Goal: Task Accomplishment & Management: Manage account settings

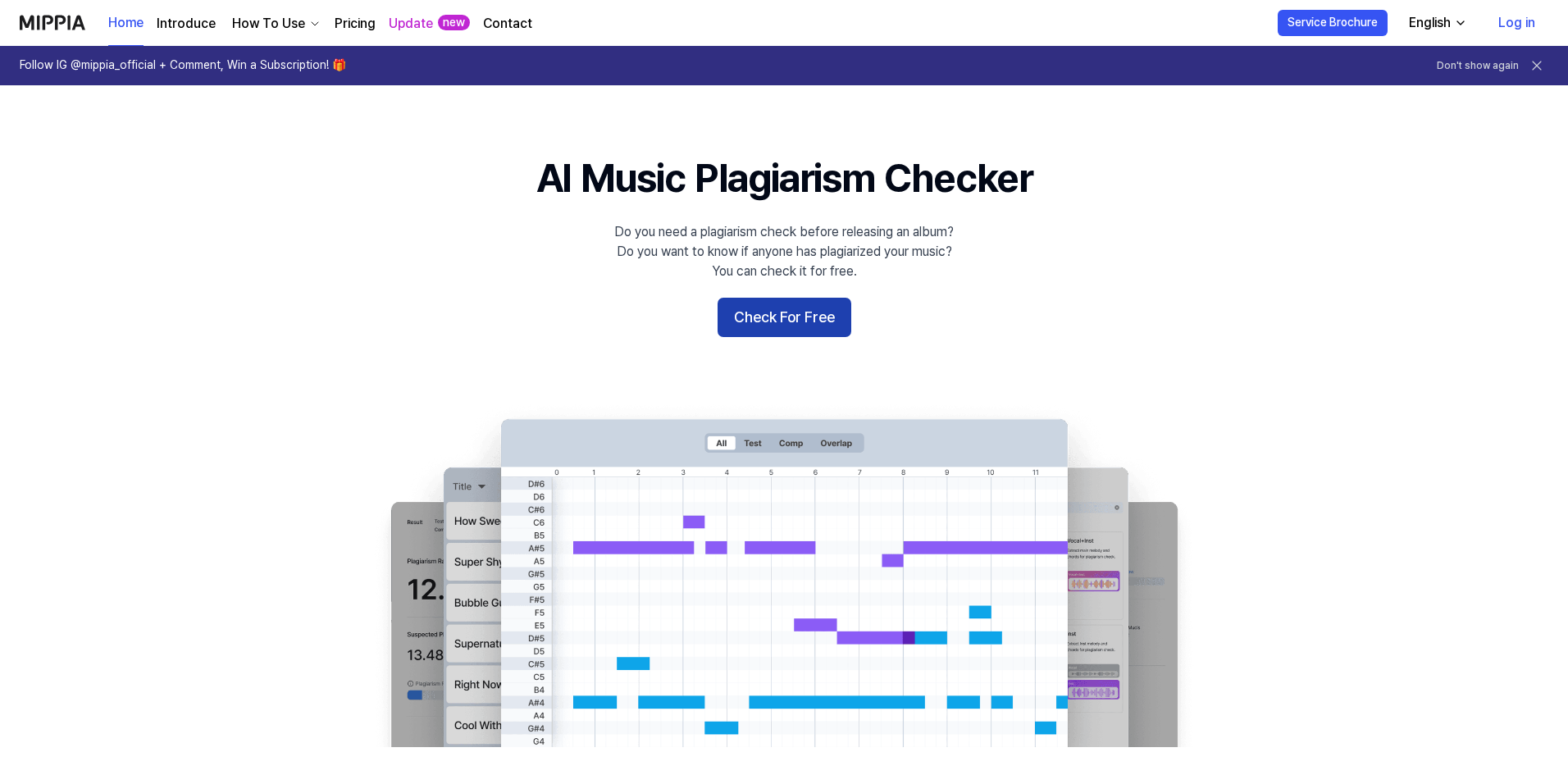
click at [775, 307] on button "Check For Free" at bounding box center [784, 317] width 134 height 40
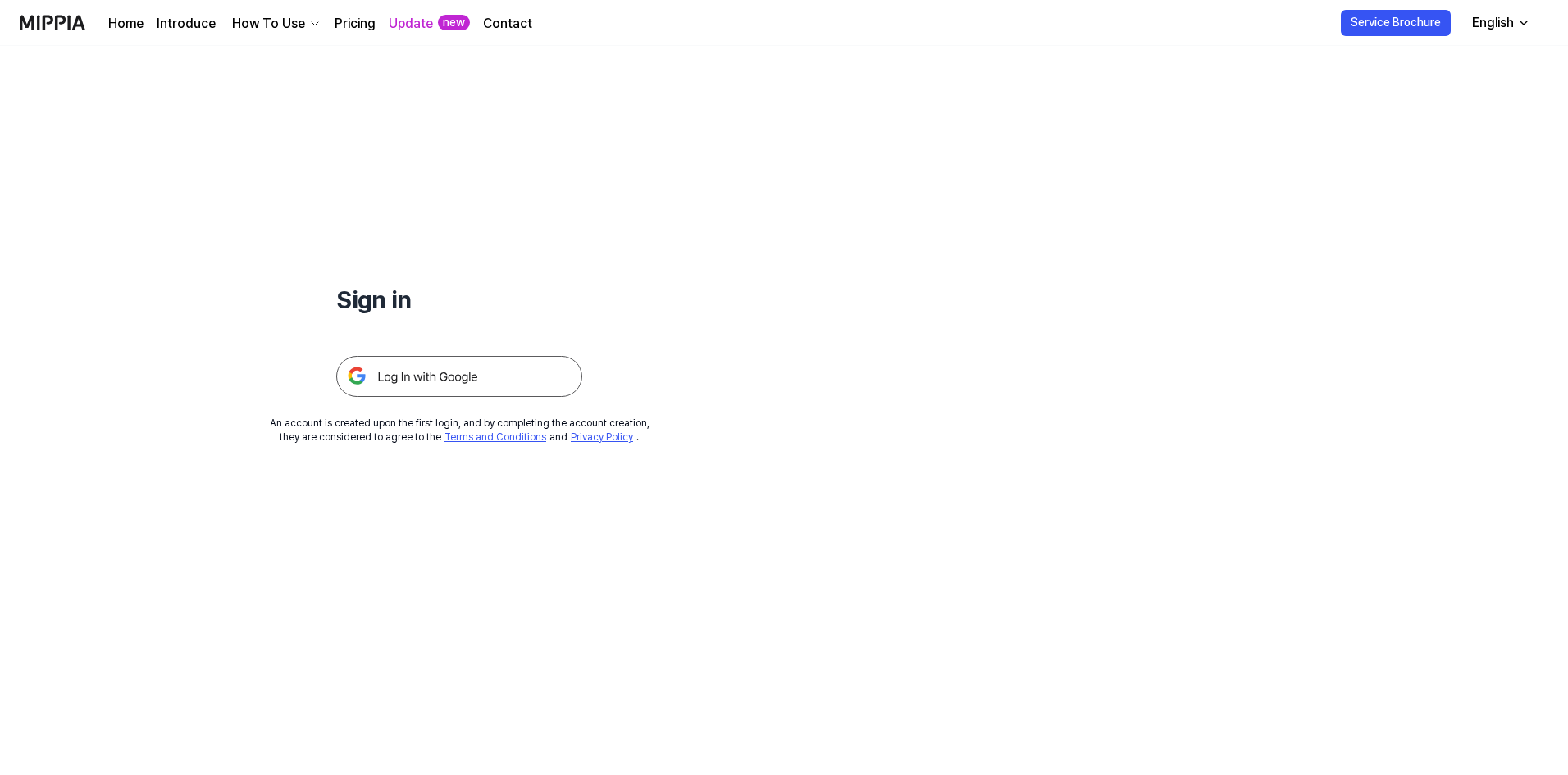
click at [458, 370] on img at bounding box center [459, 376] width 246 height 41
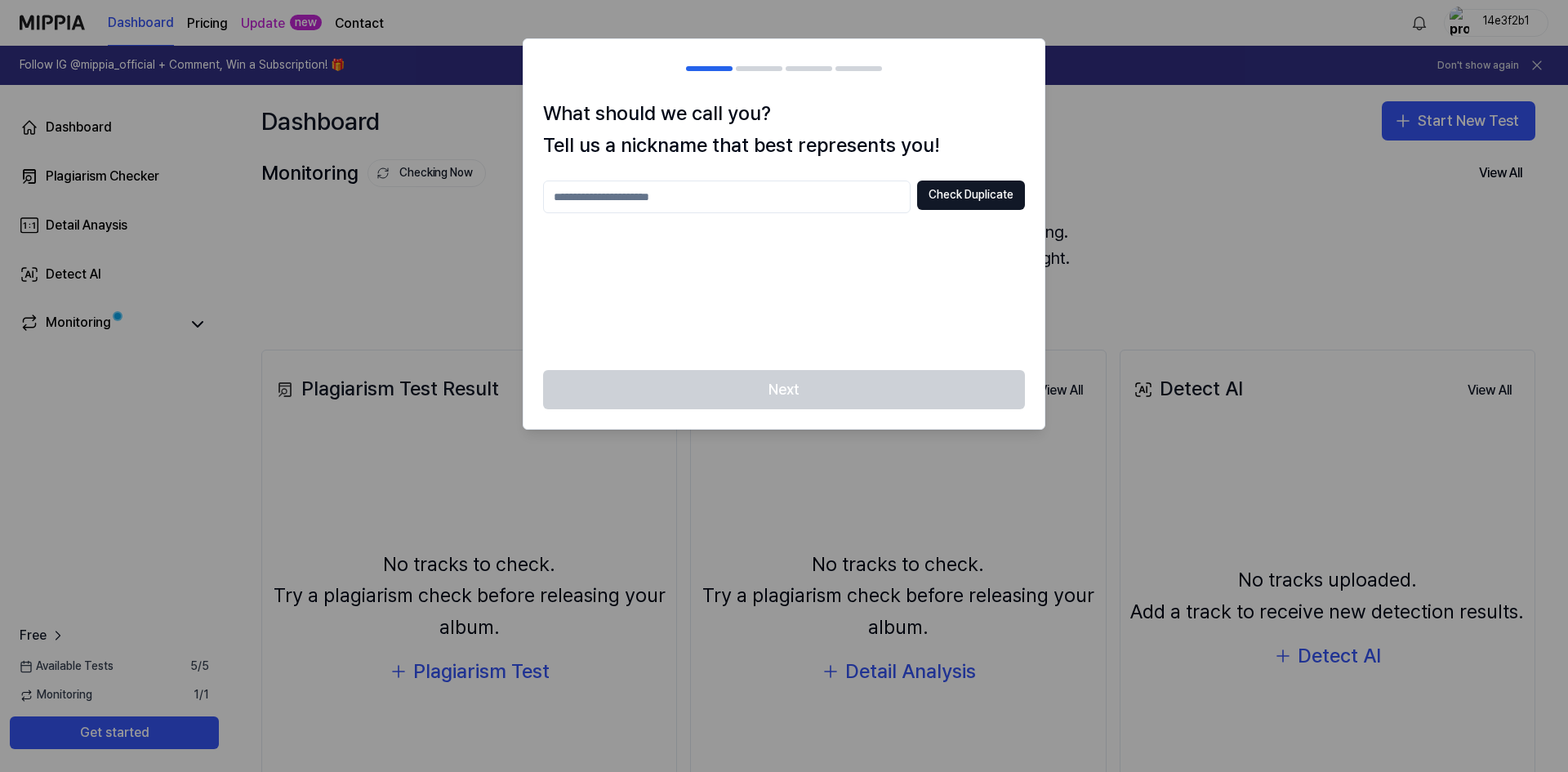
click at [739, 196] on input "text" at bounding box center [727, 196] width 367 height 33
click at [972, 202] on button "Check Duplicate" at bounding box center [971, 194] width 108 height 29
click at [781, 214] on div "****** Check Duplicate Nickname already in use" at bounding box center [784, 265] width 482 height 170
click at [781, 210] on input "******" at bounding box center [727, 196] width 367 height 33
click at [938, 189] on button "Check Duplicate" at bounding box center [971, 194] width 108 height 29
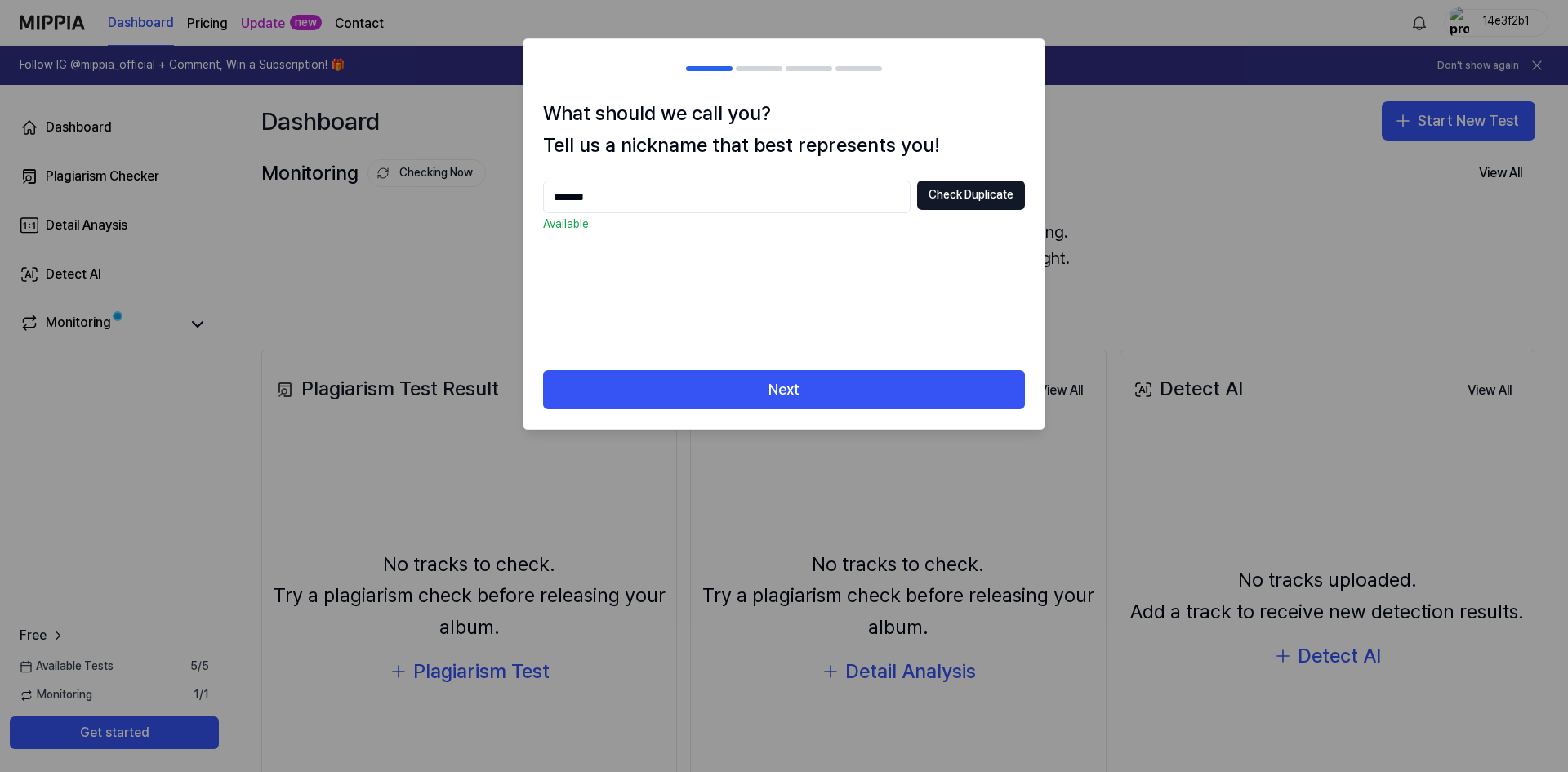
drag, startPoint x: 616, startPoint y: 204, endPoint x: 593, endPoint y: 210, distance: 23.8
click at [593, 210] on input "*******" at bounding box center [727, 196] width 367 height 33
click at [659, 202] on input "*******" at bounding box center [727, 196] width 367 height 33
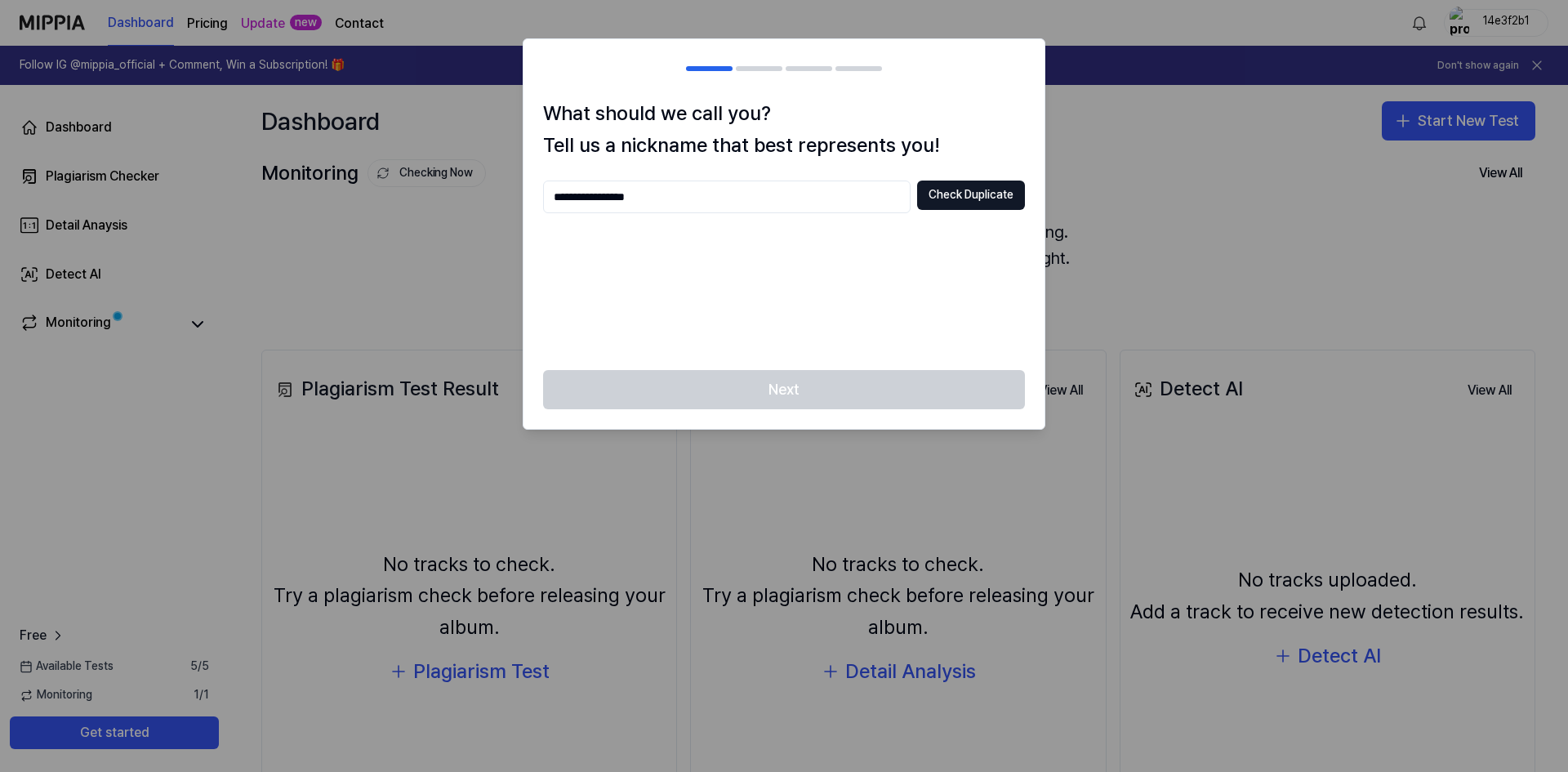
type input "**********"
click at [808, 381] on div "Next" at bounding box center [784, 399] width 521 height 59
click at [1000, 205] on button "Check Duplicate" at bounding box center [971, 194] width 108 height 29
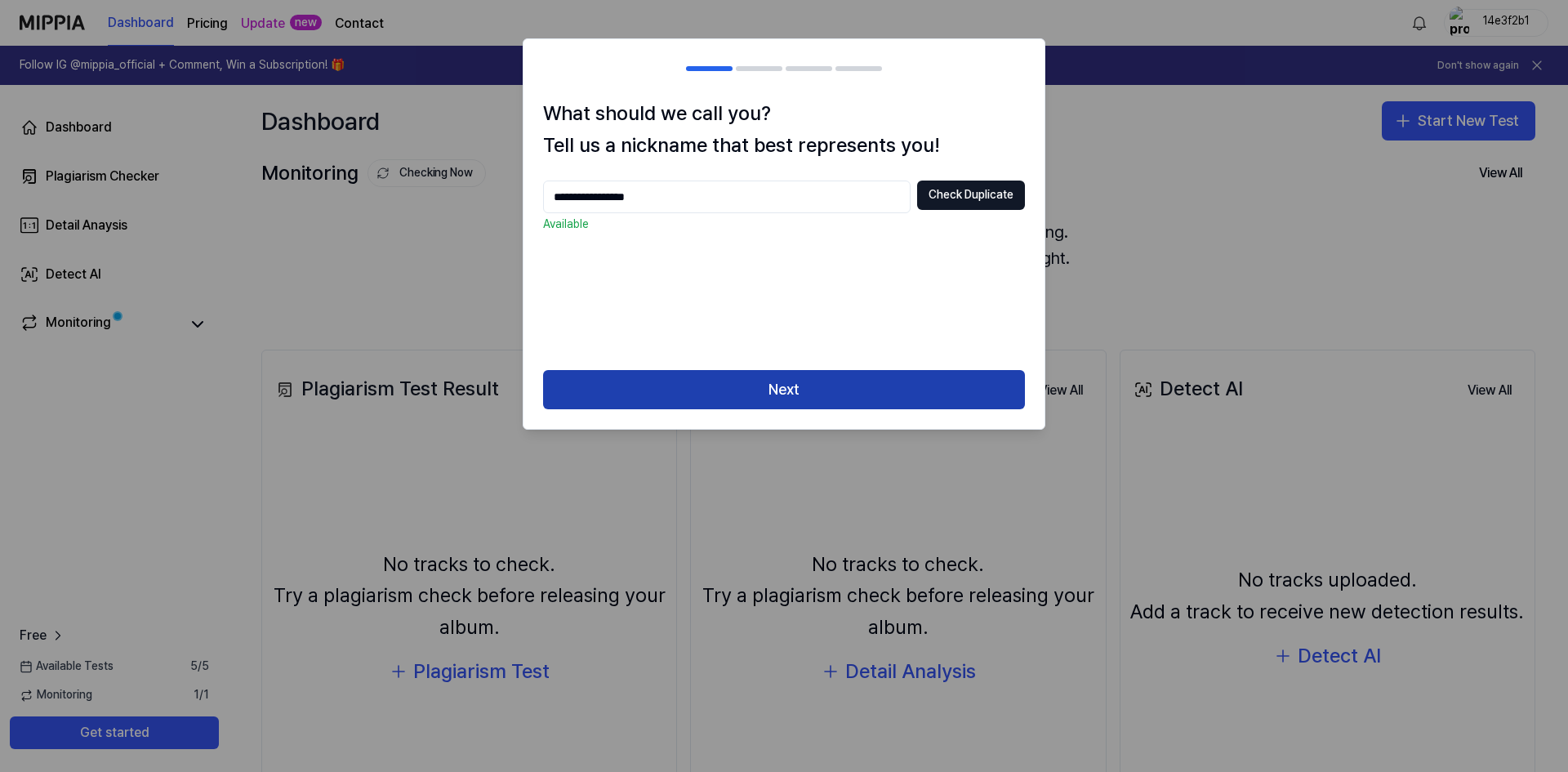
click at [925, 375] on button "Next" at bounding box center [784, 389] width 482 height 40
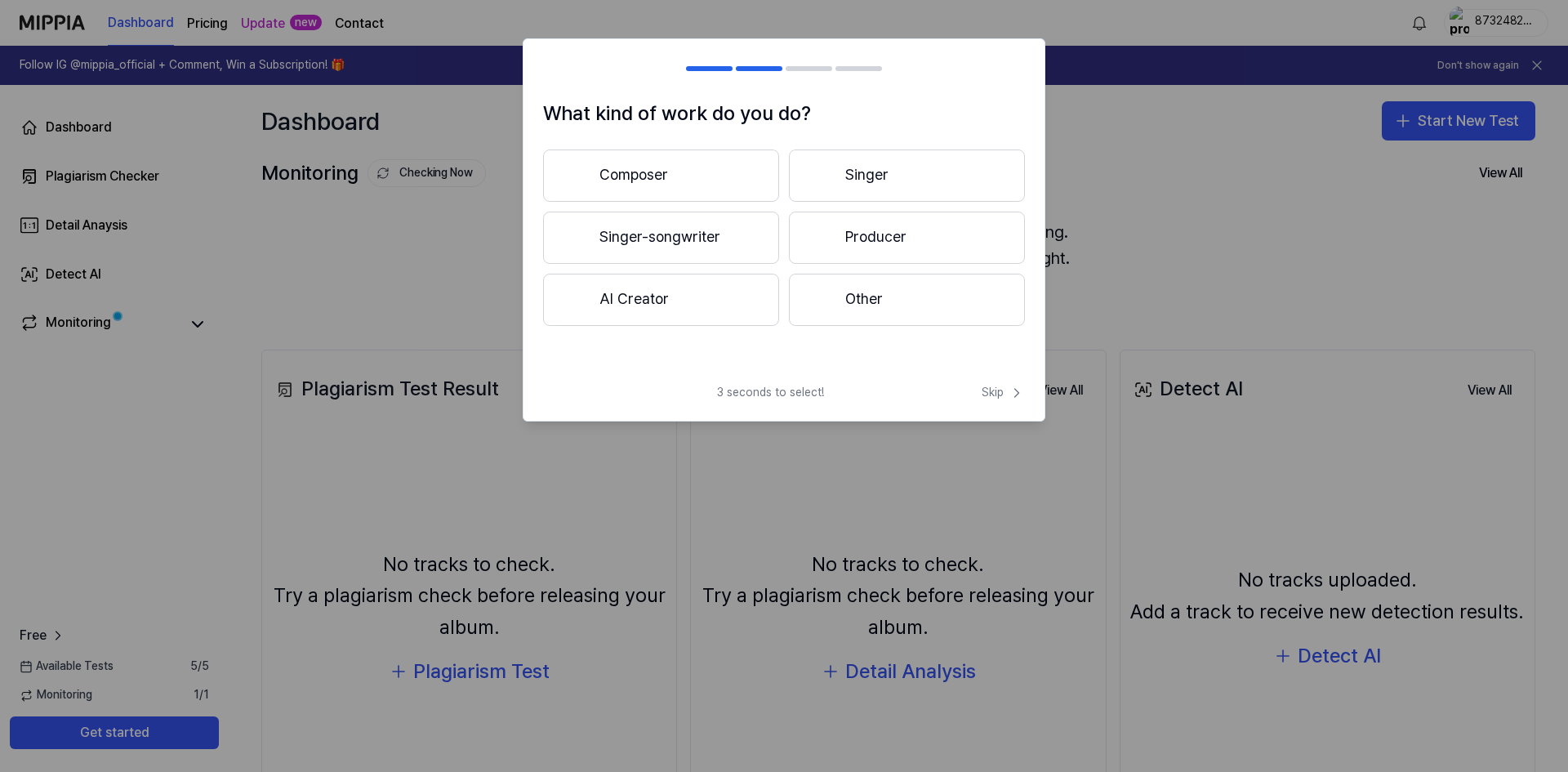
click at [852, 309] on button "Other" at bounding box center [907, 300] width 236 height 52
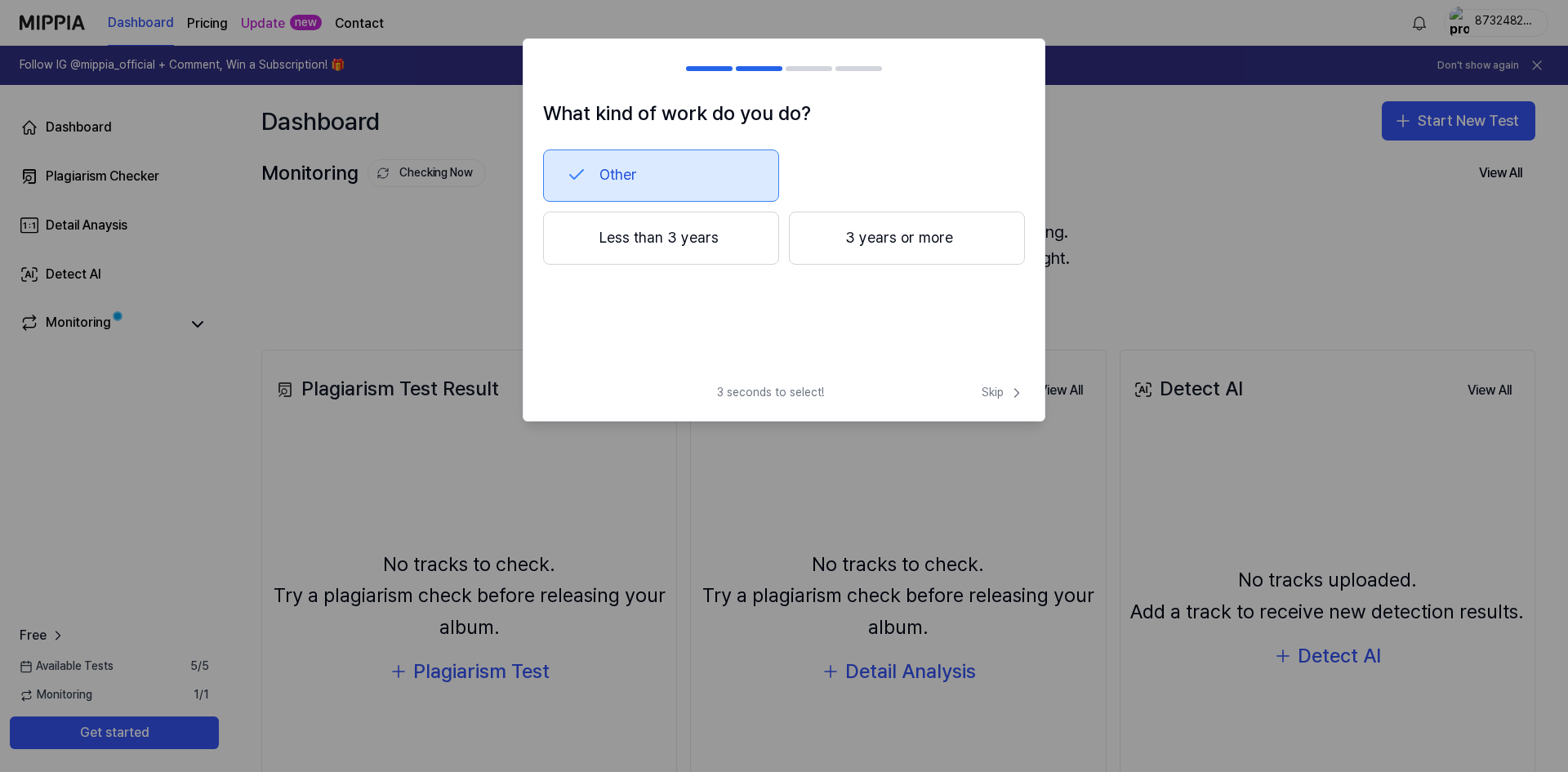
click at [641, 161] on button "Other" at bounding box center [661, 176] width 236 height 52
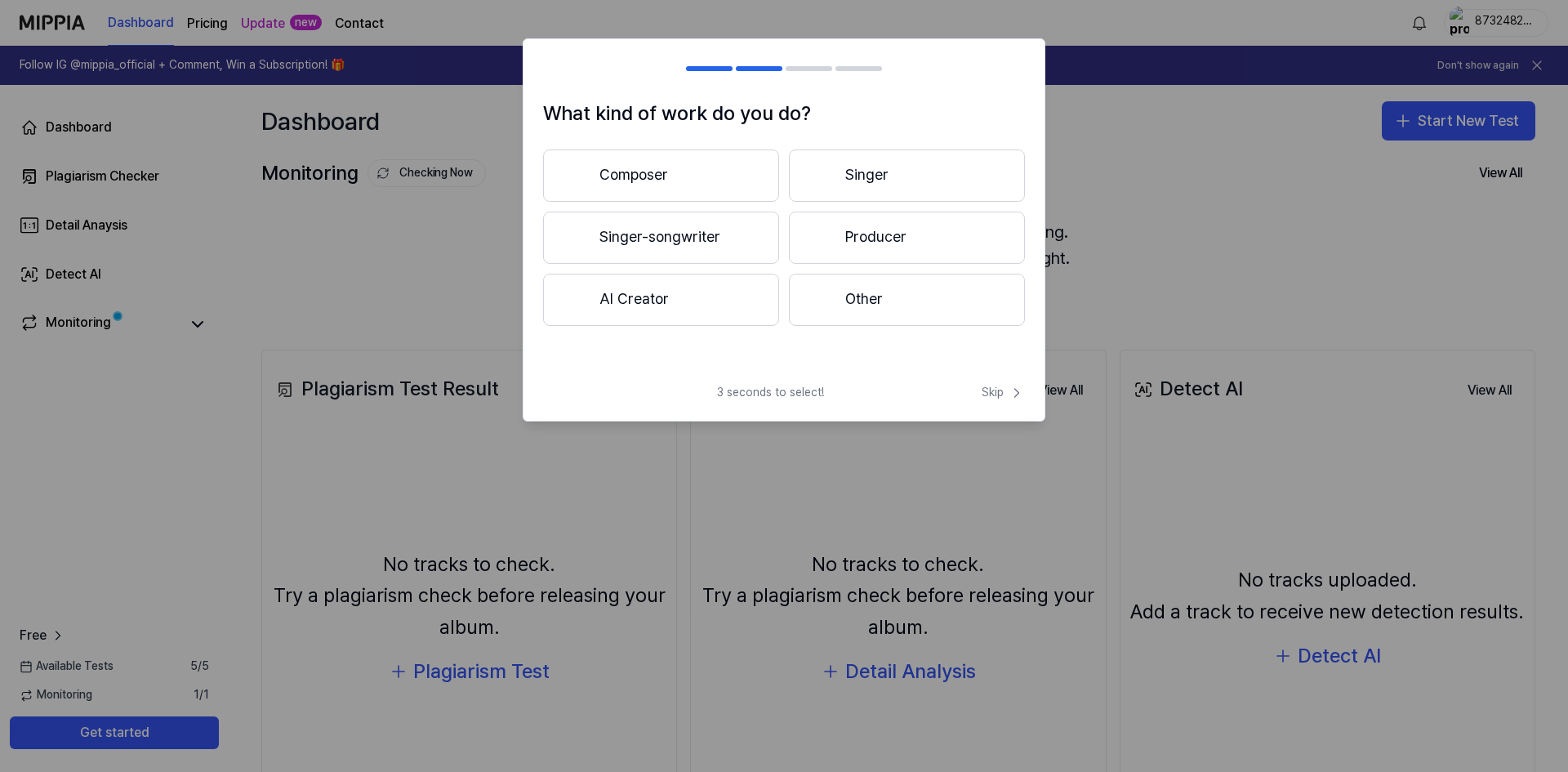
click at [623, 155] on button "Composer" at bounding box center [661, 176] width 236 height 52
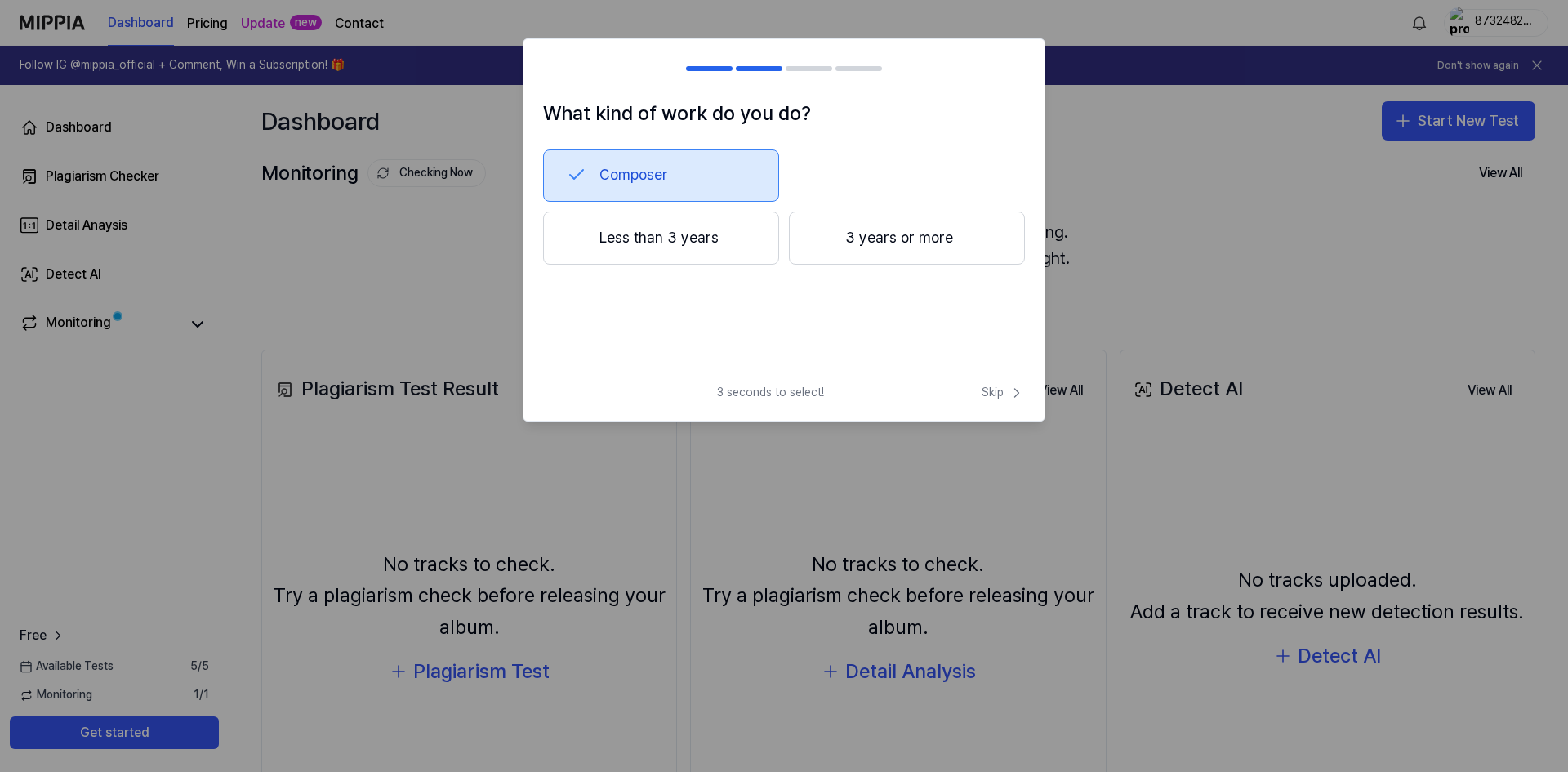
click at [775, 244] on button "Less than 3 years" at bounding box center [661, 238] width 236 height 54
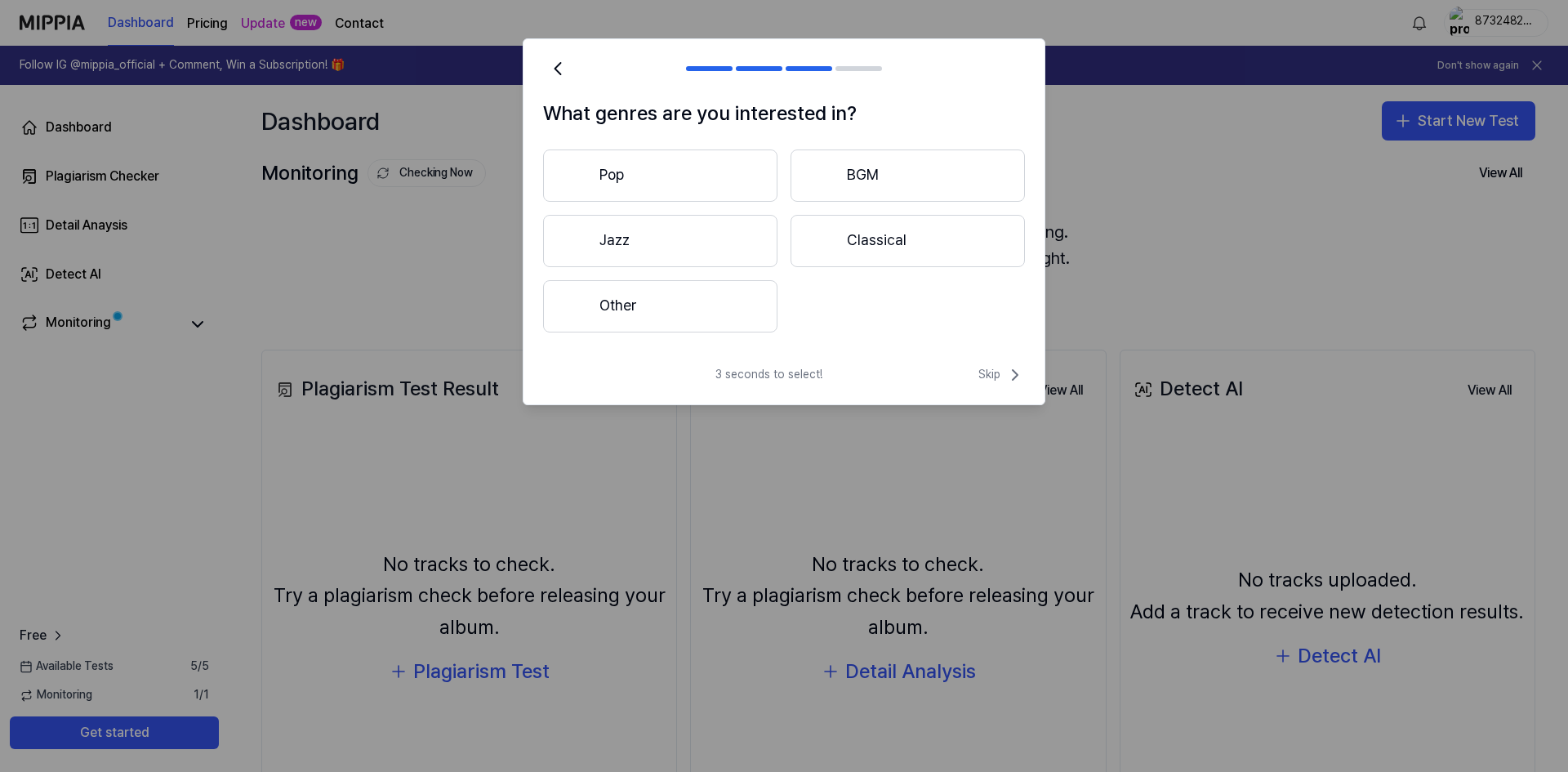
click at [721, 331] on button "Other" at bounding box center [660, 306] width 234 height 52
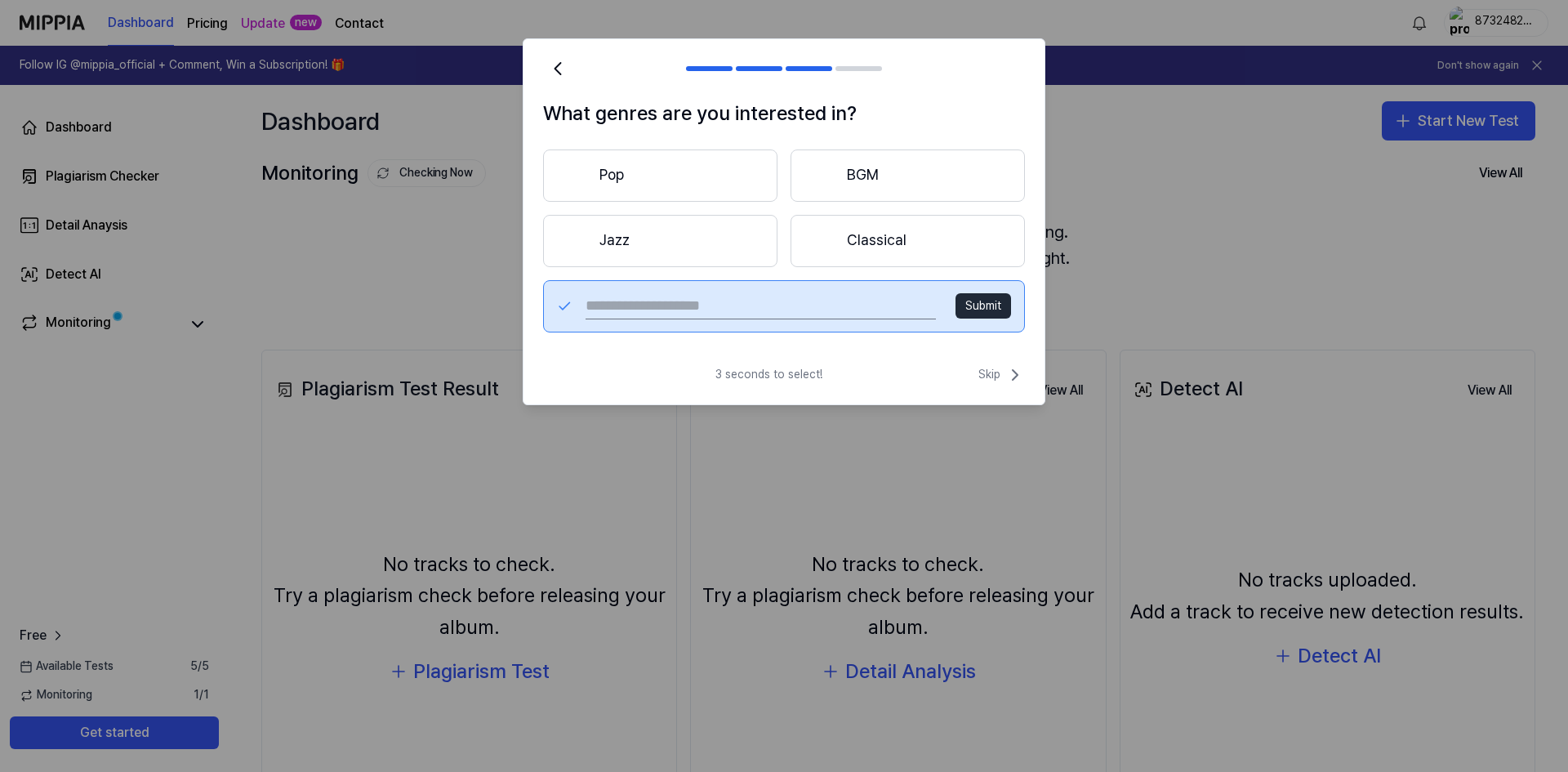
click at [725, 303] on input "text" at bounding box center [760, 306] width 350 height 26
type input "**********"
click at [998, 312] on button "Submit" at bounding box center [984, 306] width 56 height 26
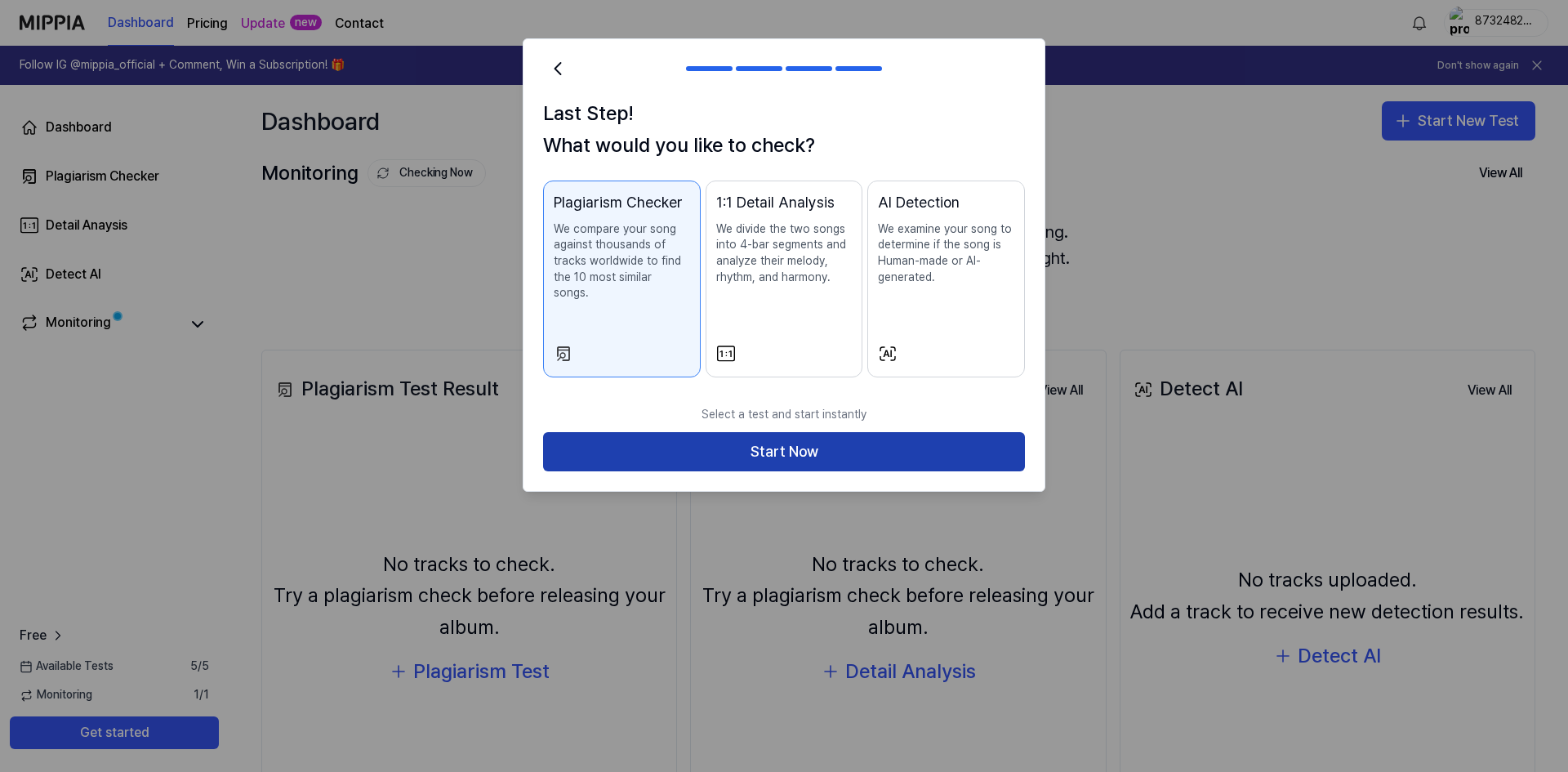
click at [793, 432] on button "Start Now" at bounding box center [784, 451] width 482 height 40
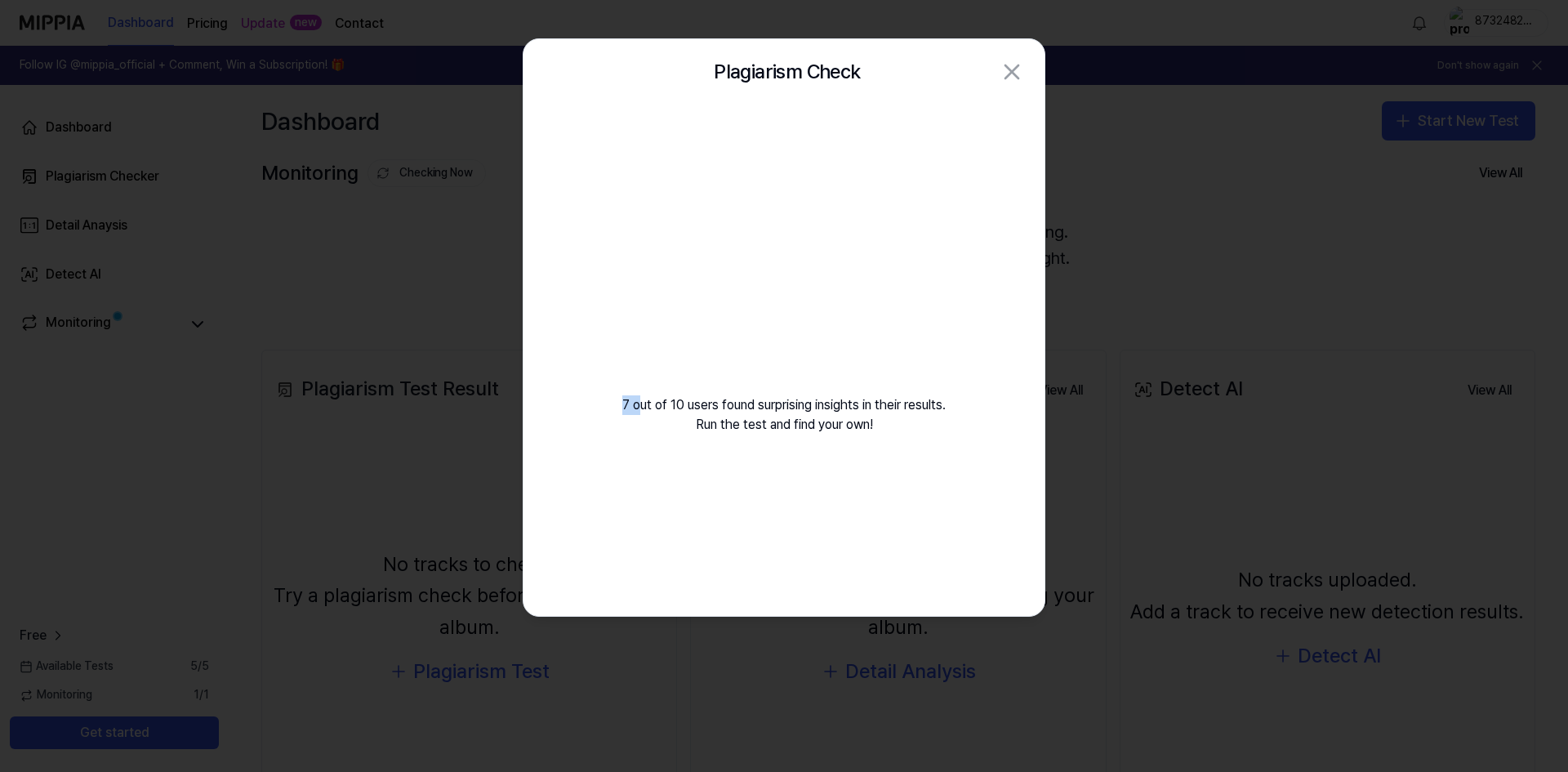
drag, startPoint x: 614, startPoint y: 408, endPoint x: 637, endPoint y: 405, distance: 23.2
click at [637, 405] on div "7 out of 10 users found surprising insights in their results. Run the test and …" at bounding box center [784, 289] width 521 height 369
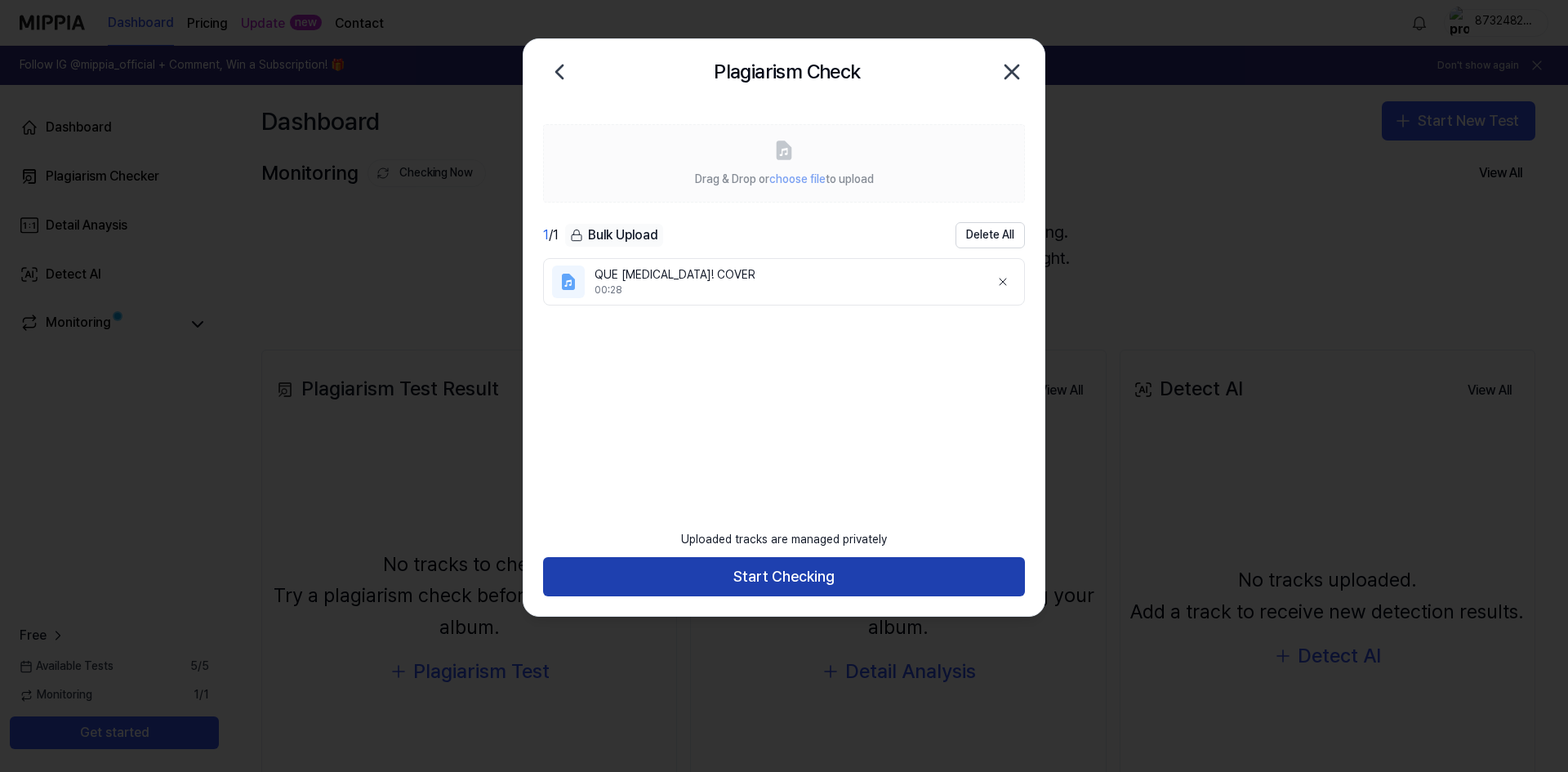
click at [726, 584] on button "Start Checking" at bounding box center [784, 577] width 482 height 40
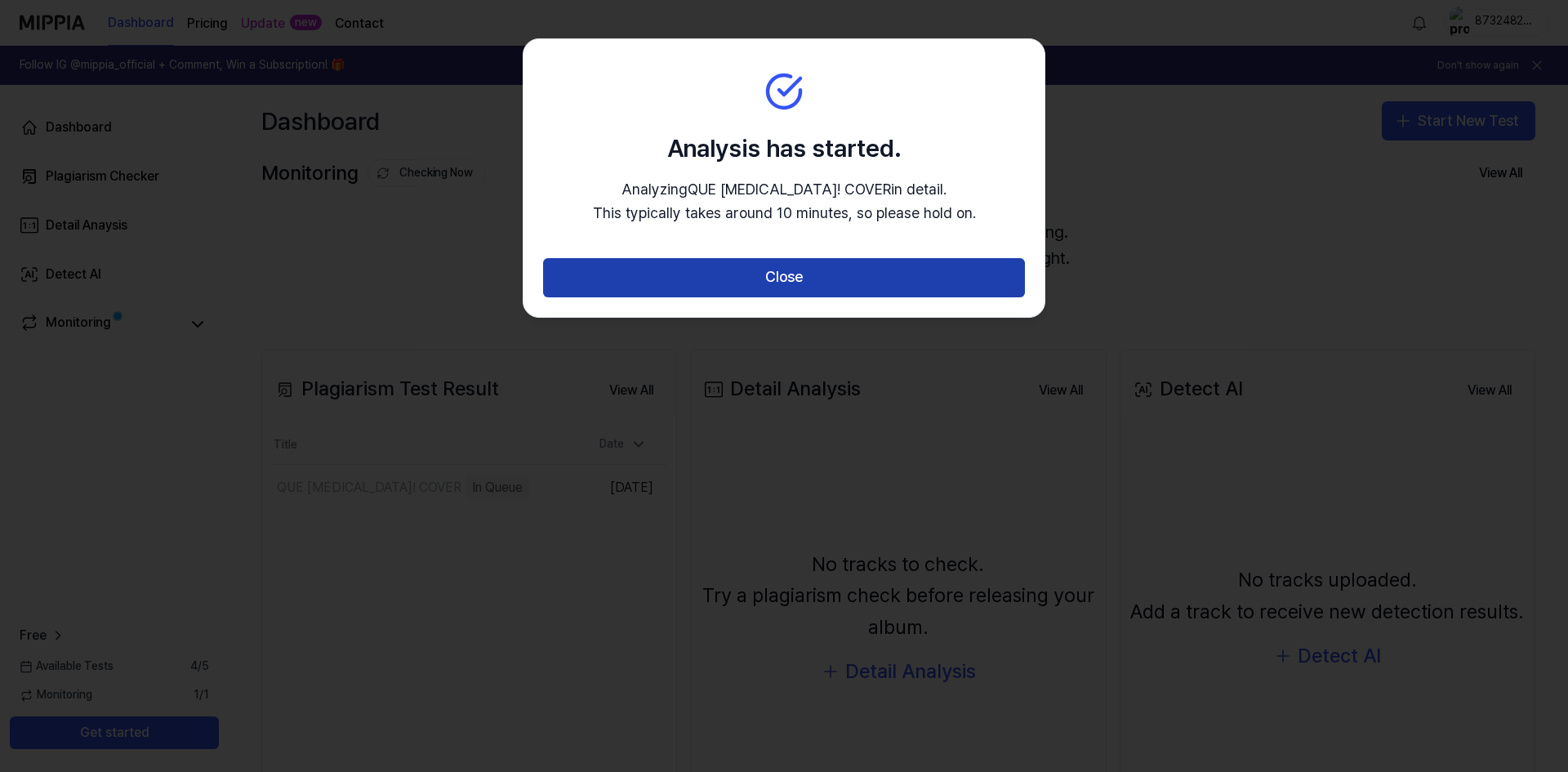
click at [680, 265] on button "Close" at bounding box center [784, 278] width 482 height 40
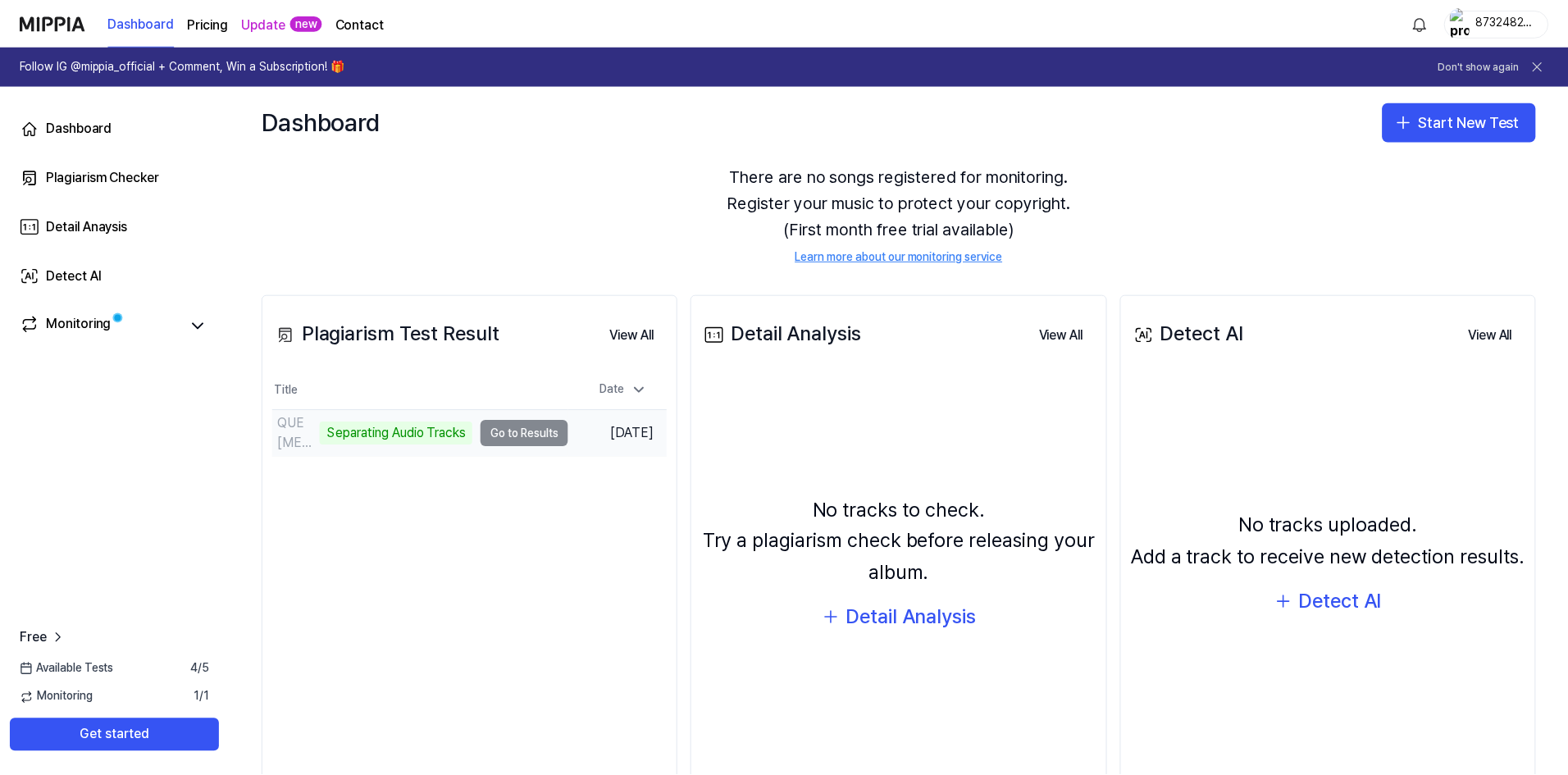
scroll to position [125, 0]
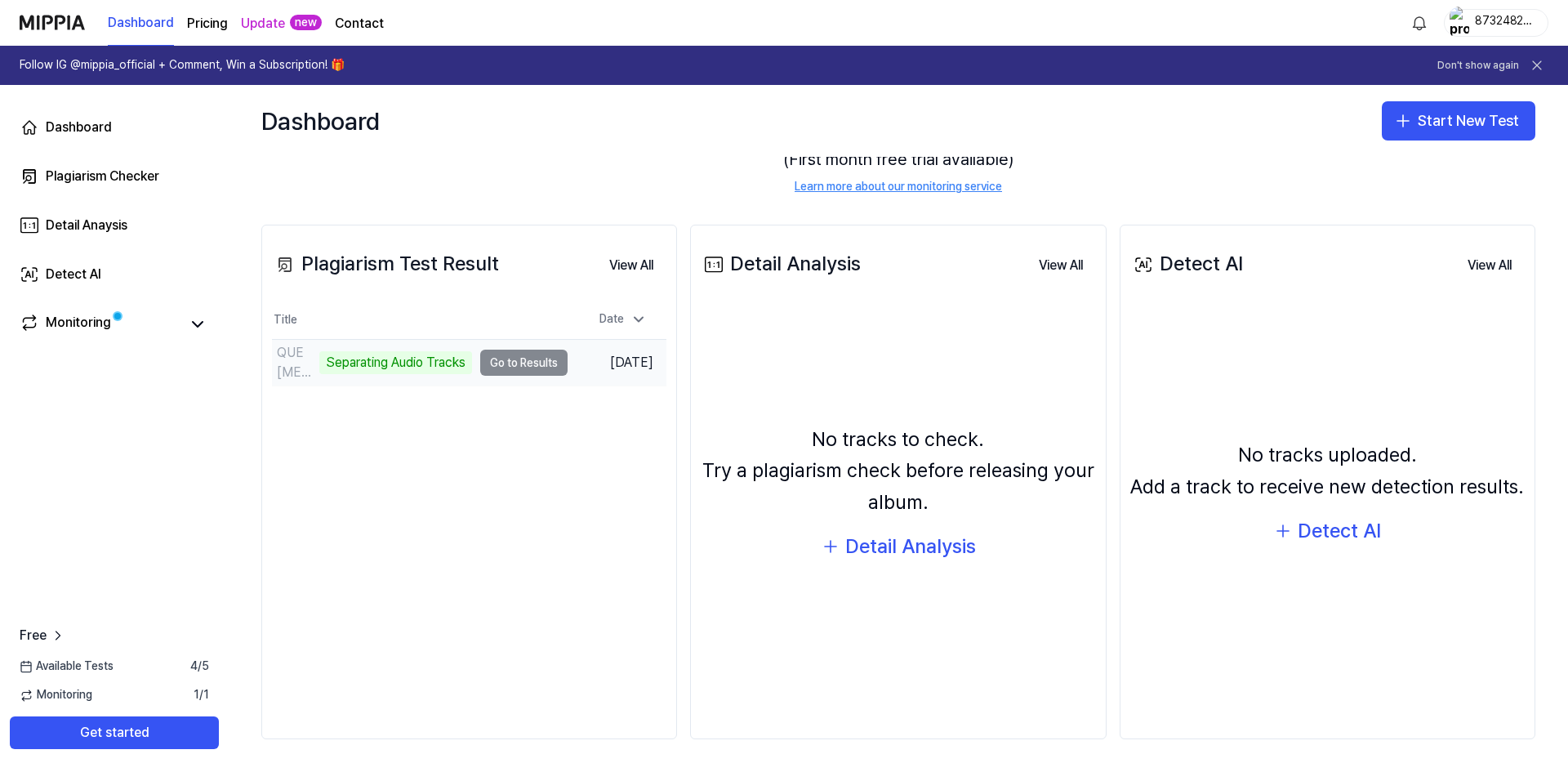
click at [595, 362] on td "Sep 25, 2025" at bounding box center [616, 363] width 99 height 46
click at [514, 368] on td "QUE MALARIA! COVER Analyze Song Structure Go to Results" at bounding box center [419, 363] width 296 height 45
click at [136, 322] on link "Monitoring" at bounding box center [99, 323] width 160 height 23
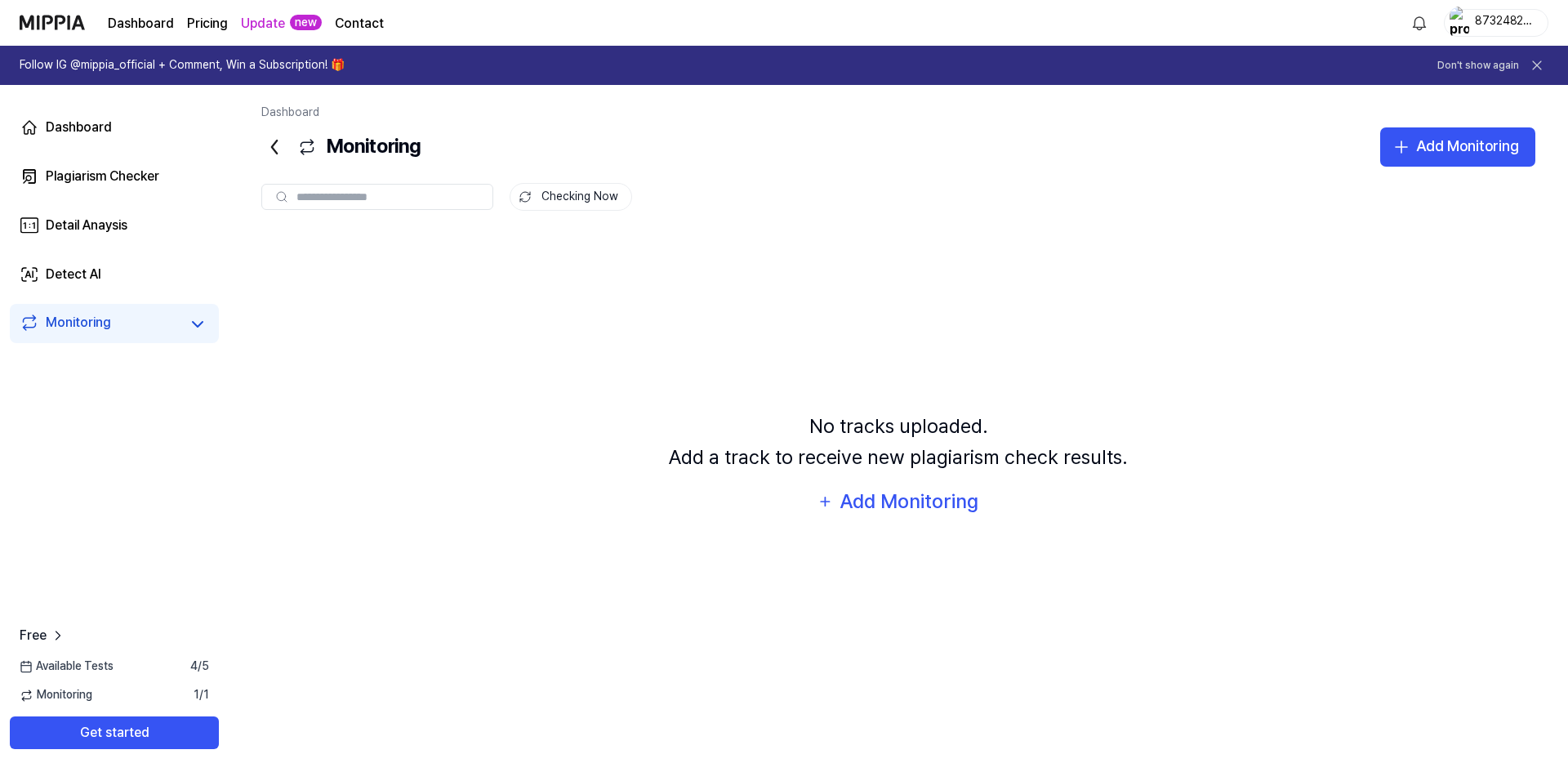
click at [136, 322] on link "Monitoring" at bounding box center [99, 323] width 160 height 23
click at [55, 631] on icon at bounding box center [57, 635] width 16 height 16
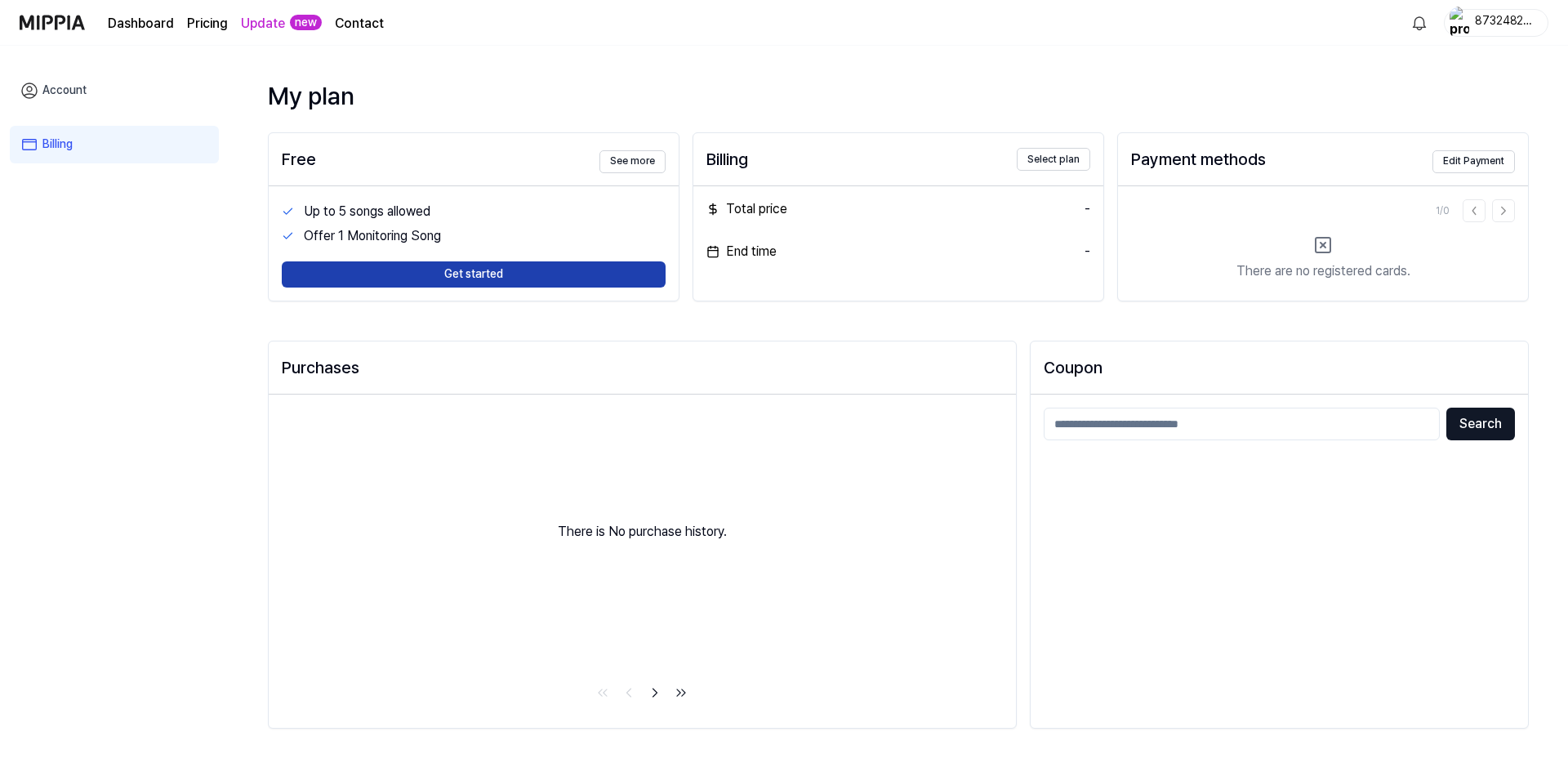
click at [483, 279] on button "Get started" at bounding box center [474, 274] width 384 height 26
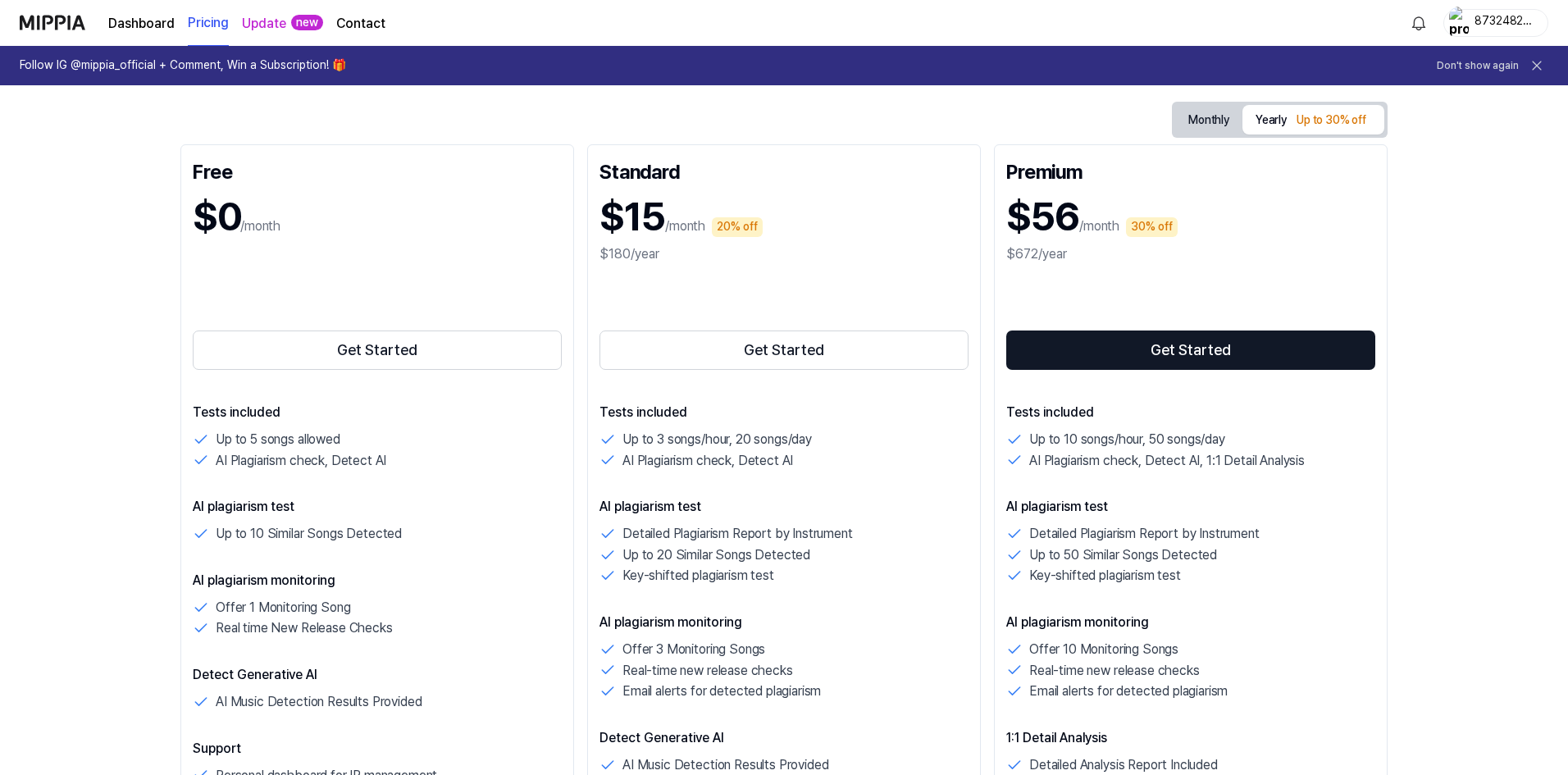
scroll to position [492, 0]
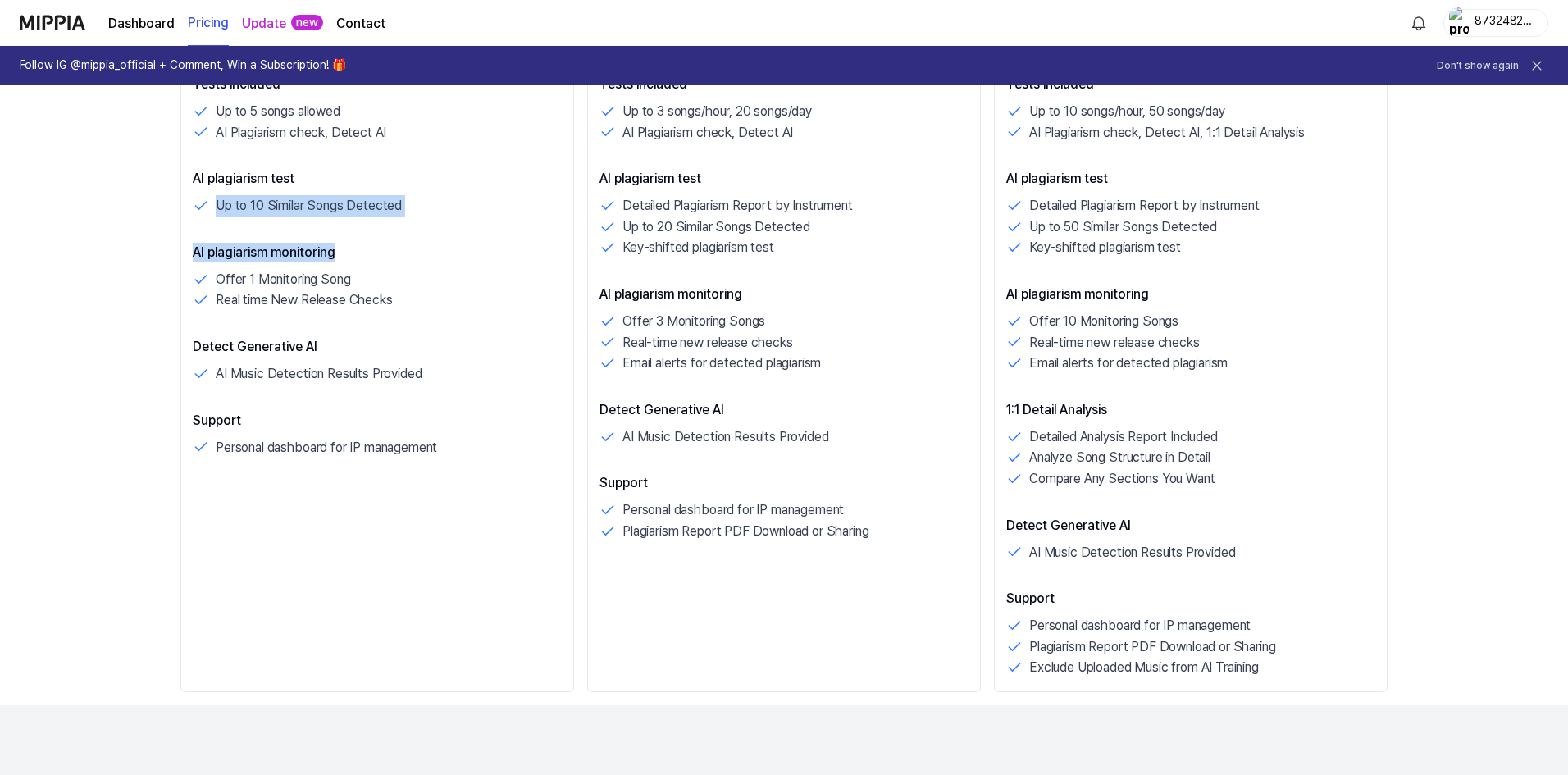
drag, startPoint x: 216, startPoint y: 205, endPoint x: 404, endPoint y: 233, distance: 190.1
click at [404, 233] on div "Tests included Up to 5 songs allowed AI Plagiarism check, Detect AI AI plagiari…" at bounding box center [377, 265] width 369 height 383
click at [348, 314] on div "Tests included Up to 5 songs allowed AI Plagiarism check, Detect AI AI plagiari…" at bounding box center [377, 265] width 369 height 383
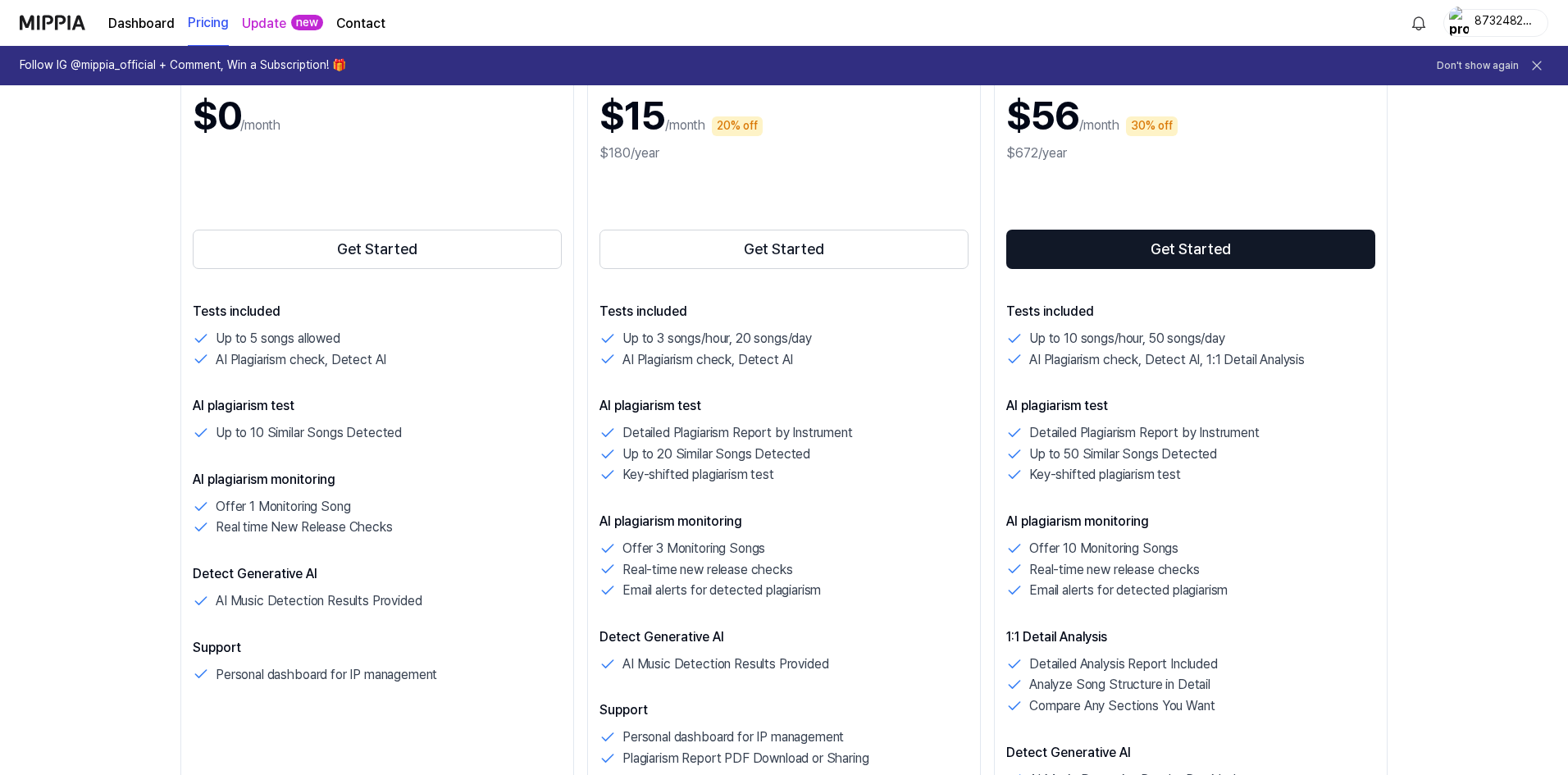
scroll to position [82, 0]
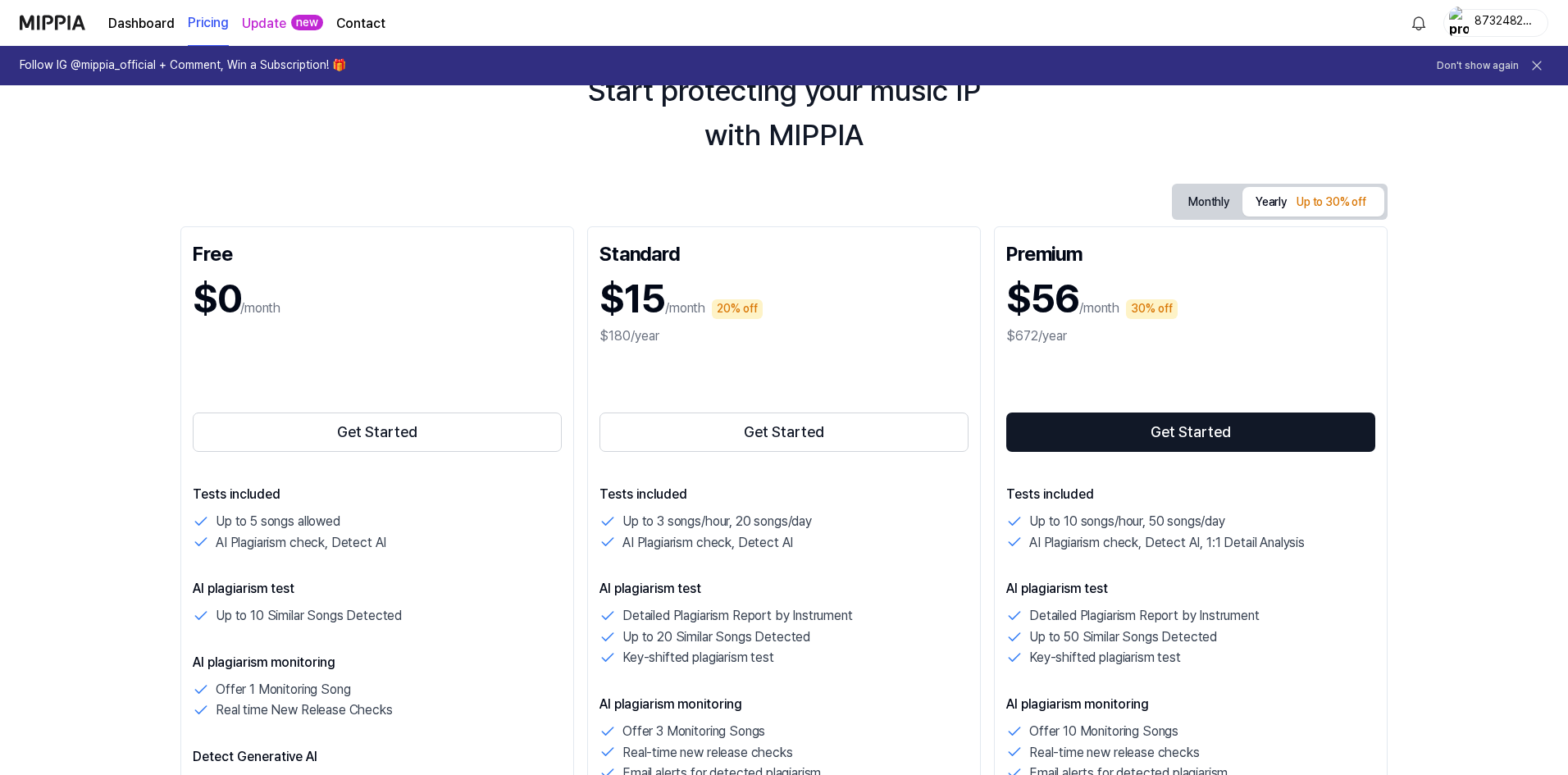
click at [131, 19] on link "Dashboard" at bounding box center [141, 23] width 67 height 19
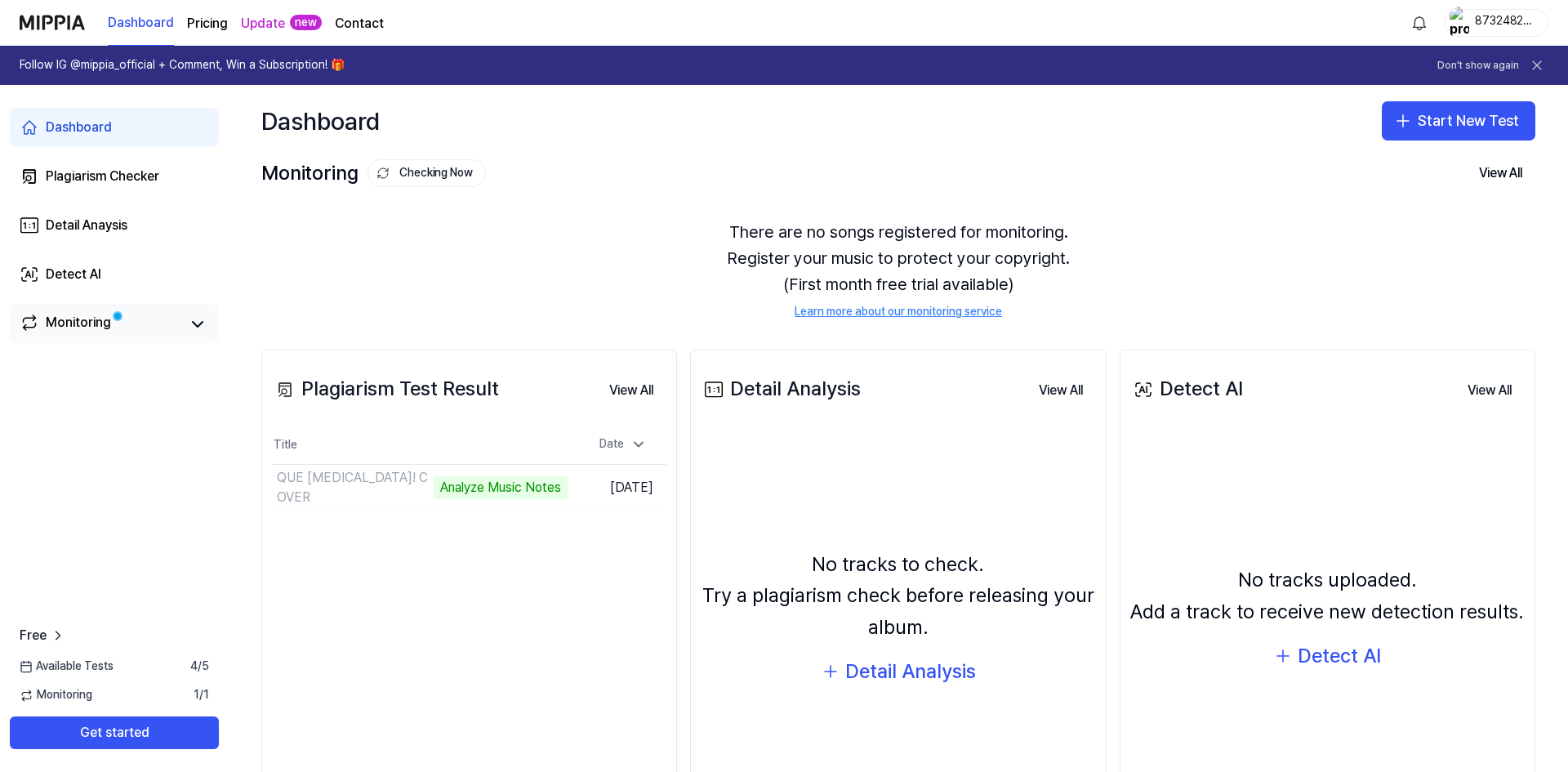
click at [136, 327] on link "Monitoring" at bounding box center [99, 323] width 160 height 23
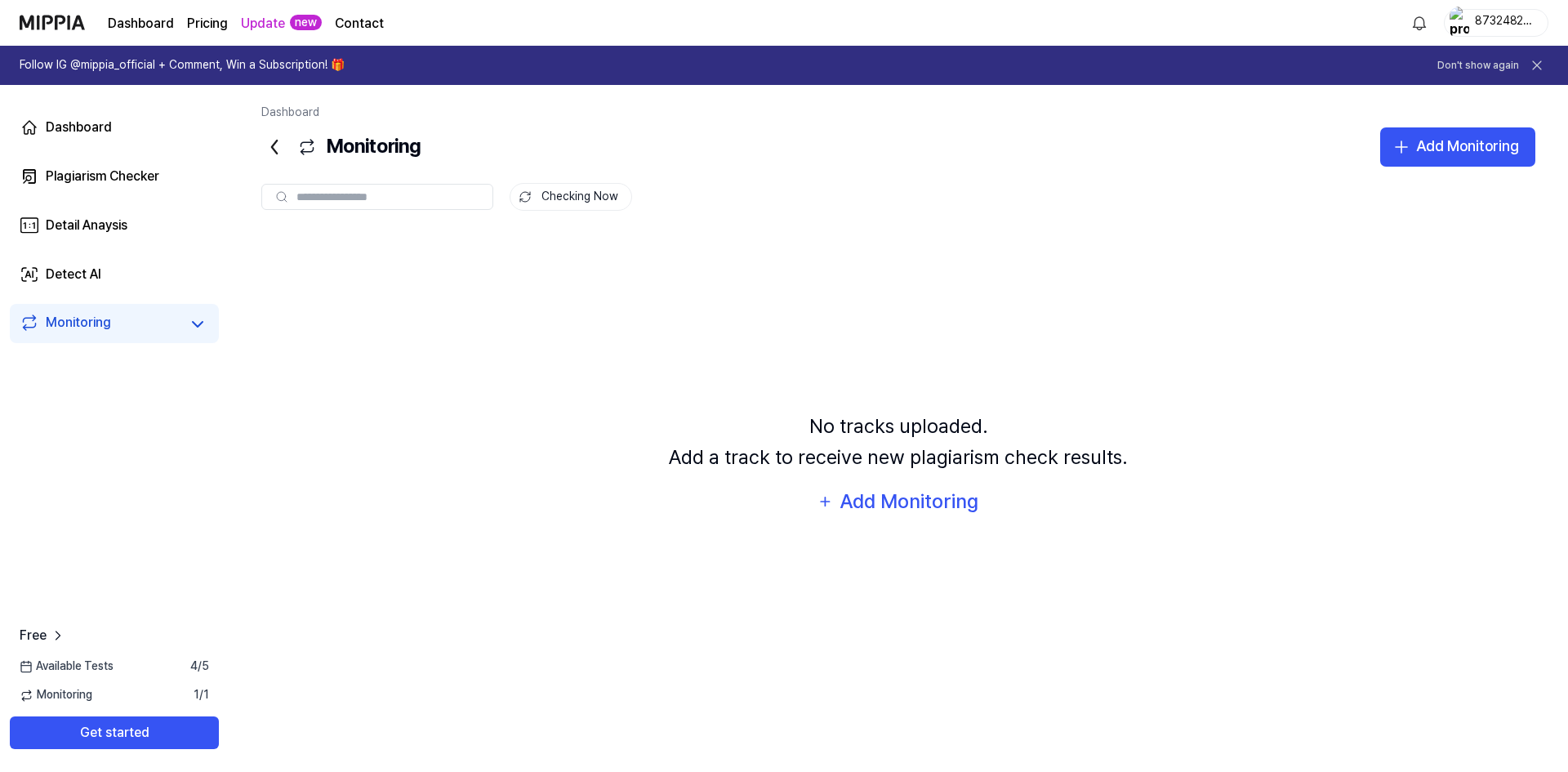
click at [103, 204] on div "Dashboard Plagiarism Checker Detail Anaysis Detect AI Monitoring" at bounding box center [115, 226] width 229 height 281
click at [114, 194] on link "Plagiarism Checker" at bounding box center [115, 176] width 209 height 40
click at [101, 126] on div "Dashboard" at bounding box center [78, 127] width 67 height 19
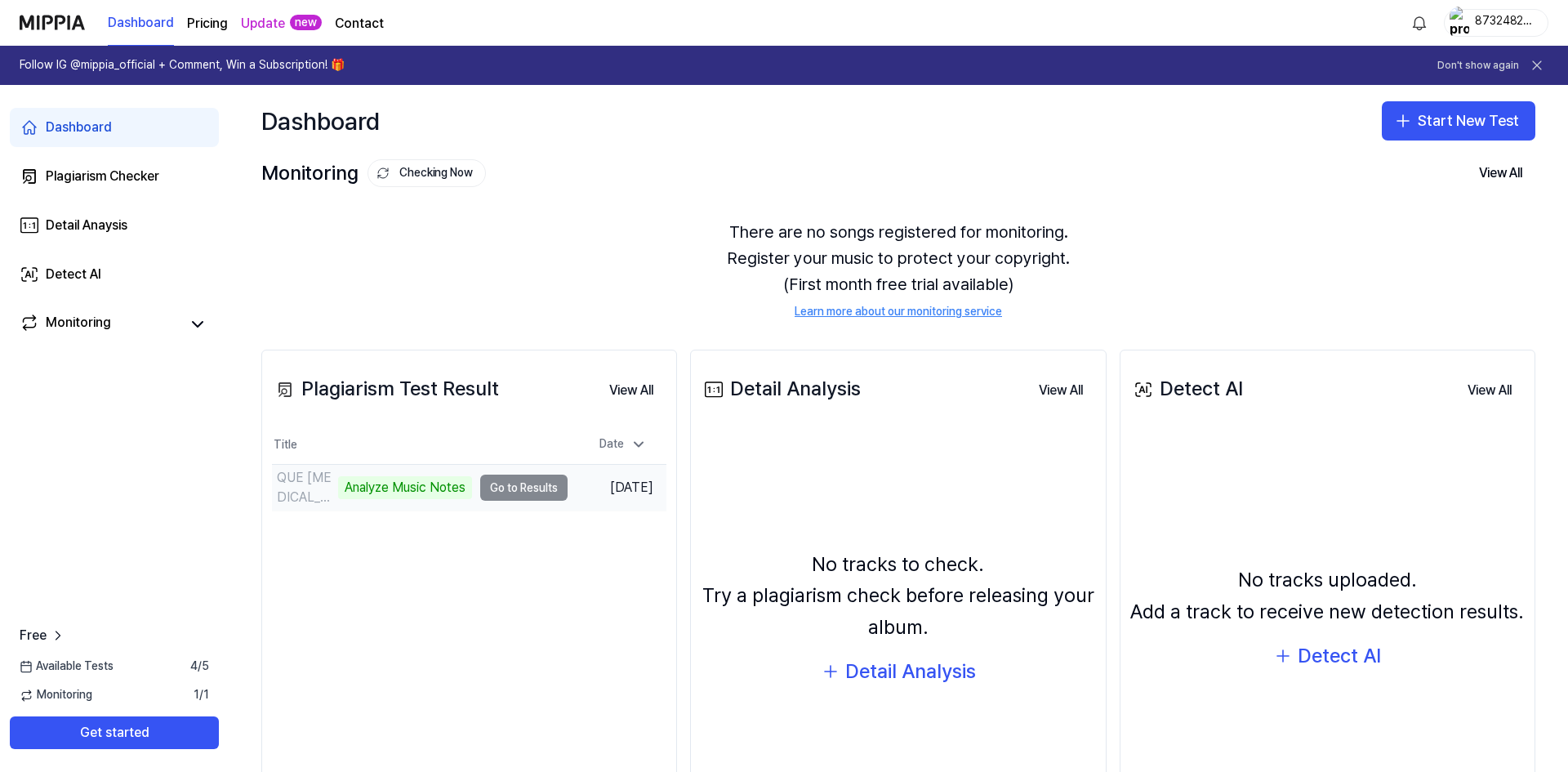
click at [503, 487] on td "QUE MALARIA! COVER Analyze Music Notes Go to Results" at bounding box center [419, 487] width 296 height 45
click at [600, 446] on div "Date" at bounding box center [623, 444] width 61 height 26
click at [491, 491] on td "QUE MALARIA! COVER 27% Go to Results" at bounding box center [419, 487] width 296 height 45
click at [57, 338] on div "Monitoring" at bounding box center [115, 323] width 209 height 40
click at [73, 326] on div "Monitoring" at bounding box center [78, 323] width 66 height 23
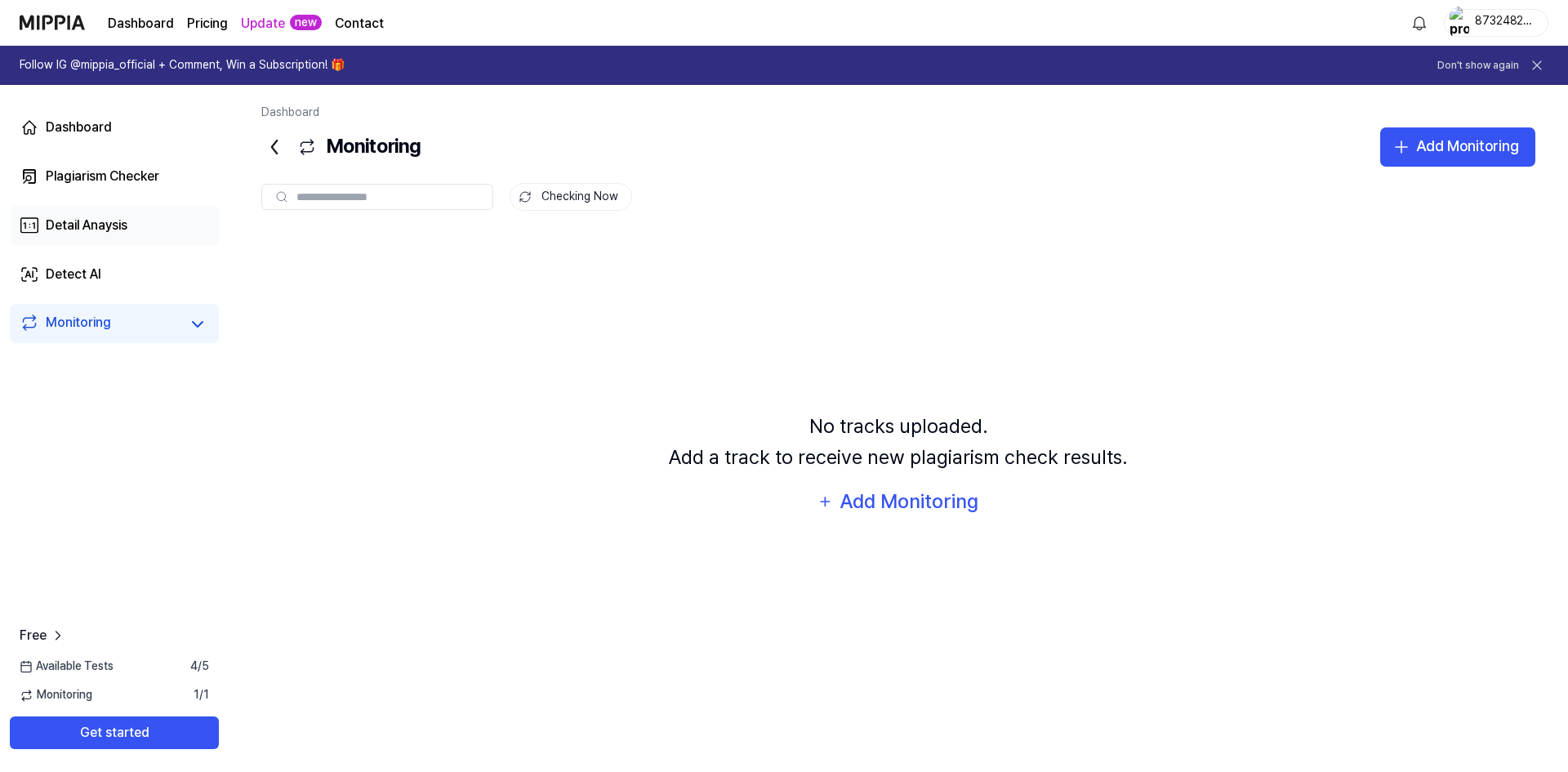
click at [132, 232] on link "Detail Anaysis" at bounding box center [115, 225] width 209 height 40
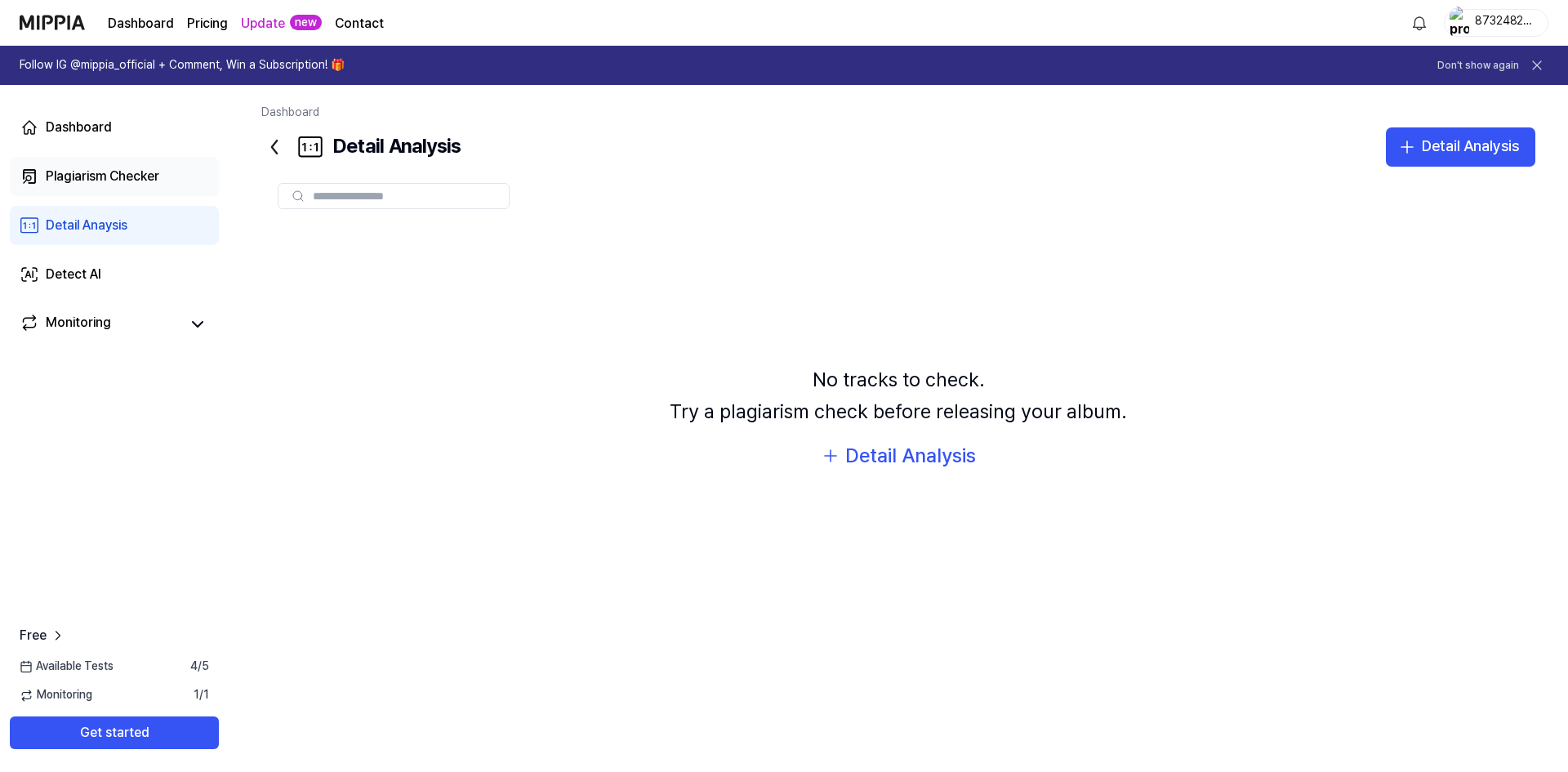
click at [144, 180] on div "Plagiarism Checker" at bounding box center [102, 176] width 114 height 19
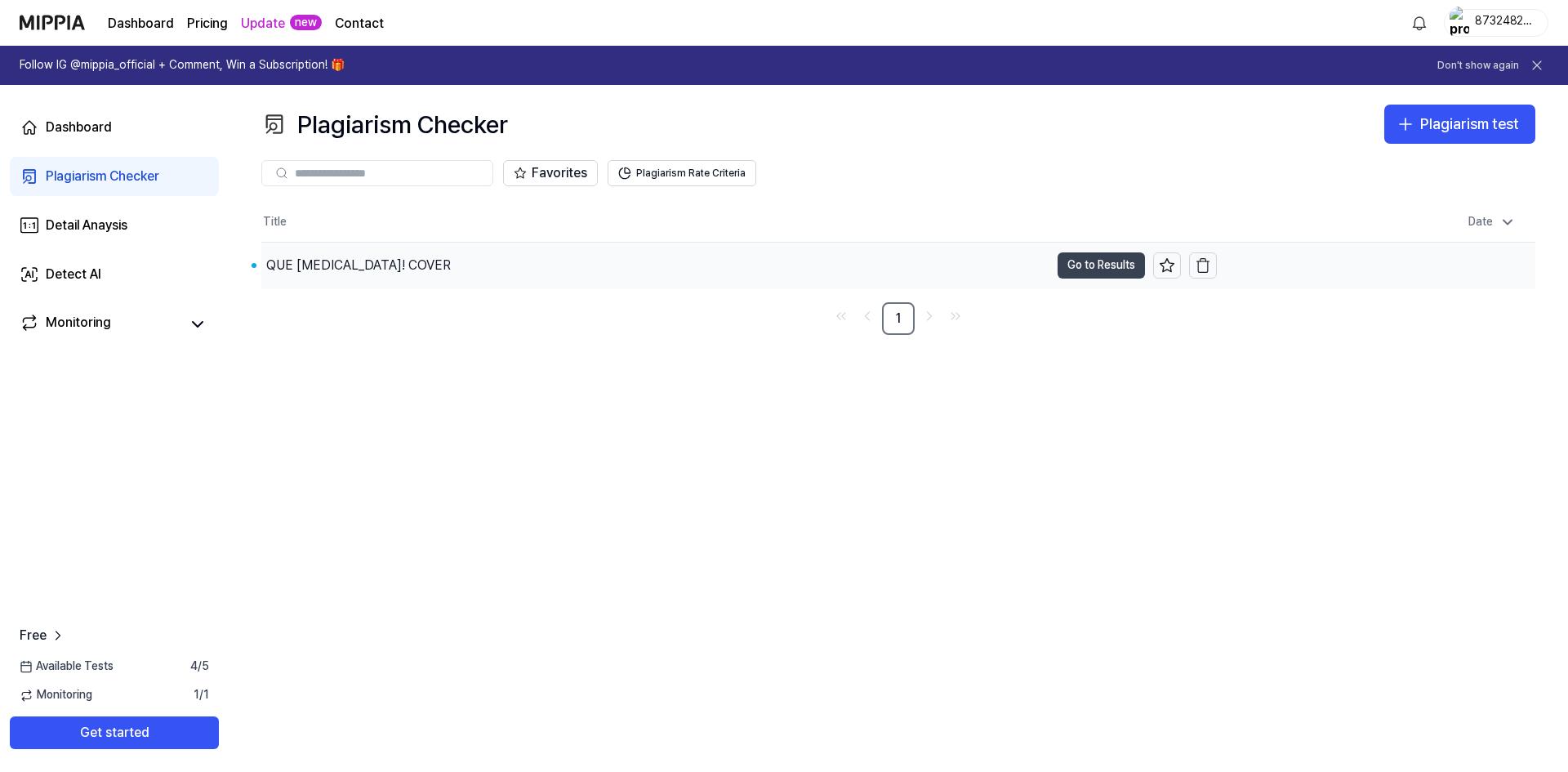
click at [1091, 268] on button "Go to Results" at bounding box center [1101, 265] width 88 height 26
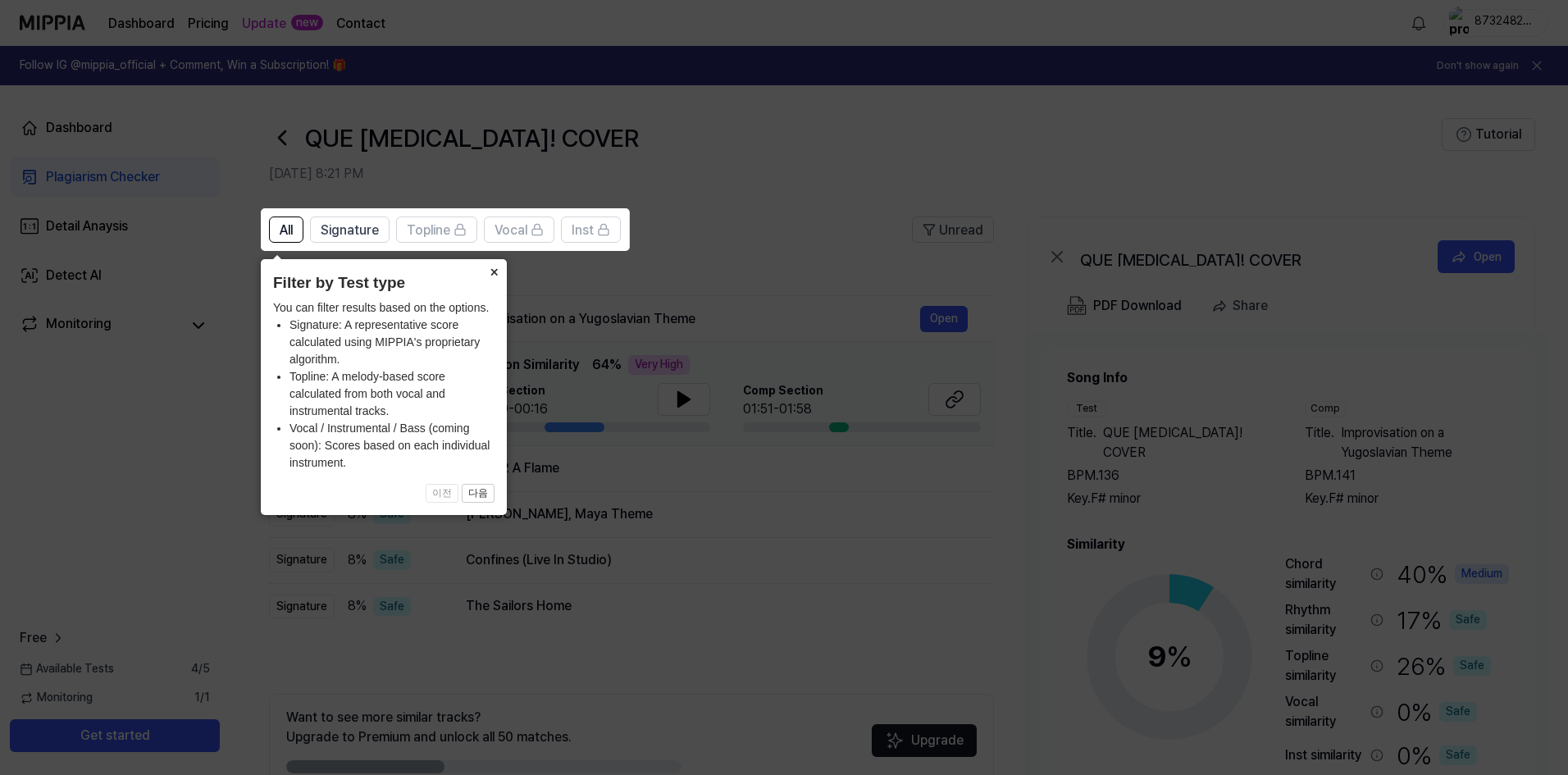
click at [497, 277] on button "×" at bounding box center [493, 270] width 26 height 23
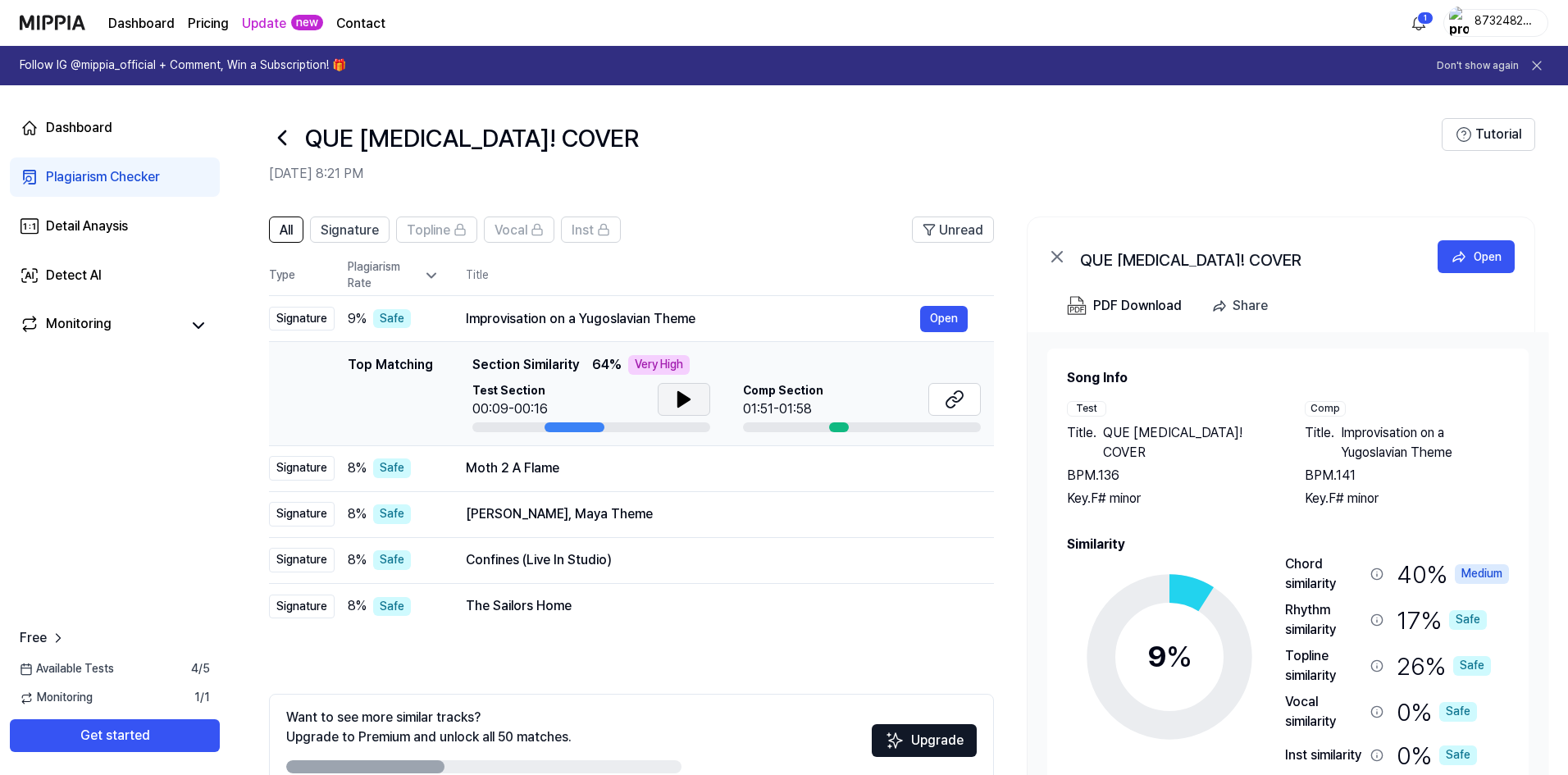
click at [702, 405] on button at bounding box center [684, 399] width 52 height 33
click at [693, 396] on button at bounding box center [684, 399] width 52 height 33
click at [372, 237] on span "Signature" at bounding box center [349, 230] width 58 height 19
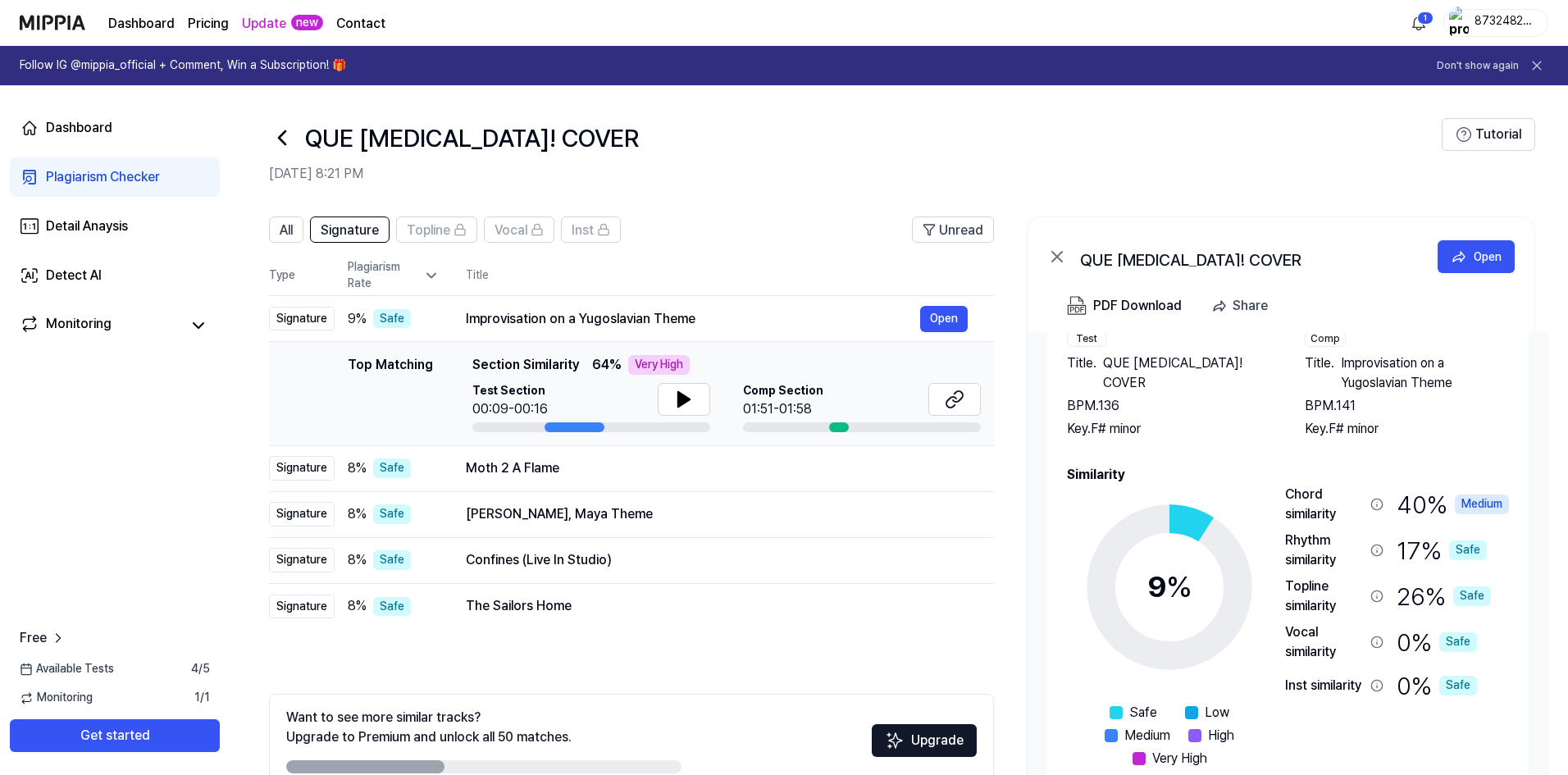
click at [298, 136] on div "QUE MALARIA! COVER" at bounding box center [855, 138] width 1172 height 40
click at [292, 136] on icon at bounding box center [281, 137] width 26 height 26
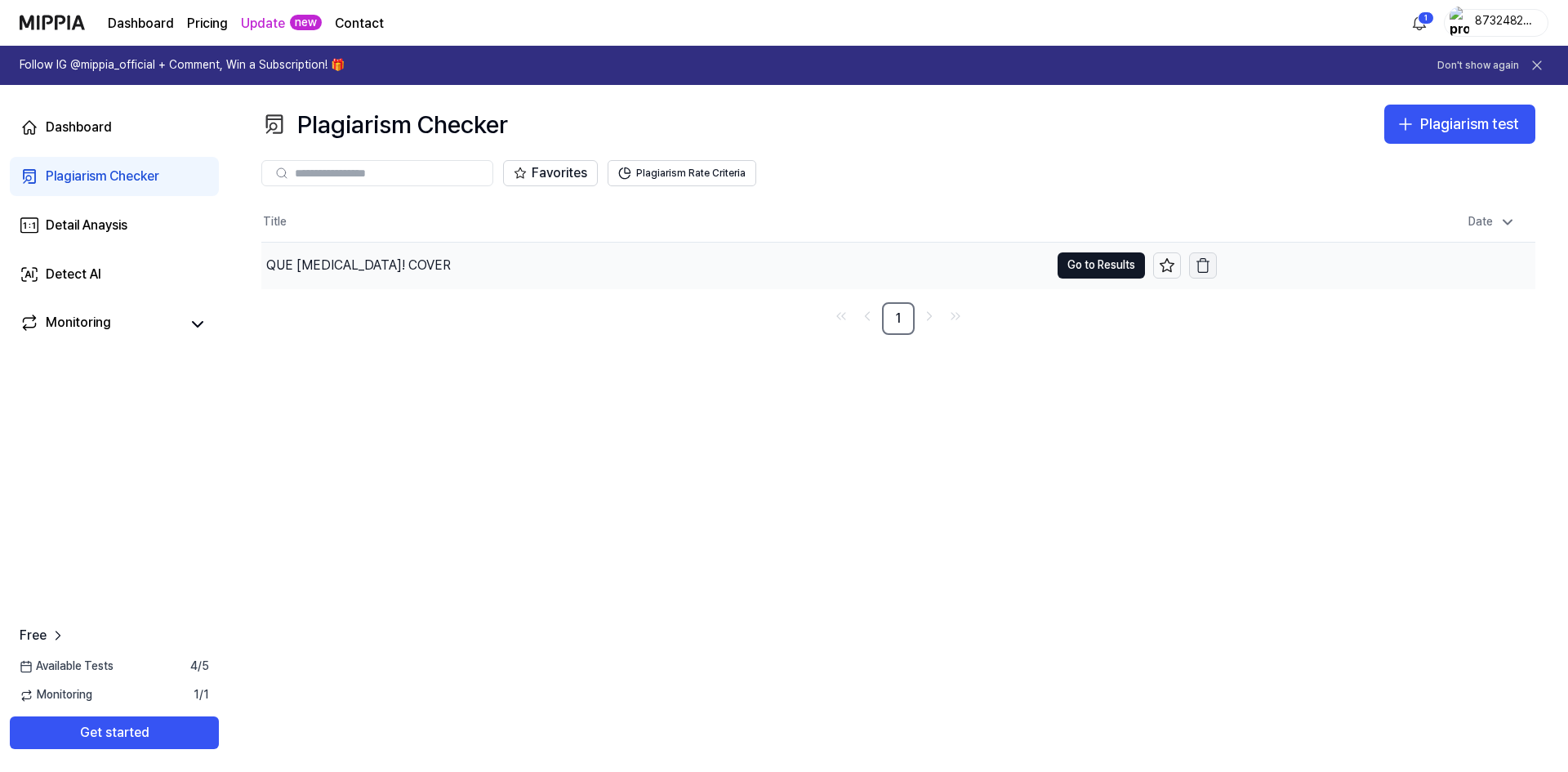
click at [1201, 263] on icon "button" at bounding box center [1203, 265] width 16 height 16
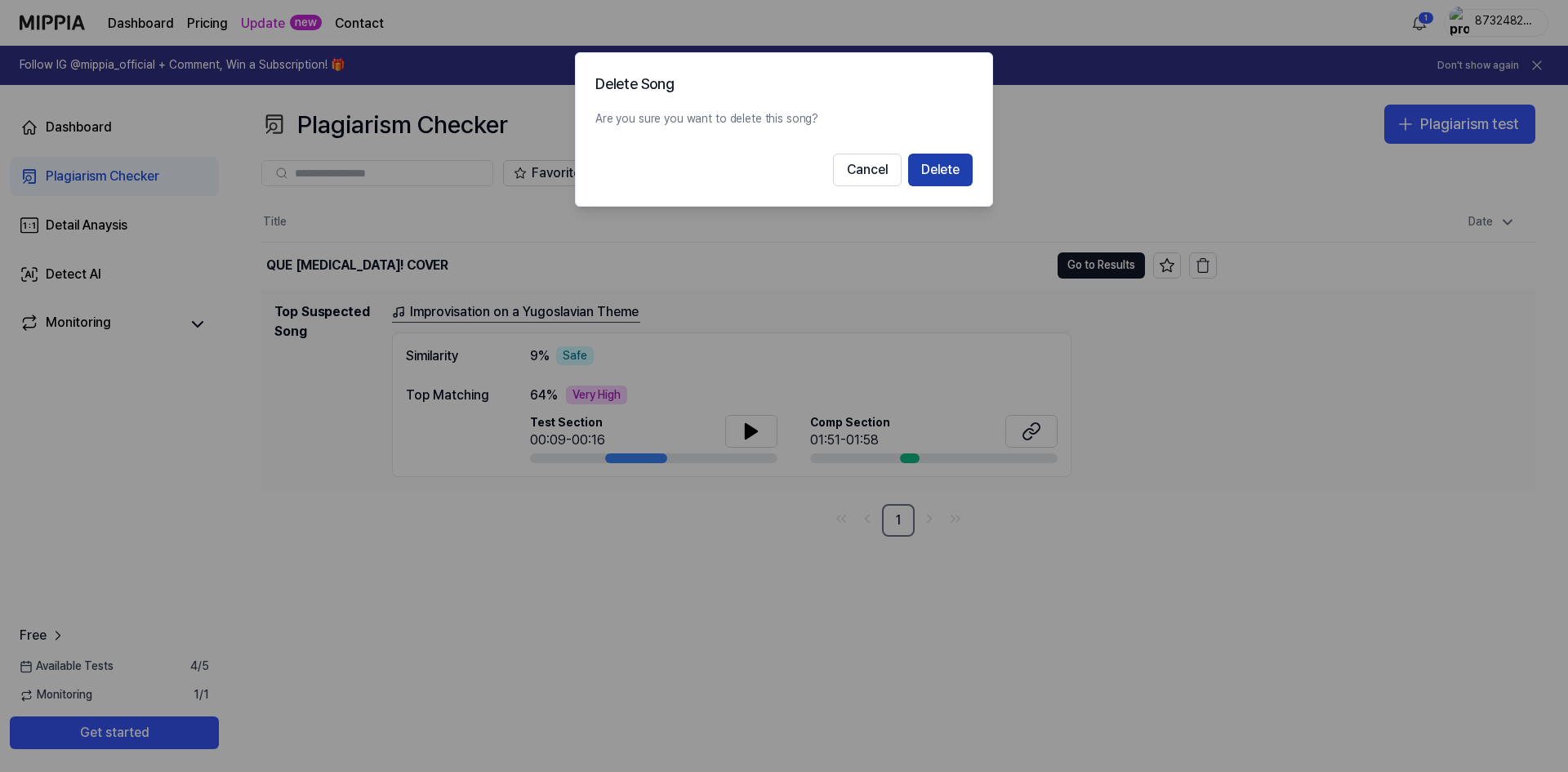
click at [930, 160] on button "Delete" at bounding box center [941, 169] width 65 height 33
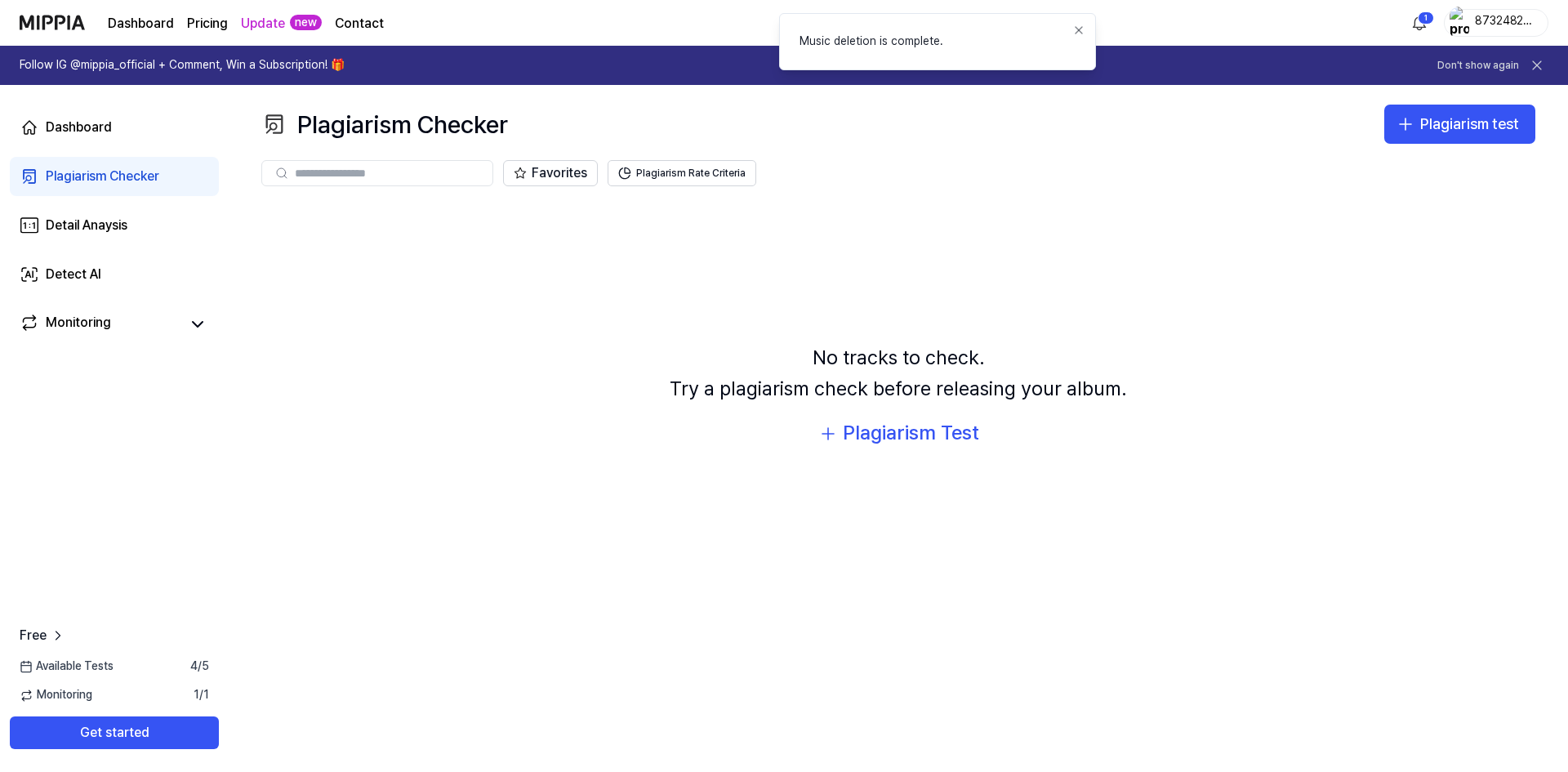
drag, startPoint x: 650, startPoint y: 40, endPoint x: 803, endPoint y: 37, distance: 153.0
click at [803, 37] on div "Music deletion is complete." at bounding box center [872, 41] width 144 height 16
click at [104, 302] on div "Dashboard Plagiarism Checker Detail Anaysis Detect AI Monitoring" at bounding box center [115, 226] width 229 height 281
click at [107, 308] on div "Monitoring" at bounding box center [115, 323] width 209 height 40
click at [164, 315] on link "Monitoring" at bounding box center [99, 323] width 160 height 23
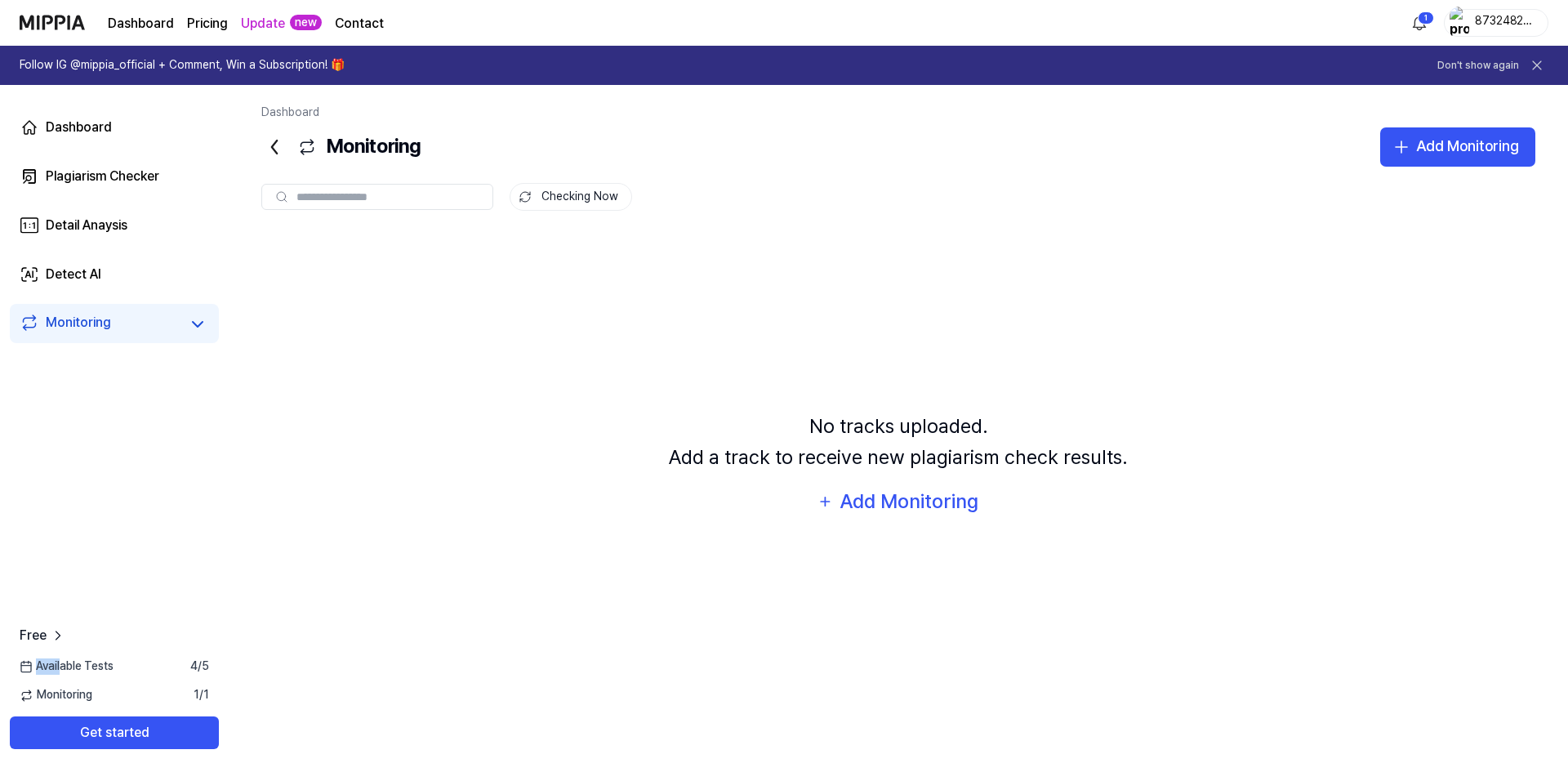
drag, startPoint x: 61, startPoint y: 666, endPoint x: 204, endPoint y: 646, distance: 144.4
click at [204, 647] on div "Free Available Tests 4 / 5 Monitoring 1 / 1 Get started" at bounding box center [115, 687] width 229 height 123
click at [860, 519] on div "No tracks uploaded. Add a track to receive new plagiarism check results. Add Mo…" at bounding box center [898, 464] width 1274 height 465
click at [861, 503] on div "Add Monitoring" at bounding box center [909, 501] width 141 height 31
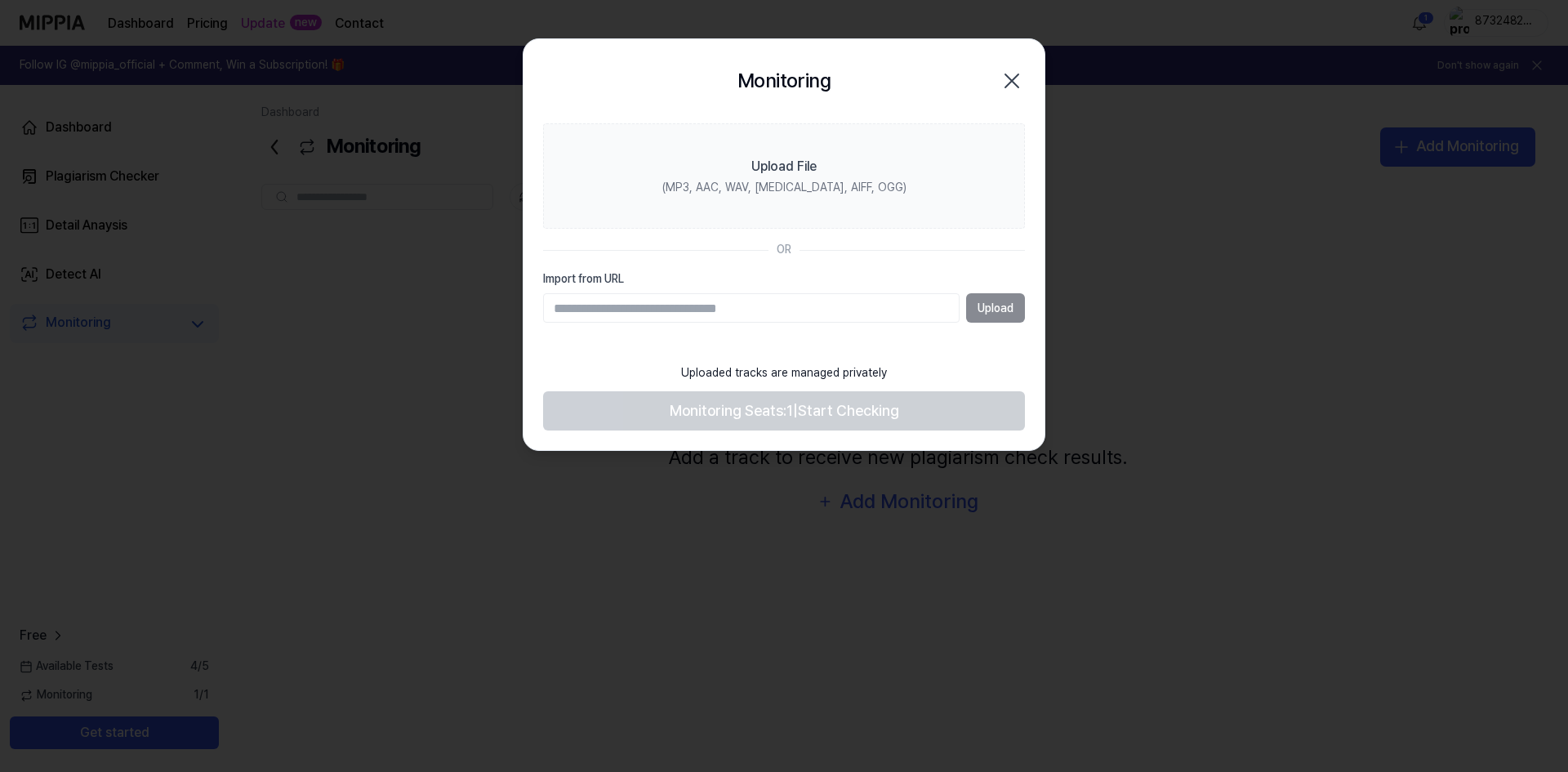
click at [1005, 85] on icon "button" at bounding box center [1011, 81] width 26 height 26
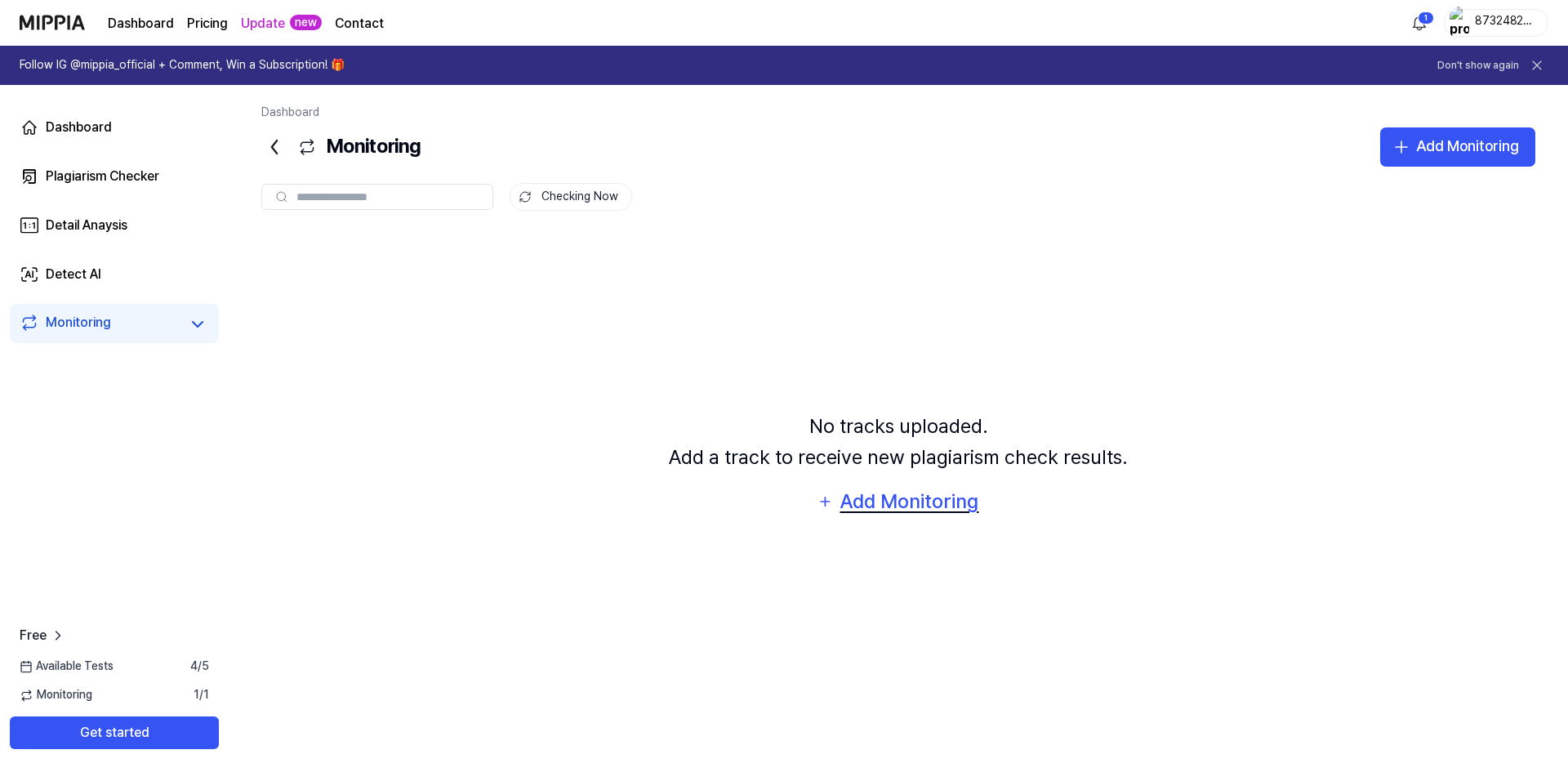
click at [900, 498] on div "Add Monitoring" at bounding box center [909, 501] width 141 height 31
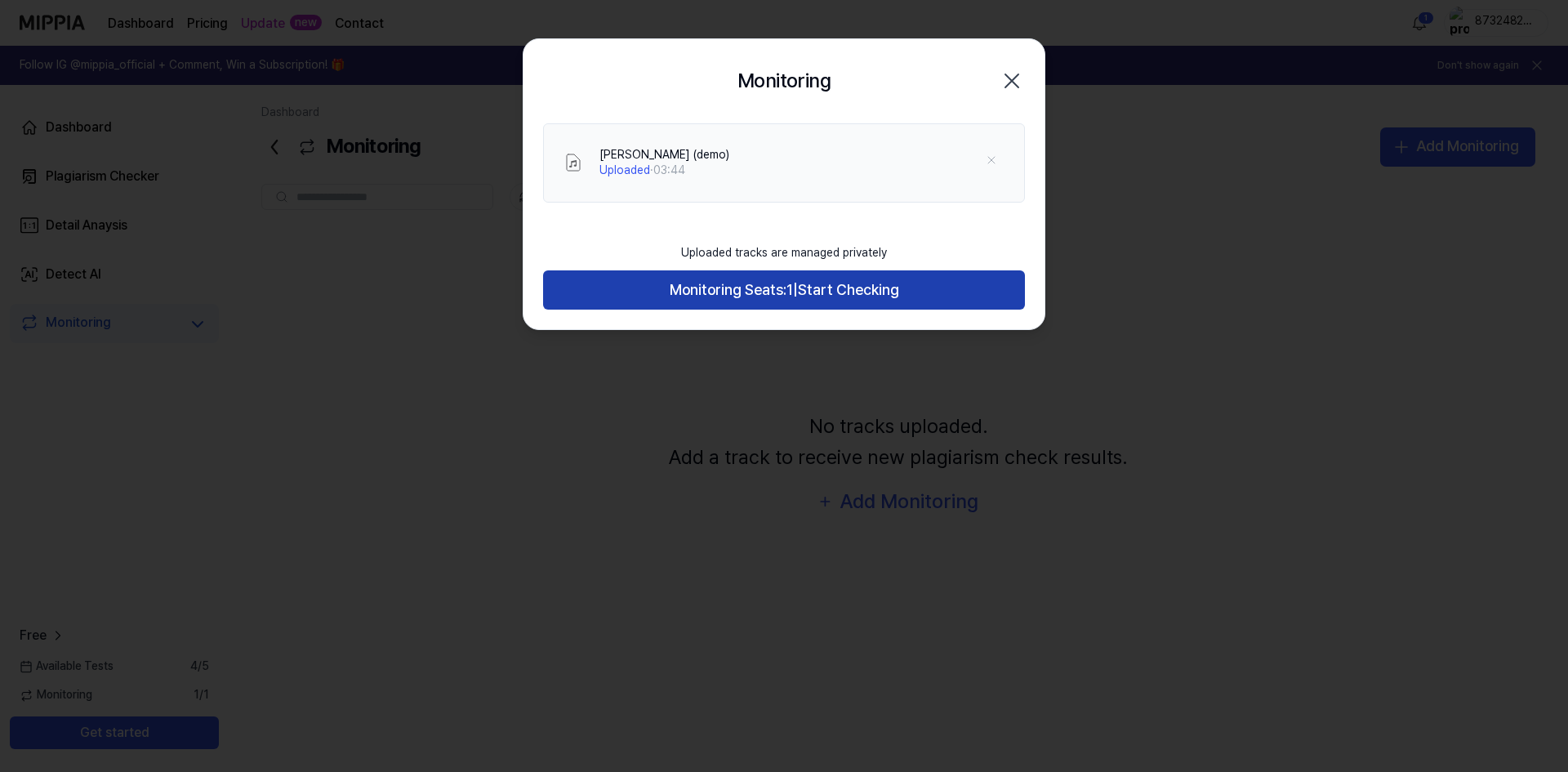
click at [736, 284] on span "Monitoring Seats:" at bounding box center [728, 290] width 117 height 24
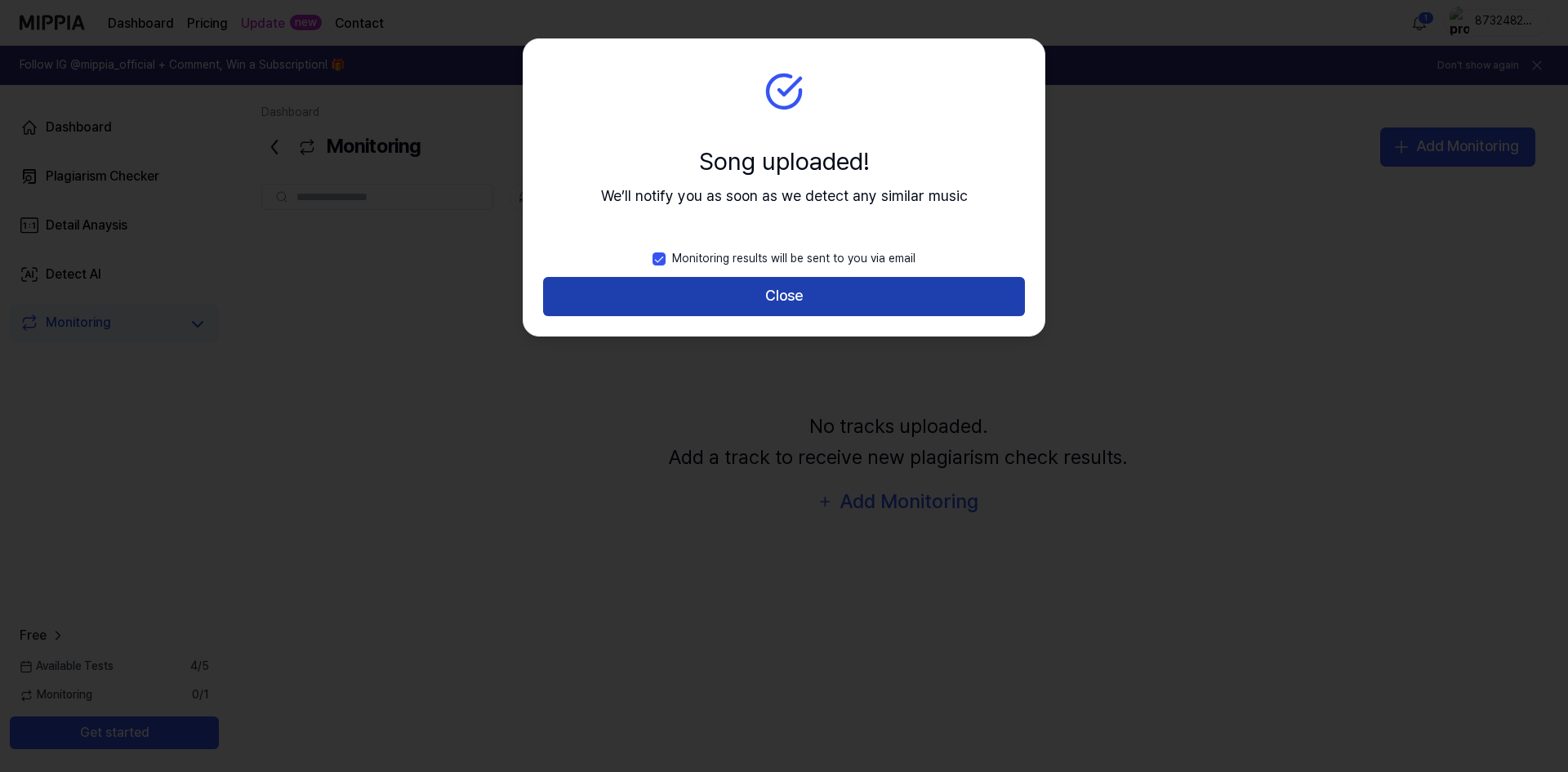
click at [735, 284] on button "Close" at bounding box center [784, 296] width 482 height 40
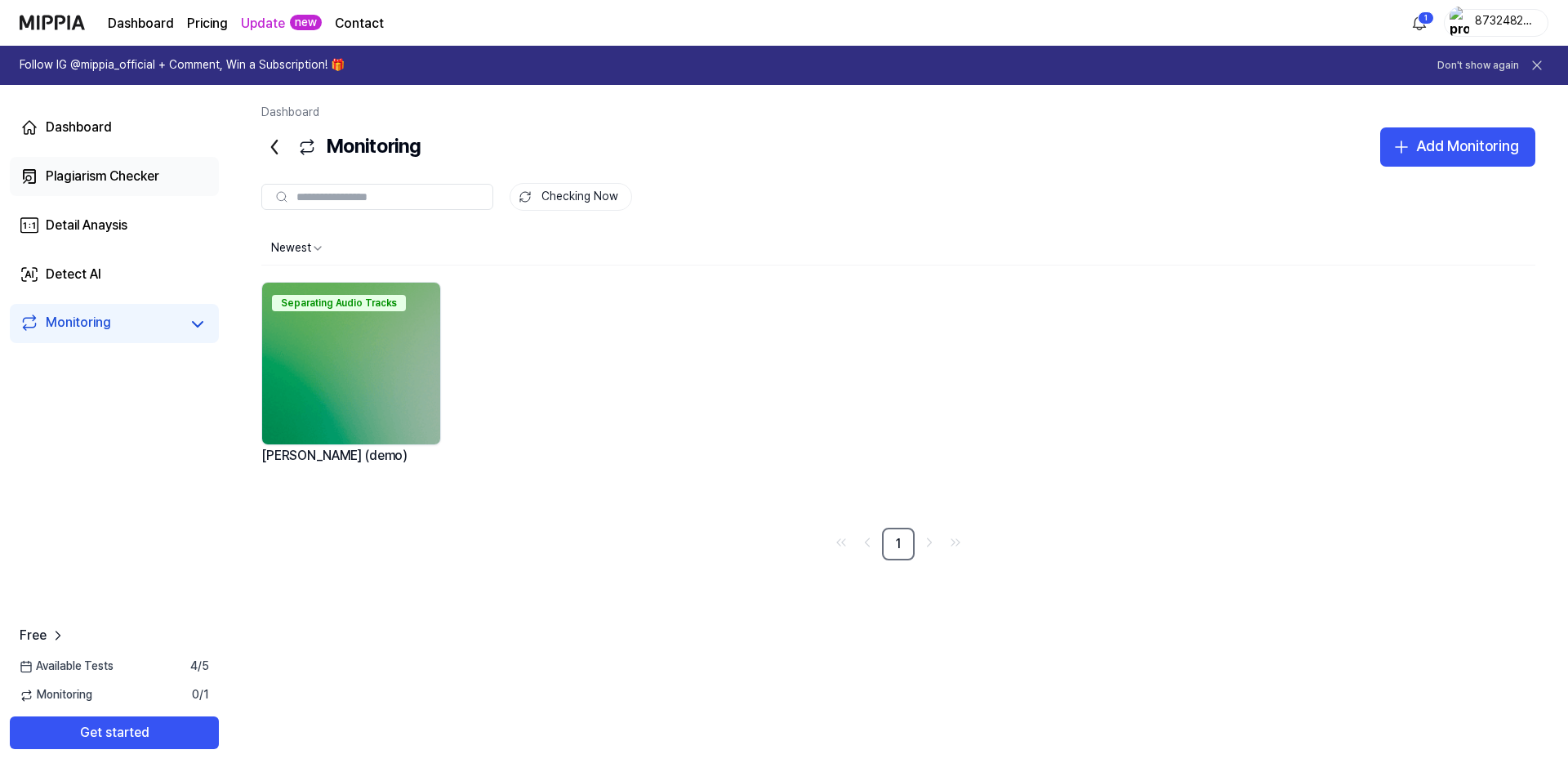
click at [88, 179] on div "Plagiarism Checker" at bounding box center [102, 176] width 114 height 19
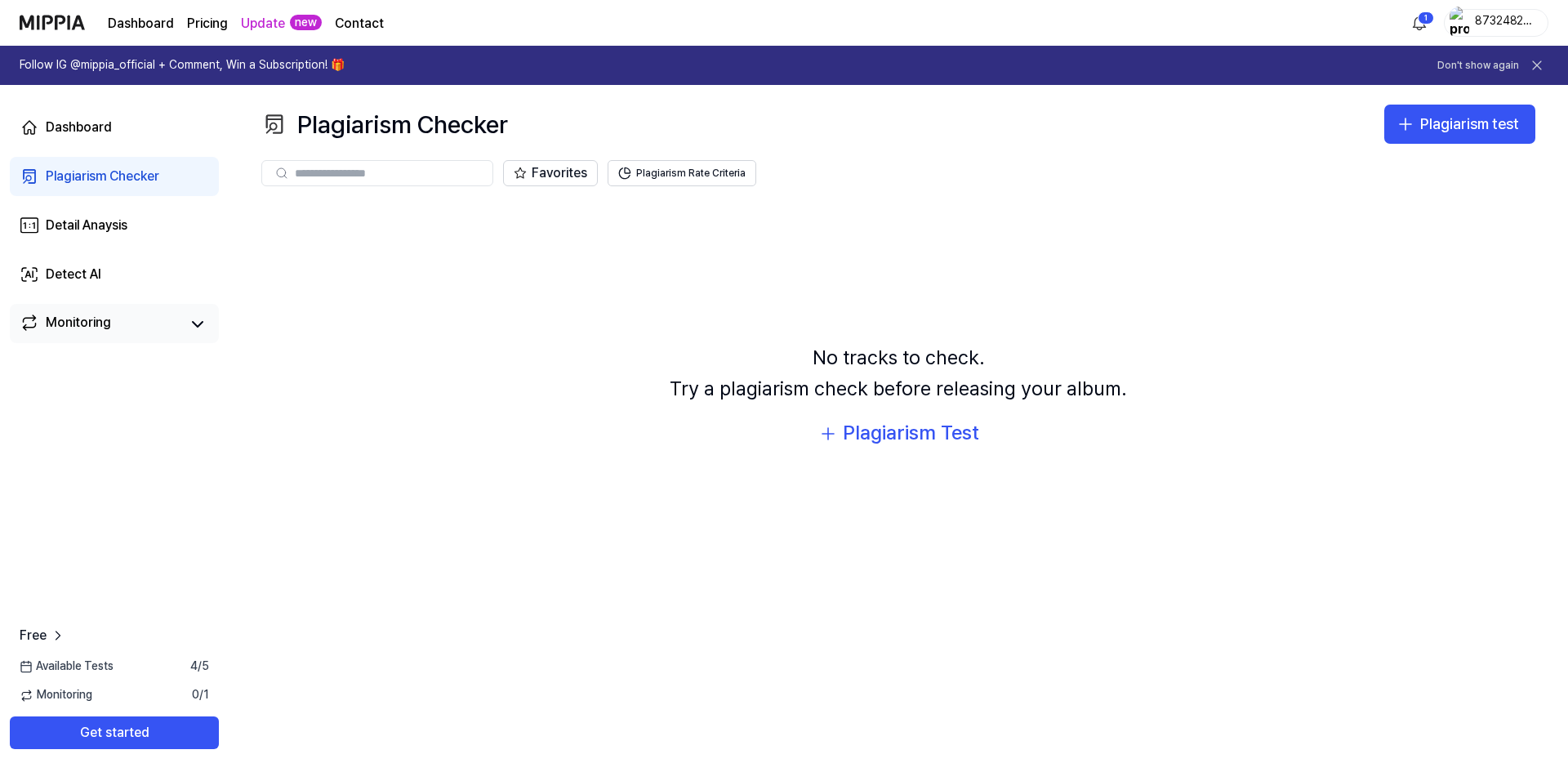
click at [151, 306] on div "Monitoring" at bounding box center [115, 323] width 209 height 40
click at [148, 312] on div "Monitoring" at bounding box center [115, 323] width 209 height 40
click at [155, 333] on link "Monitoring" at bounding box center [99, 323] width 160 height 23
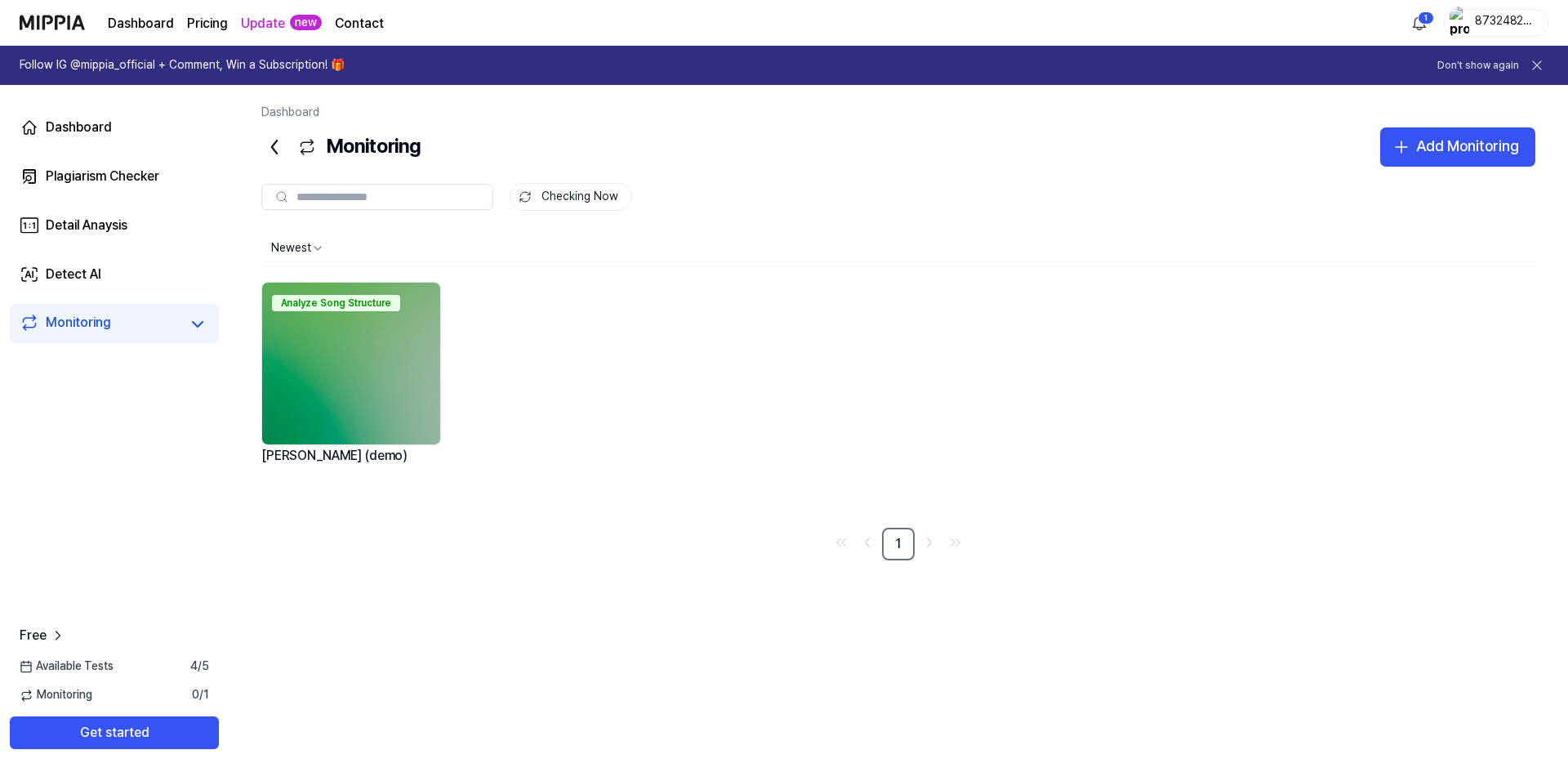
click at [396, 343] on img at bounding box center [350, 364] width 178 height 162
drag, startPoint x: 295, startPoint y: 460, endPoint x: 429, endPoint y: 410, distance: 143.0
click at [426, 422] on div "Analyze Song Structure Al Azar (demo)" at bounding box center [350, 398] width 179 height 233
drag, startPoint x: 68, startPoint y: 694, endPoint x: 146, endPoint y: 689, distance: 78.2
click at [146, 689] on div "Monitoring 0 / 1" at bounding box center [115, 695] width 229 height 16
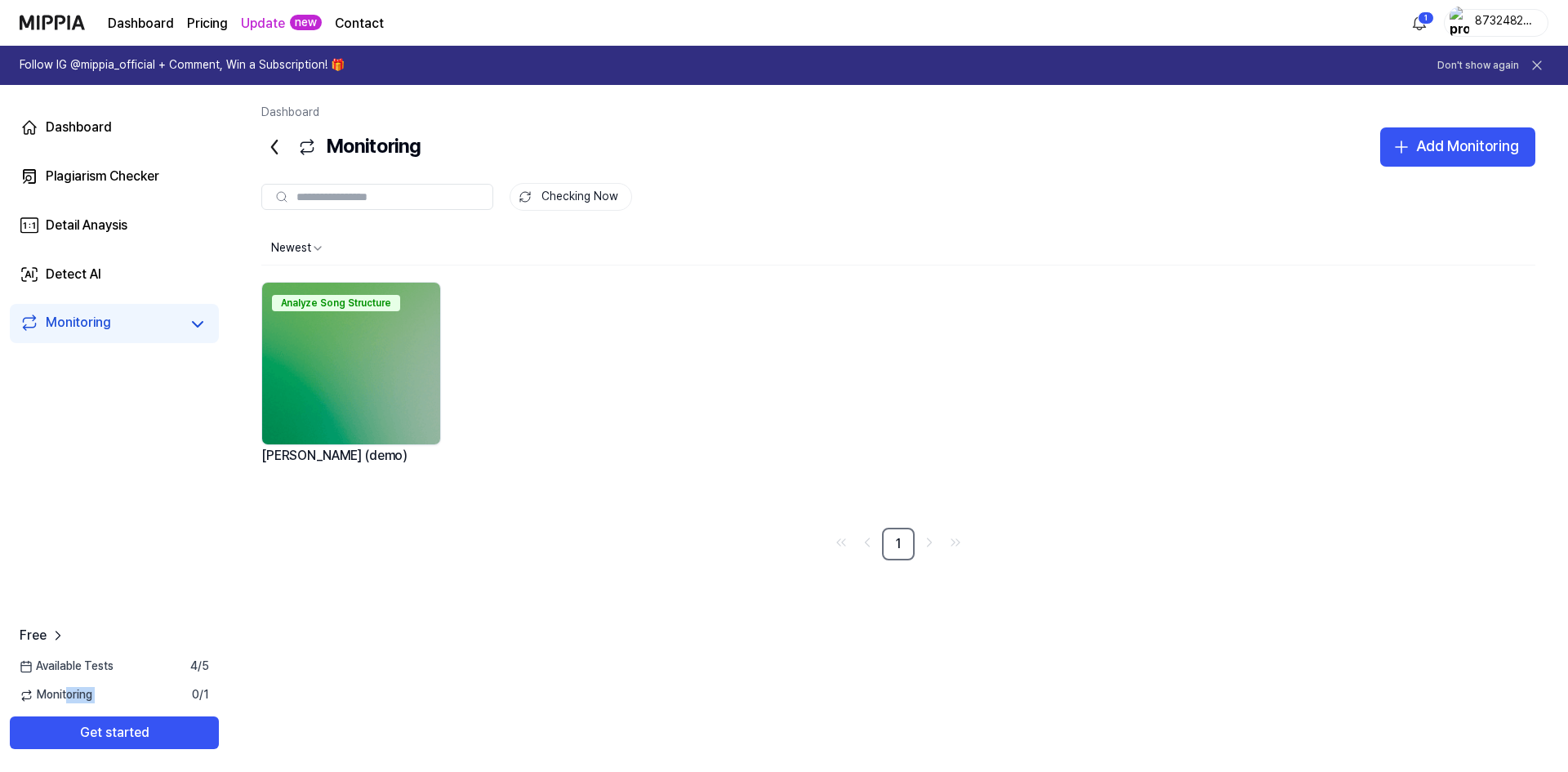
click at [146, 689] on div "Monitoring 0 / 1" at bounding box center [115, 695] width 229 height 16
click at [382, 392] on img at bounding box center [350, 364] width 178 height 162
drag, startPoint x: 358, startPoint y: 306, endPoint x: 407, endPoint y: 312, distance: 49.4
click at [407, 312] on div "Analyze Song Structure" at bounding box center [350, 301] width 178 height 36
click at [96, 179] on div "Plagiarism Checker" at bounding box center [102, 176] width 114 height 19
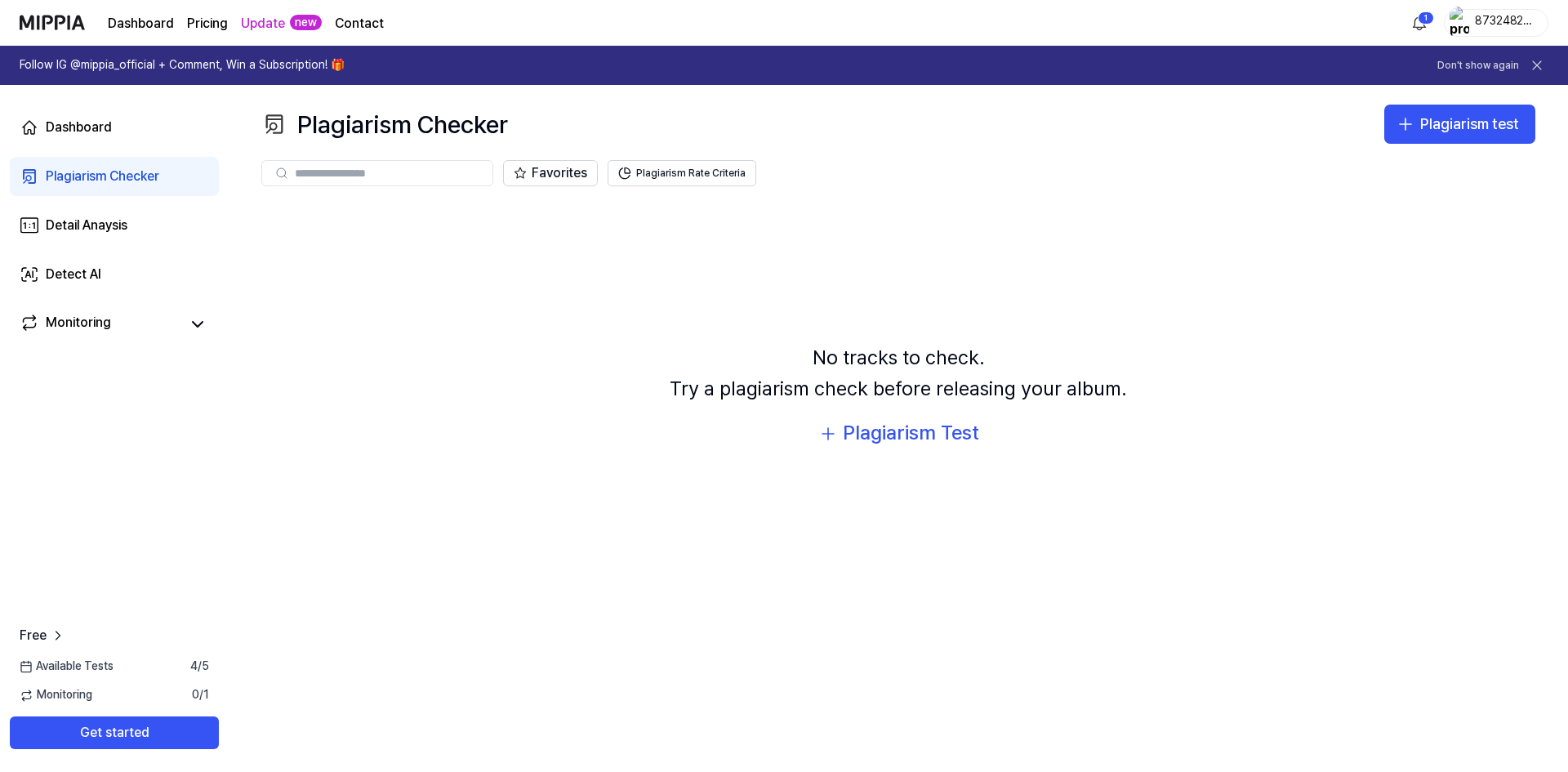
click at [885, 404] on div "No tracks to check. Try a plagiarism check before releasing your album." at bounding box center [898, 373] width 457 height 63
click at [883, 426] on div "Plagiarism Test" at bounding box center [911, 433] width 136 height 31
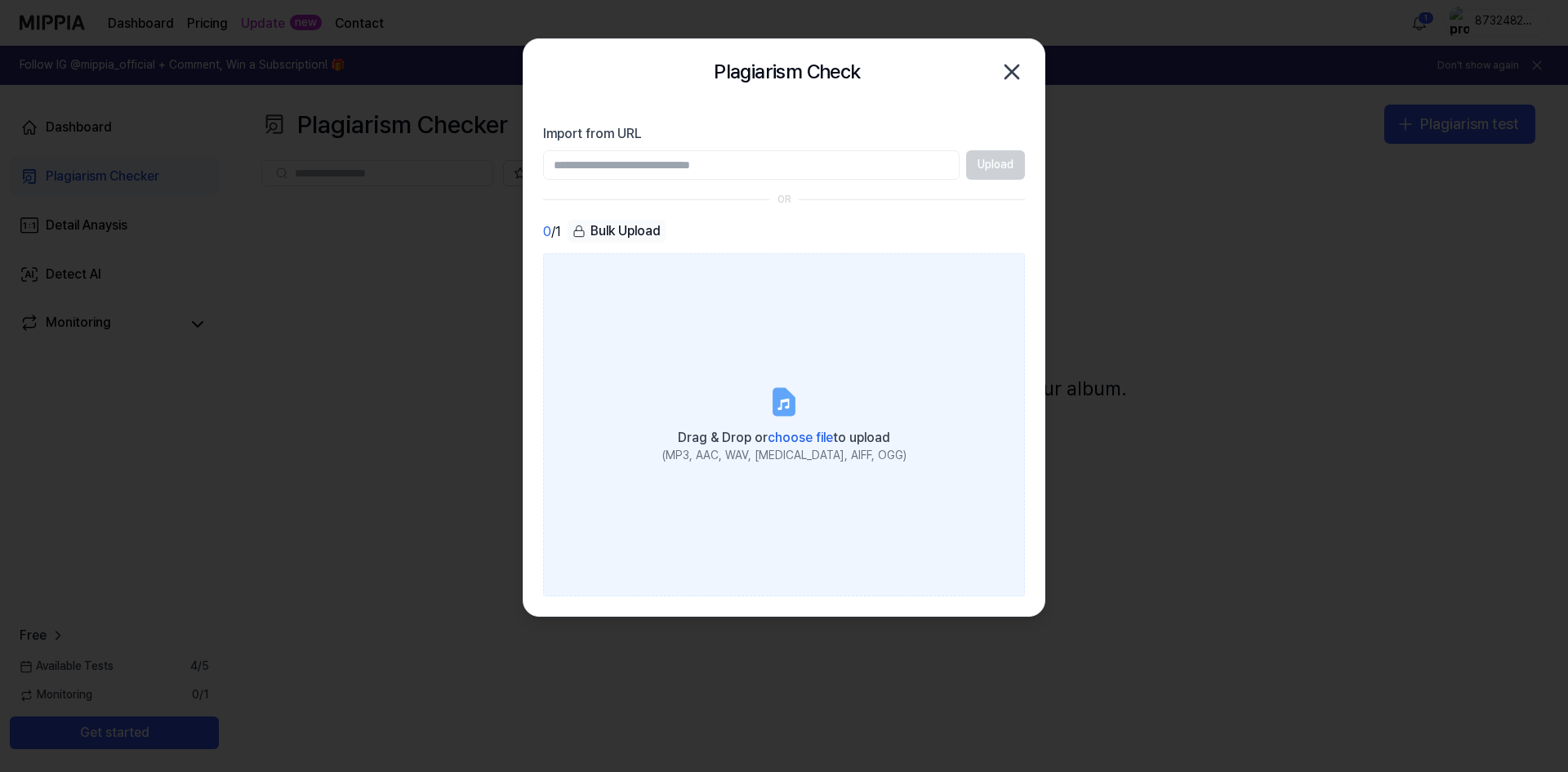
click at [676, 341] on label "Drag & Drop or choose file to upload (MP3, AAC, WAV, FLAC, AIFF, OGG)" at bounding box center [784, 424] width 482 height 343
click at [0, 0] on input "Drag & Drop or choose file to upload (MP3, AAC, WAV, FLAC, AIFF, OGG)" at bounding box center [0, 0] width 0 height 0
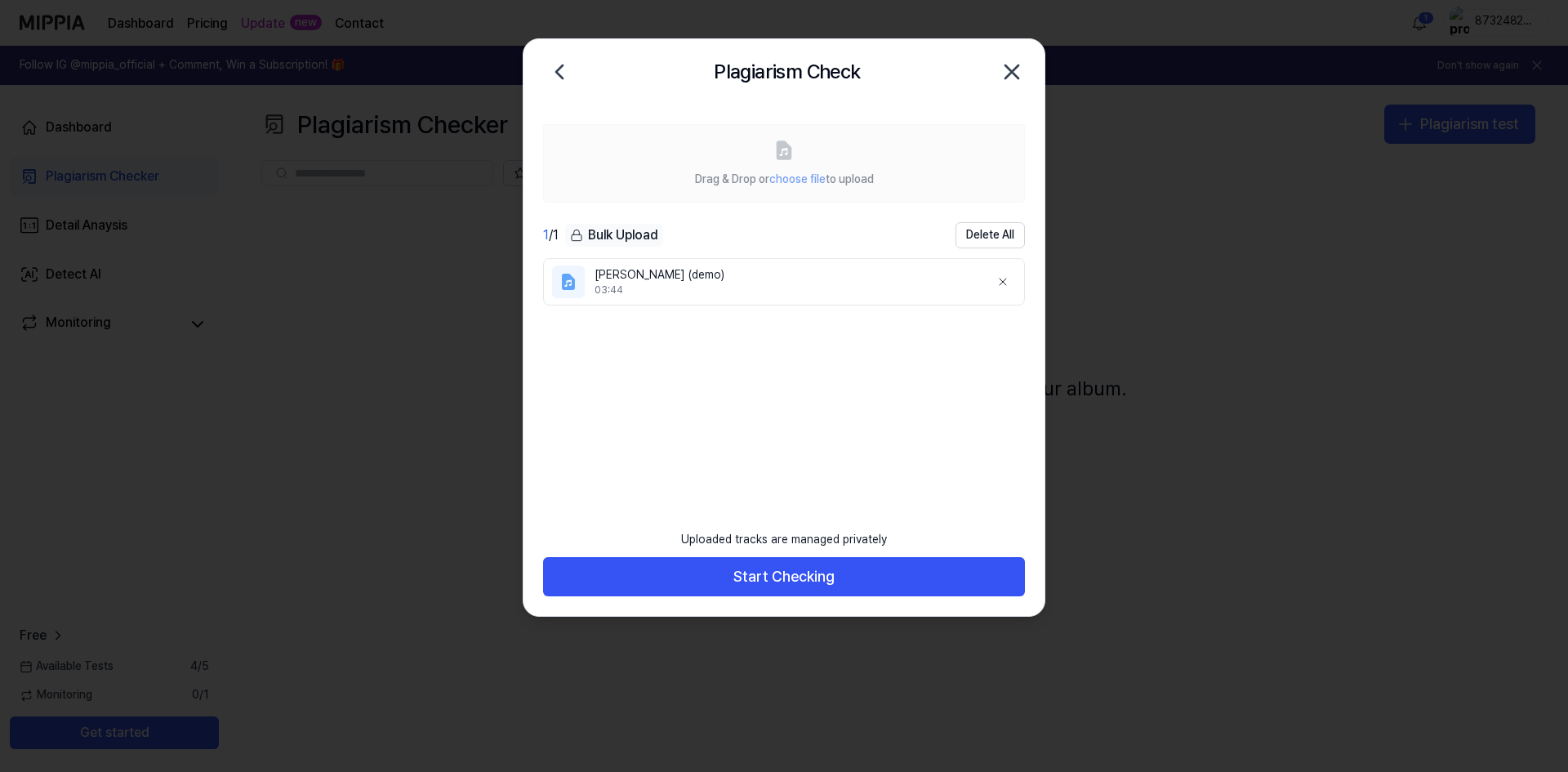
click at [767, 597] on div "Uploaded tracks are managed privately Start Checking" at bounding box center [784, 569] width 521 height 95
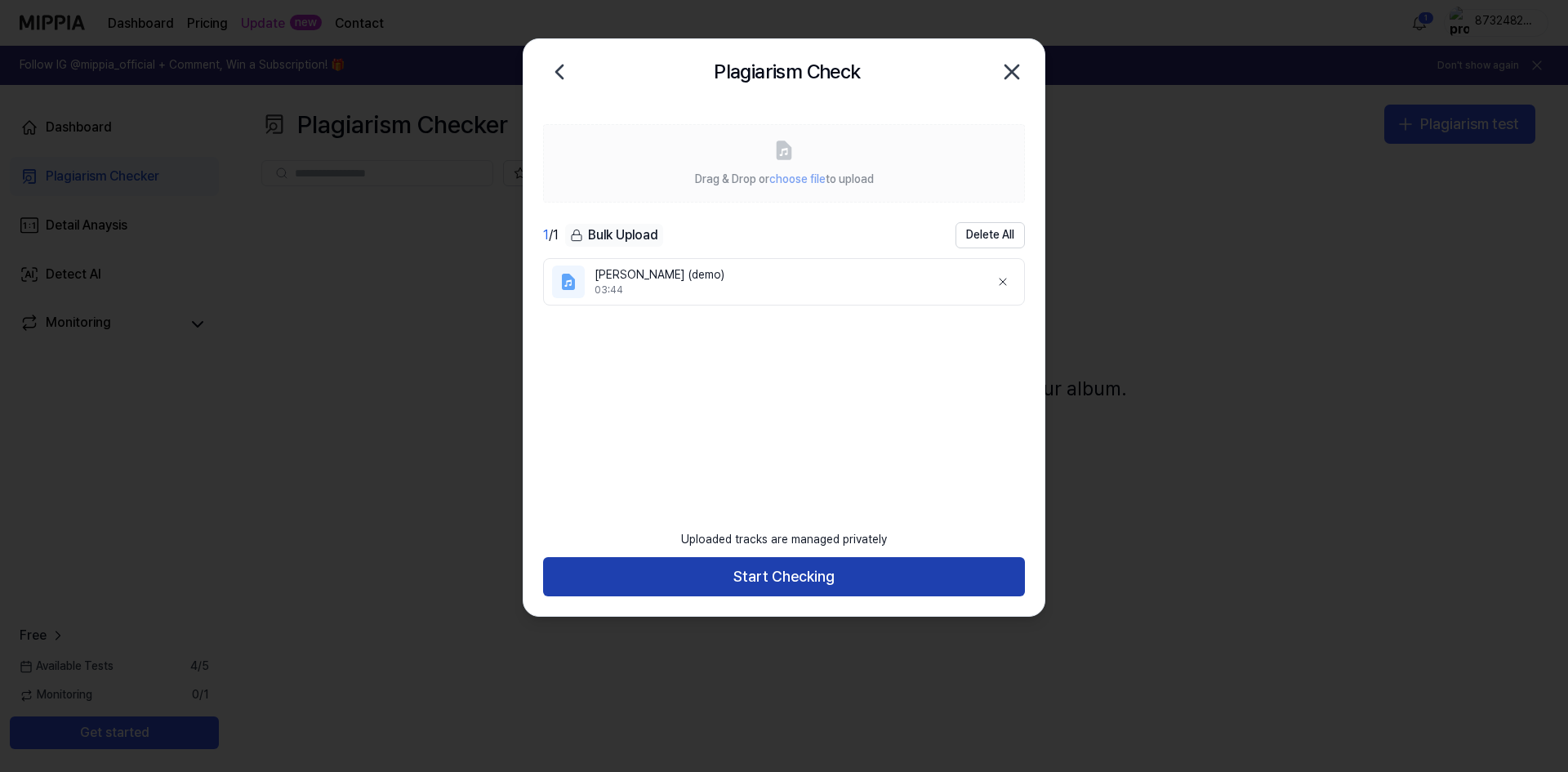
click at [771, 588] on button "Start Checking" at bounding box center [784, 577] width 482 height 40
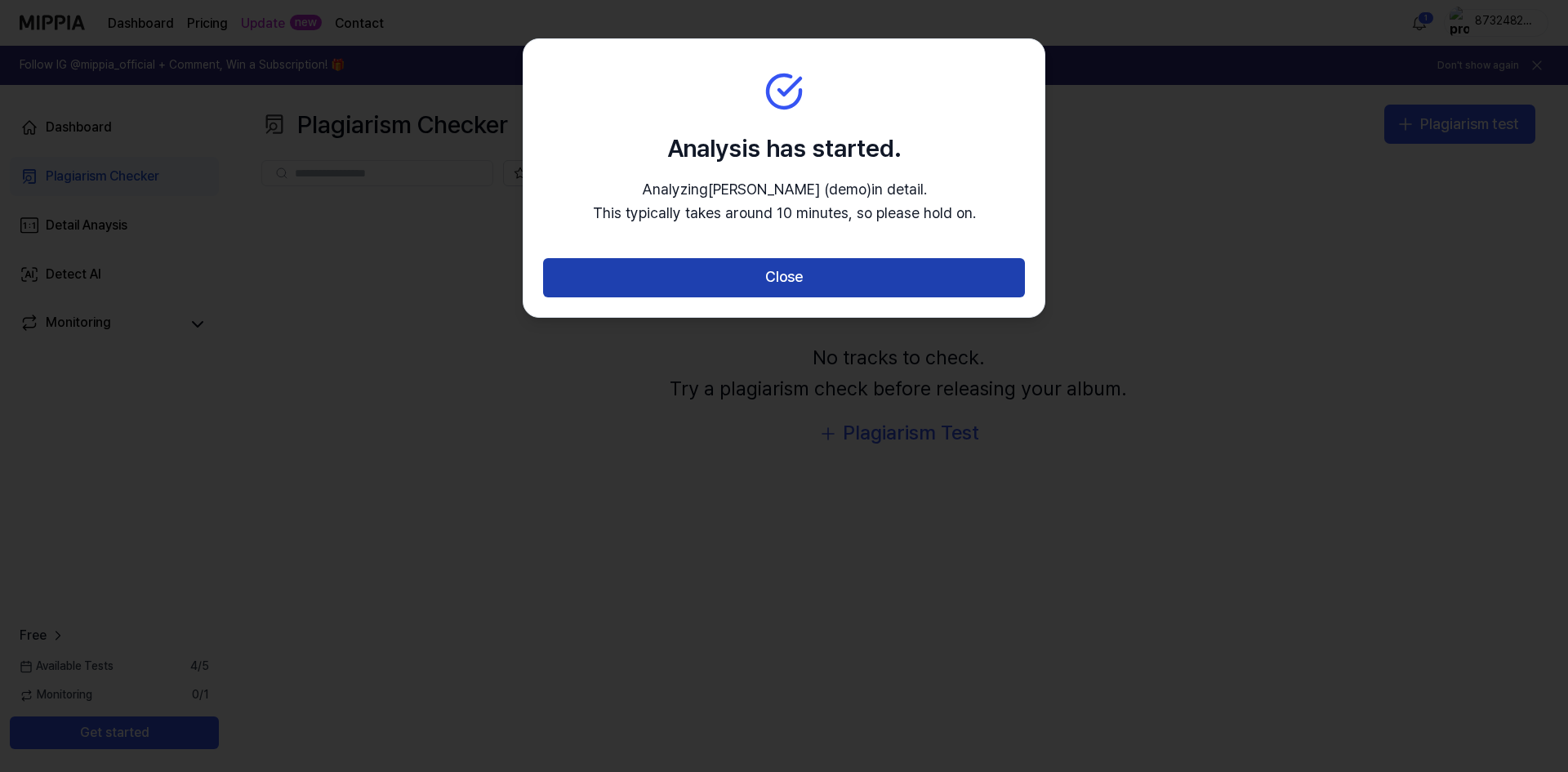
click at [804, 267] on button "Close" at bounding box center [784, 278] width 482 height 40
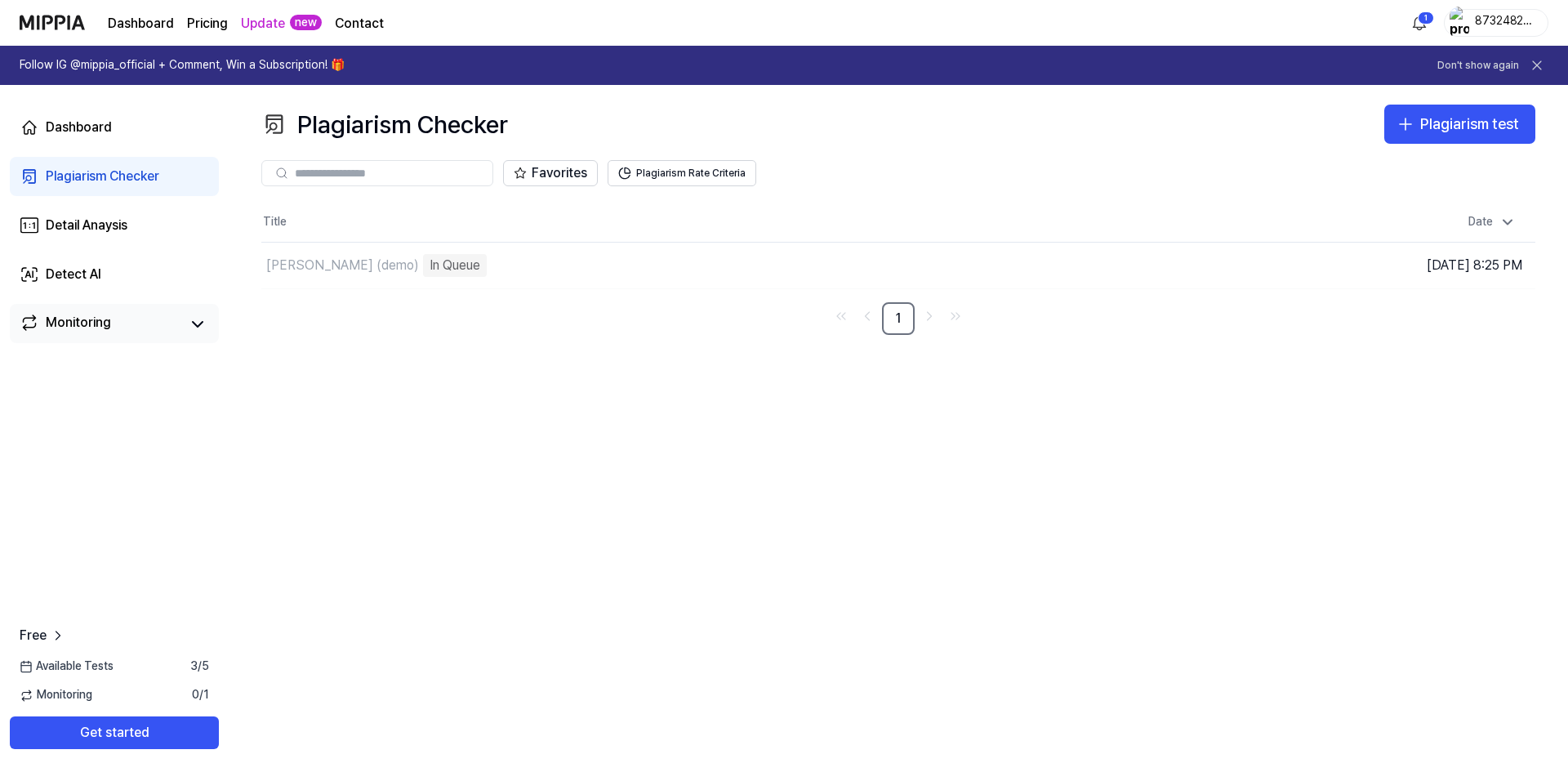
click at [109, 325] on div "Monitoring" at bounding box center [78, 323] width 66 height 23
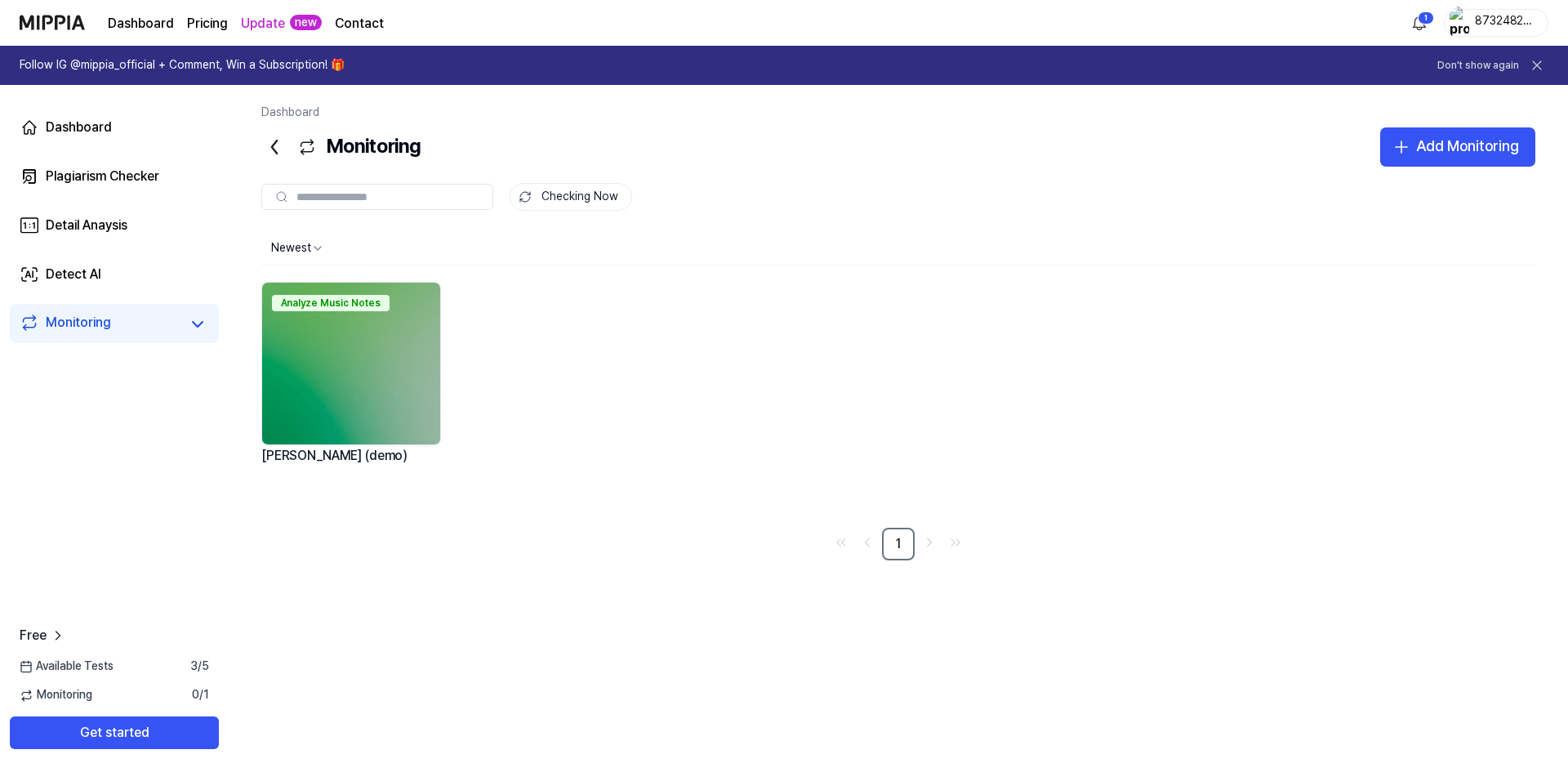
click at [313, 347] on img at bounding box center [350, 364] width 178 height 162
click at [1407, 150] on icon "button" at bounding box center [1401, 146] width 19 height 19
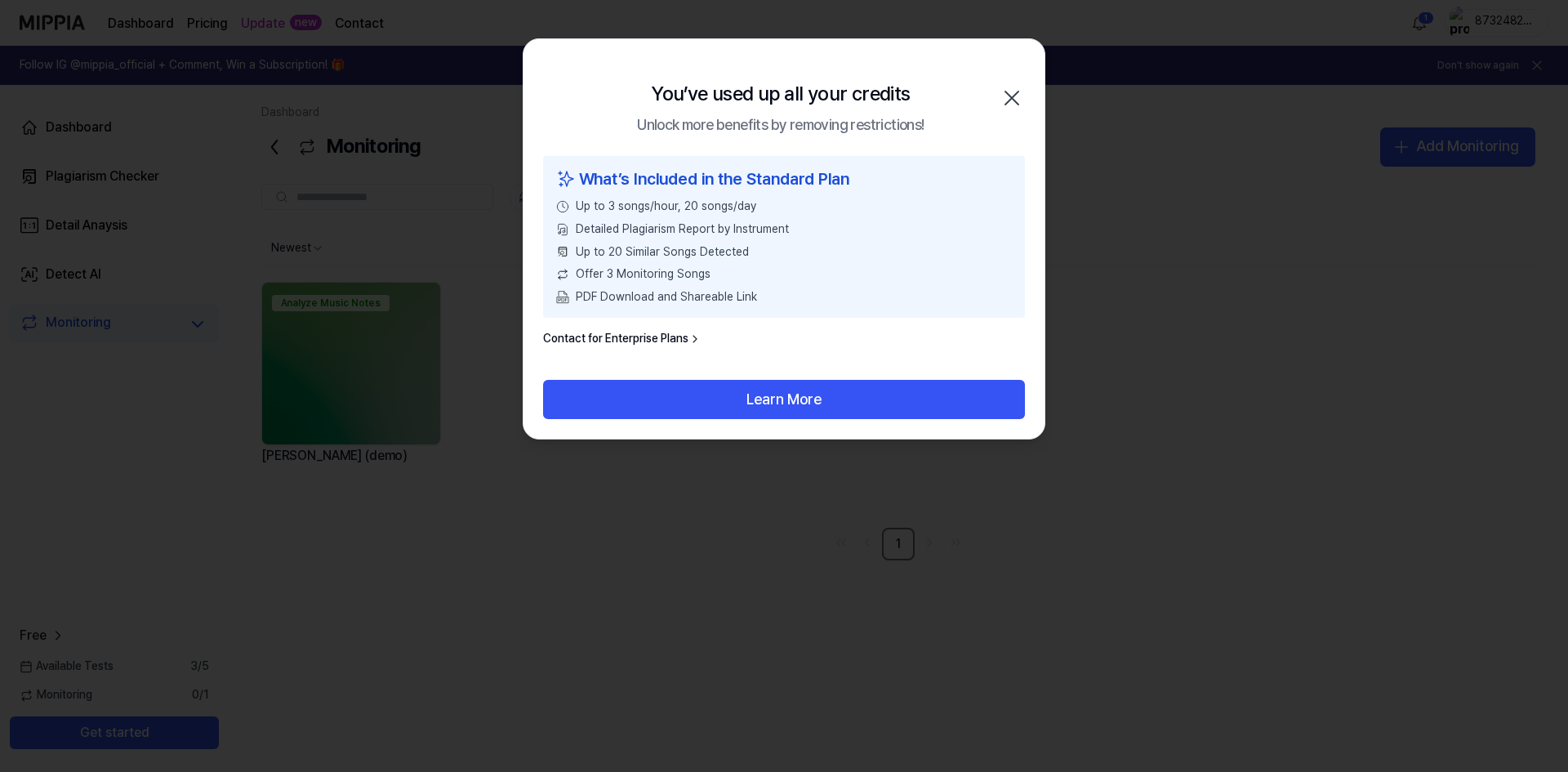
drag, startPoint x: 791, startPoint y: 285, endPoint x: 717, endPoint y: 313, distance: 79.1
click at [694, 330] on div "What’s Included in the Standard Plan Up to 3 songs/hour, 20 songs/day Detailed …" at bounding box center [784, 268] width 521 height 224
click at [1012, 99] on icon "button" at bounding box center [1011, 98] width 26 height 26
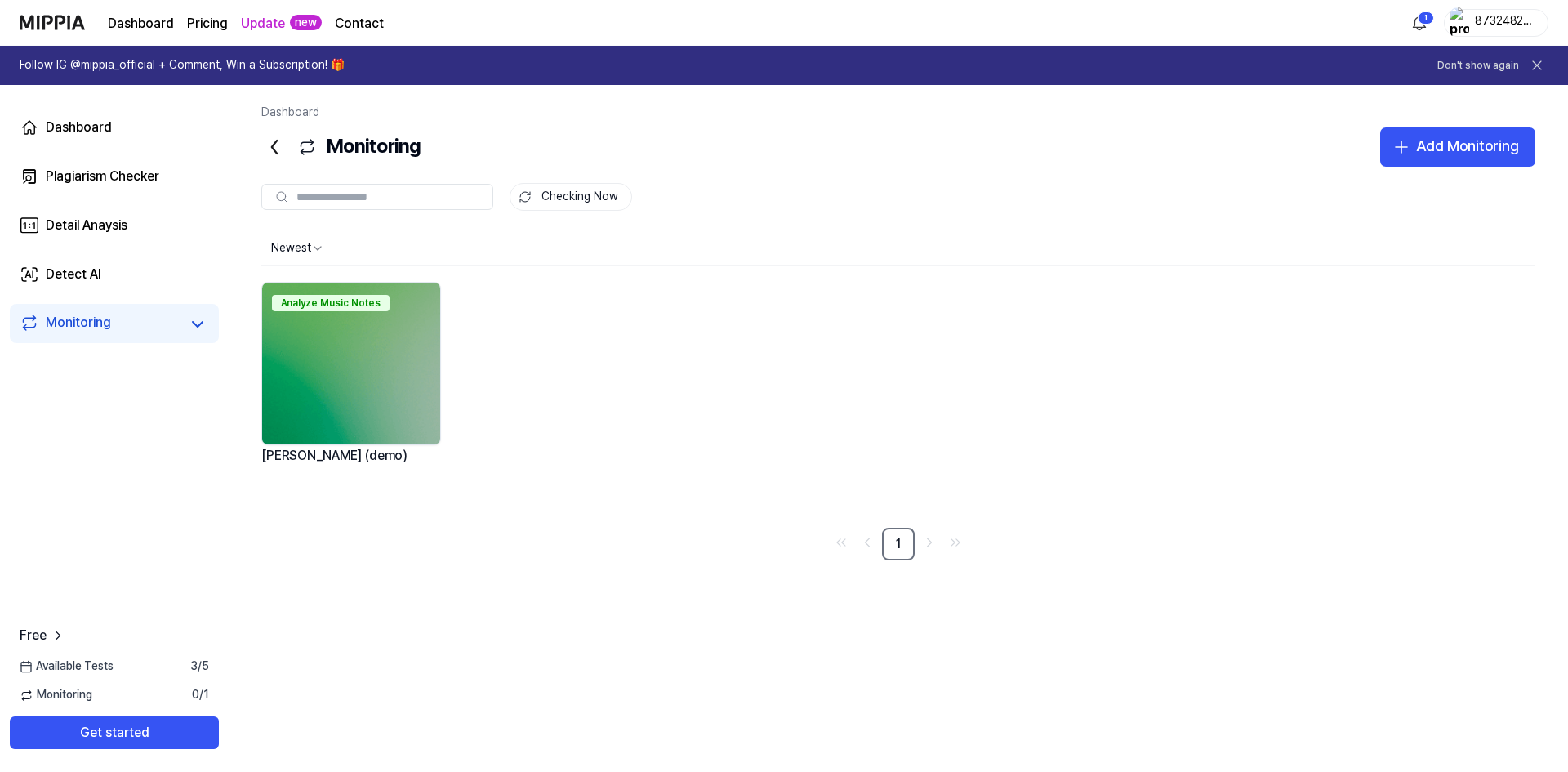
click at [333, 343] on img at bounding box center [350, 364] width 178 height 162
click at [109, 199] on div "Dashboard Plagiarism Checker Detail Anaysis Detect AI Monitoring" at bounding box center [115, 226] width 229 height 281
click at [110, 189] on link "Plagiarism Checker" at bounding box center [115, 176] width 209 height 40
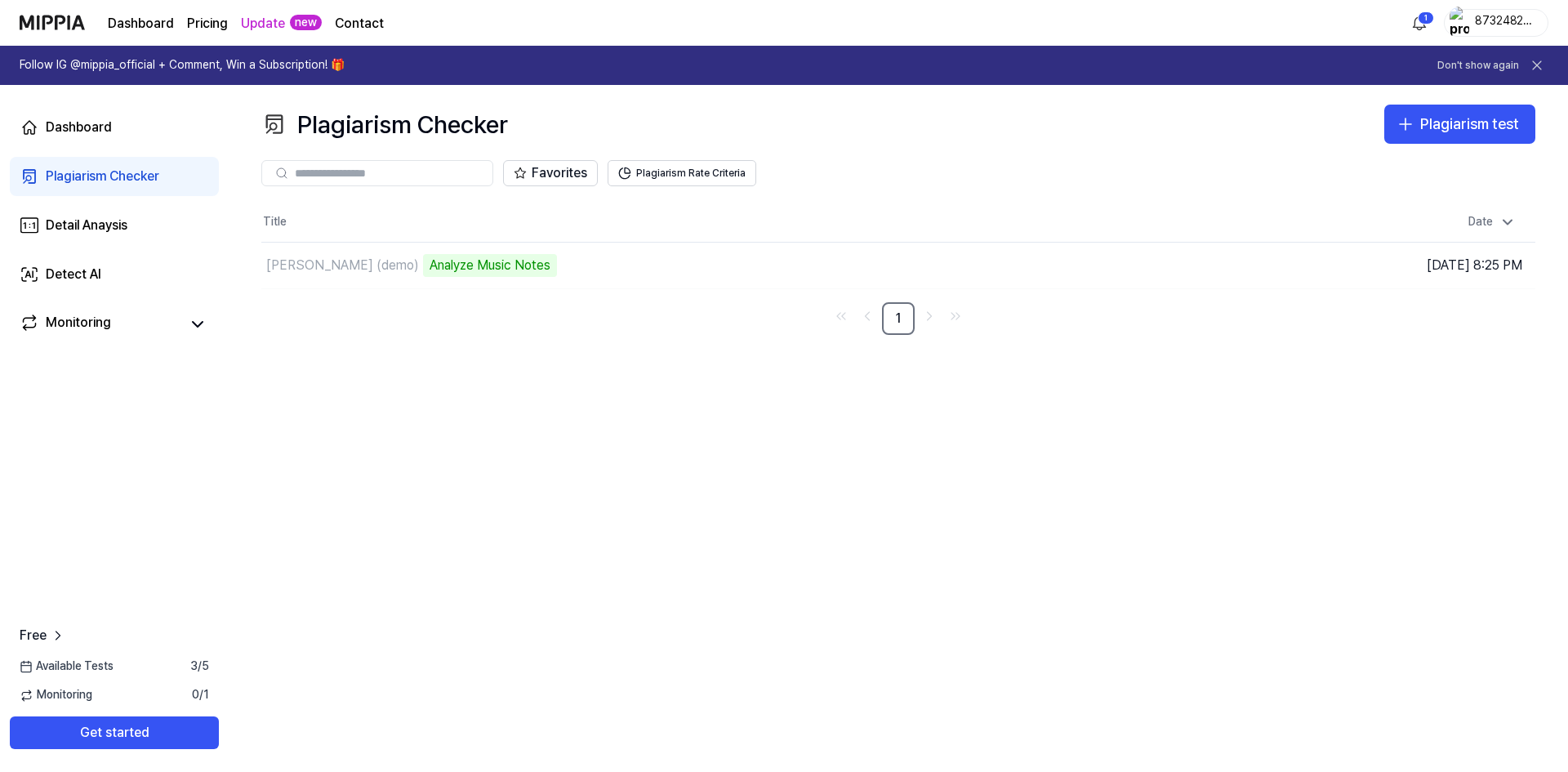
click at [1418, 102] on div "Plagiarism Checker Plagiarism test Plagiarism Checker Detail Analysis Detect AI…" at bounding box center [899, 429] width 1340 height 687
click at [1427, 120] on div "Plagiarism test" at bounding box center [1469, 125] width 99 height 24
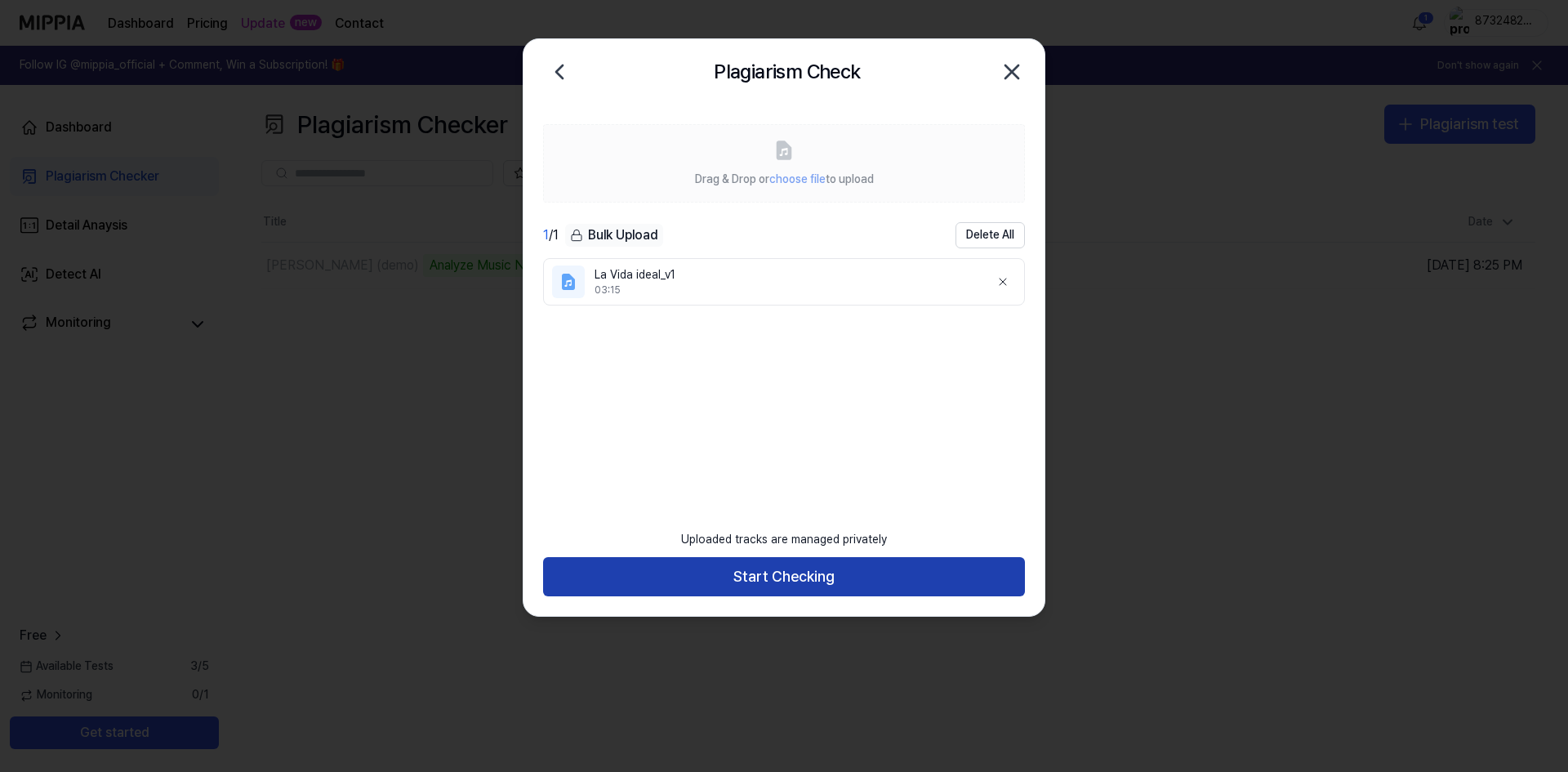
drag, startPoint x: 698, startPoint y: 600, endPoint x: 698, endPoint y: 589, distance: 11.0
click at [697, 599] on div "Uploaded tracks are managed privately Start Checking" at bounding box center [784, 569] width 521 height 95
click at [702, 572] on button "Start Checking" at bounding box center [784, 577] width 482 height 40
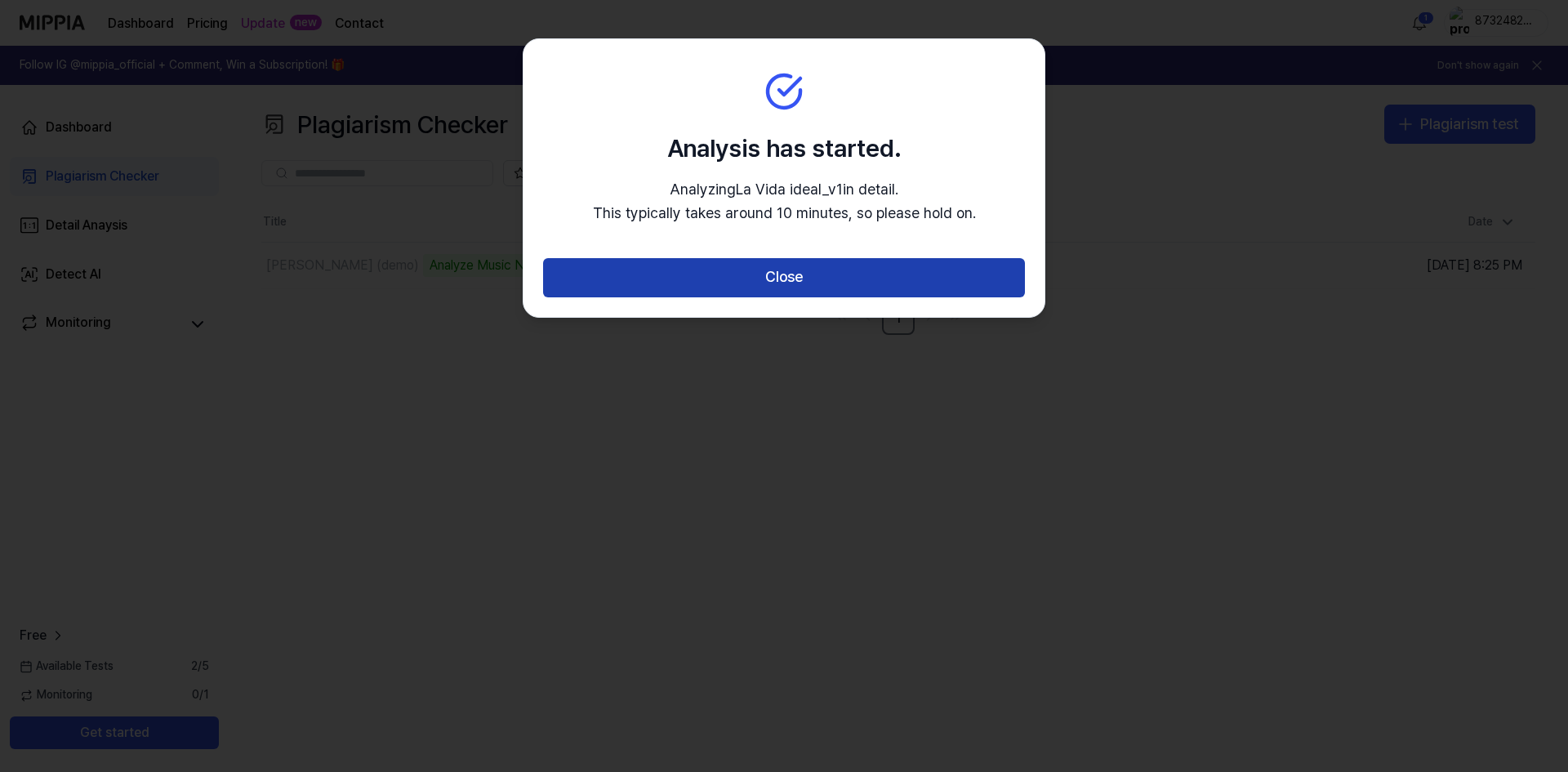
click at [845, 281] on button "Close" at bounding box center [784, 278] width 482 height 40
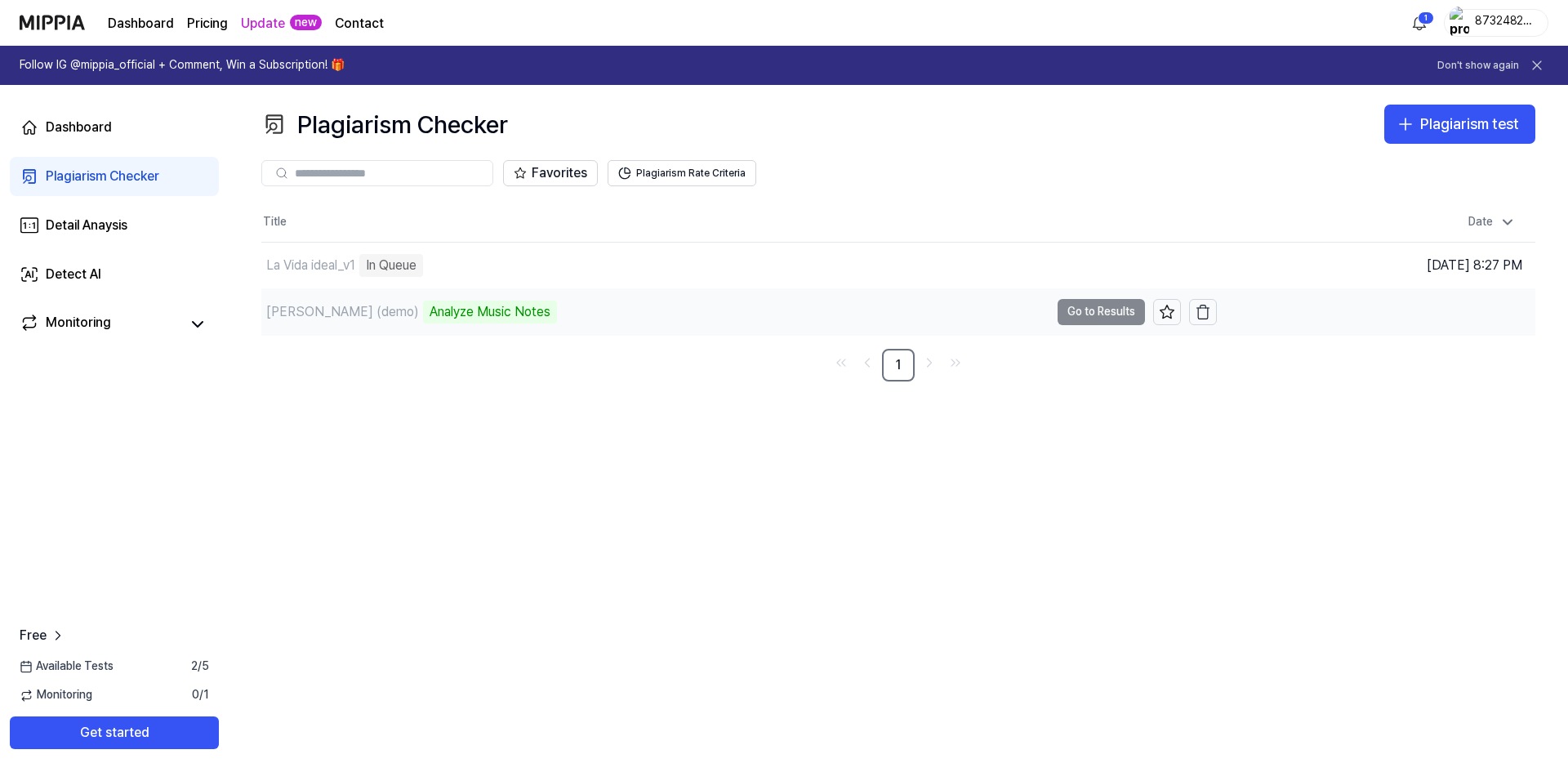
click at [1080, 315] on td "Al Azar (demo) Analyze Music Notes Go to Results" at bounding box center [739, 311] width 956 height 45
click at [314, 307] on div "Al Azar (demo)" at bounding box center [342, 311] width 152 height 19
click at [164, 338] on div "Monitoring" at bounding box center [115, 323] width 209 height 40
click at [201, 319] on icon at bounding box center [197, 323] width 19 height 19
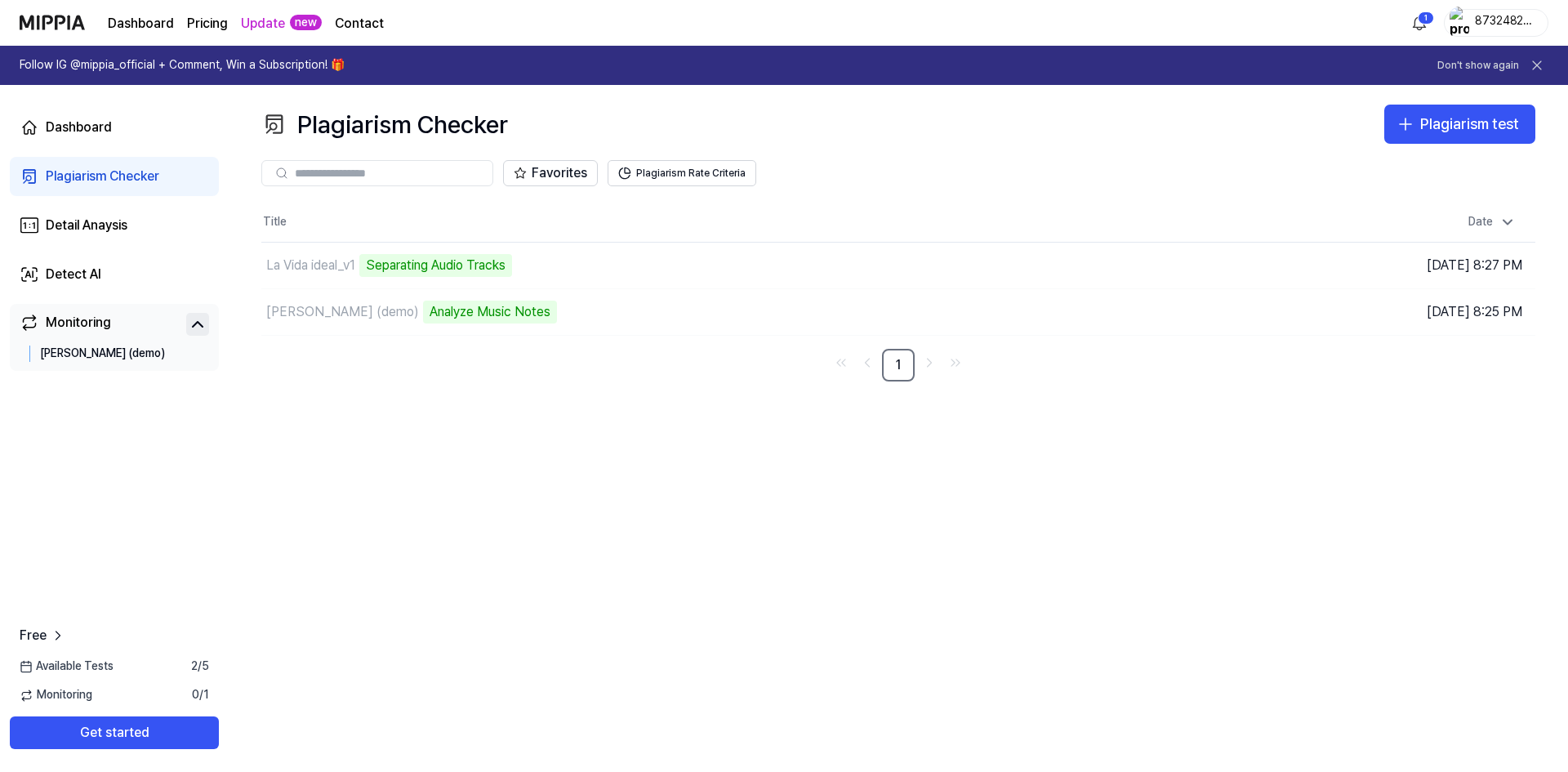
click at [101, 357] on div "Al Azar (demo)" at bounding box center [103, 353] width 125 height 16
click at [112, 329] on link "Monitoring" at bounding box center [99, 323] width 160 height 23
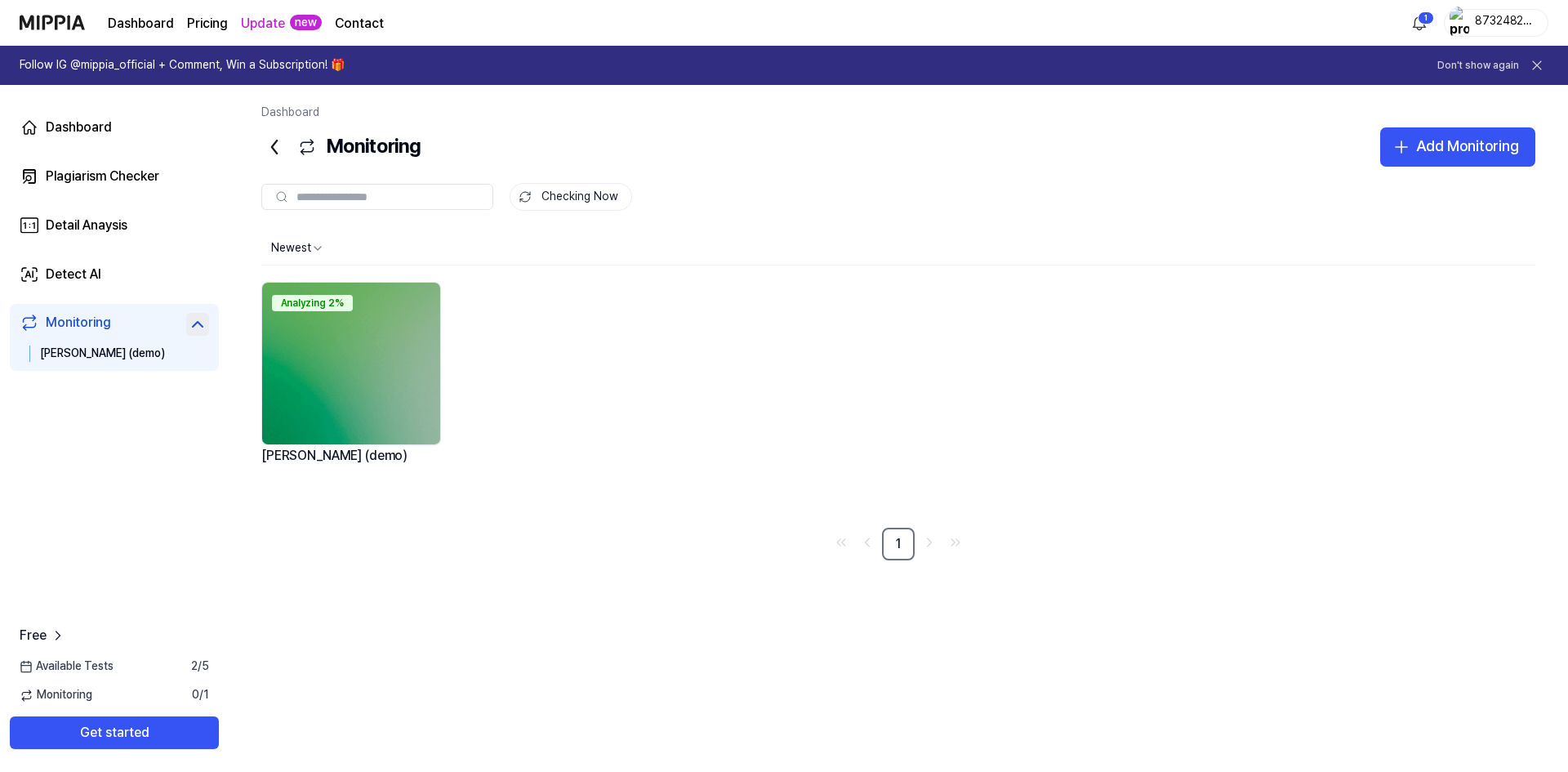
click at [405, 375] on img at bounding box center [350, 364] width 178 height 162
drag, startPoint x: 330, startPoint y: 300, endPoint x: 411, endPoint y: 298, distance: 81.0
click at [411, 298] on div "Analyzing 2%" at bounding box center [350, 301] width 178 height 36
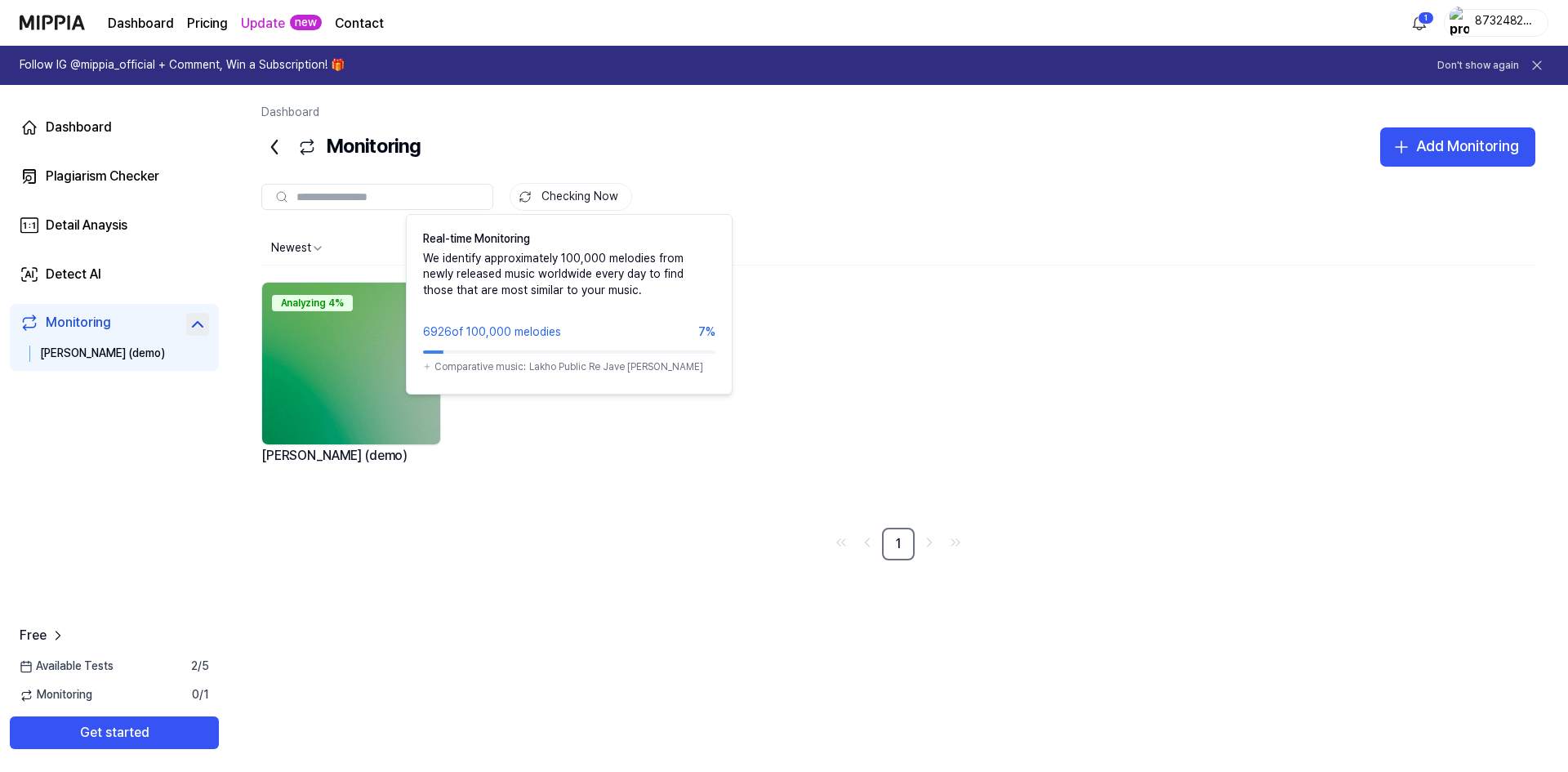
click at [531, 190] on button "Checking Now" at bounding box center [570, 196] width 122 height 28
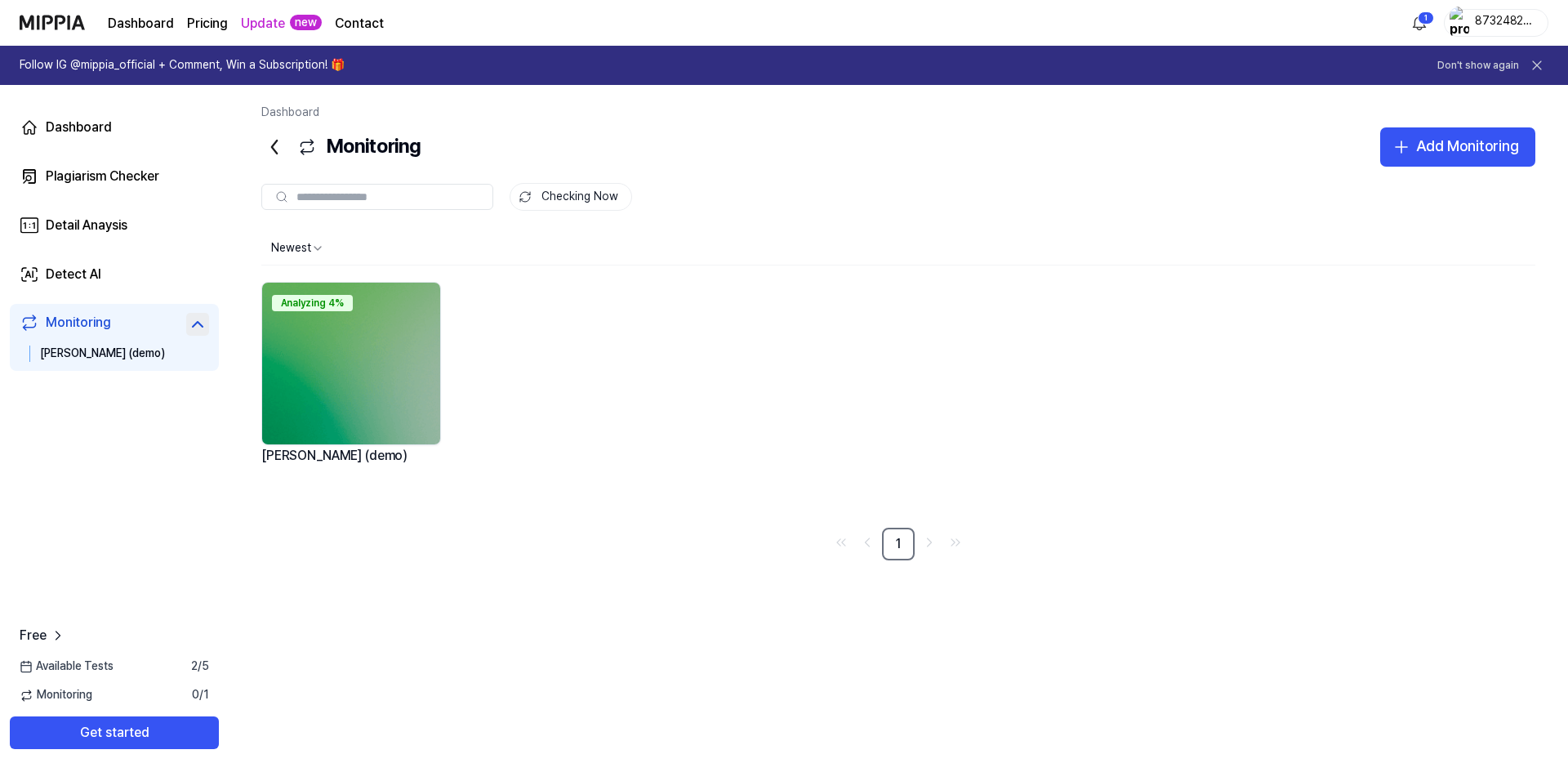
click at [531, 190] on button "Checking Now" at bounding box center [570, 196] width 122 height 28
click at [308, 147] on icon at bounding box center [307, 146] width 19 height 19
click at [121, 163] on link "Plagiarism Checker" at bounding box center [115, 176] width 209 height 40
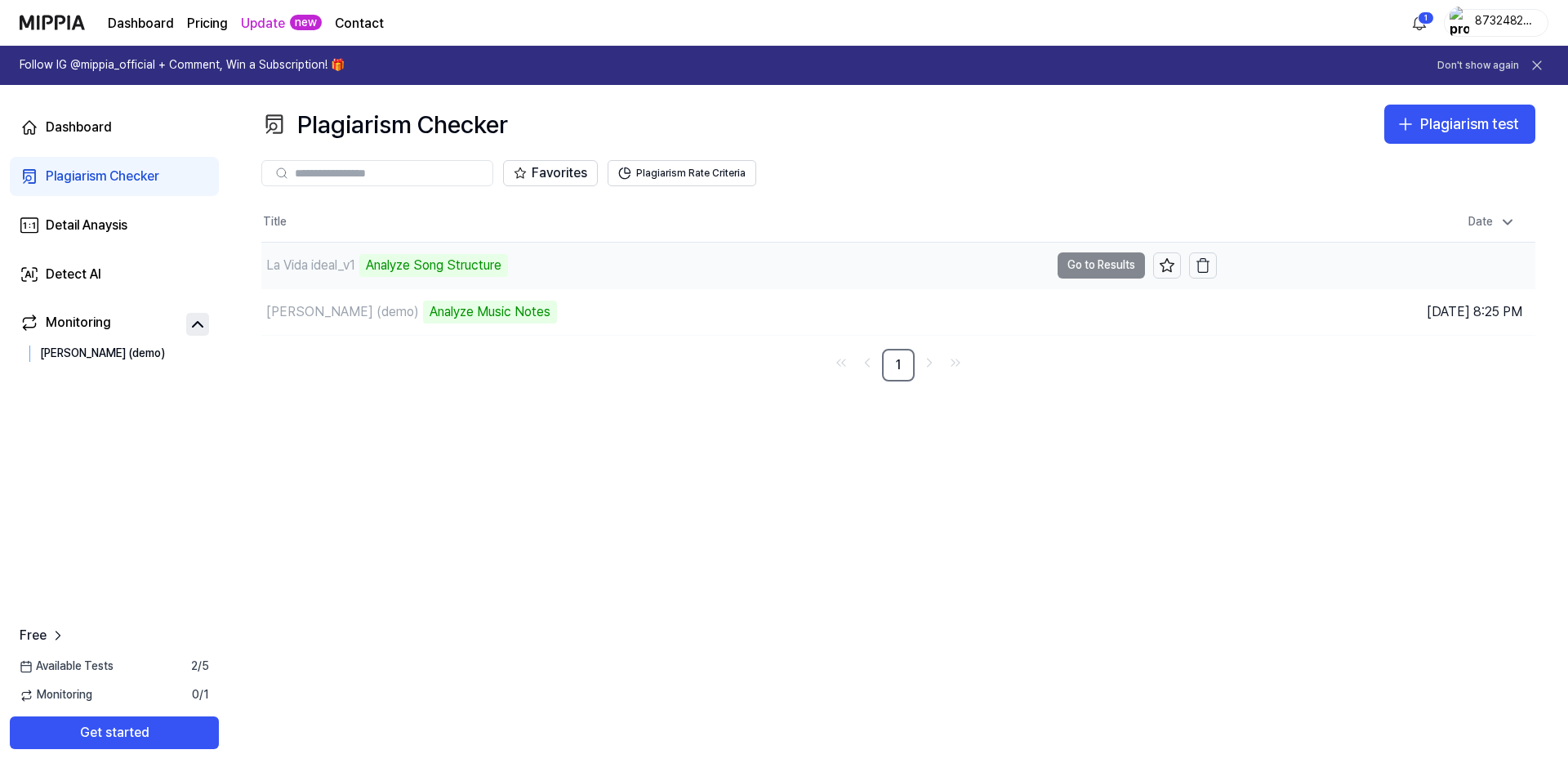
click at [683, 285] on div "La Vida ideal_v1 Analyze Song Structure" at bounding box center [655, 265] width 788 height 45
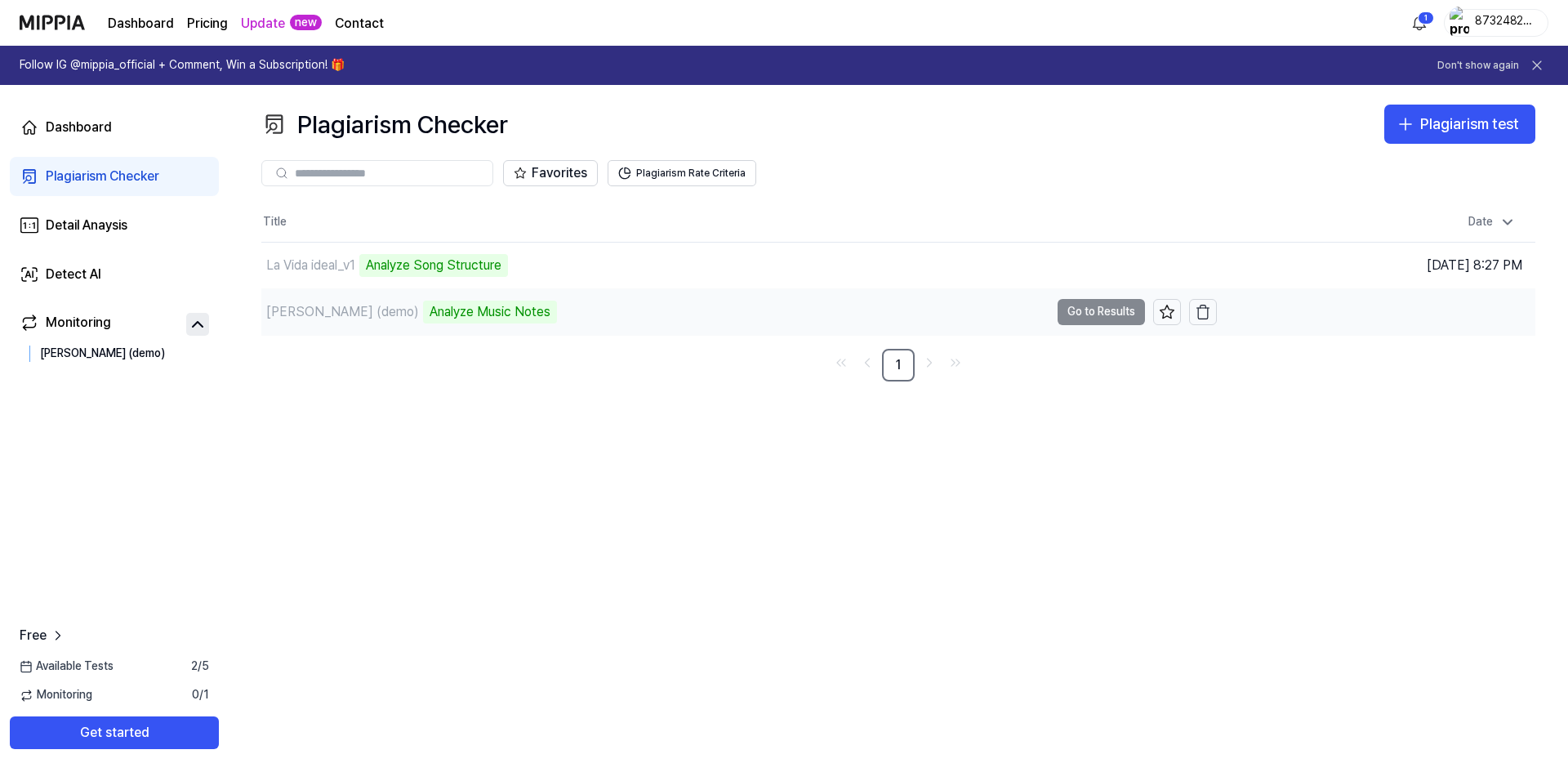
click at [309, 298] on div "Al Azar (demo) Analyze Music Notes" at bounding box center [655, 311] width 788 height 45
click at [75, 216] on div "Detail Anaysis" at bounding box center [86, 225] width 82 height 19
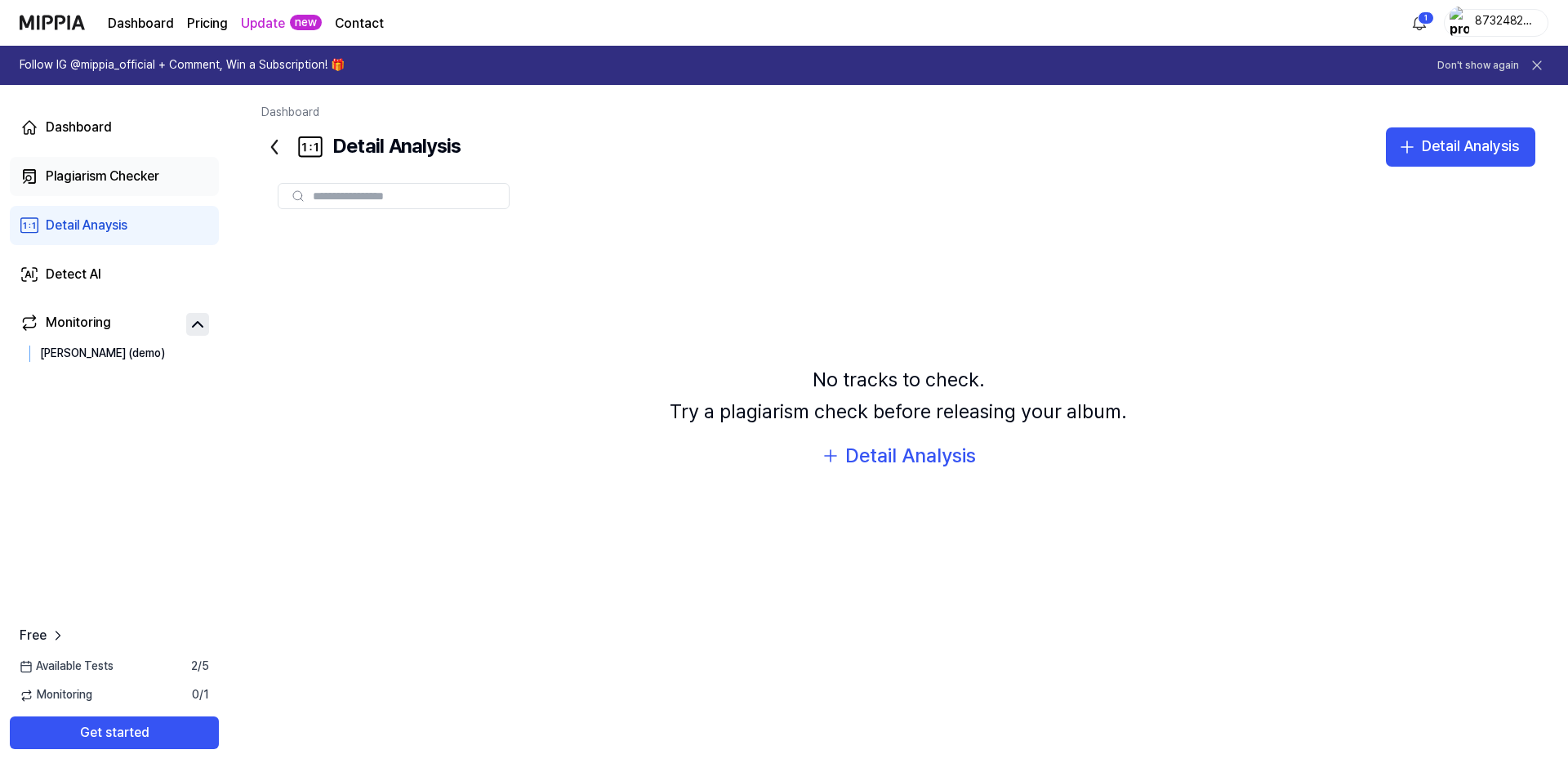
click at [149, 181] on div "Plagiarism Checker" at bounding box center [102, 176] width 114 height 19
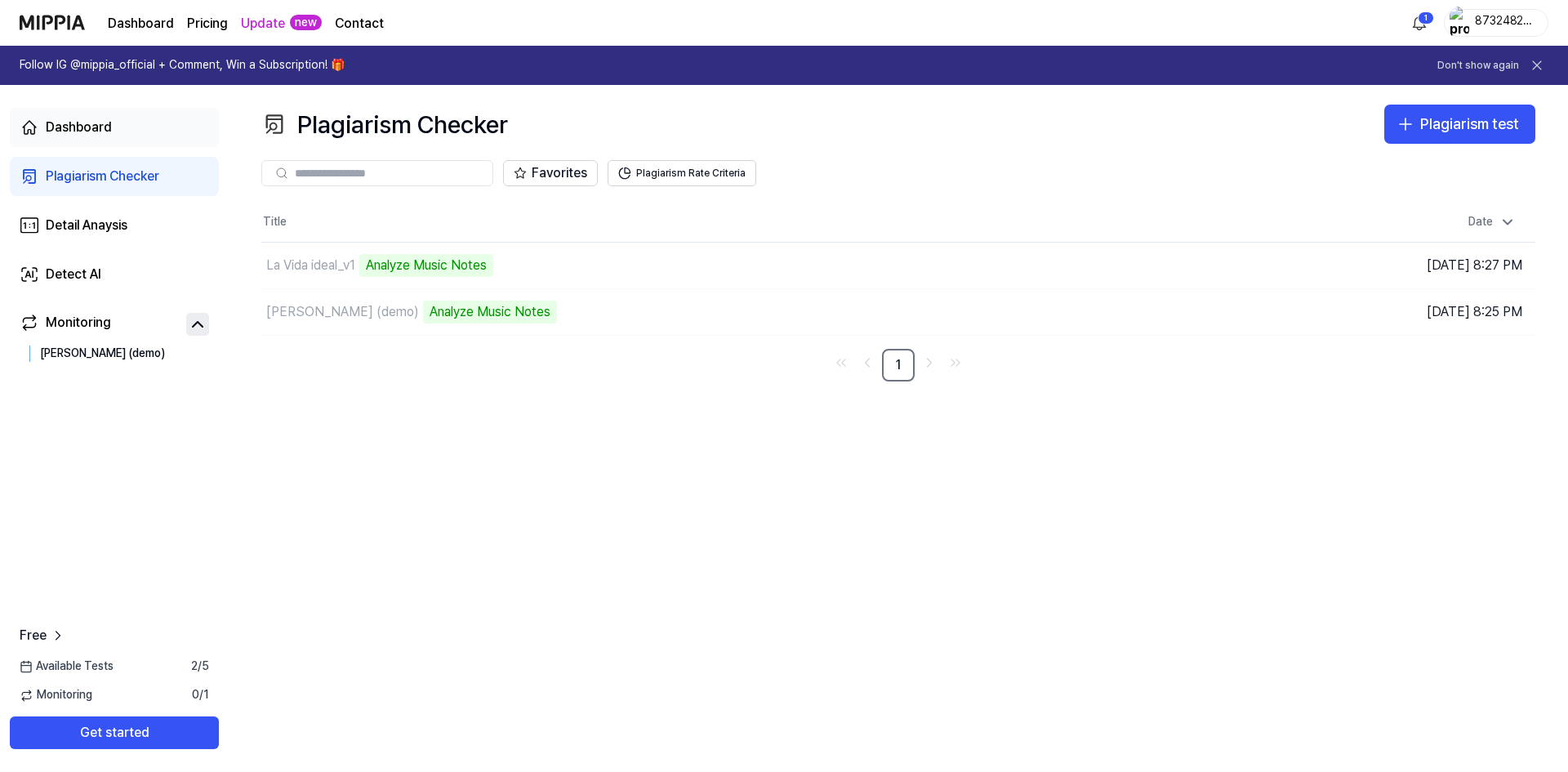
click at [38, 122] on icon at bounding box center [29, 127] width 19 height 19
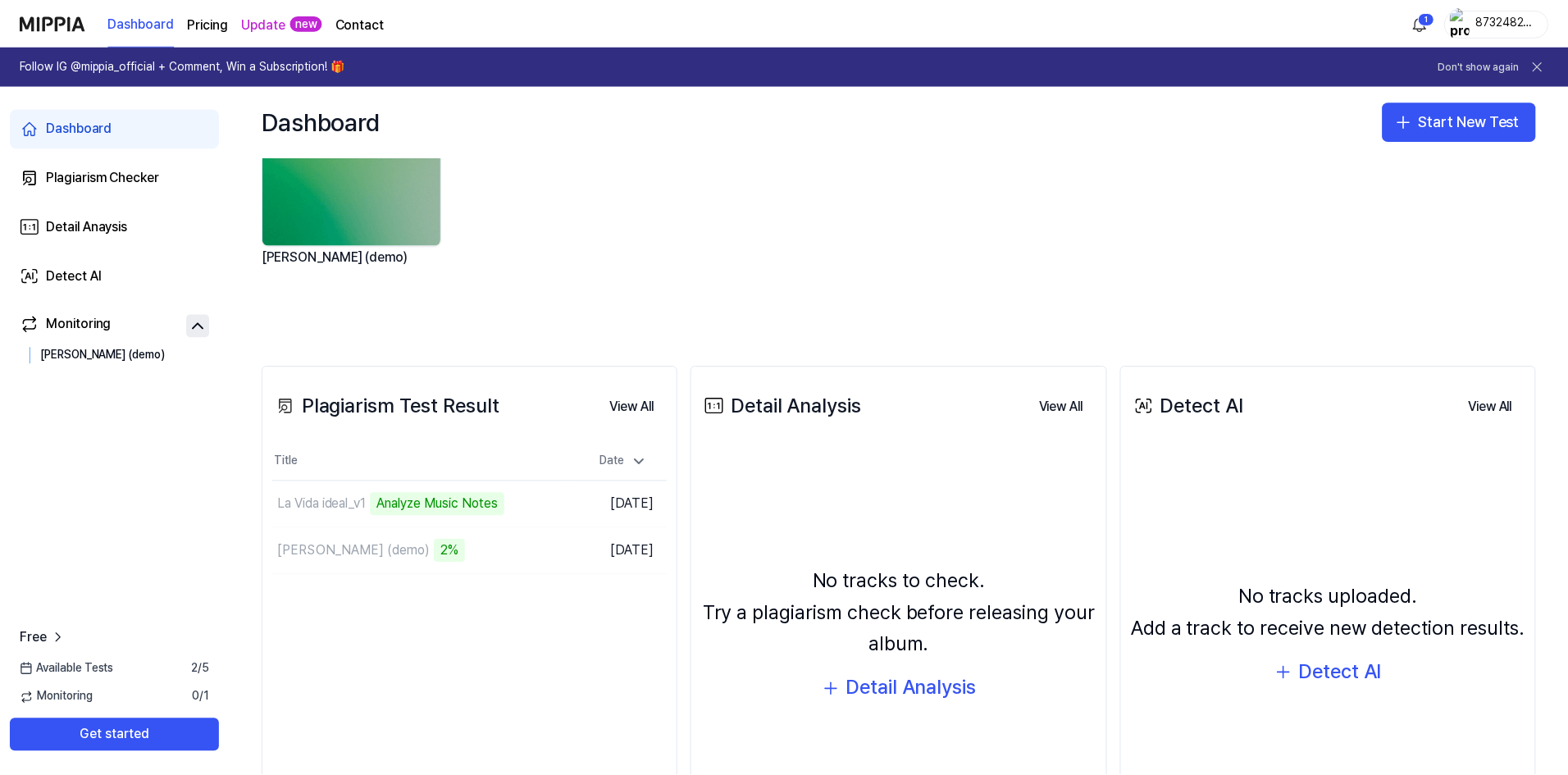
scroll to position [164, 0]
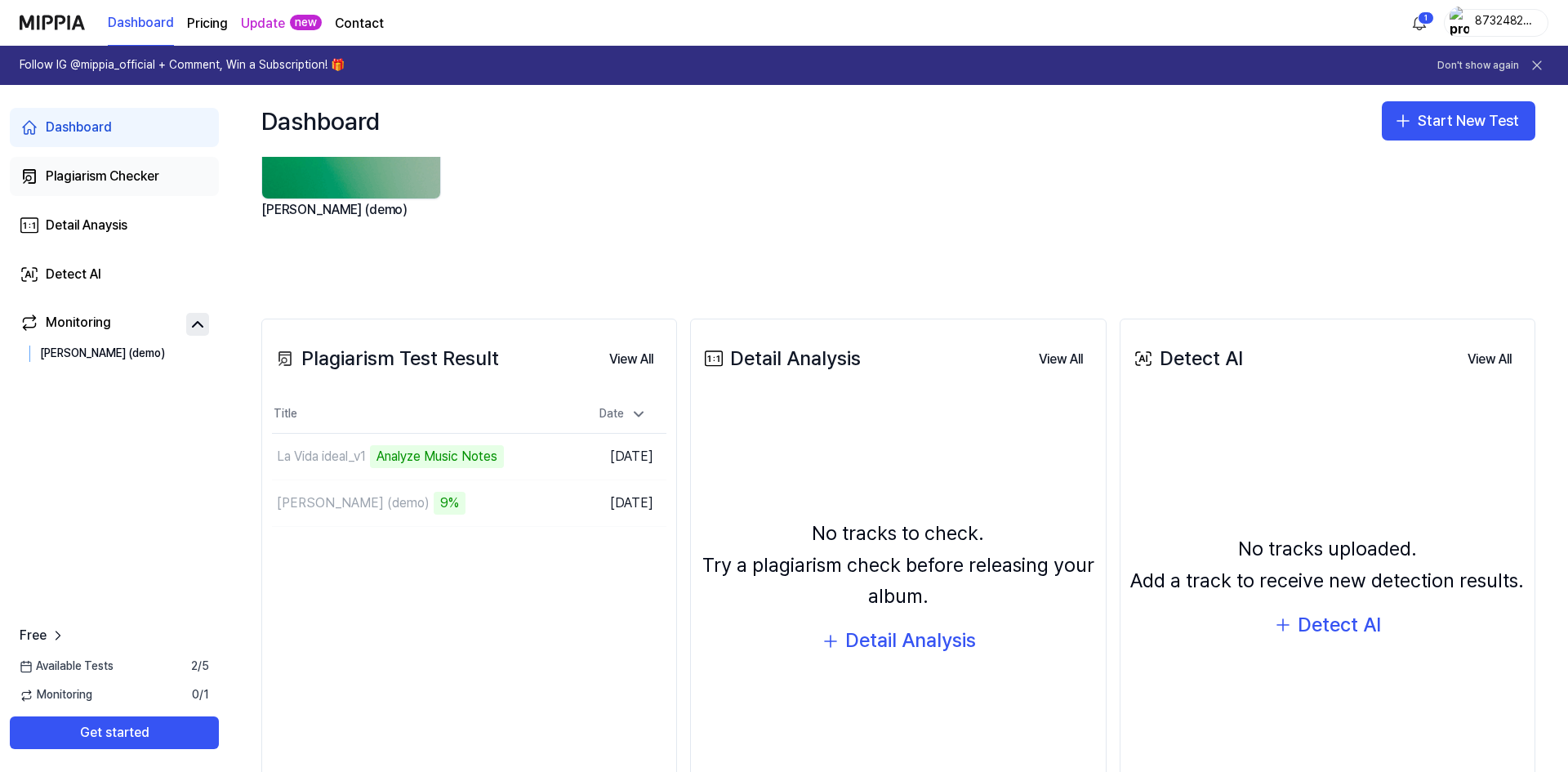
click at [133, 181] on div "Plagiarism Checker" at bounding box center [102, 176] width 114 height 19
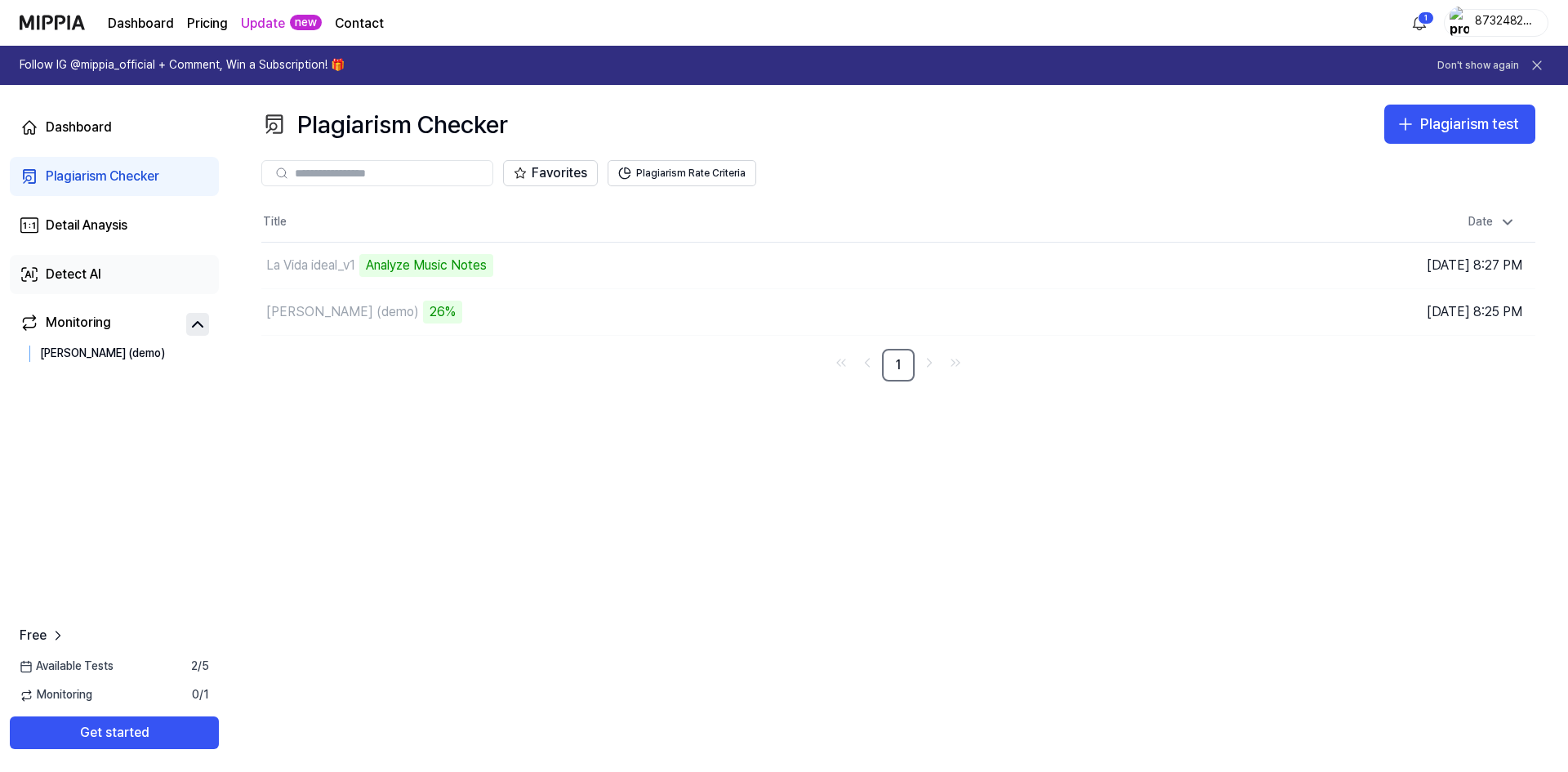
click at [81, 267] on div "Detect AI" at bounding box center [73, 274] width 56 height 19
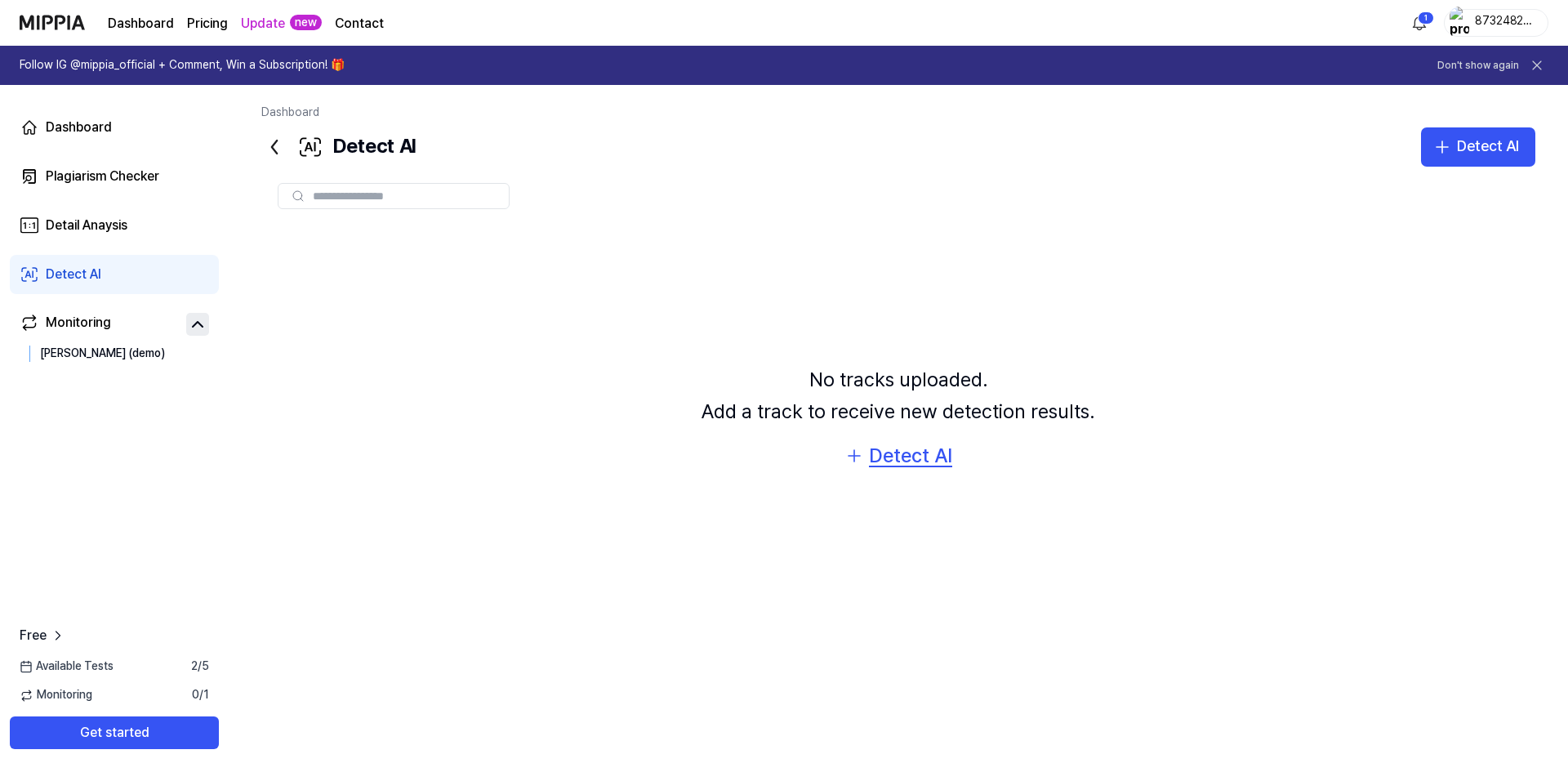
click at [921, 466] on div "Detect AI" at bounding box center [910, 455] width 83 height 31
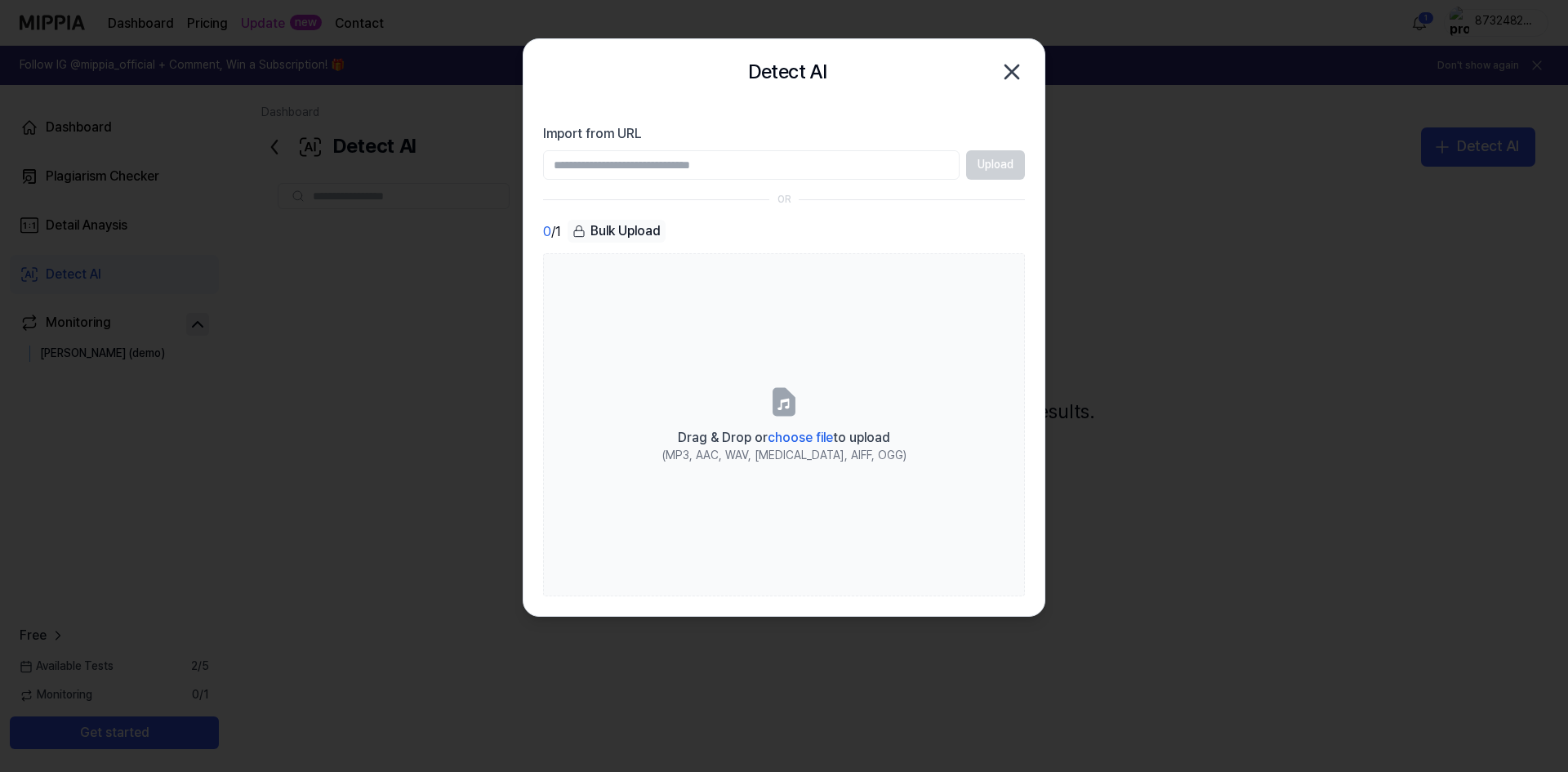
click at [280, 456] on div at bounding box center [784, 386] width 1568 height 772
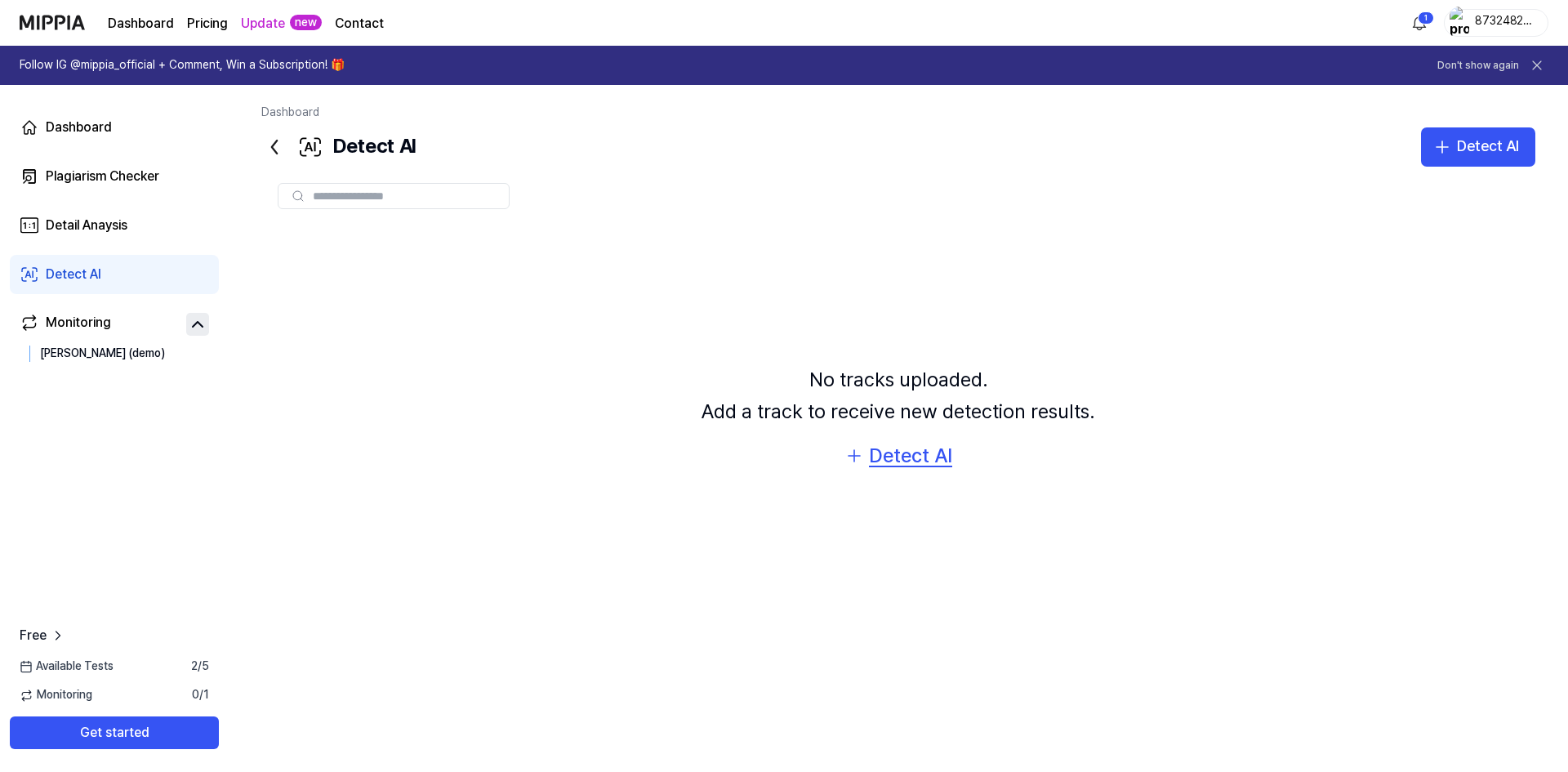
click at [897, 451] on div "Detect AI" at bounding box center [910, 455] width 83 height 31
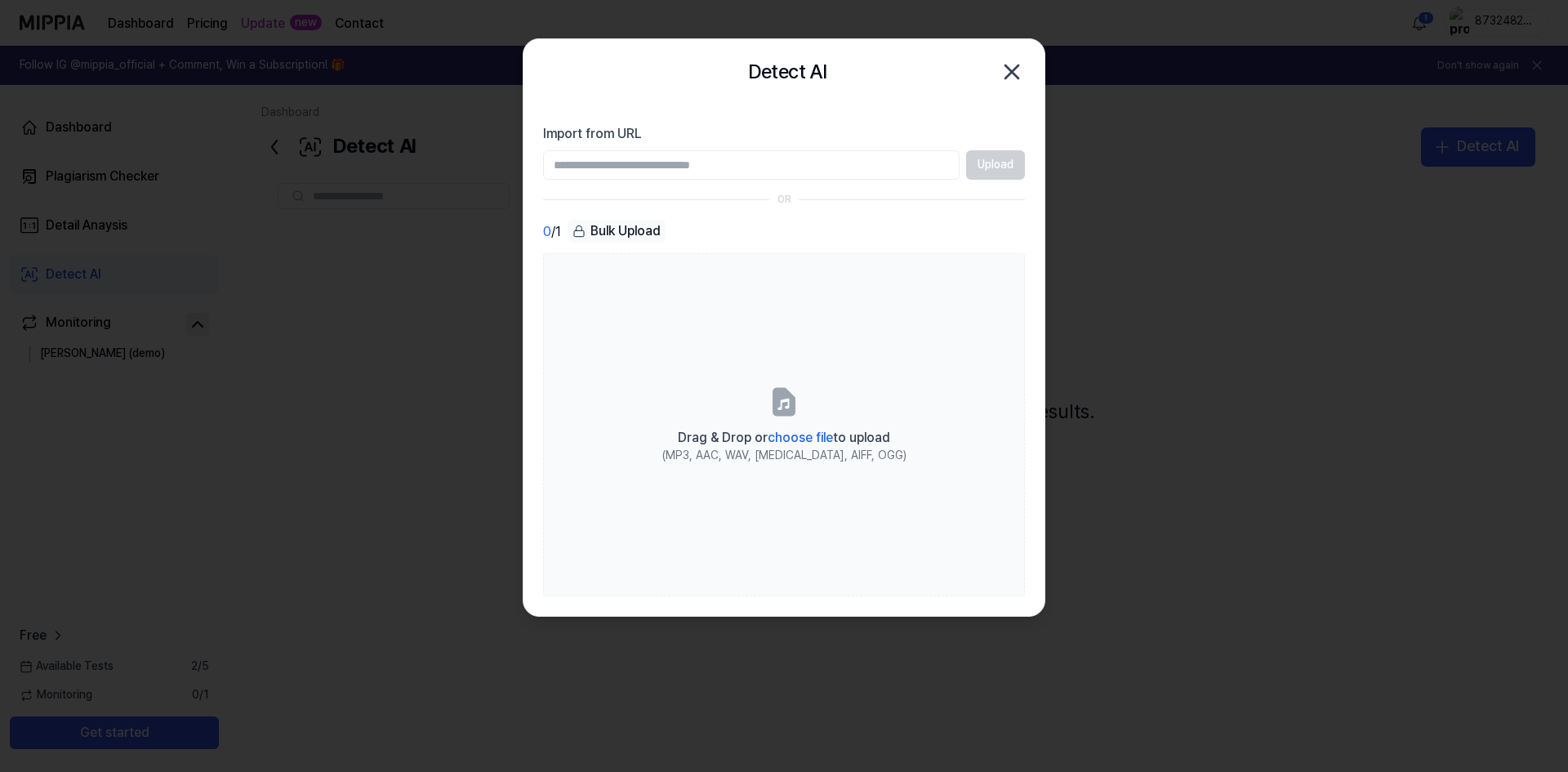
click at [499, 393] on div at bounding box center [784, 386] width 1568 height 772
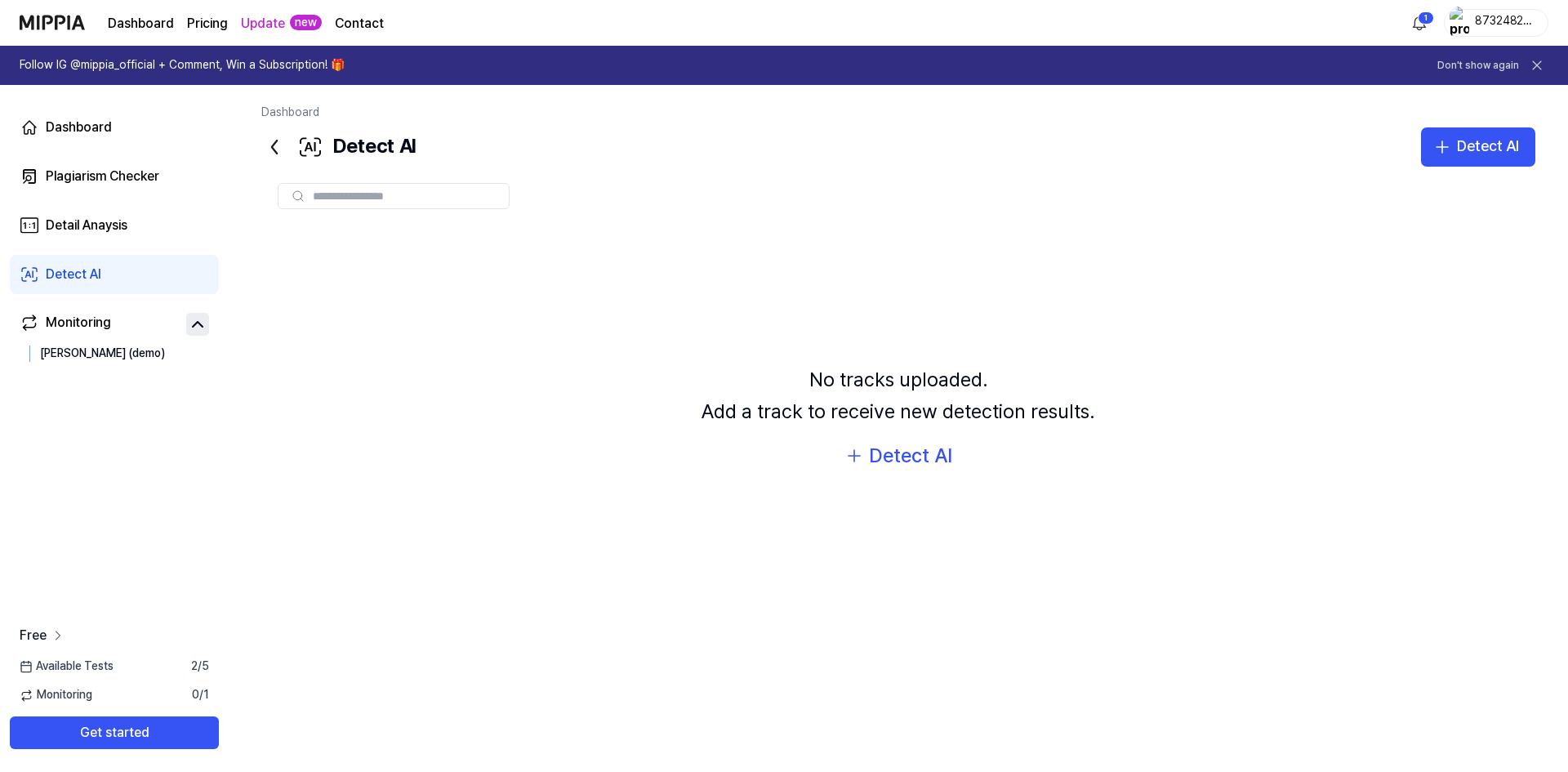
click at [54, 628] on icon at bounding box center [57, 635] width 16 height 16
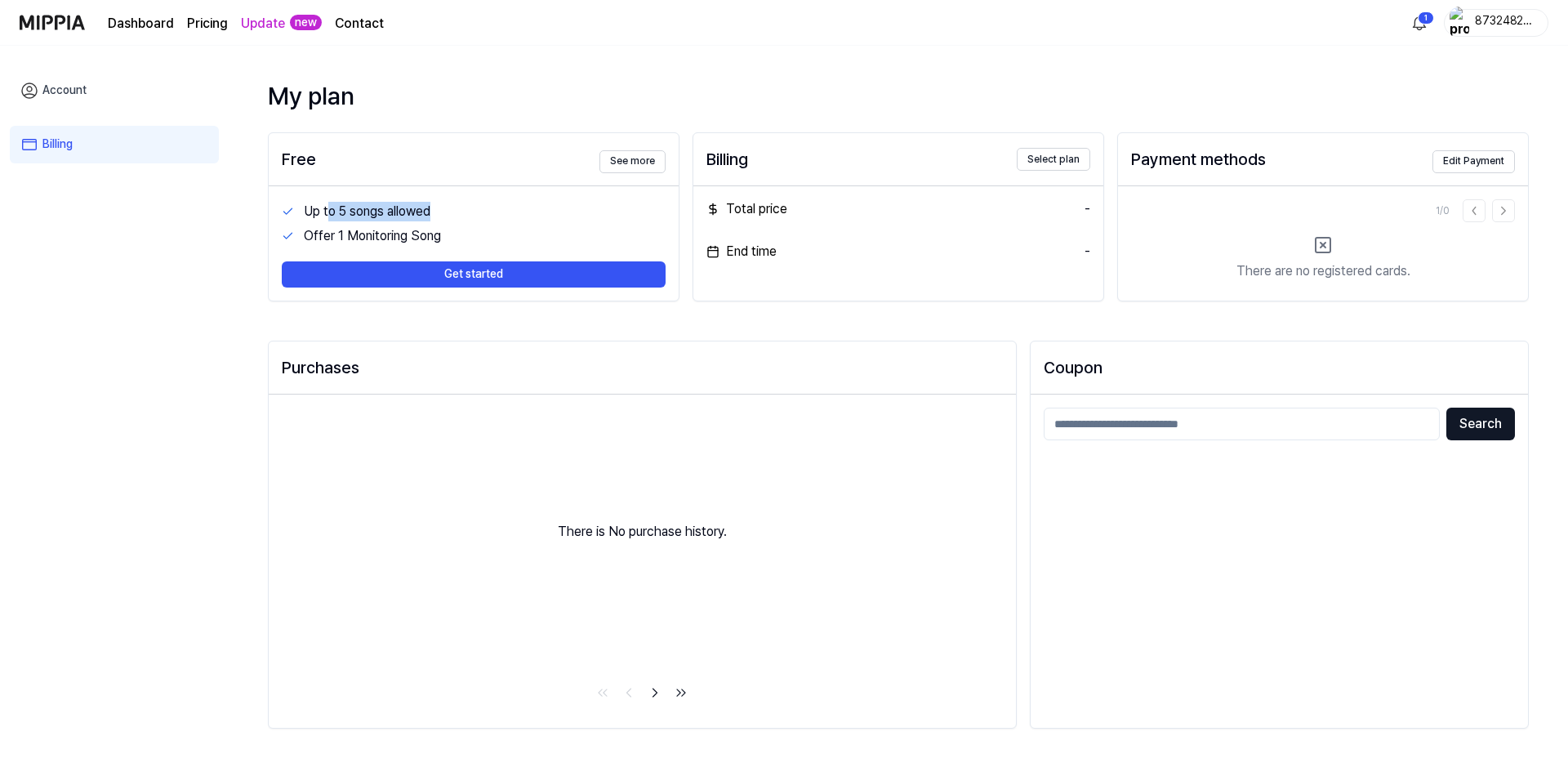
drag, startPoint x: 331, startPoint y: 212, endPoint x: 516, endPoint y: 212, distance: 185.0
click at [516, 212] on div "Up to 5 songs allowed" at bounding box center [485, 211] width 362 height 19
click at [613, 162] on button "See more" at bounding box center [632, 161] width 67 height 23
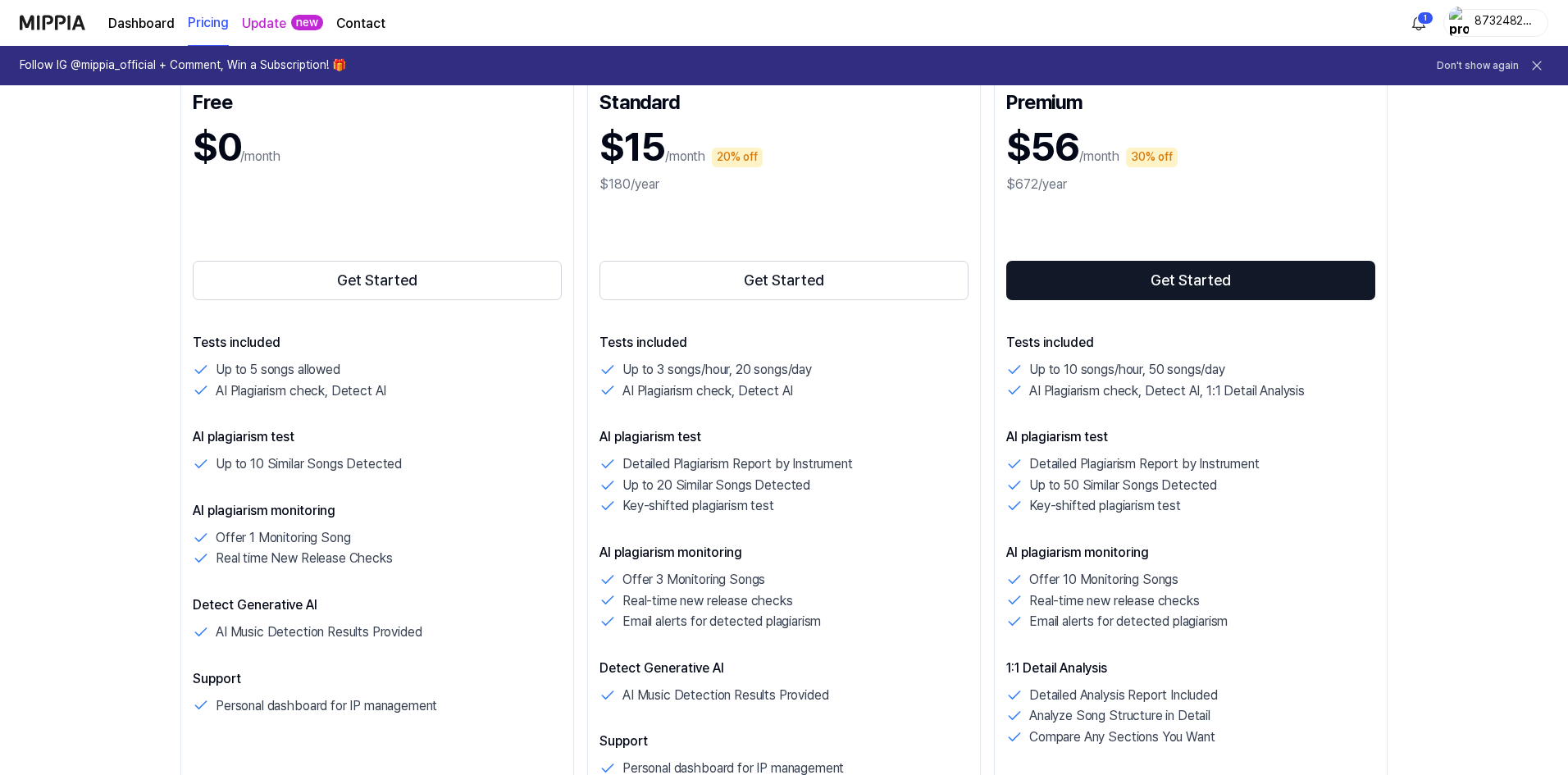
scroll to position [164, 0]
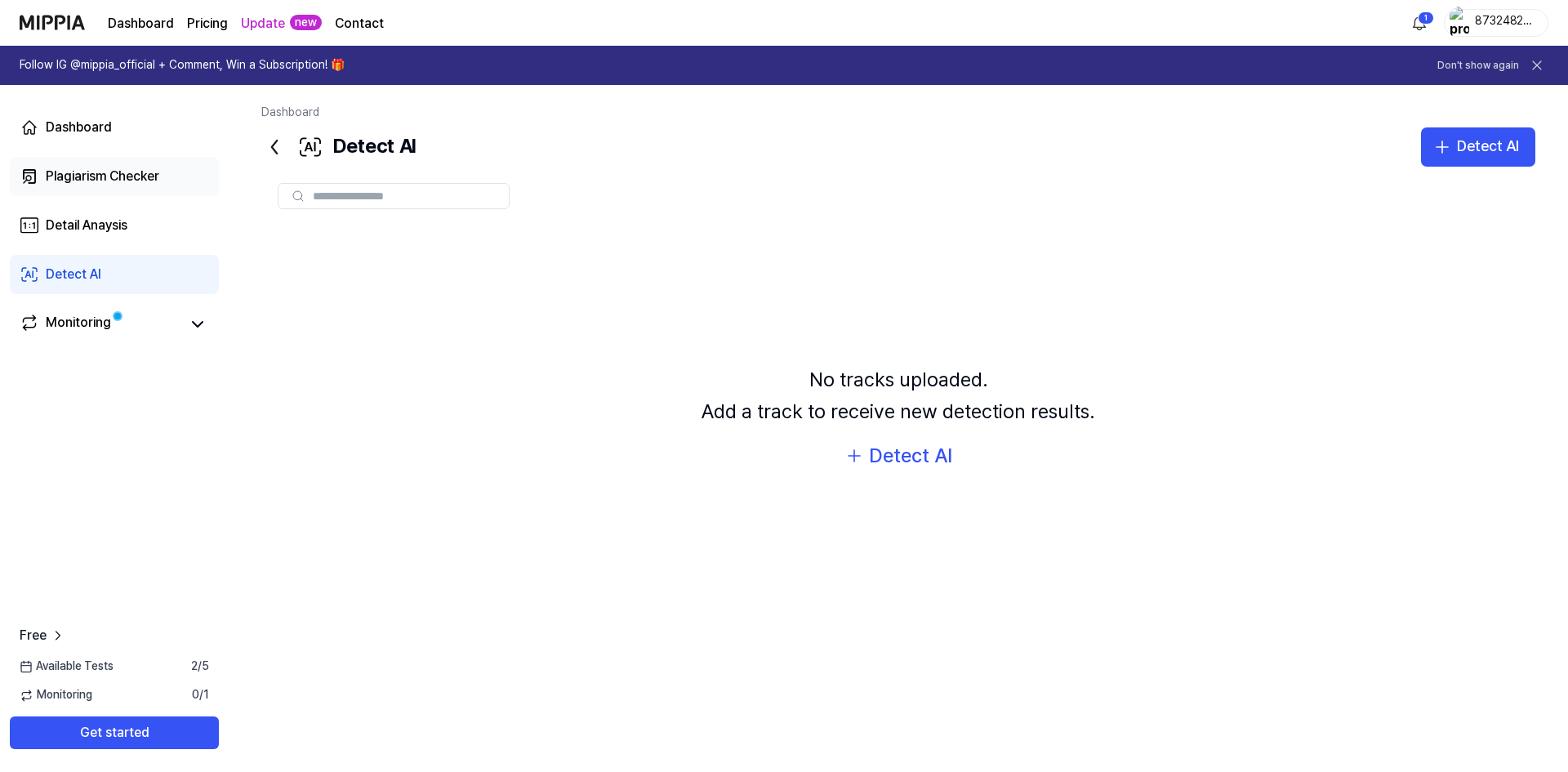
click at [184, 181] on link "Plagiarism Checker" at bounding box center [115, 176] width 209 height 40
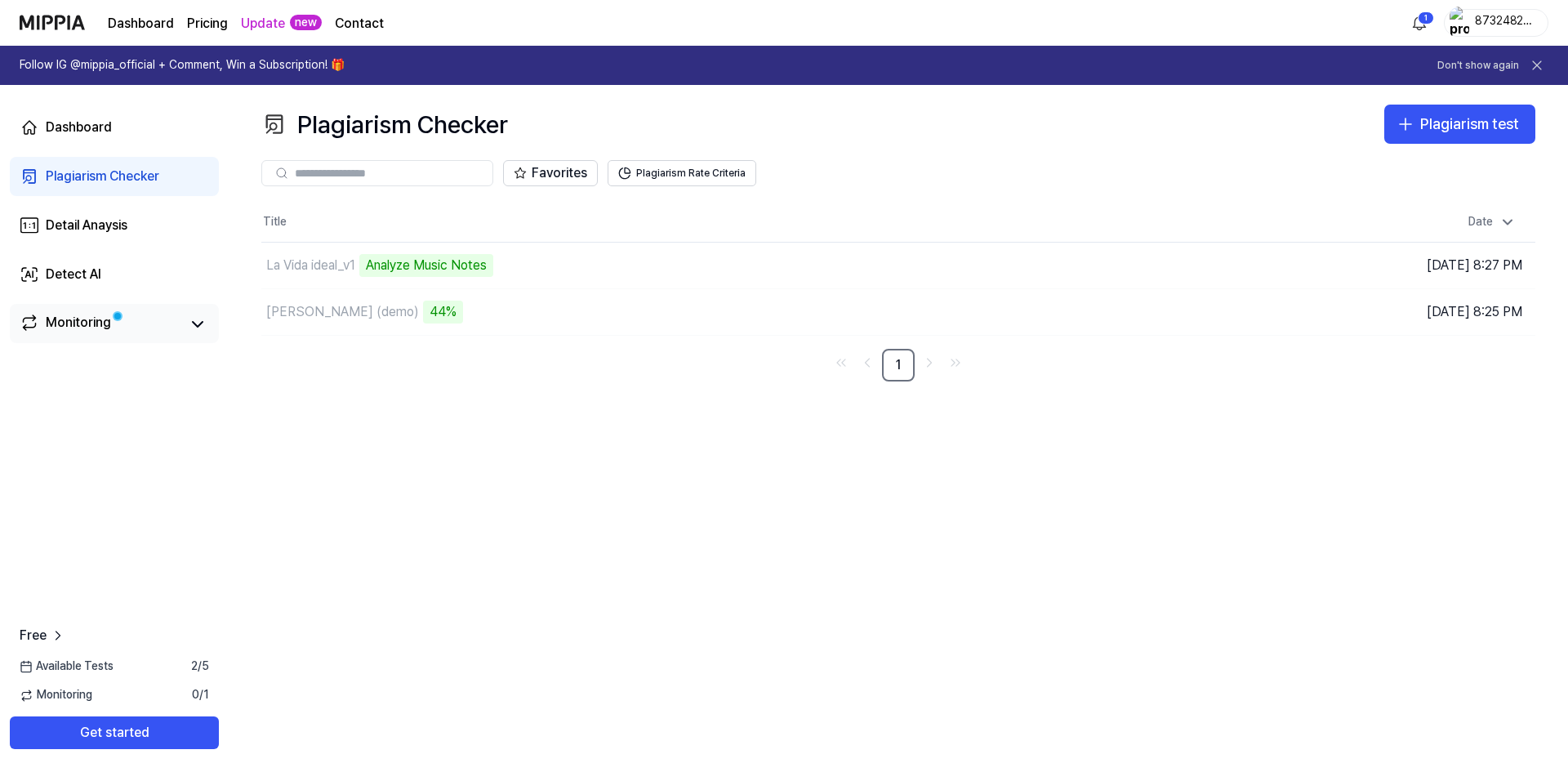
click at [152, 335] on link "Monitoring" at bounding box center [99, 323] width 160 height 23
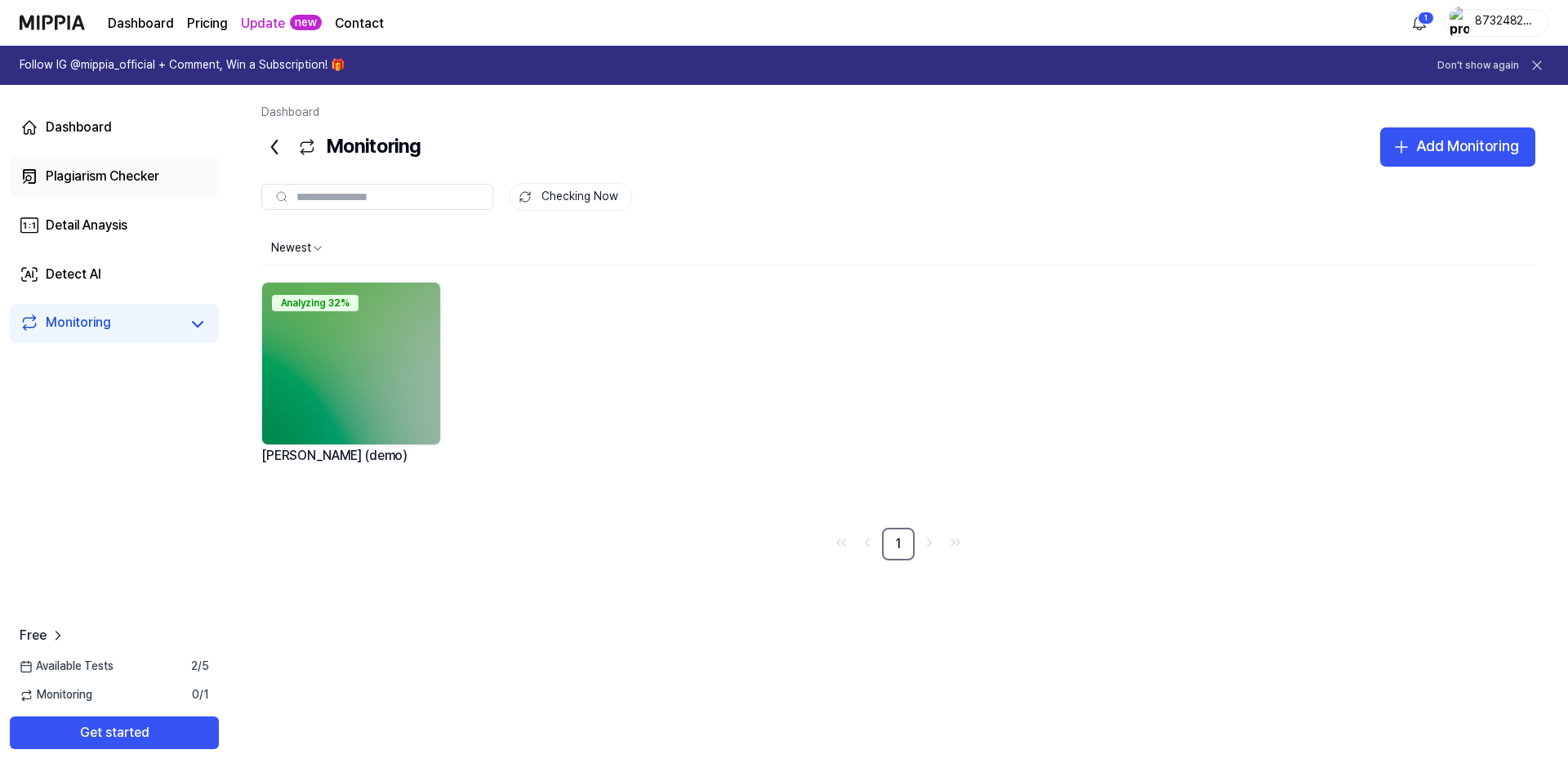
click at [127, 183] on div "Plagiarism Checker" at bounding box center [102, 176] width 114 height 19
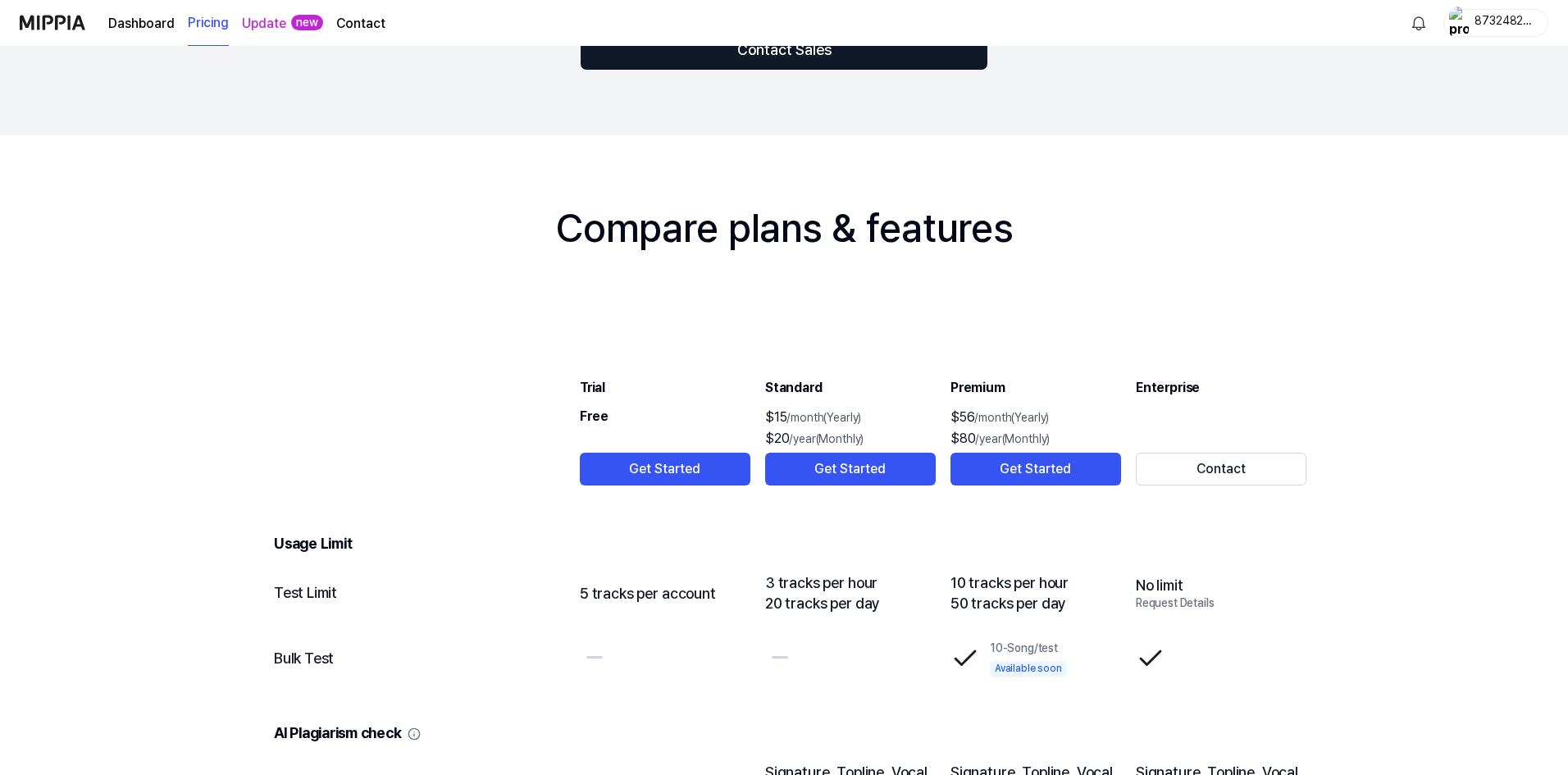
scroll to position [1722, 0]
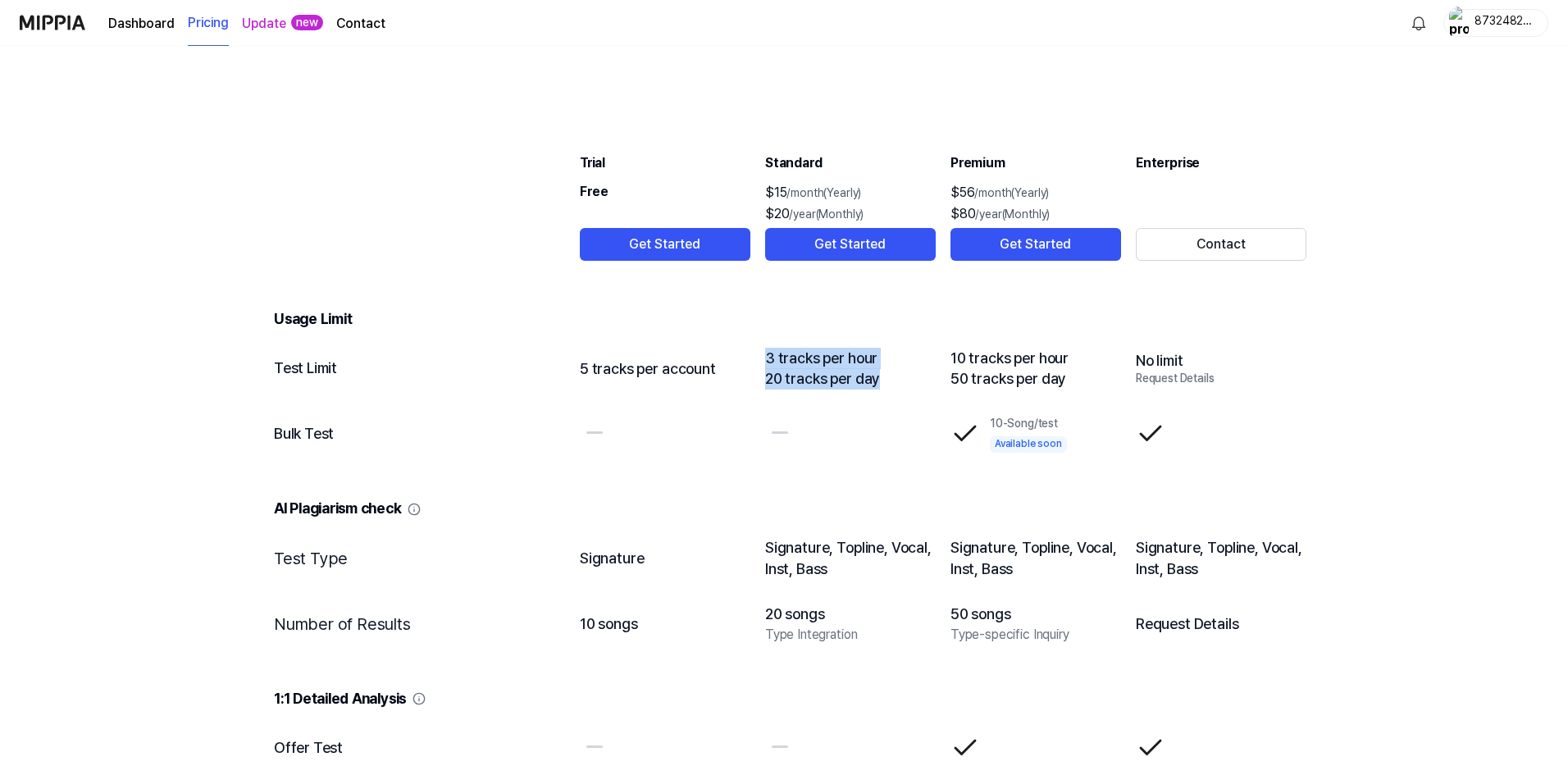
drag, startPoint x: 750, startPoint y: 348, endPoint x: 882, endPoint y: 368, distance: 133.5
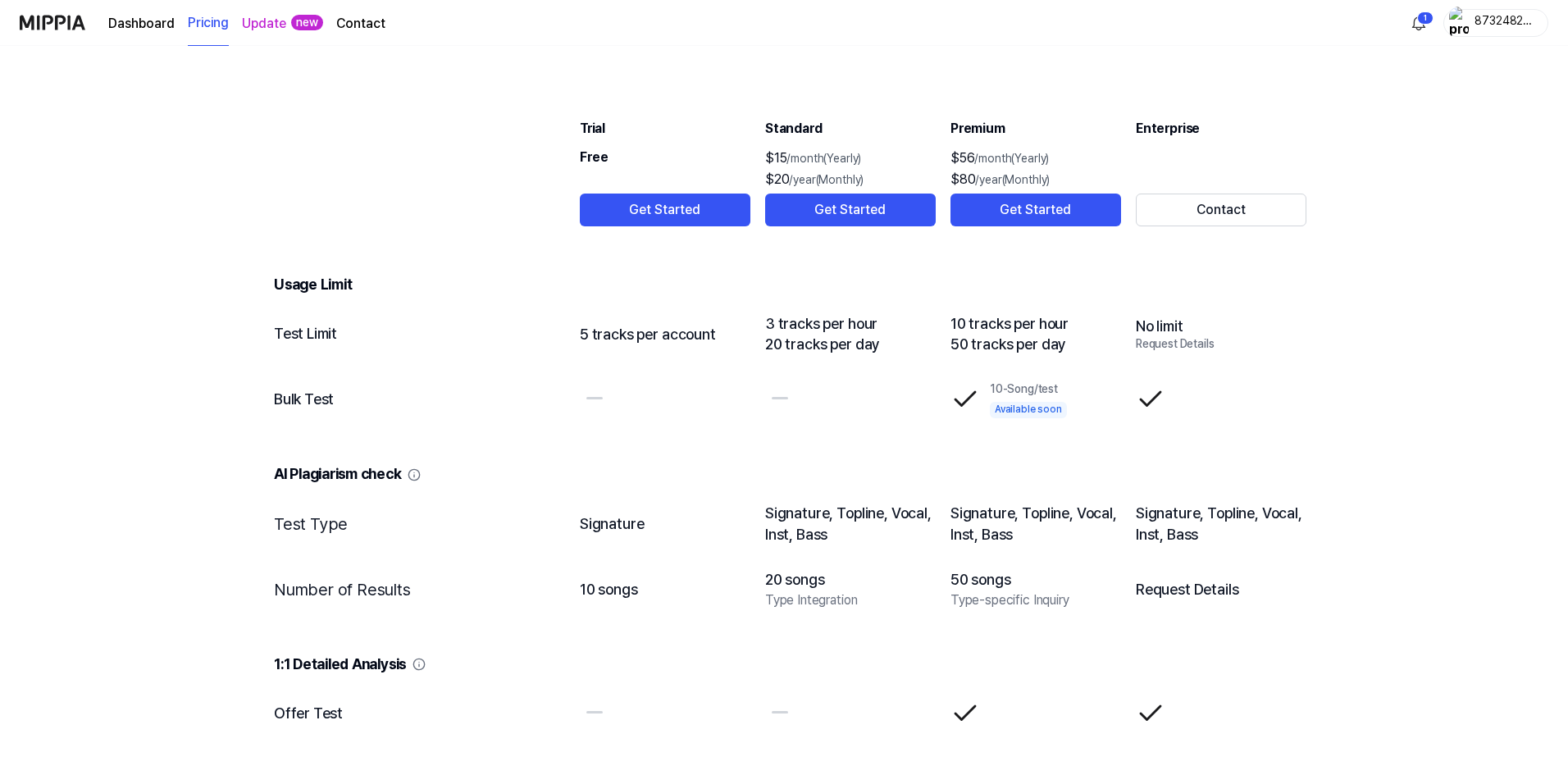
scroll to position [1804, 0]
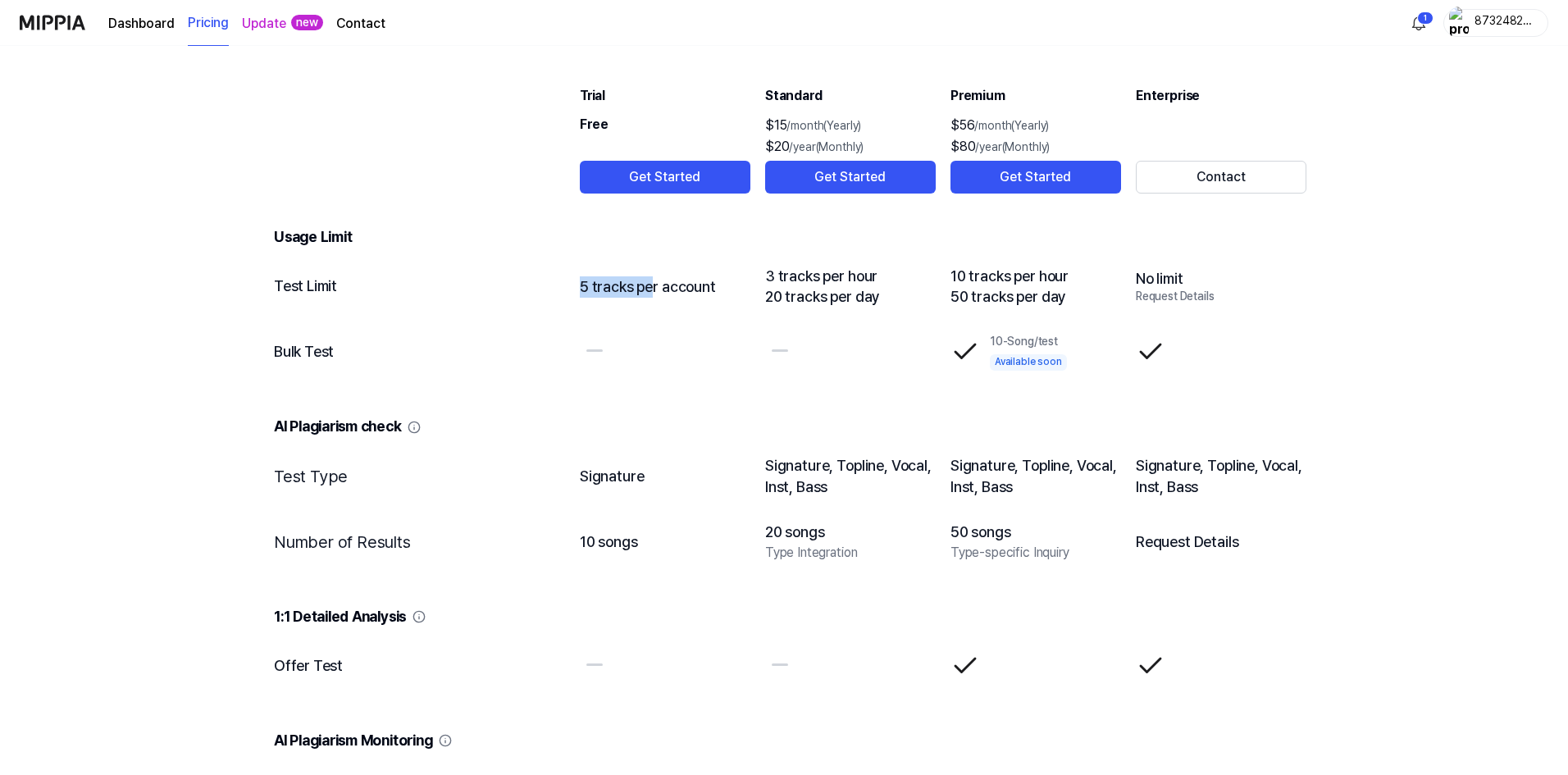
drag, startPoint x: 568, startPoint y: 297, endPoint x: 647, endPoint y: 282, distance: 80.4
click at [647, 282] on table "Trial Free Get Started Standard $15 /month(Yearly) $20 /year(Monthly) Get Start…" at bounding box center [784, 760] width 1073 height 1492
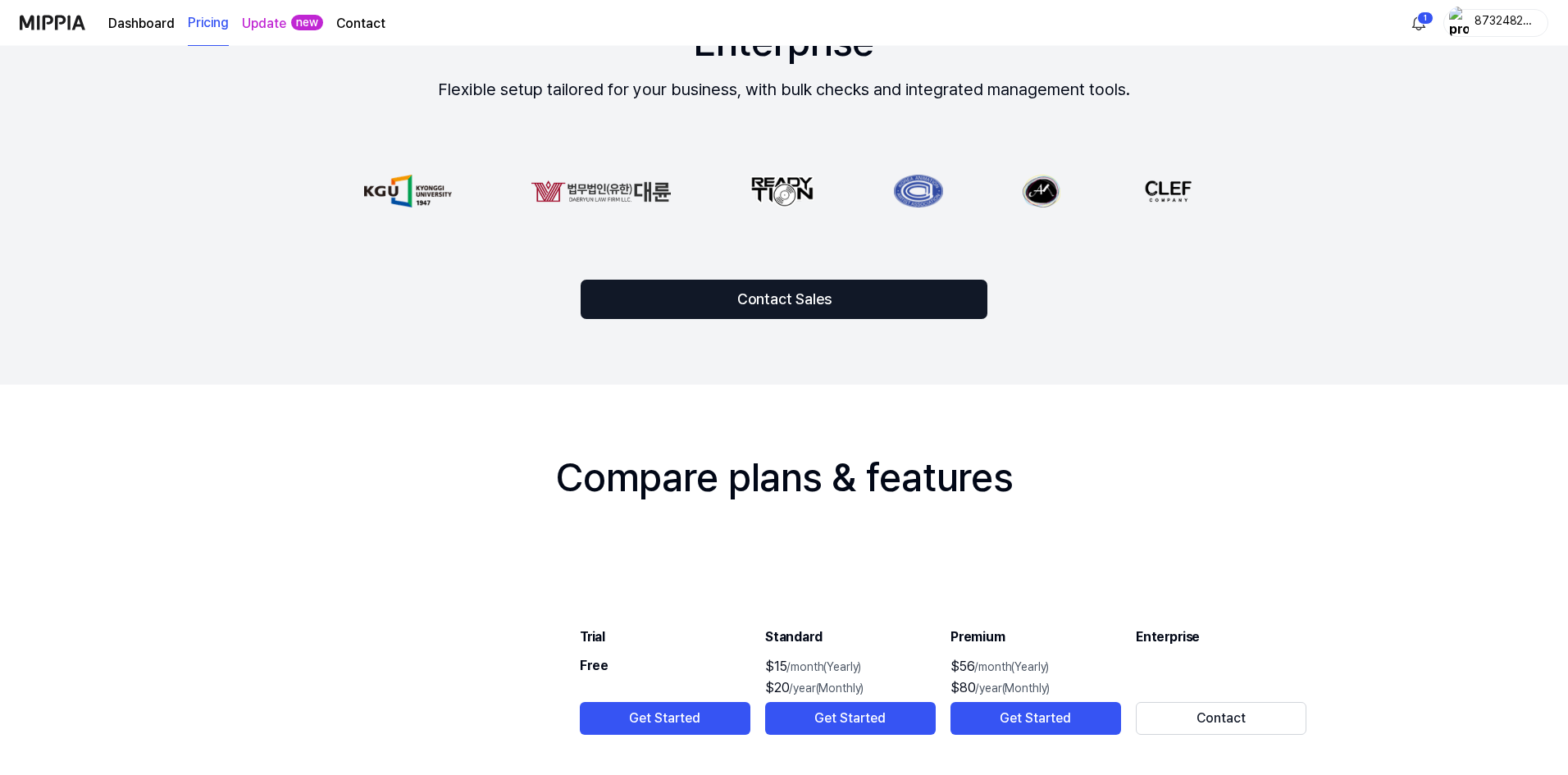
scroll to position [1241, 0]
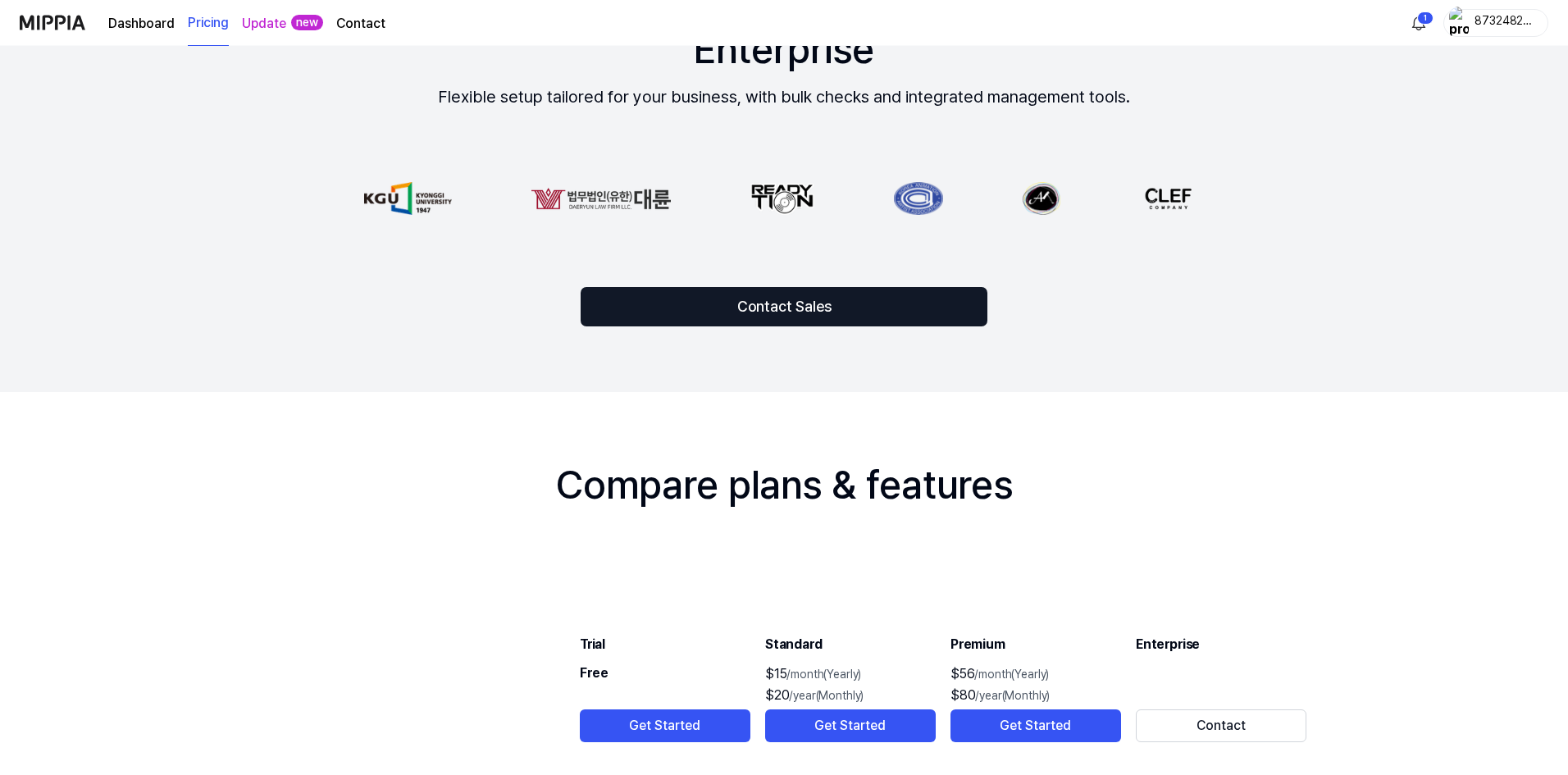
click at [1483, 34] on div "87324823789478932" at bounding box center [1495, 23] width 105 height 28
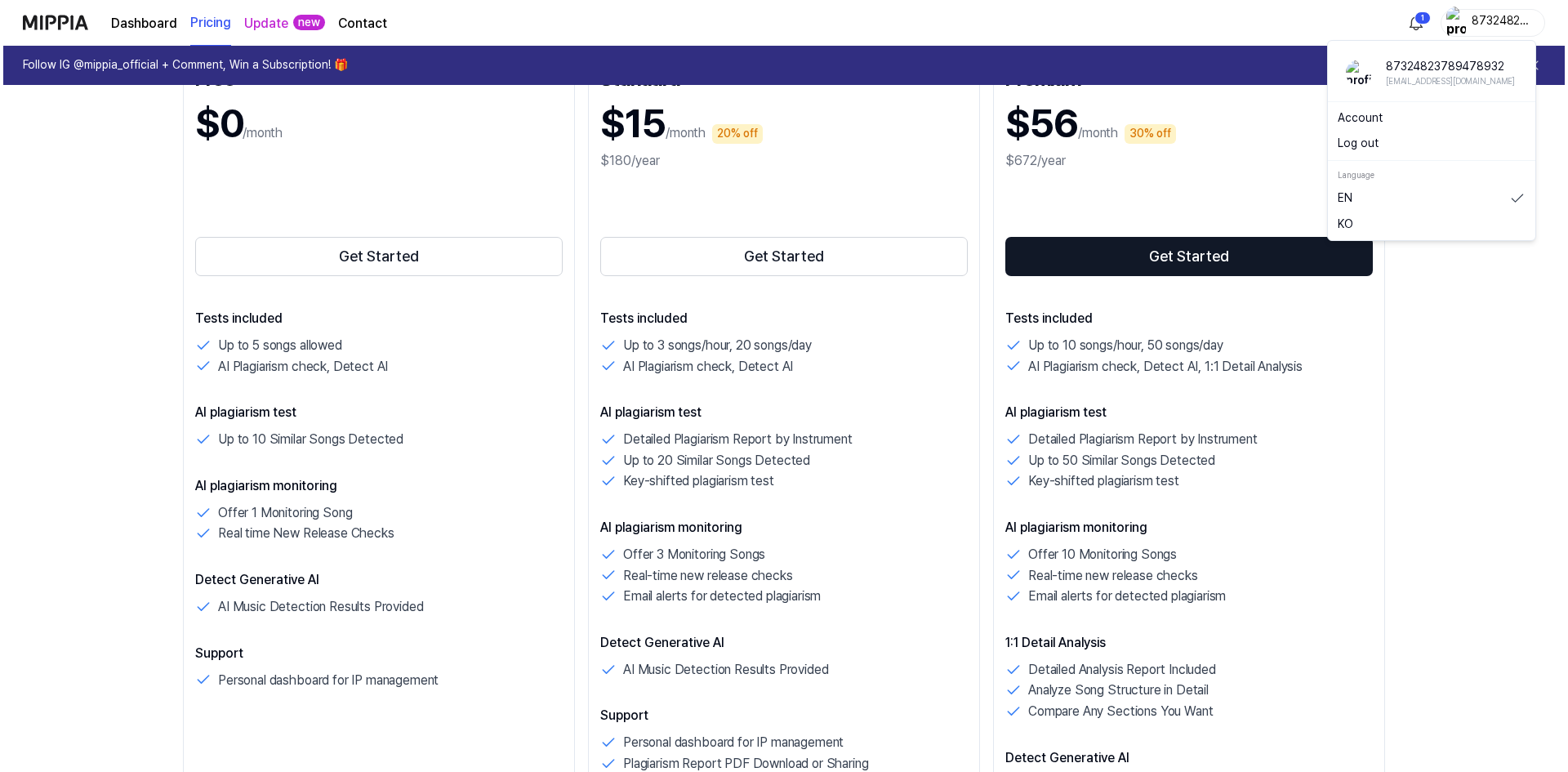
scroll to position [0, 0]
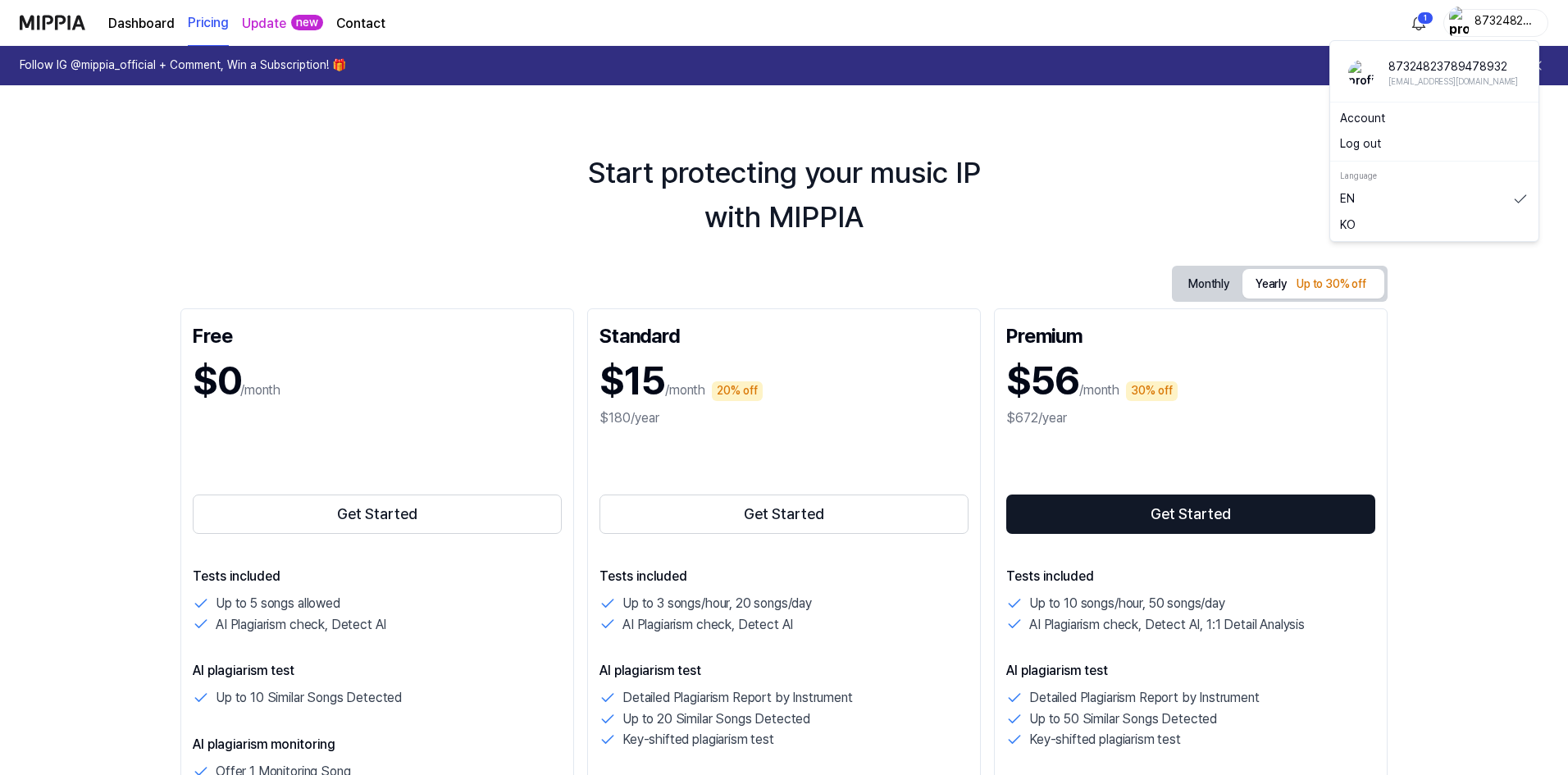
click at [151, 28] on link "Dashboard" at bounding box center [141, 23] width 67 height 19
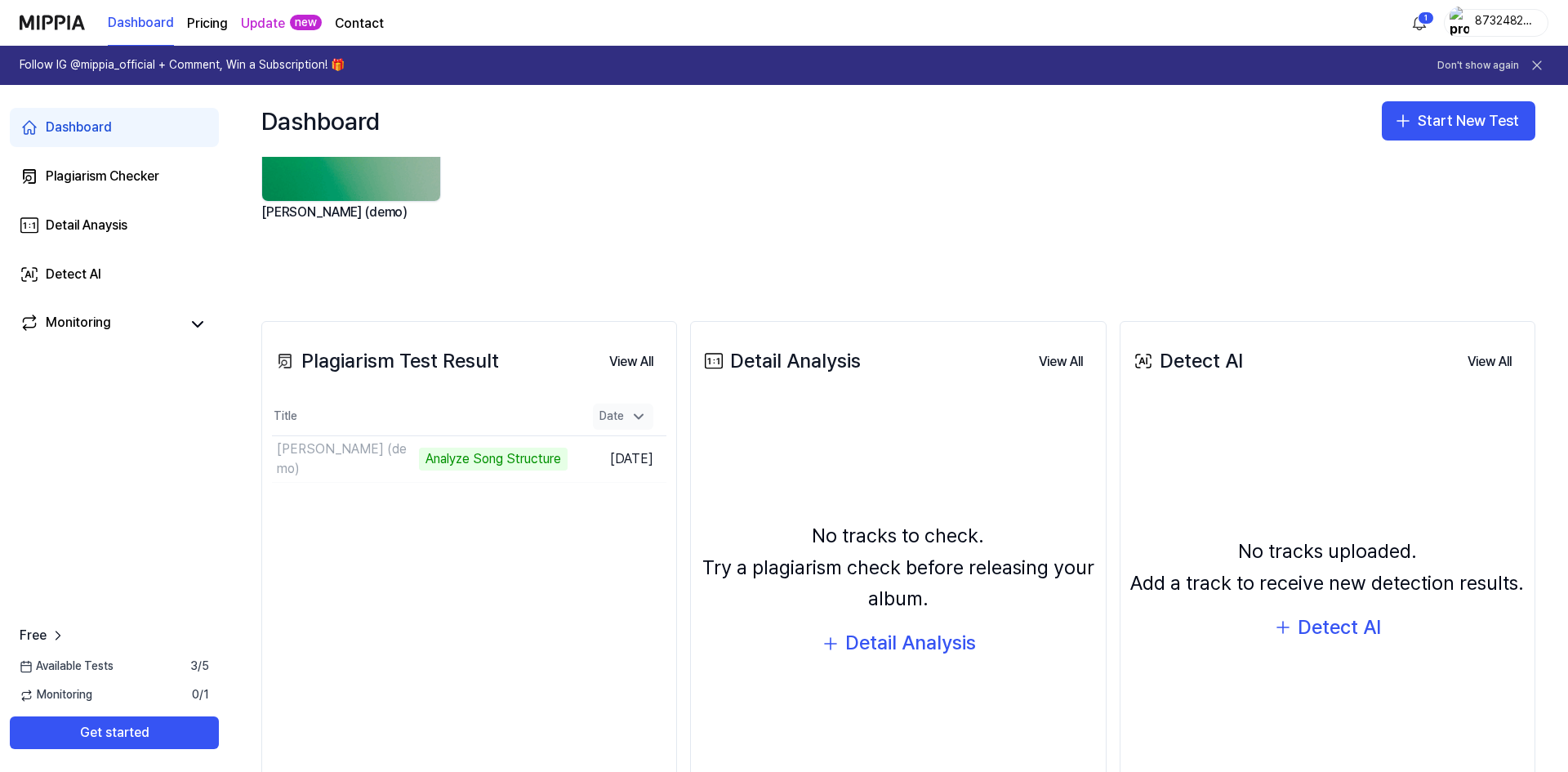
scroll to position [163, 0]
click at [504, 453] on td "Al Azar (demo) Analyze Song Structure Go to Results" at bounding box center [419, 456] width 296 height 45
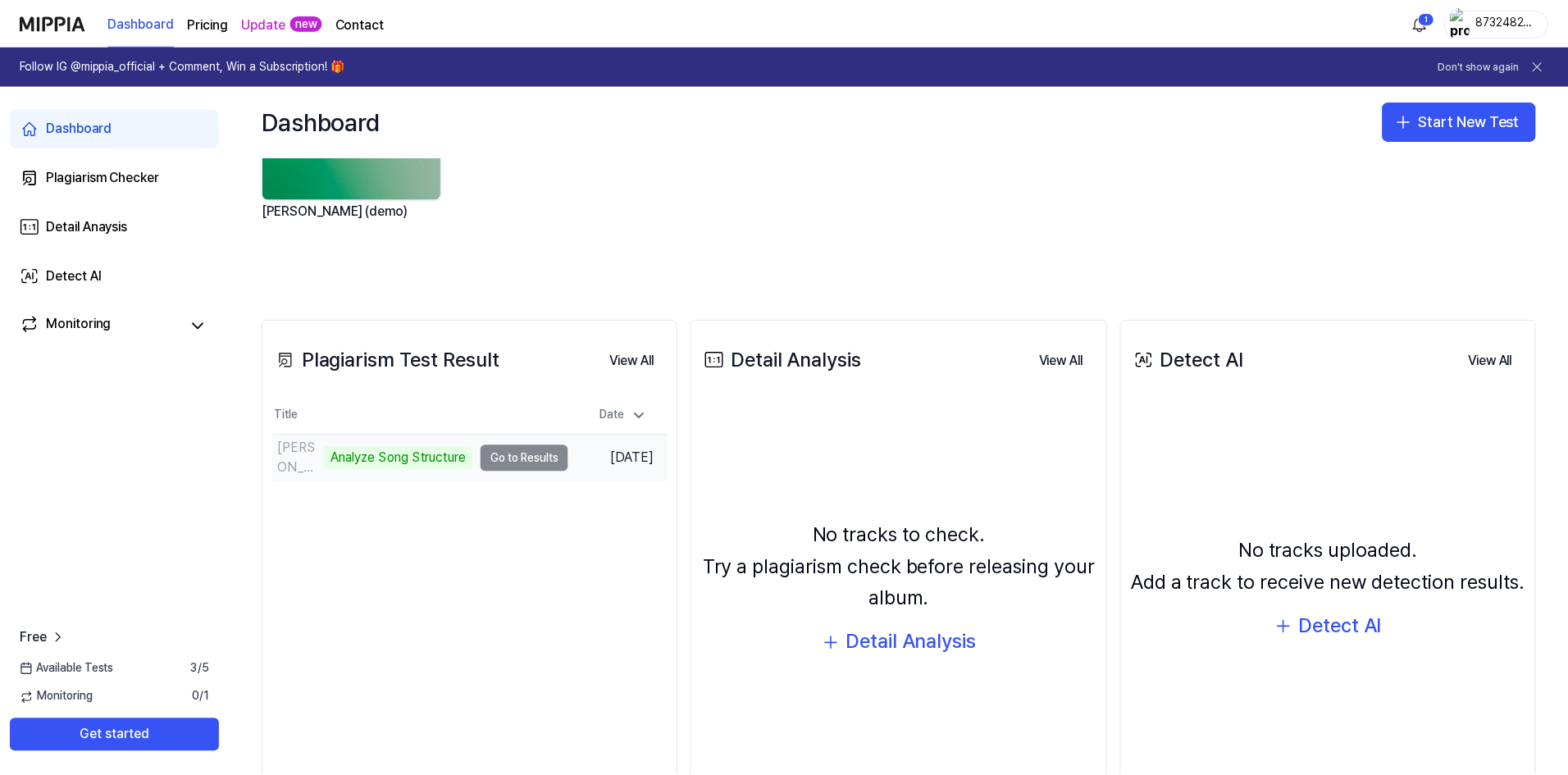
scroll to position [0, 0]
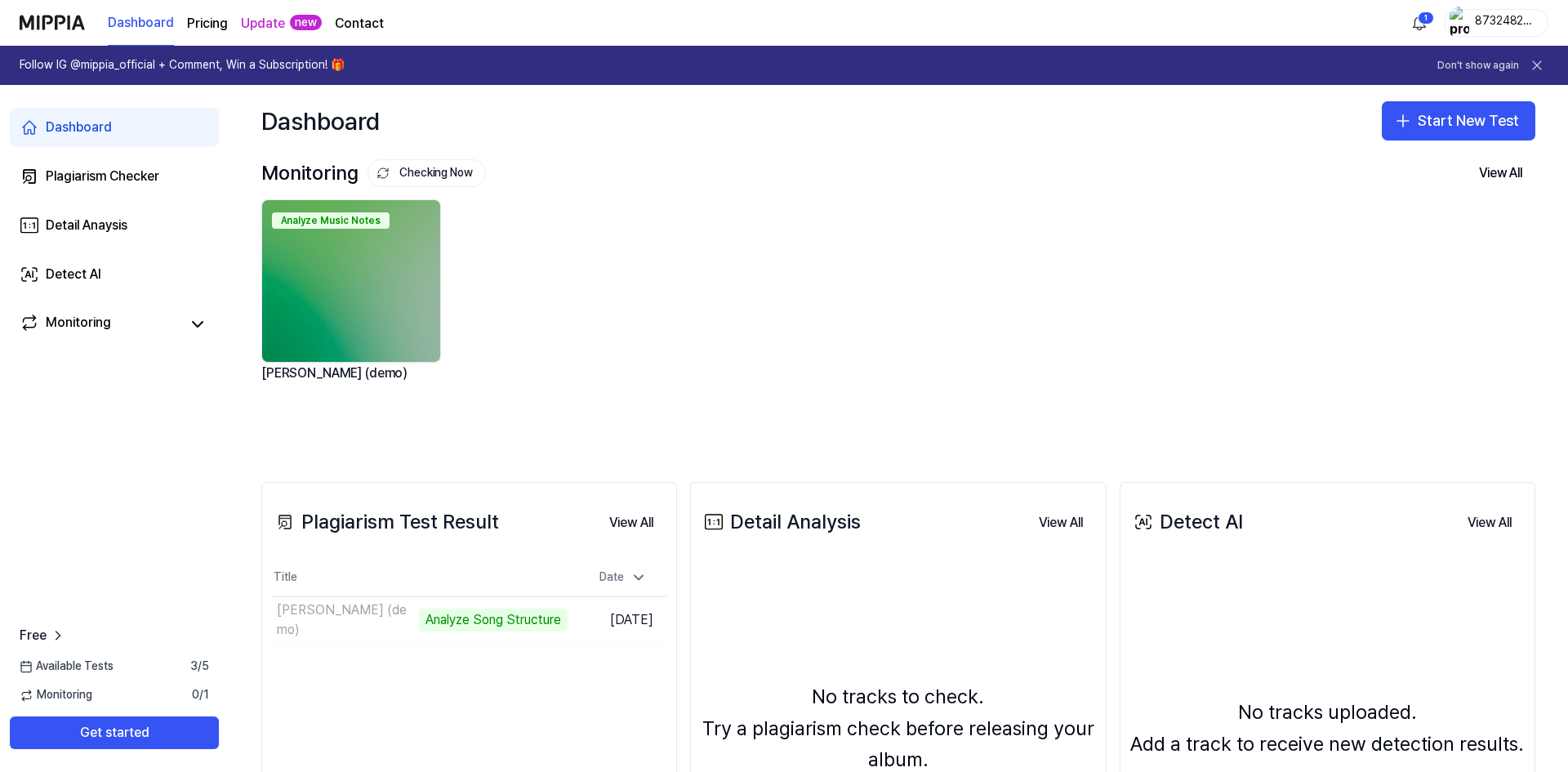
click at [317, 365] on div "[PERSON_NAME] (demo)" at bounding box center [352, 383] width 183 height 41
click at [85, 215] on link "Detail Anaysis" at bounding box center [115, 225] width 209 height 40
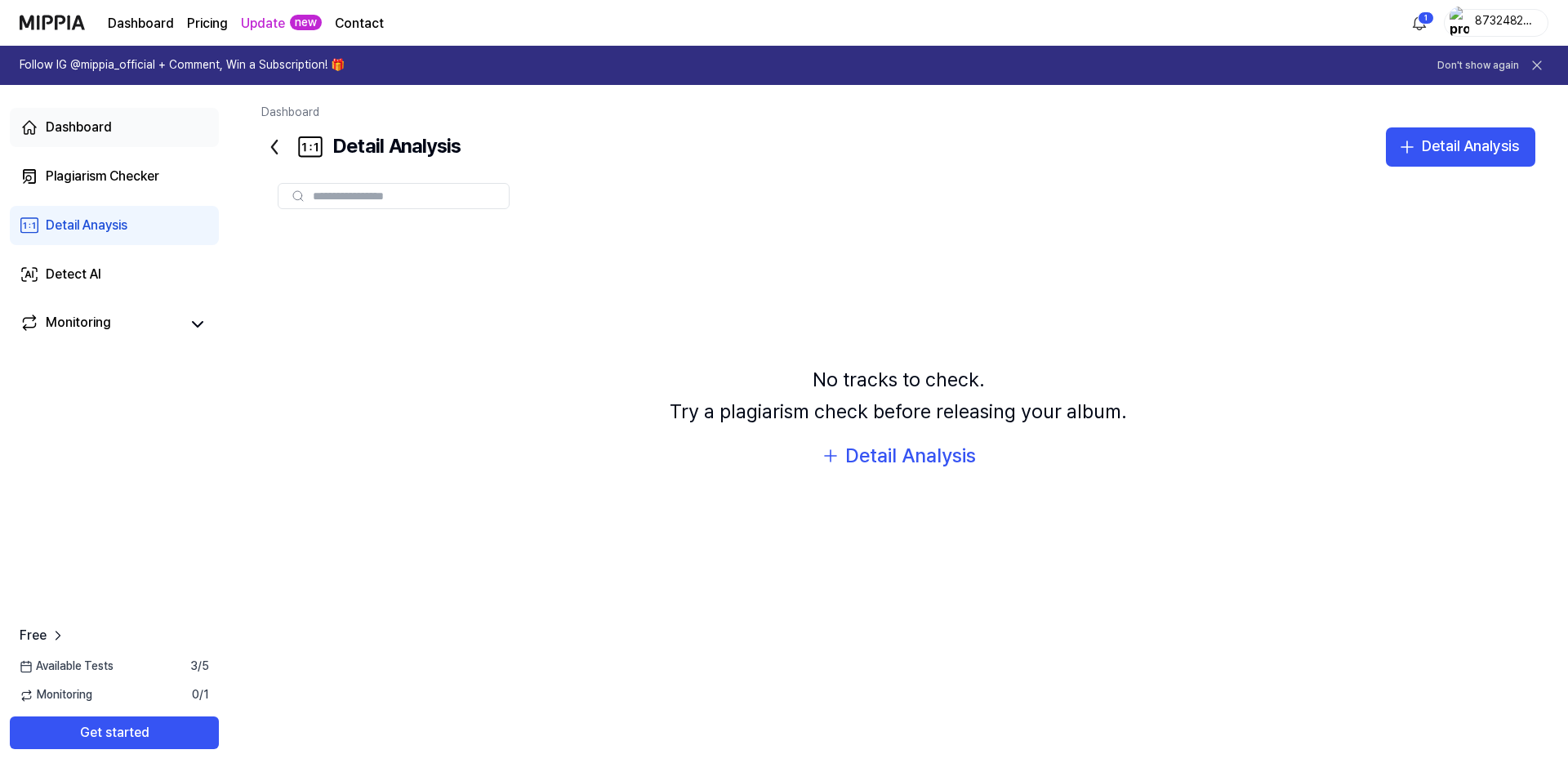
click at [122, 128] on link "Dashboard" at bounding box center [115, 127] width 209 height 40
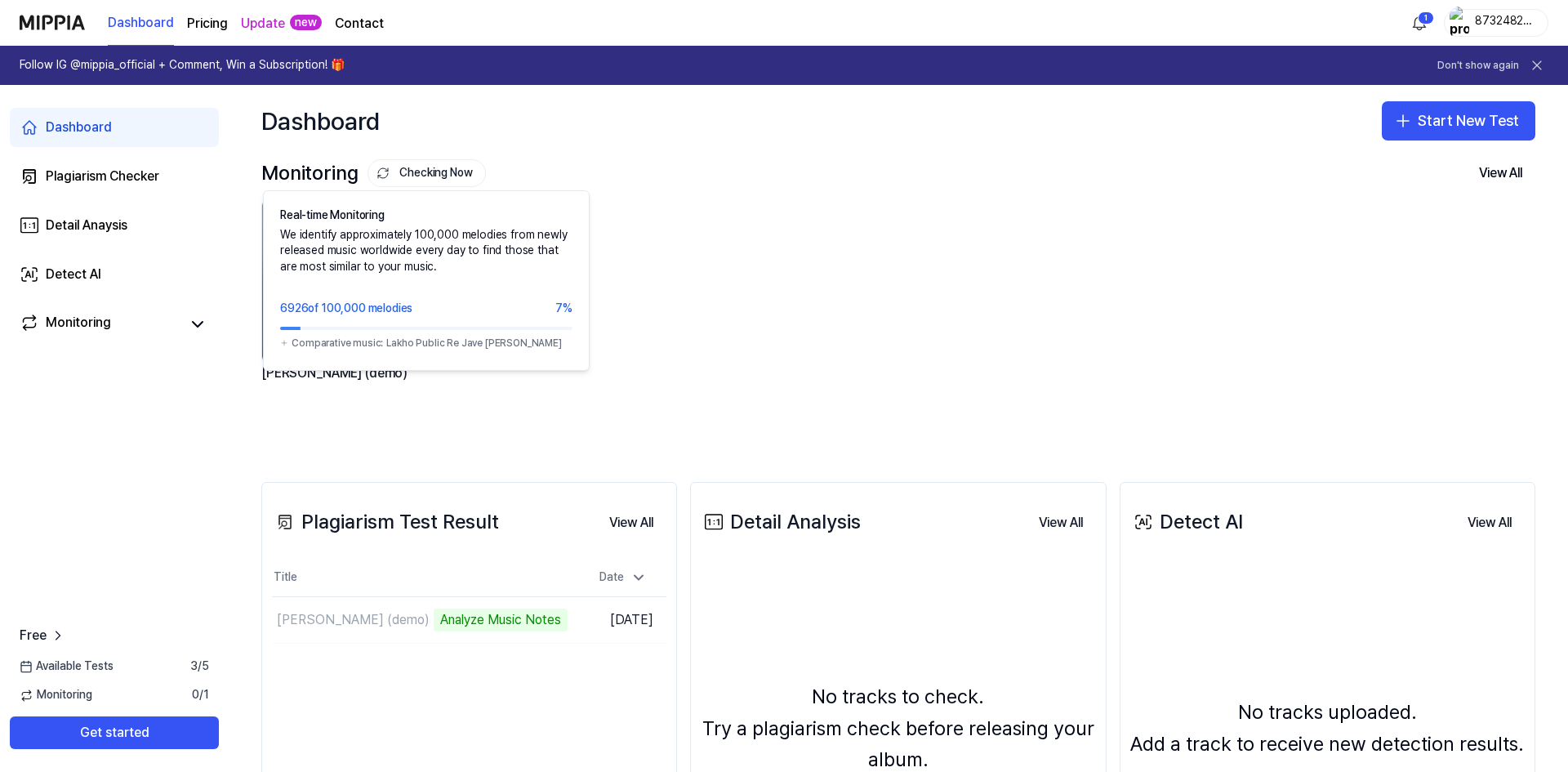
click at [426, 166] on button "Checking Now" at bounding box center [426, 173] width 119 height 28
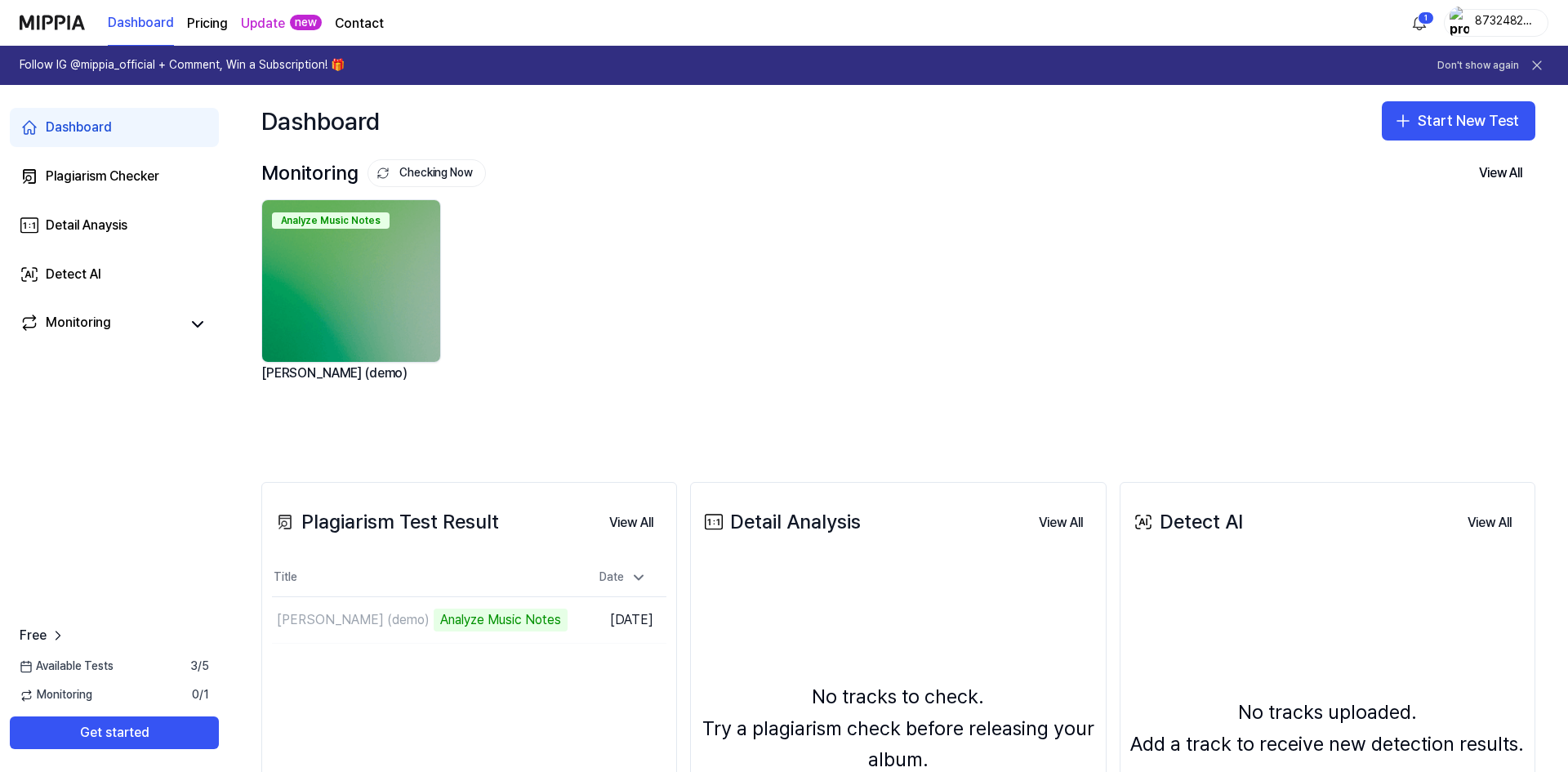
click at [426, 166] on button "Checking Now" at bounding box center [426, 173] width 119 height 28
click at [92, 162] on link "Plagiarism Checker" at bounding box center [115, 176] width 209 height 40
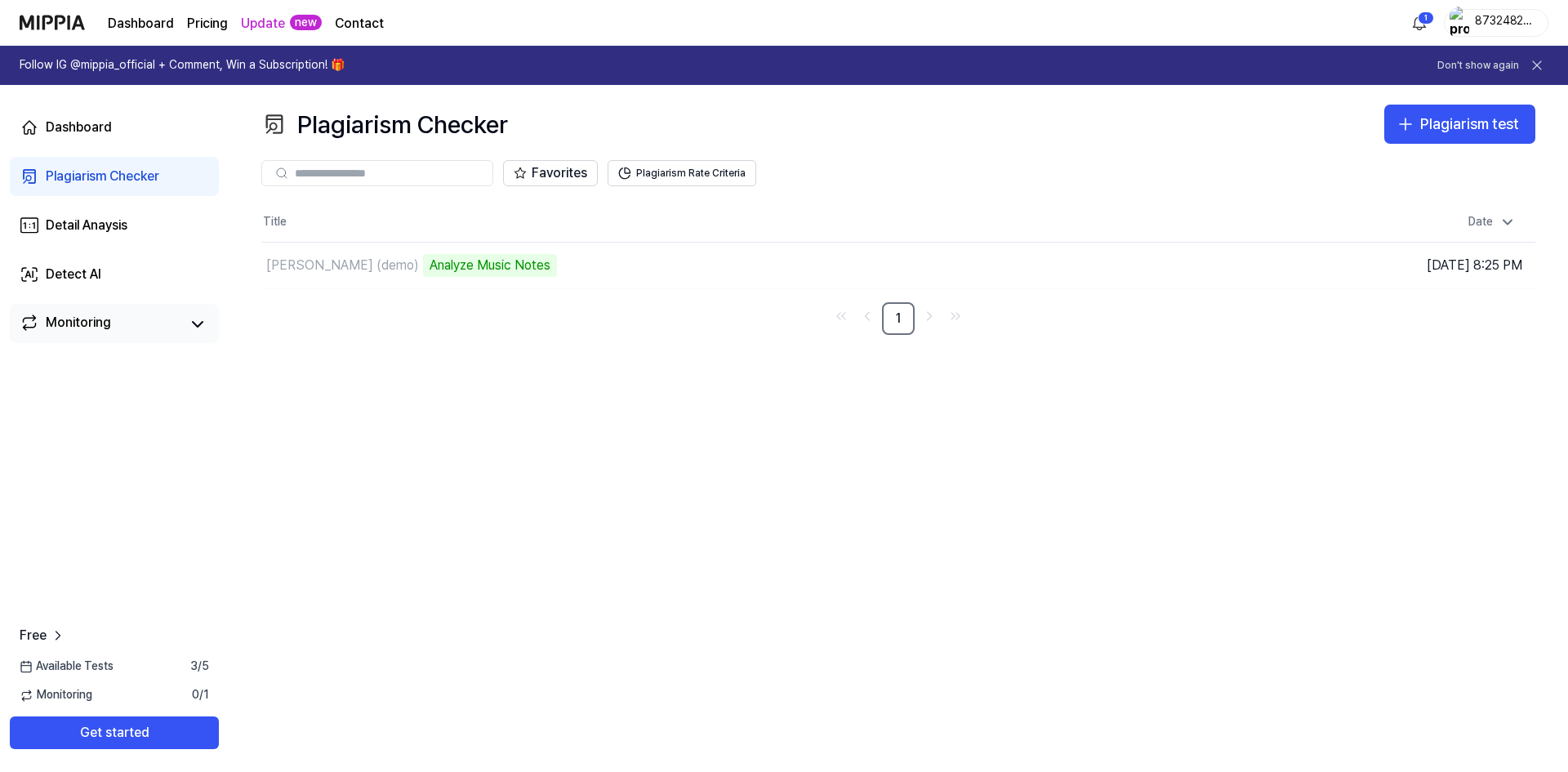
click at [95, 314] on div "Monitoring" at bounding box center [78, 323] width 66 height 23
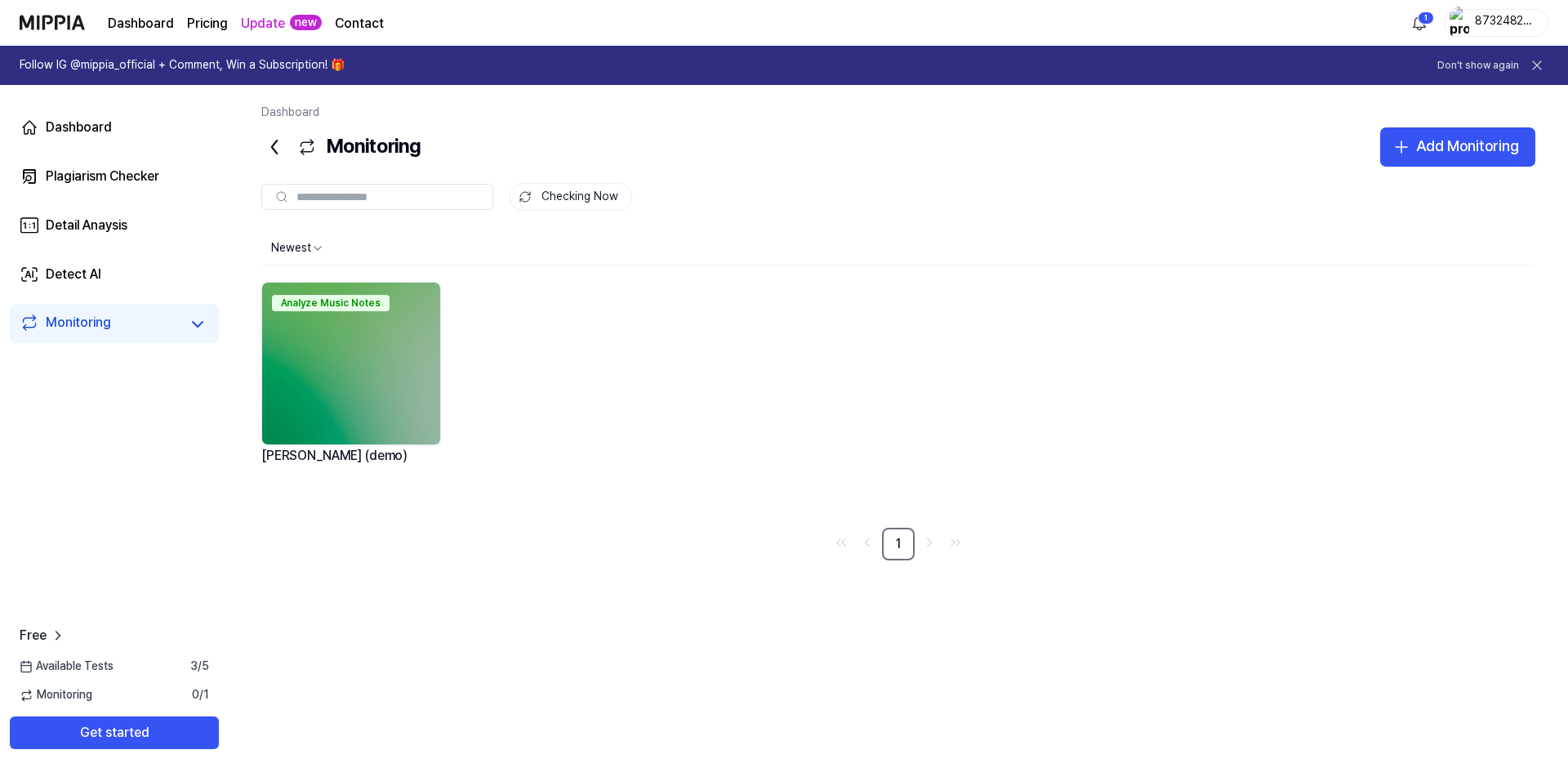
click at [321, 458] on div "[PERSON_NAME] (demo)" at bounding box center [350, 466] width 179 height 41
click at [371, 380] on img at bounding box center [350, 364] width 178 height 162
click at [56, 631] on icon at bounding box center [57, 635] width 16 height 16
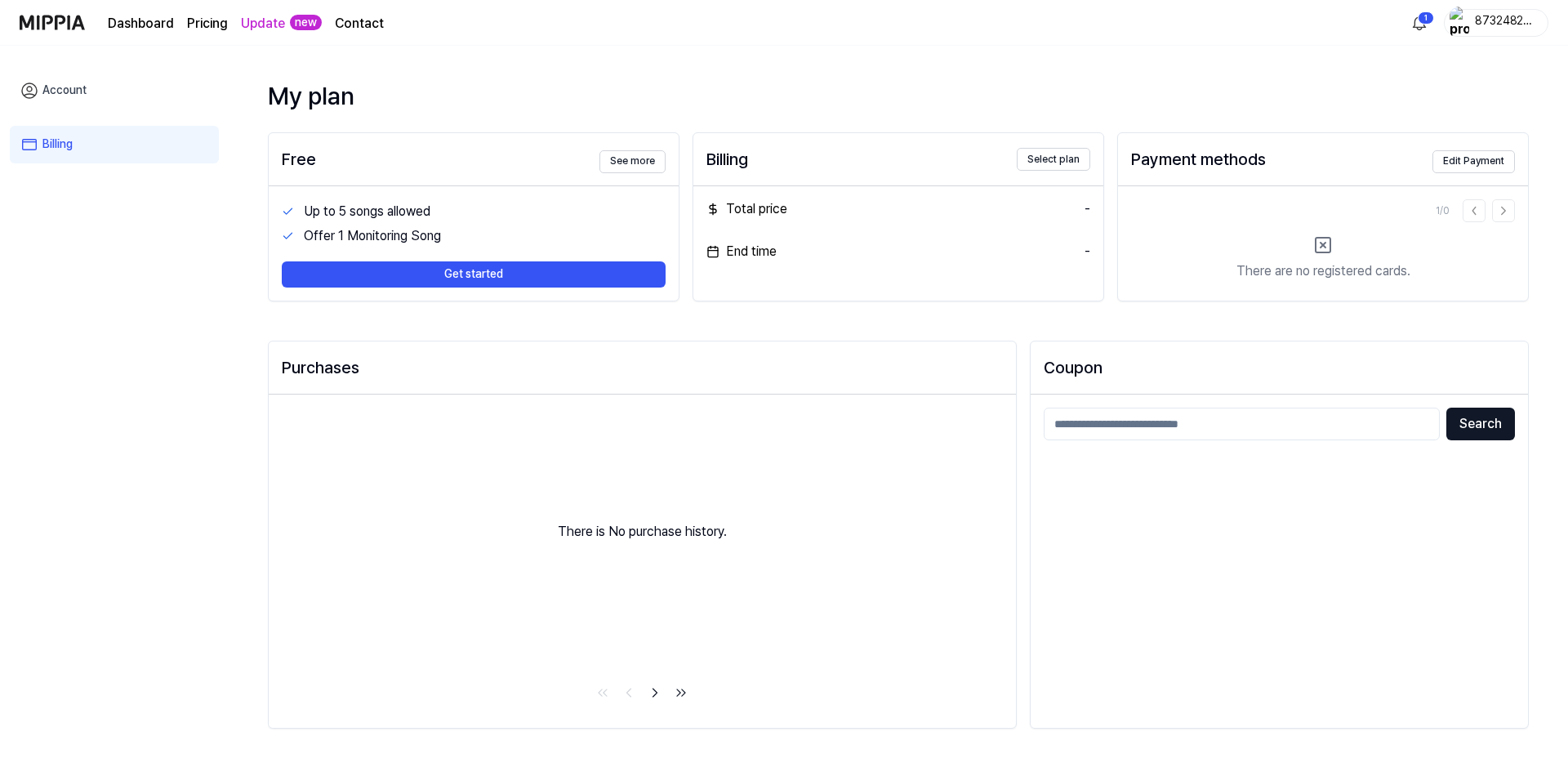
click at [1520, 7] on div "Dashboard Pricing Update new Contact 1 87324823789478932" at bounding box center [784, 22] width 1529 height 45
click at [1517, 9] on div "Dashboard Pricing Update new Contact 1 87324823789478932" at bounding box center [784, 22] width 1529 height 45
click at [1517, 9] on div "87324823789478932" at bounding box center [1496, 23] width 104 height 28
click at [1372, 122] on link "Account" at bounding box center [1435, 118] width 188 height 16
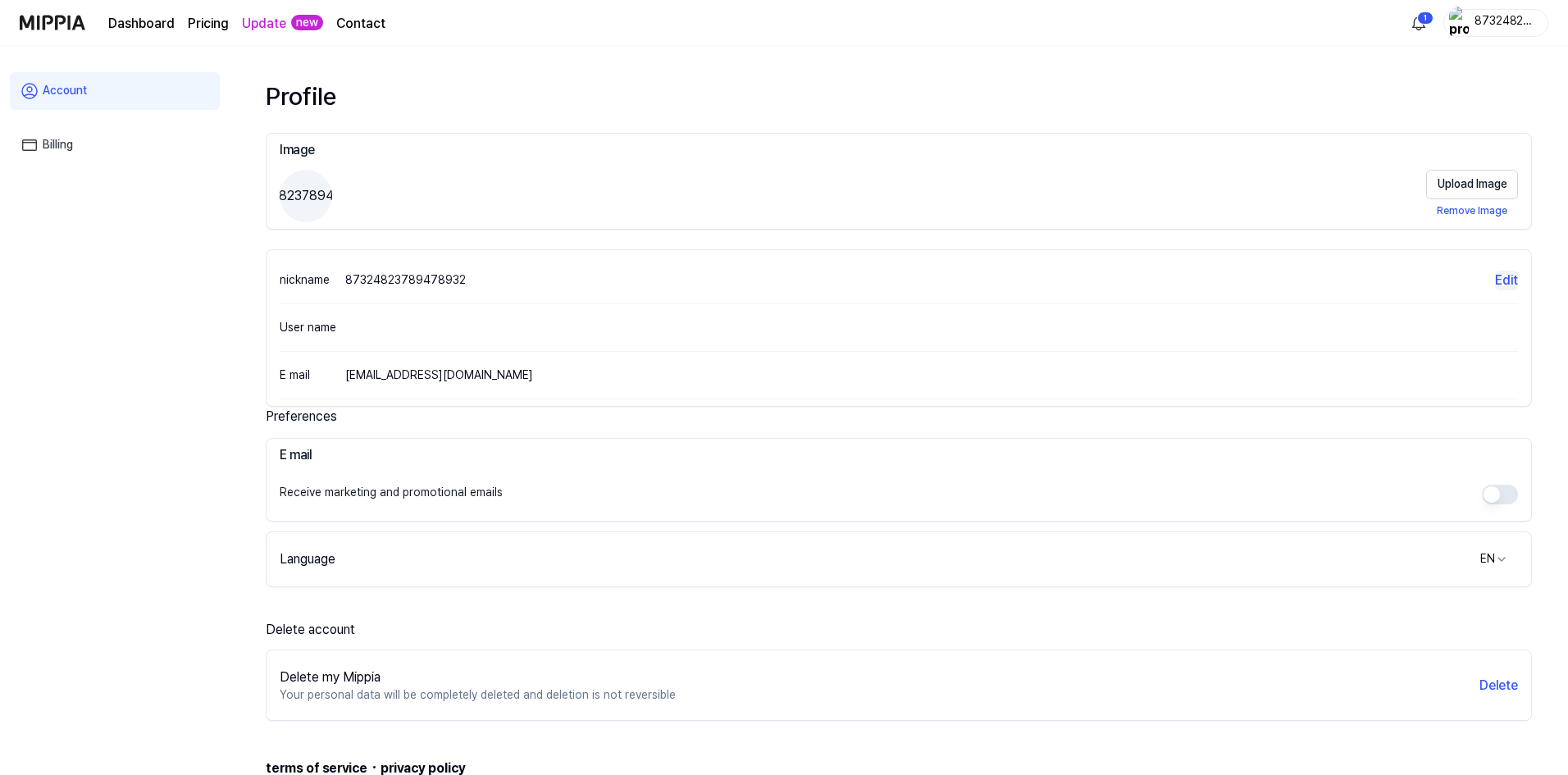
click at [1510, 276] on button "Edit" at bounding box center [1505, 280] width 23 height 19
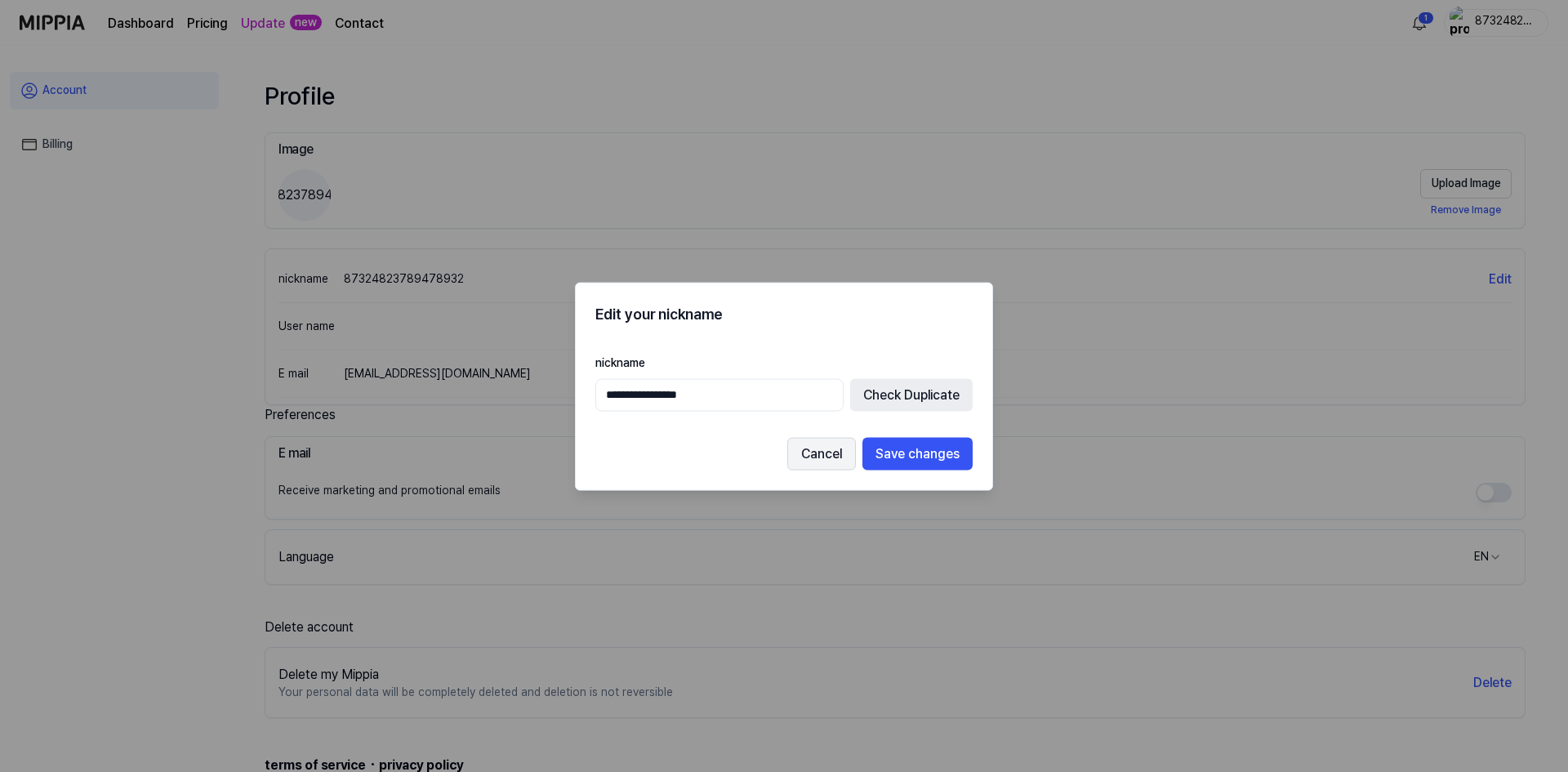
click at [825, 463] on button "Cancel" at bounding box center [821, 453] width 68 height 33
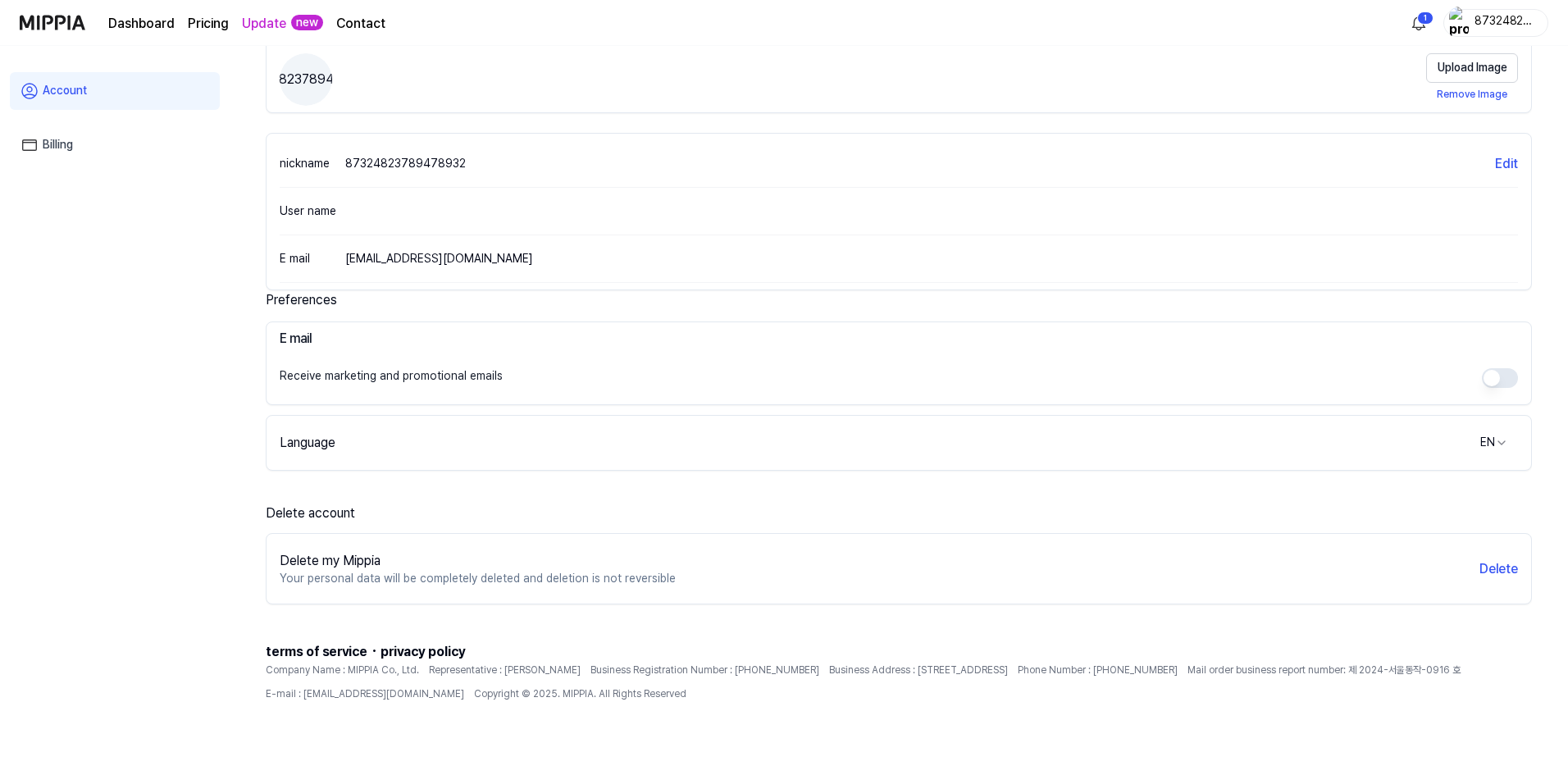
scroll to position [122, 0]
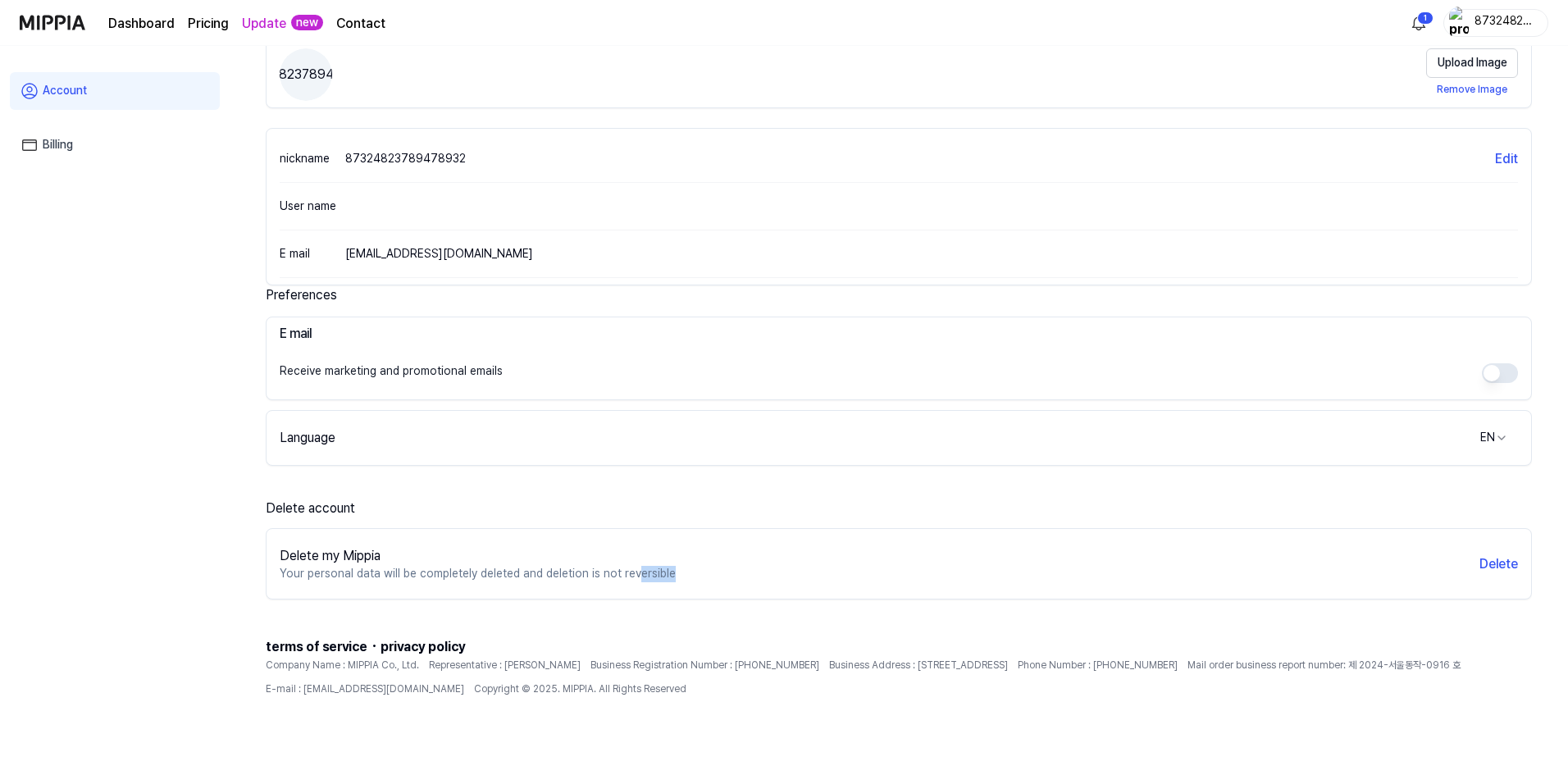
drag, startPoint x: 626, startPoint y: 572, endPoint x: 724, endPoint y: 570, distance: 98.0
click at [724, 570] on div "Delete my Mippia Your personal data will be completely deleted and deletion is …" at bounding box center [899, 564] width 1265 height 57
drag, startPoint x: 337, startPoint y: 576, endPoint x: 714, endPoint y: 564, distance: 377.2
click at [714, 564] on div "Delete my Mippia Your personal data will be completely deleted and deletion is …" at bounding box center [899, 564] width 1265 height 57
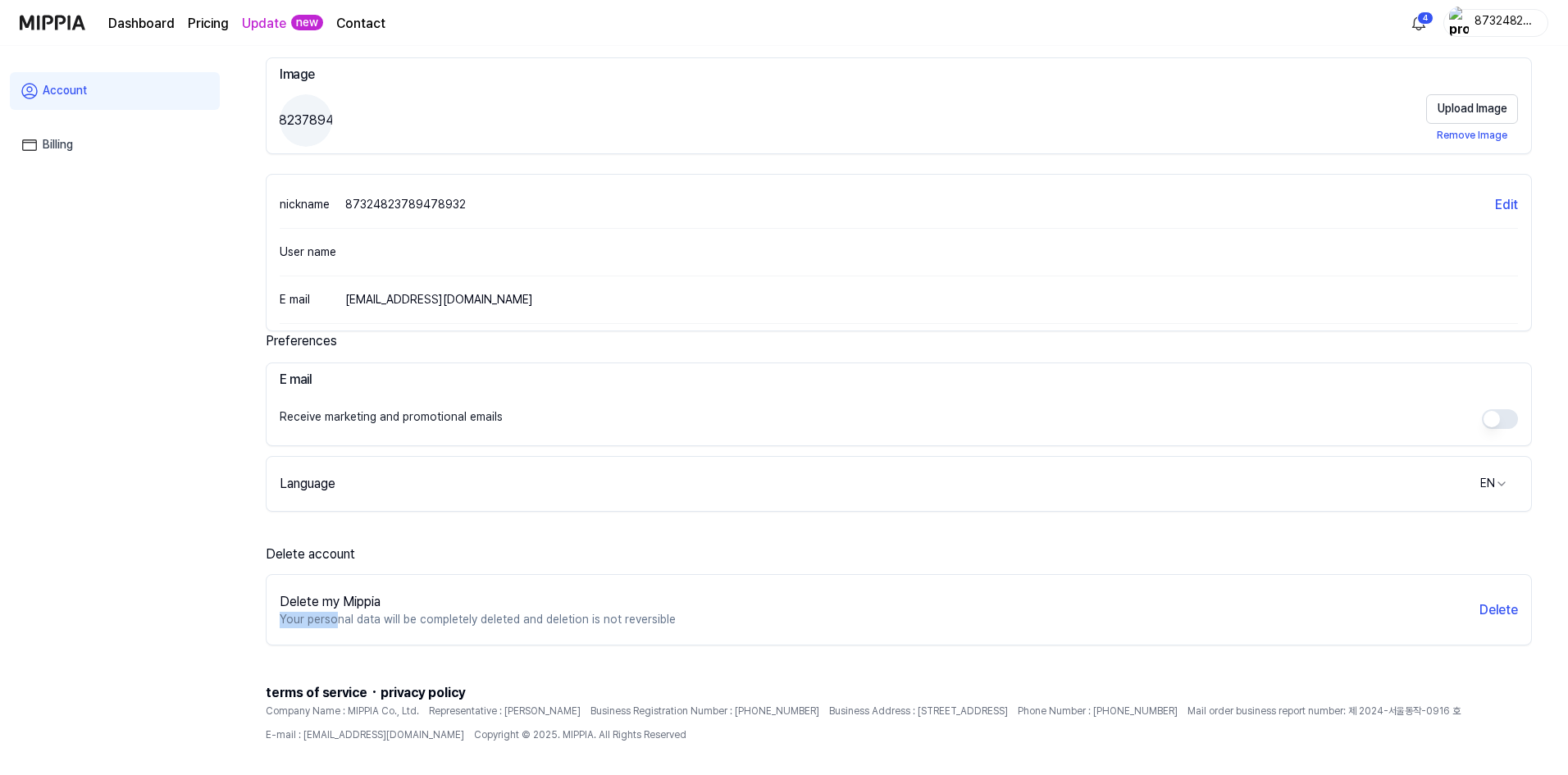
scroll to position [0, 0]
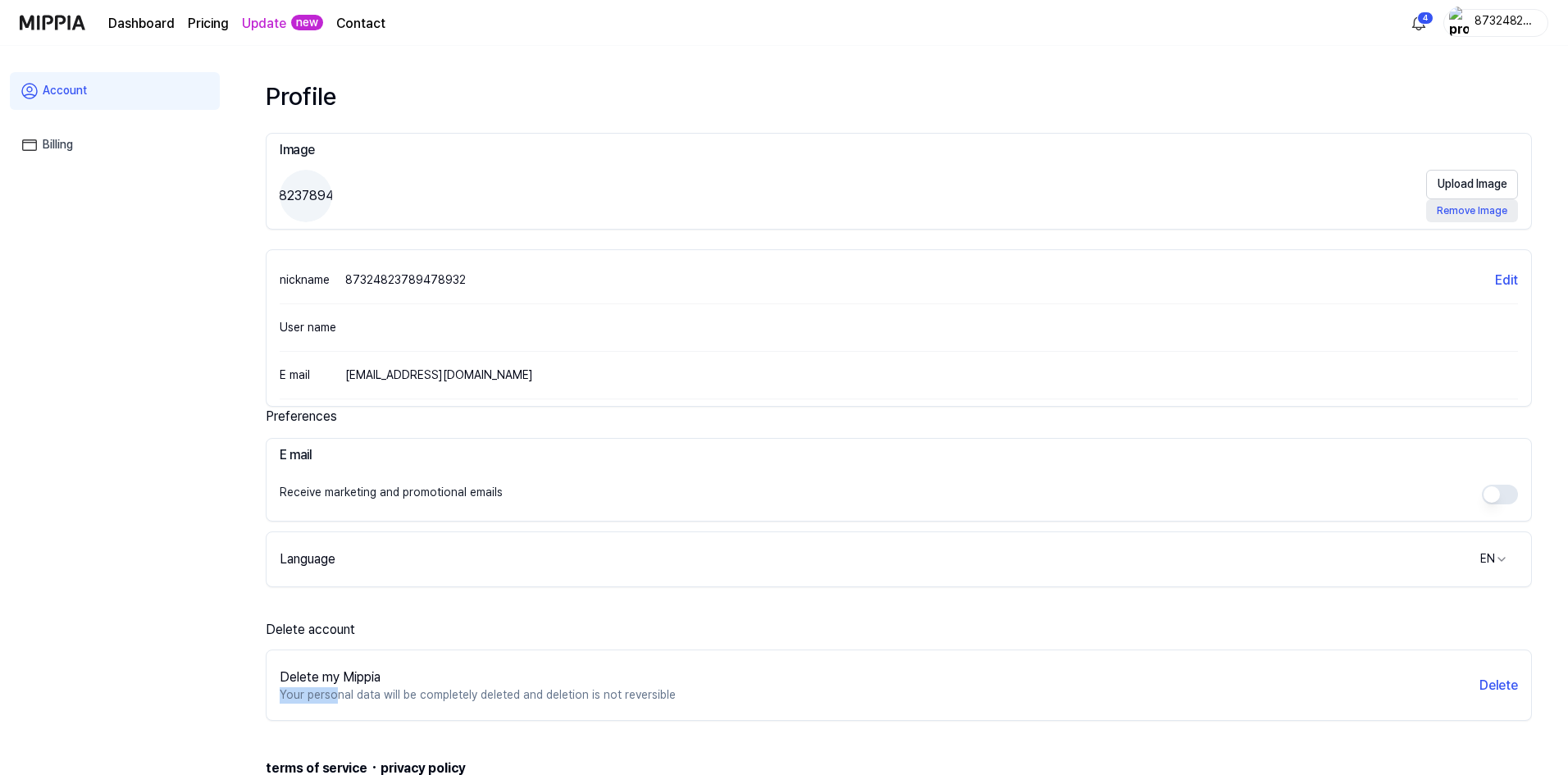
click at [1465, 204] on button "Remove Image" at bounding box center [1472, 210] width 92 height 23
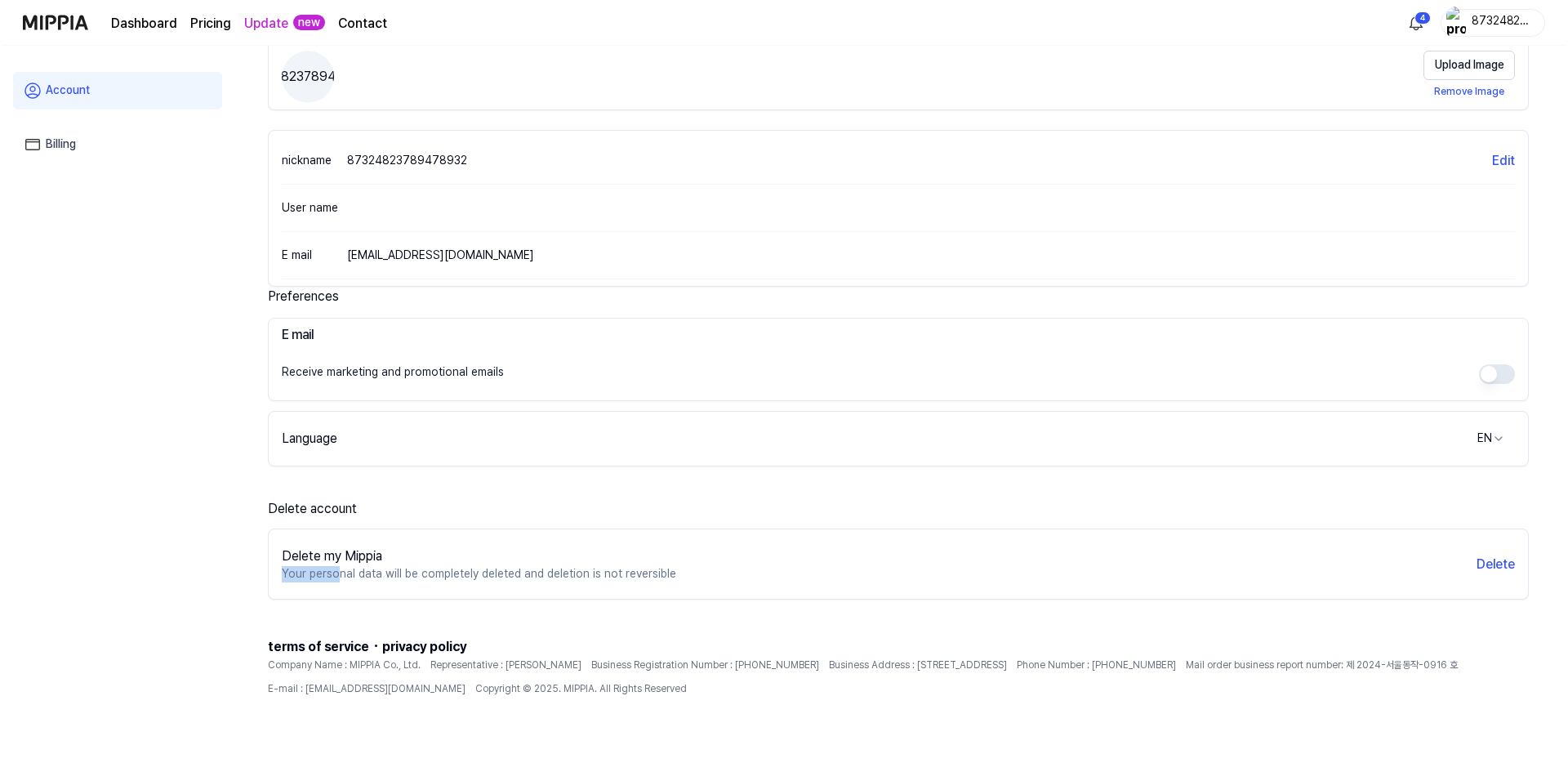
scroll to position [121, 0]
drag, startPoint x: 355, startPoint y: 580, endPoint x: 594, endPoint y: 574, distance: 239.1
click at [594, 574] on div "Delete my Mippia Your personal data will be completely deleted and deletion is …" at bounding box center [895, 562] width 1260 height 57
click at [594, 574] on p "Your personal data will be completely deleted and deletion is not reversible" at bounding box center [476, 571] width 394 height 16
click at [1488, 557] on button "Delete" at bounding box center [1493, 562] width 39 height 19
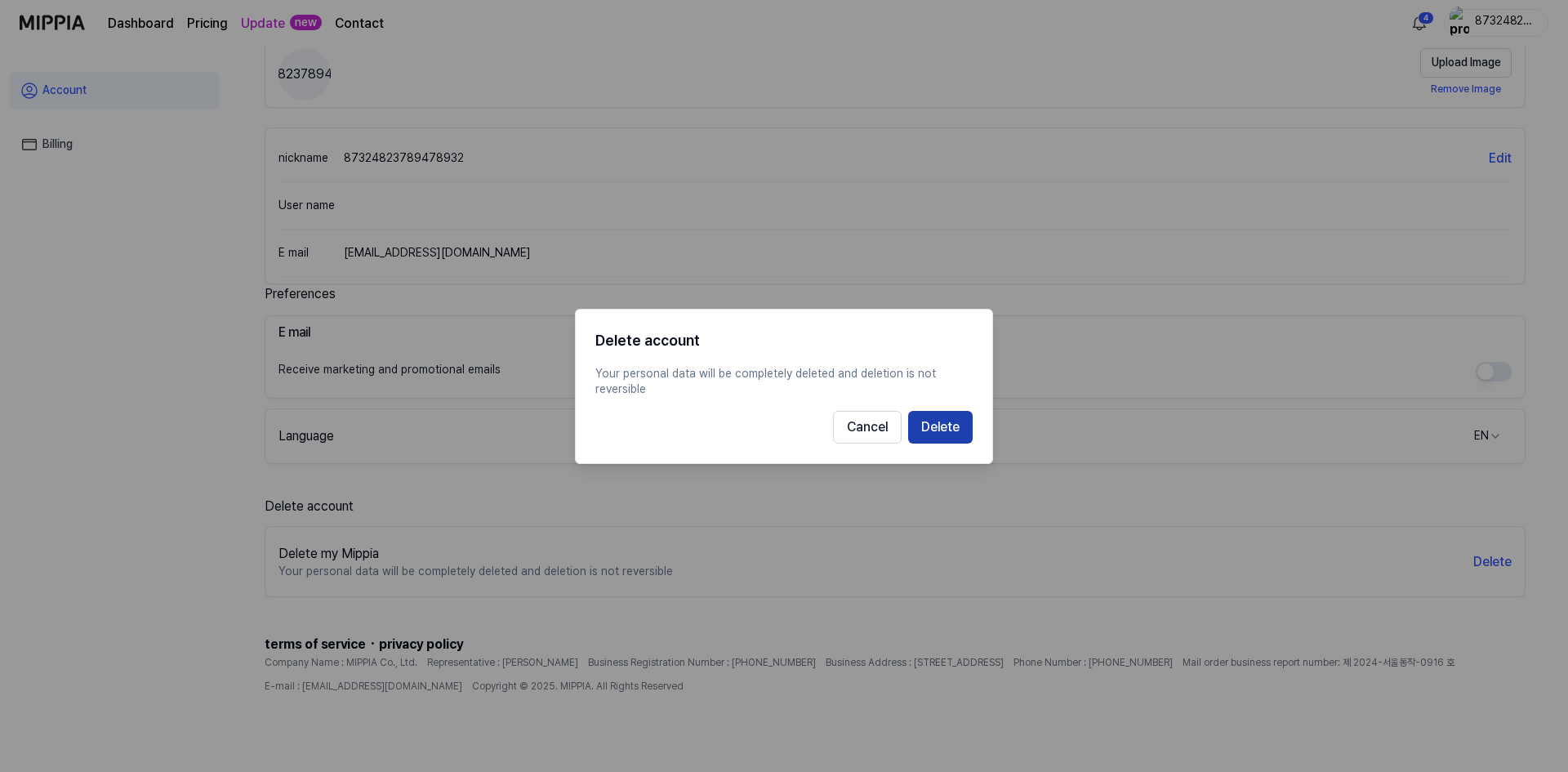
click at [942, 428] on button "Delete" at bounding box center [941, 426] width 65 height 33
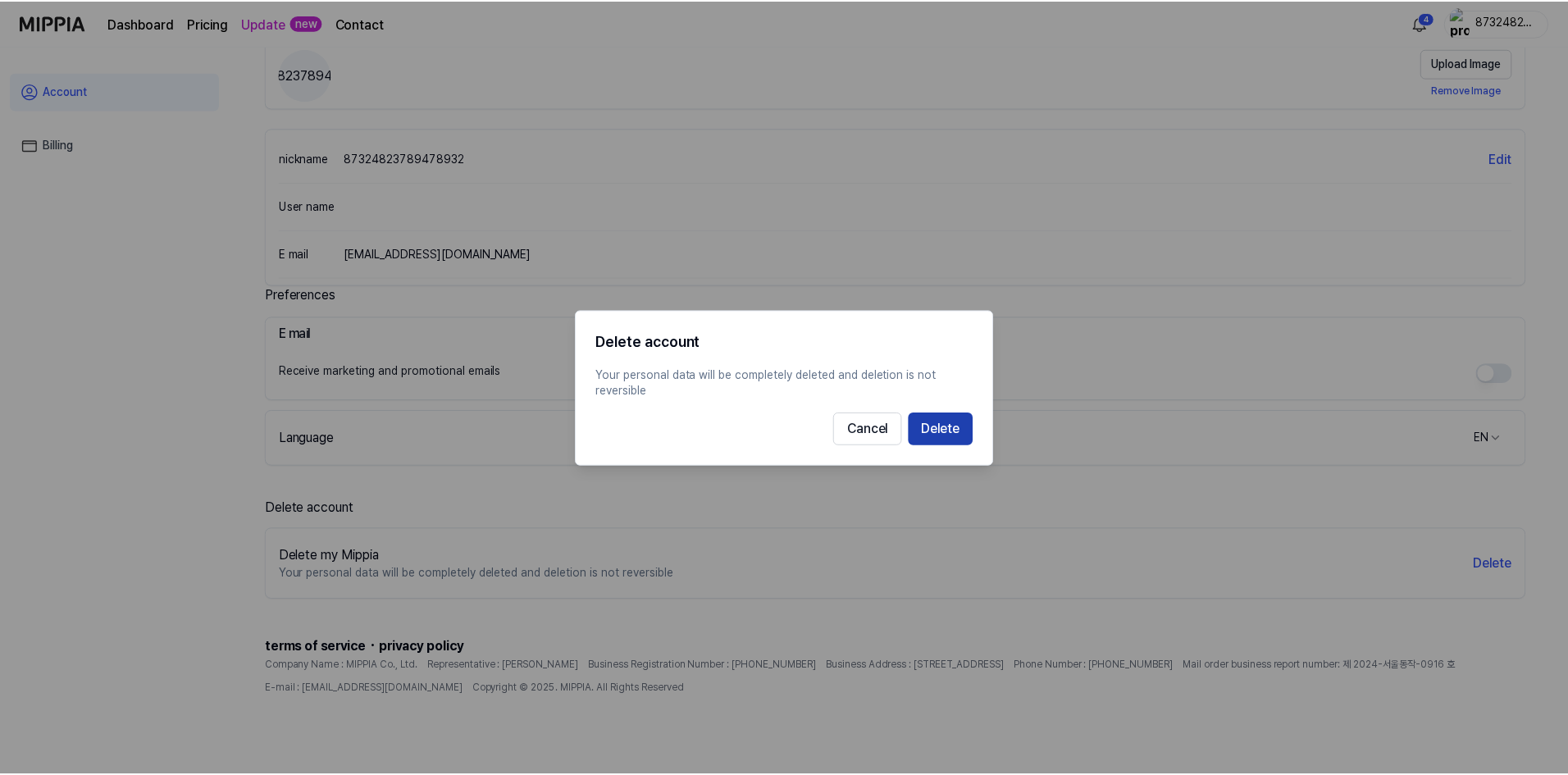
scroll to position [46, 0]
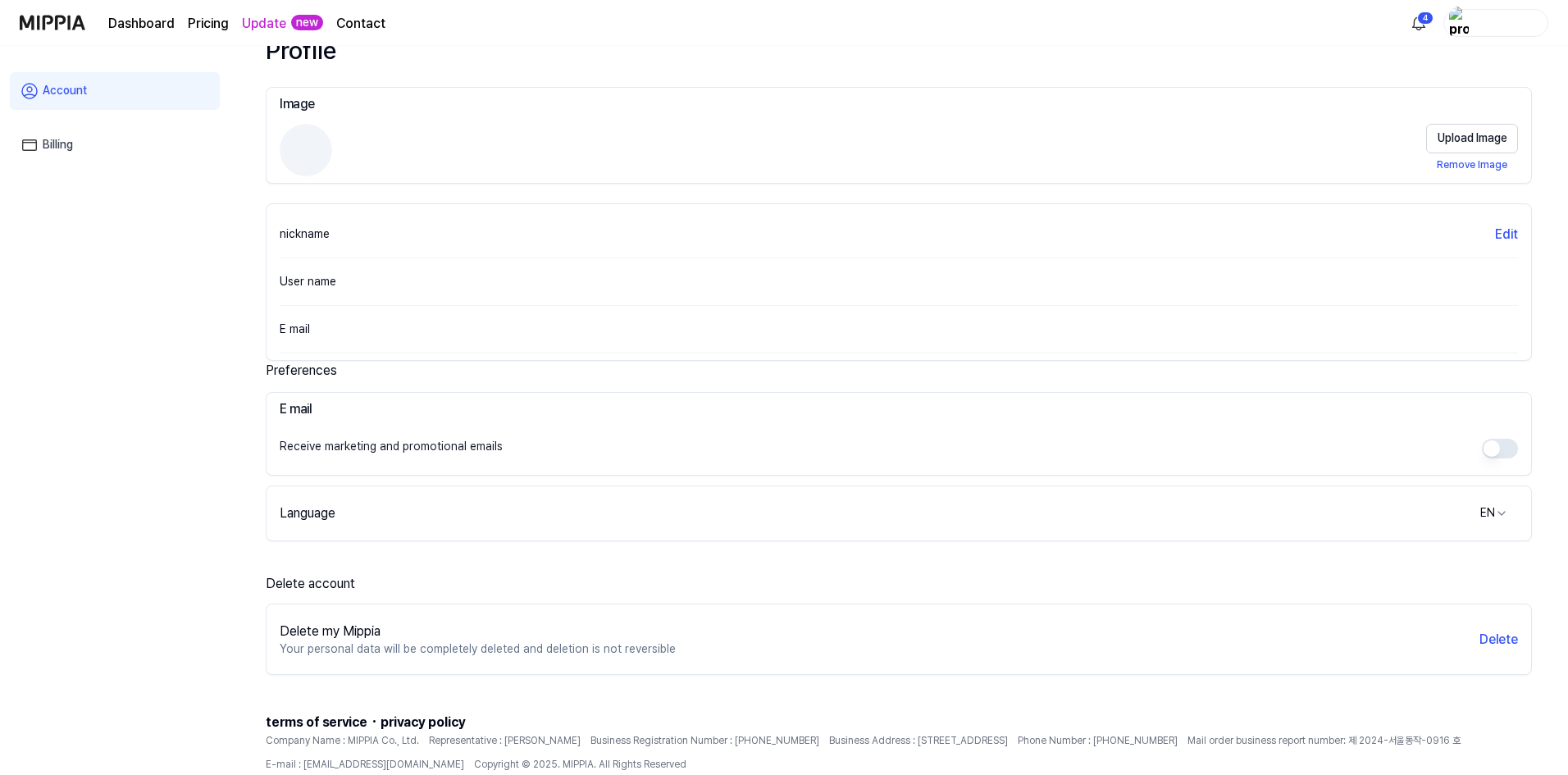
click at [1476, 645] on div "Delete my Mippia Your personal data will be completely deleted and deletion is …" at bounding box center [899, 640] width 1265 height 57
click at [1494, 637] on button "Delete" at bounding box center [1499, 639] width 39 height 19
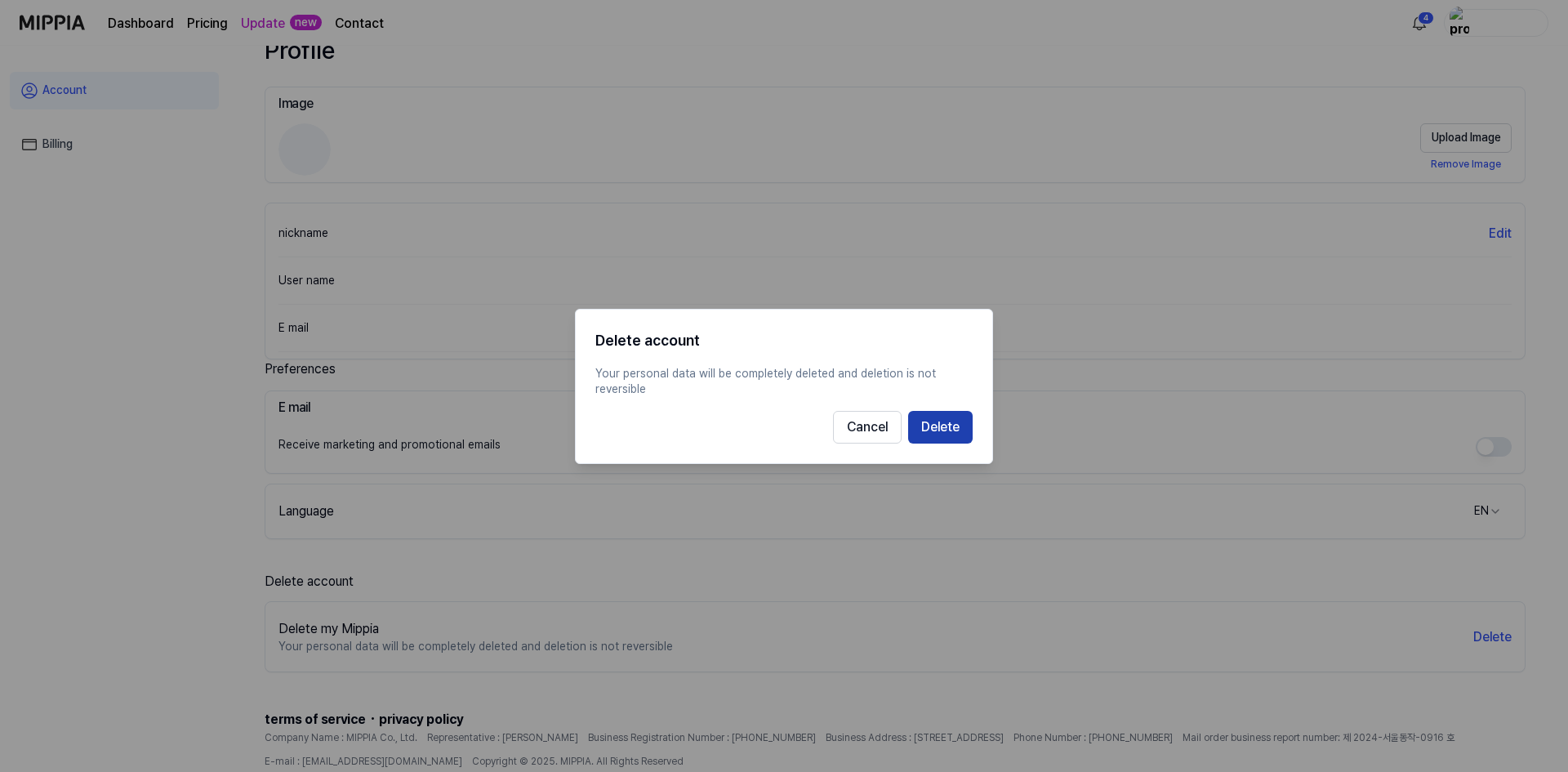
click at [949, 422] on button "Delete" at bounding box center [941, 426] width 65 height 33
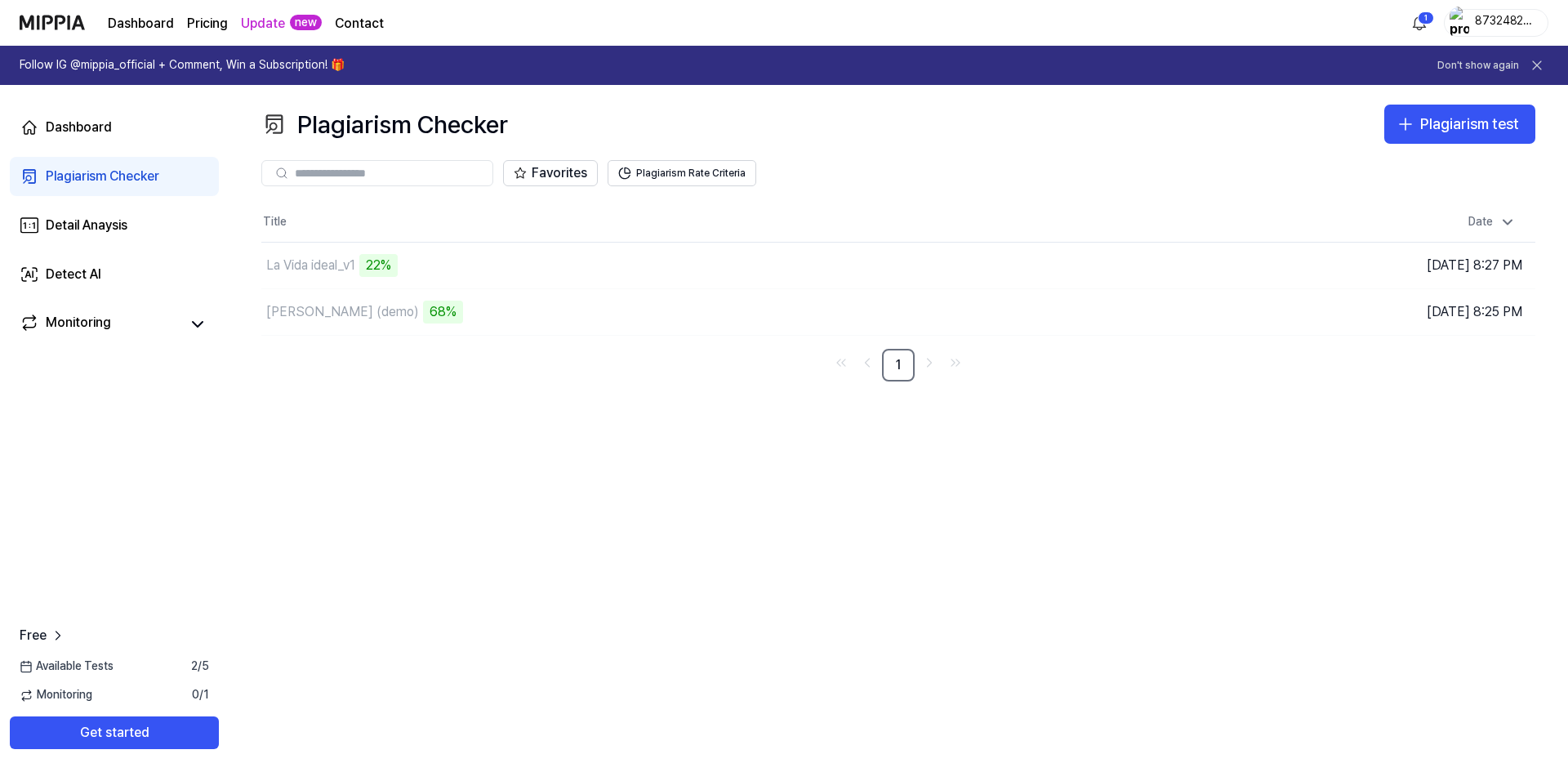
click at [1155, 477] on div "Plagiarism Checker Plagiarism test Plagiarism Checker Detail Analysis Detect AI…" at bounding box center [899, 429] width 1340 height 687
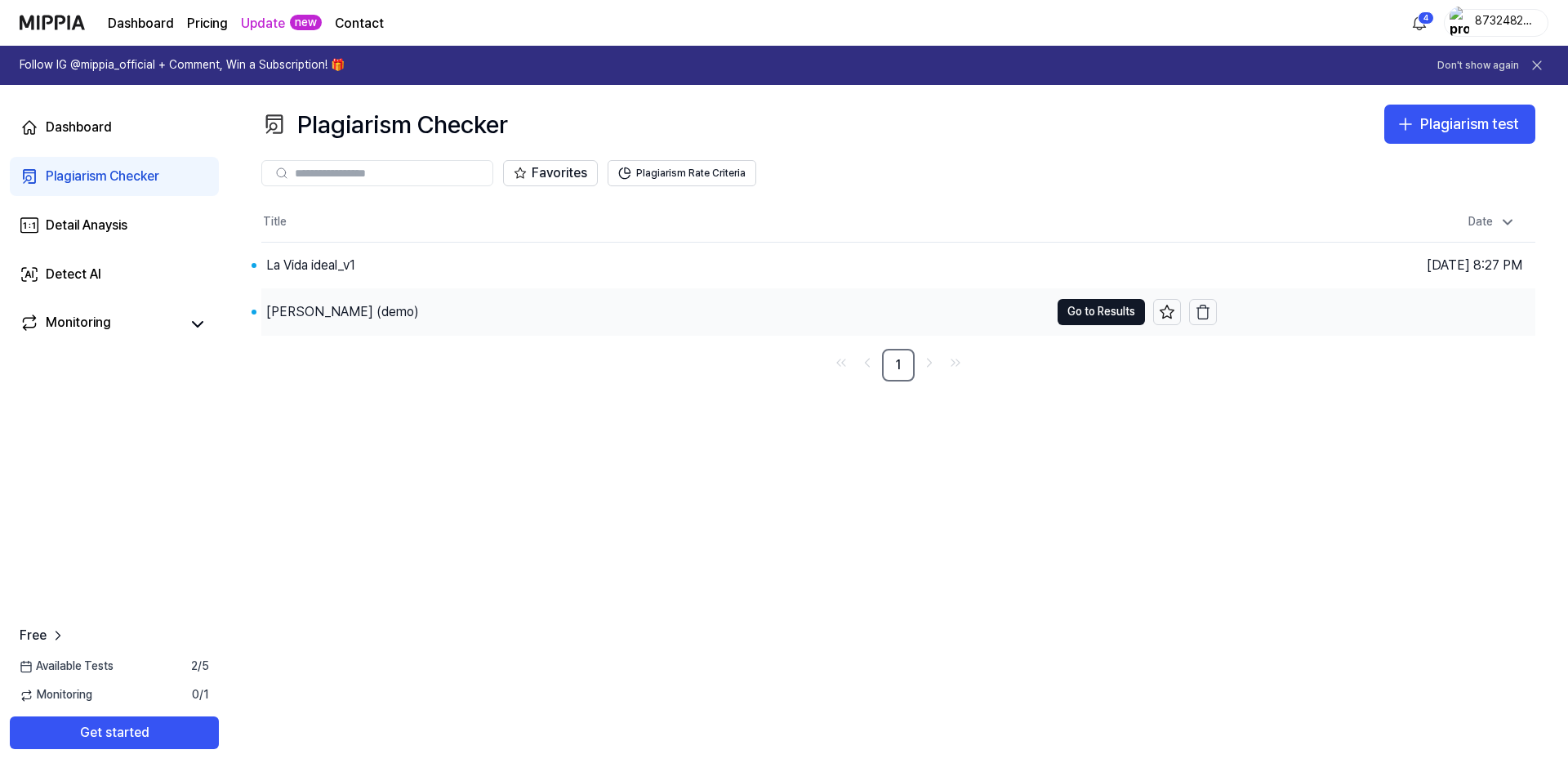
click at [394, 308] on div "[PERSON_NAME] (demo)" at bounding box center [655, 311] width 788 height 45
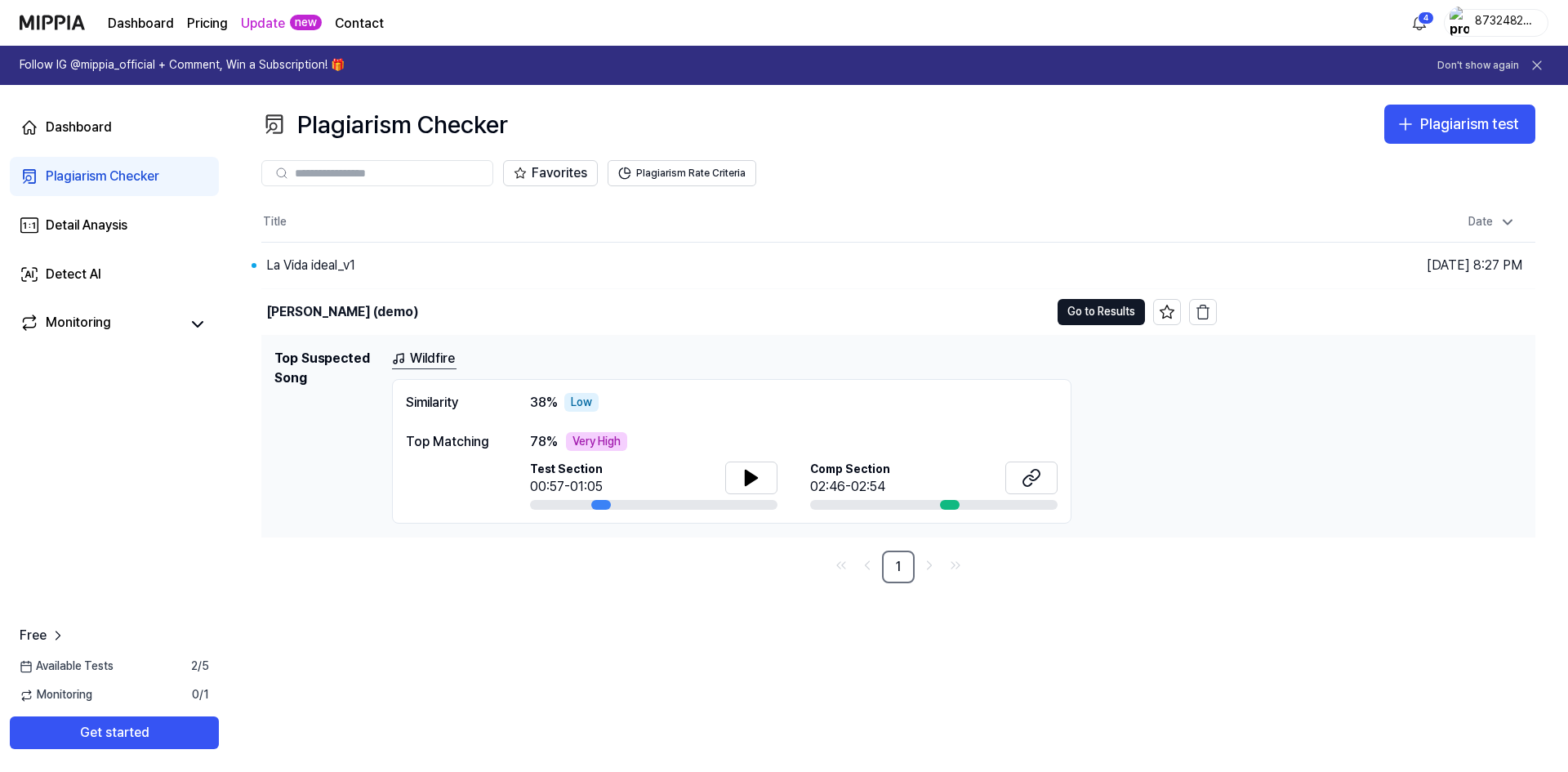
click at [412, 359] on link "Wildfire" at bounding box center [424, 359] width 65 height 20
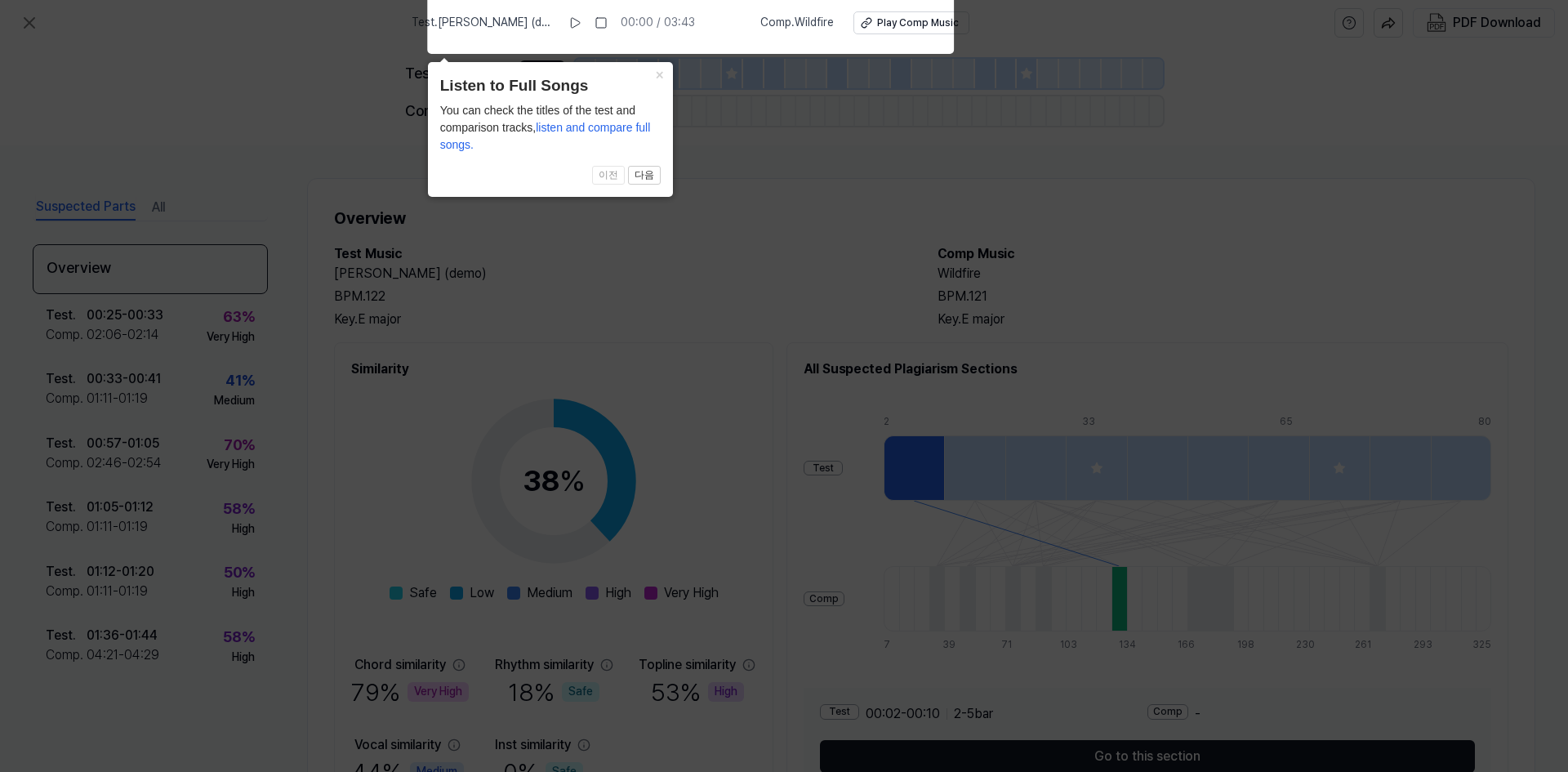
click at [381, 363] on icon at bounding box center [784, 381] width 1568 height 780
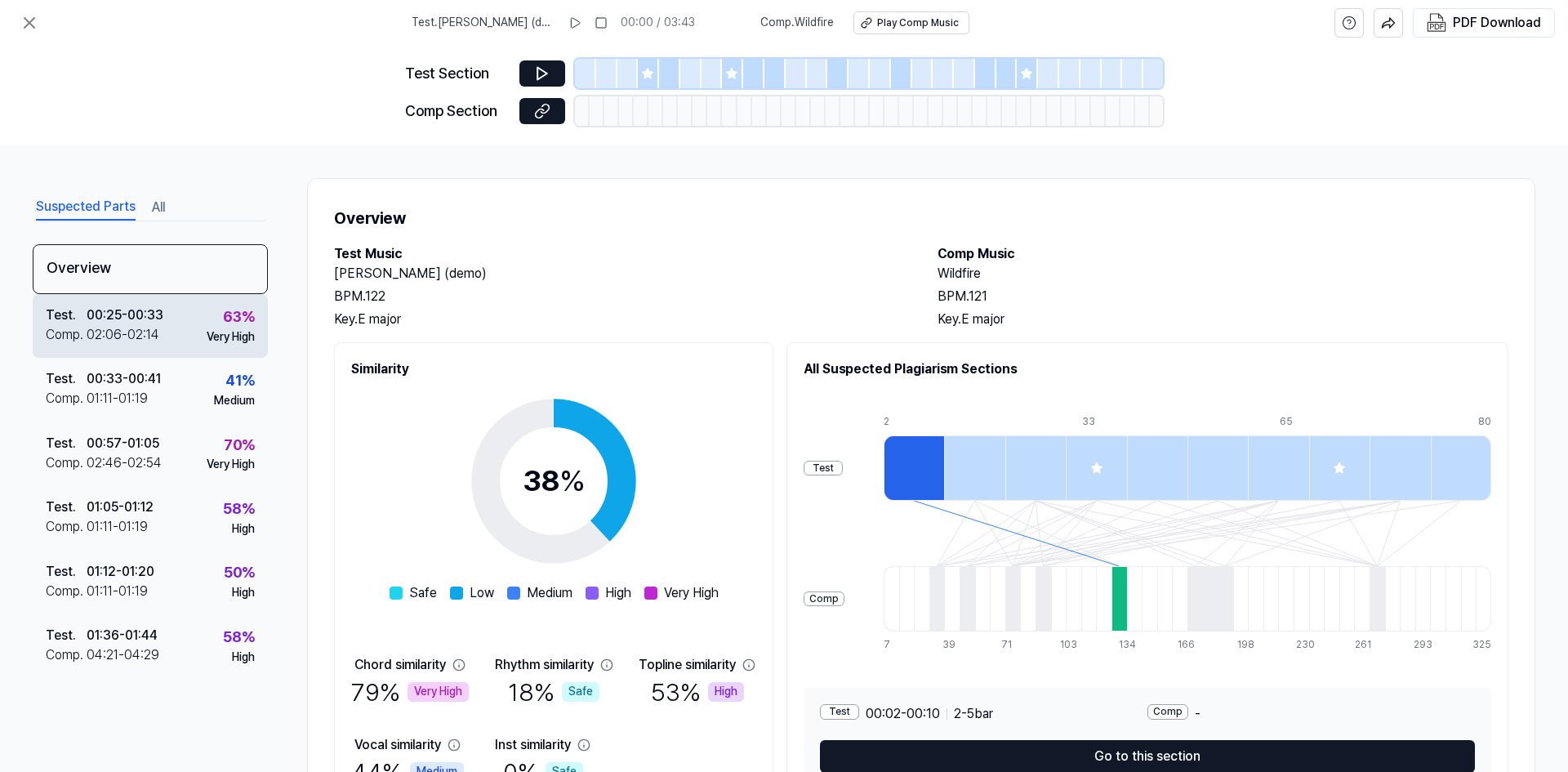
click at [181, 339] on div "Test . 00:25 - 00:33 Comp . 02:06 - 02:14 63 % Very High" at bounding box center [150, 326] width 235 height 64
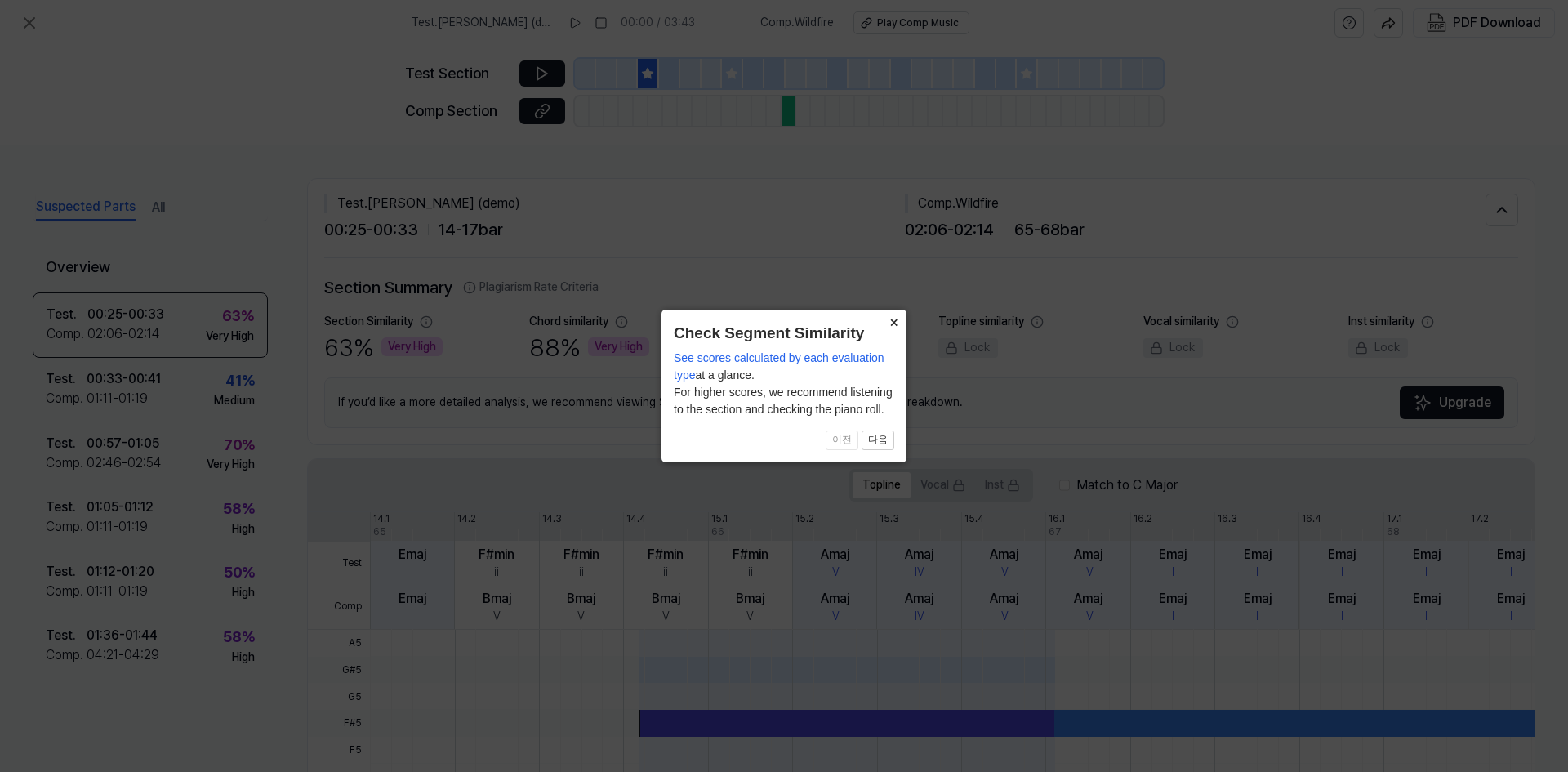
click at [885, 324] on button "×" at bounding box center [893, 321] width 26 height 23
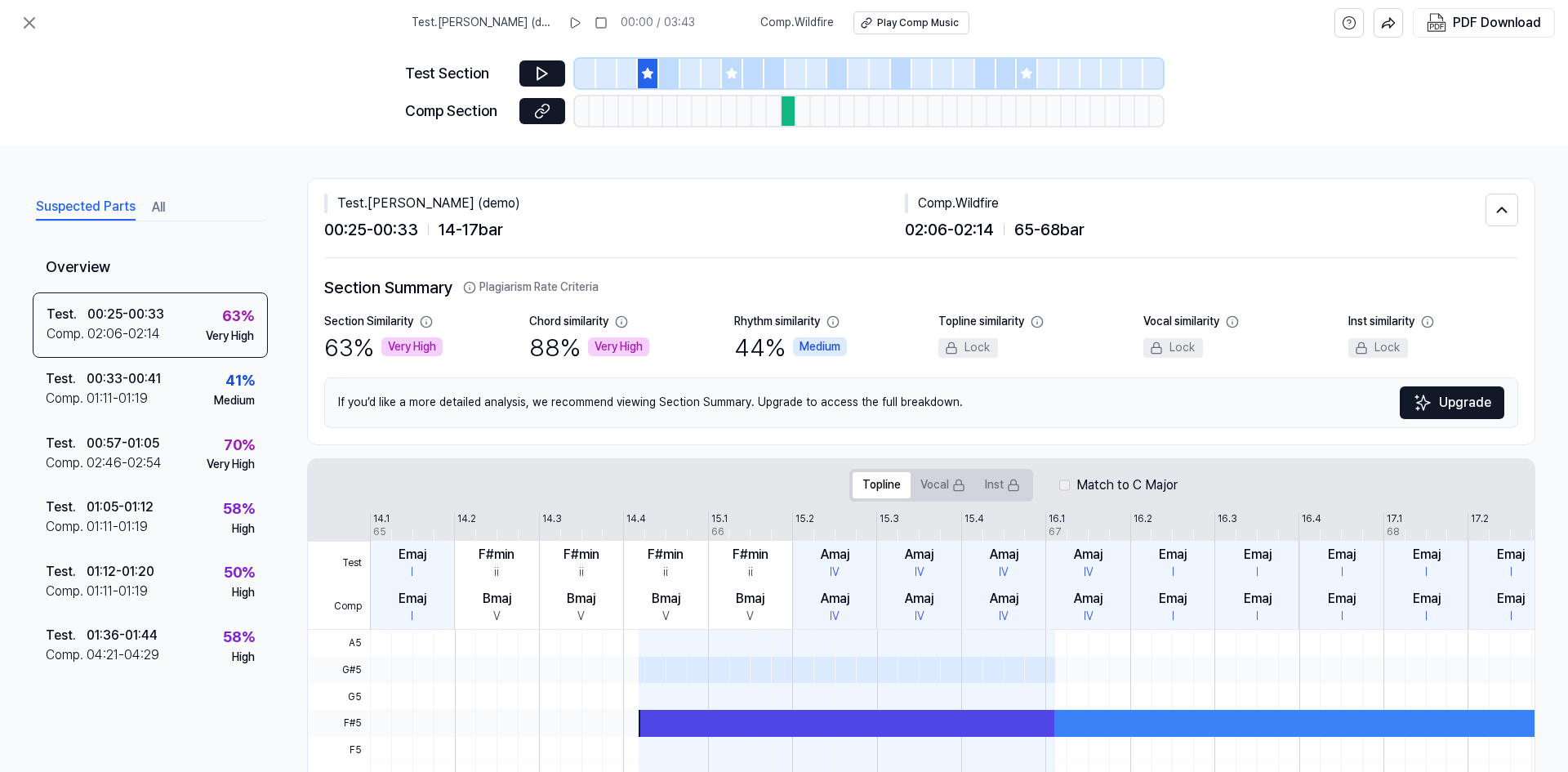
click at [428, 349] on div "Very High" at bounding box center [412, 347] width 61 height 19
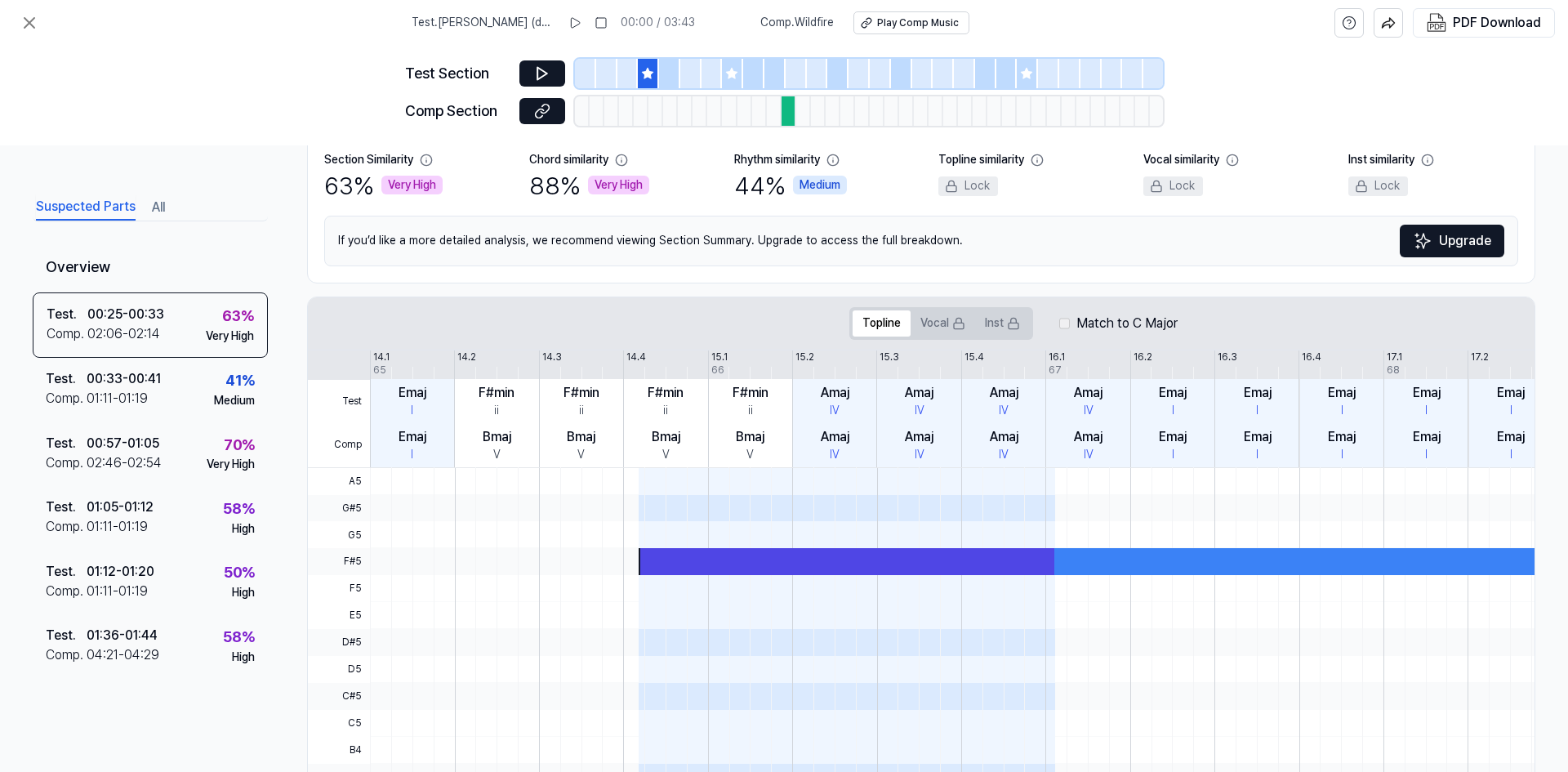
scroll to position [163, 0]
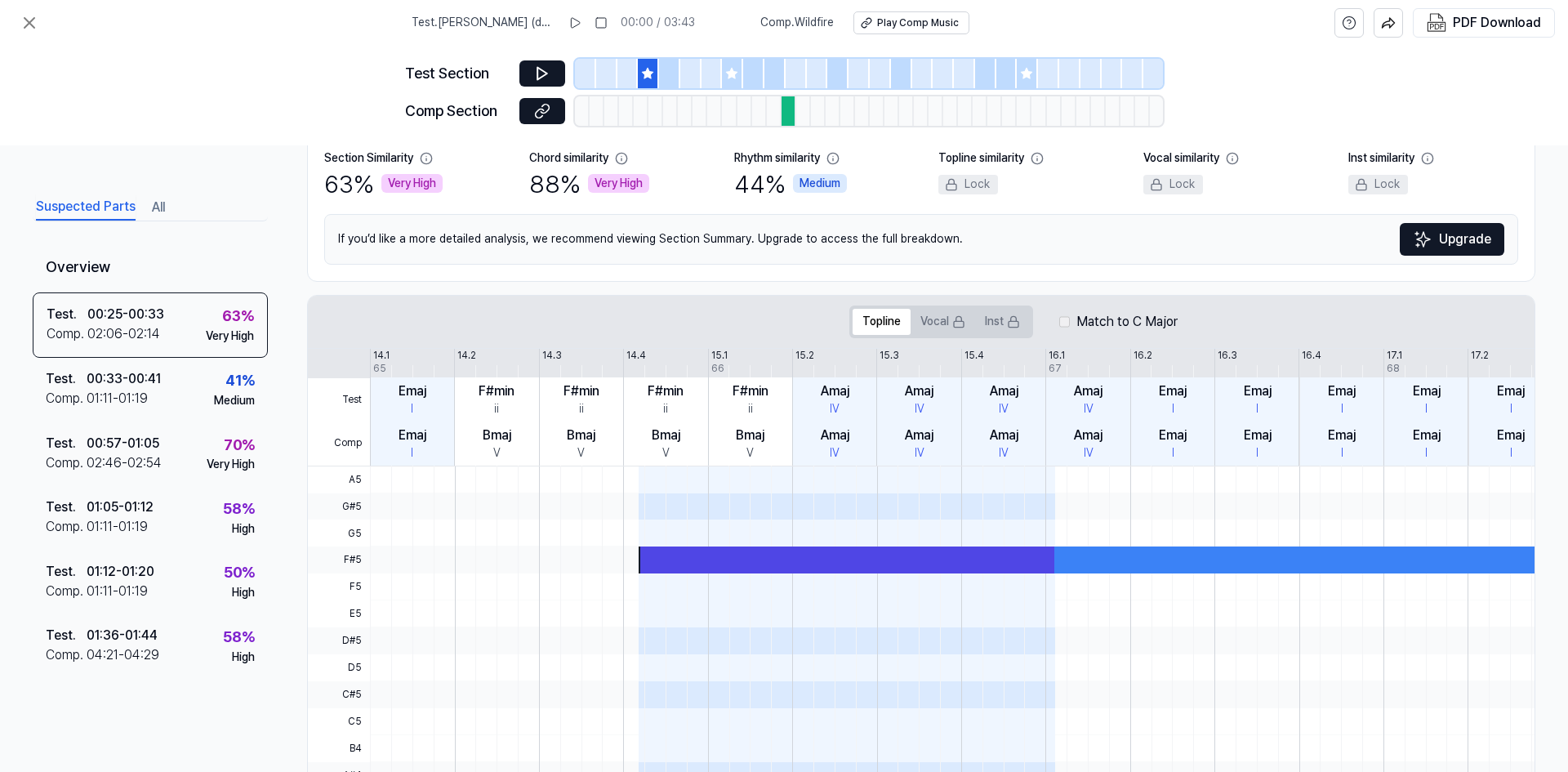
click at [659, 562] on div at bounding box center [847, 560] width 416 height 27
click at [184, 333] on div "Test . 00:25 - 00:33 Comp . 02:06 - 02:14 63 % Very High" at bounding box center [150, 325] width 235 height 66
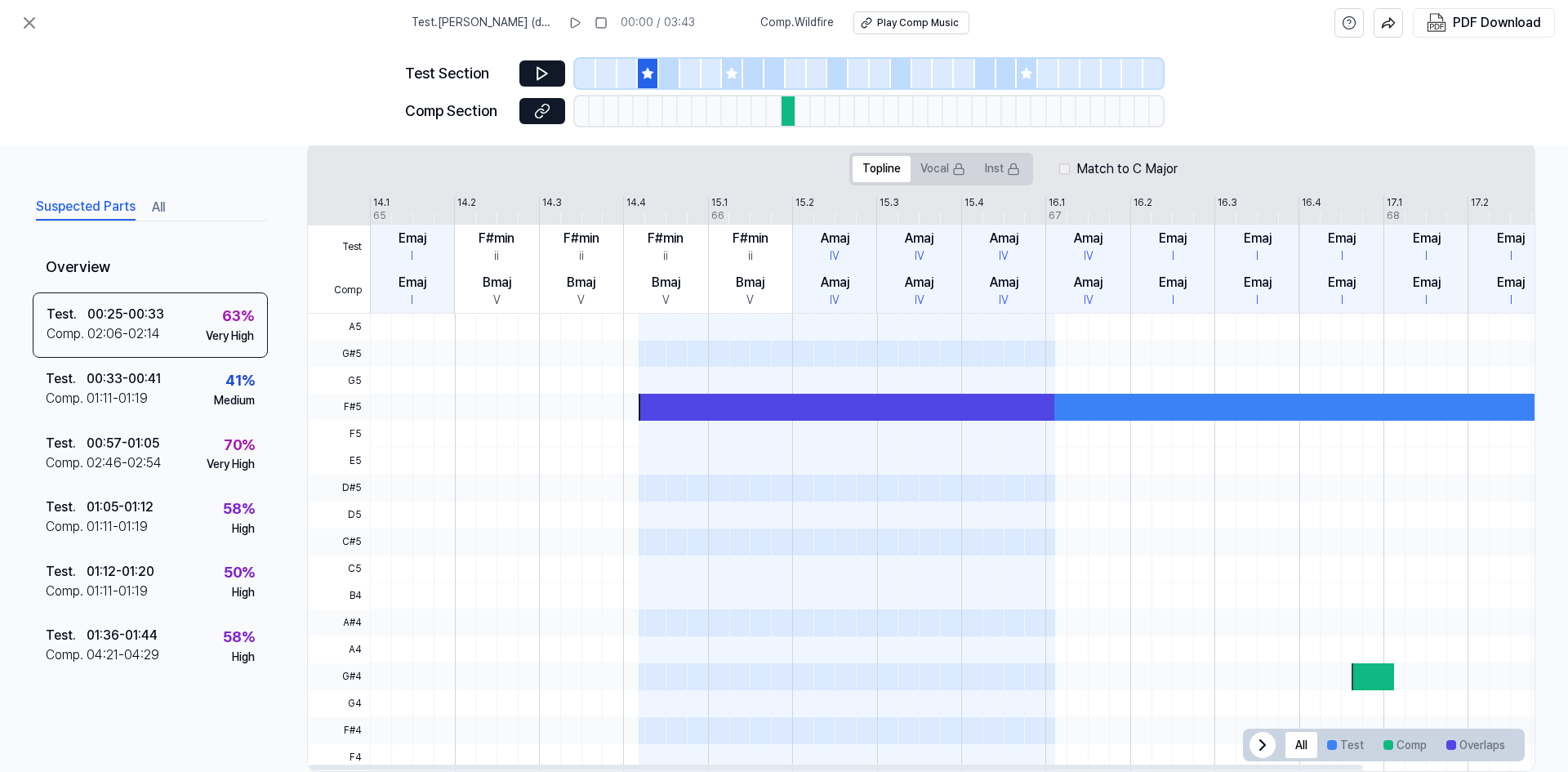
scroll to position [349, 0]
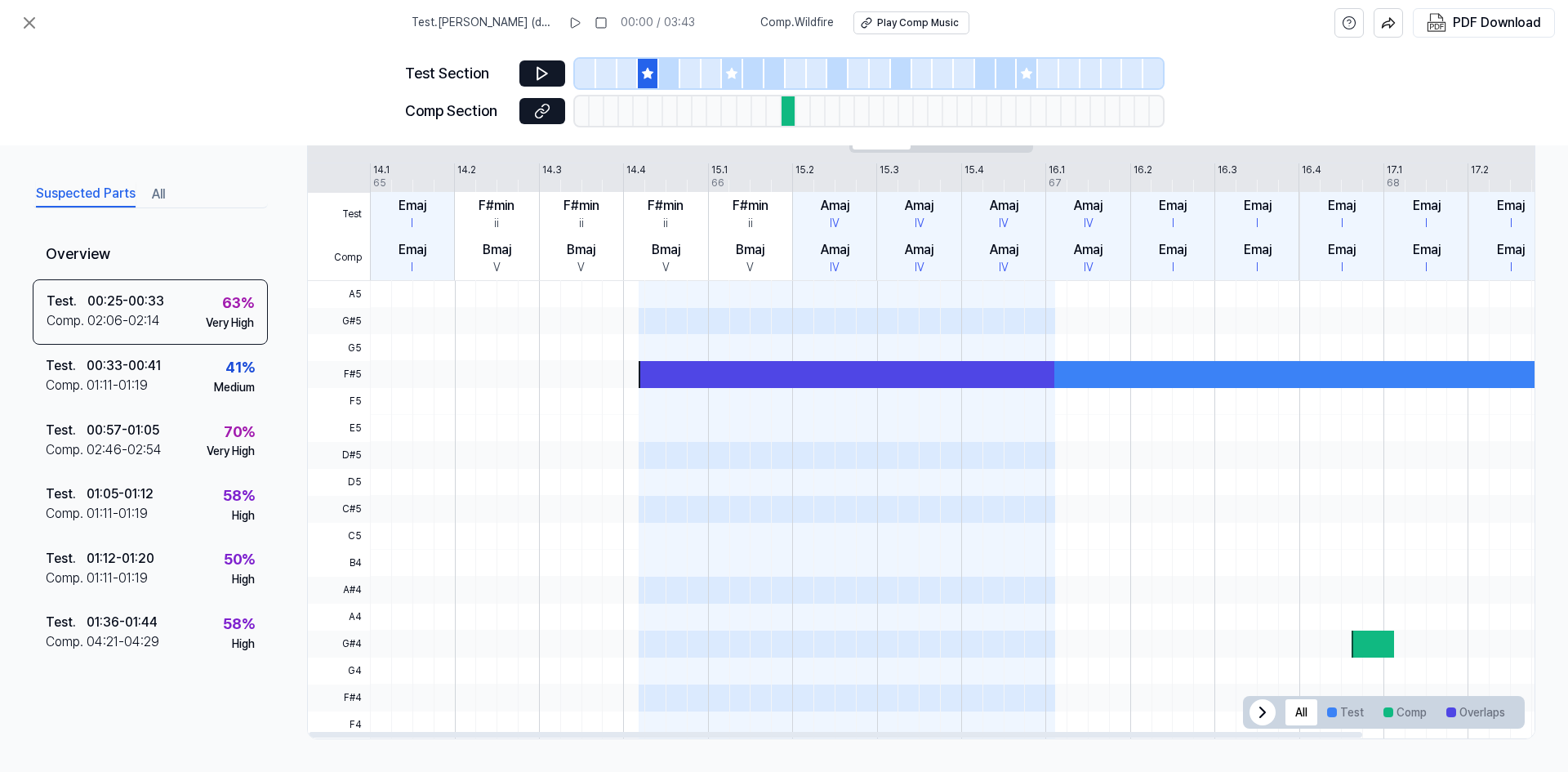
click at [1364, 647] on div at bounding box center [1373, 644] width 42 height 27
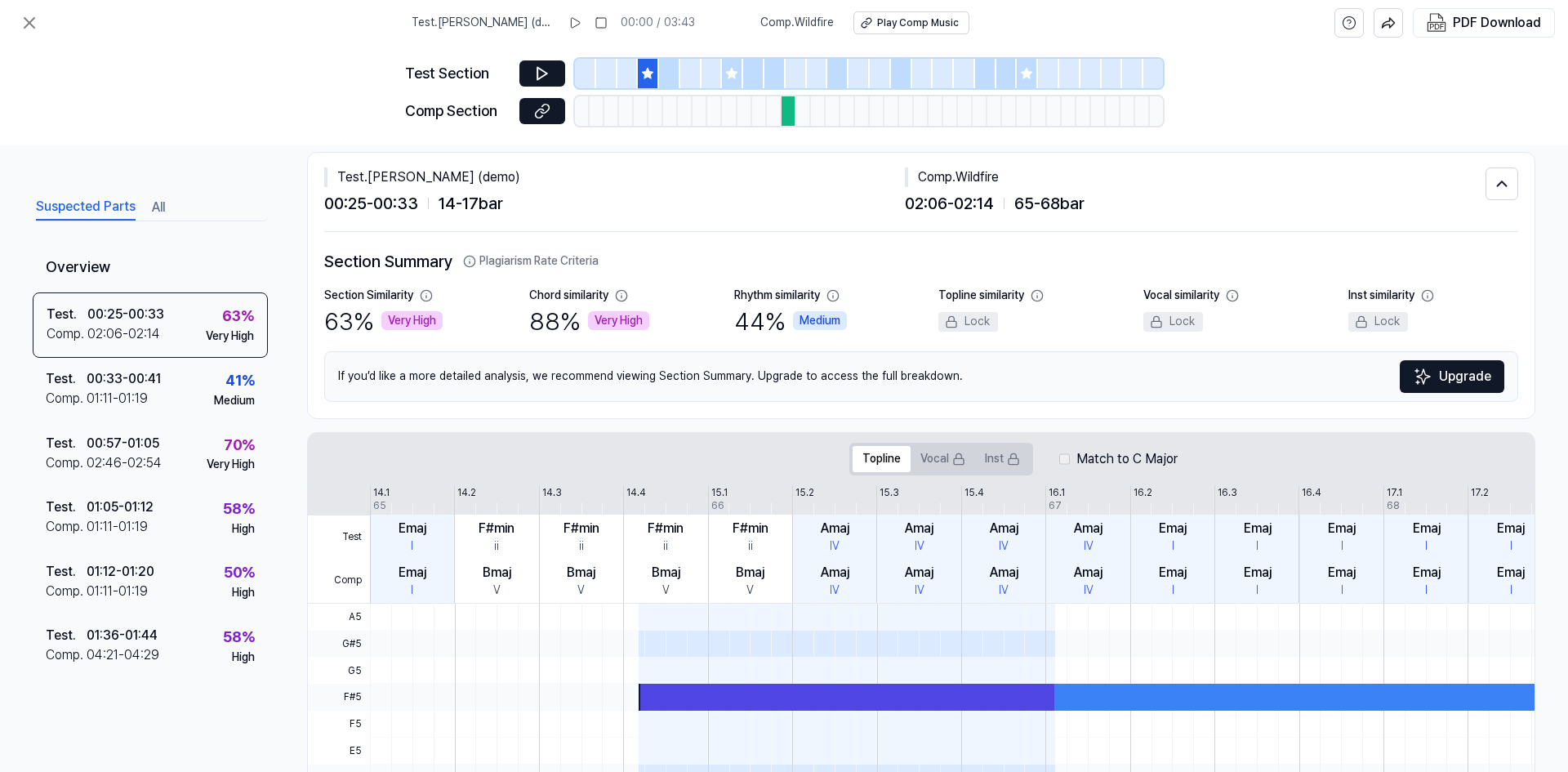
scroll to position [22, 0]
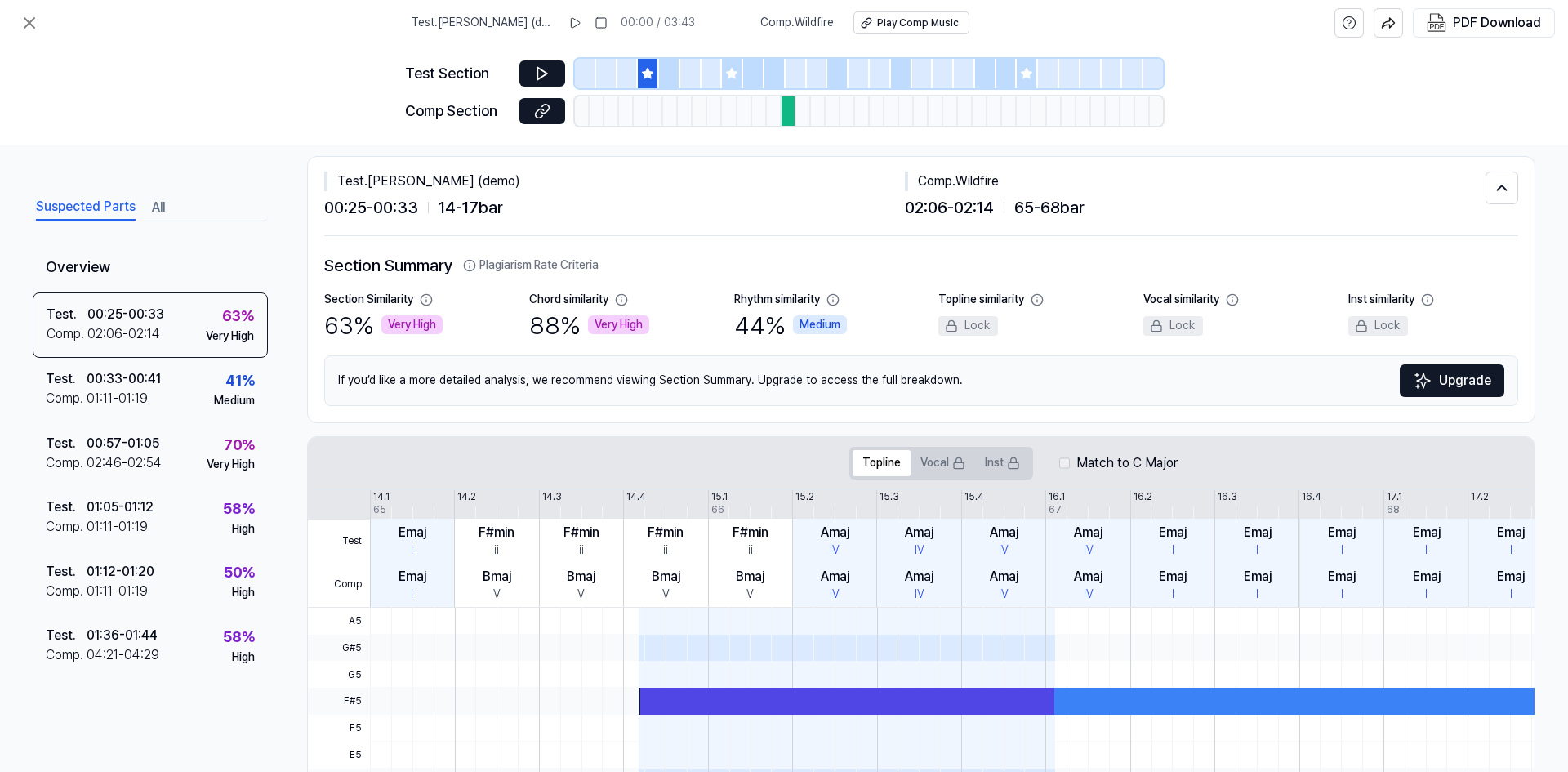
click at [701, 626] on span at bounding box center [847, 621] width 417 height 27
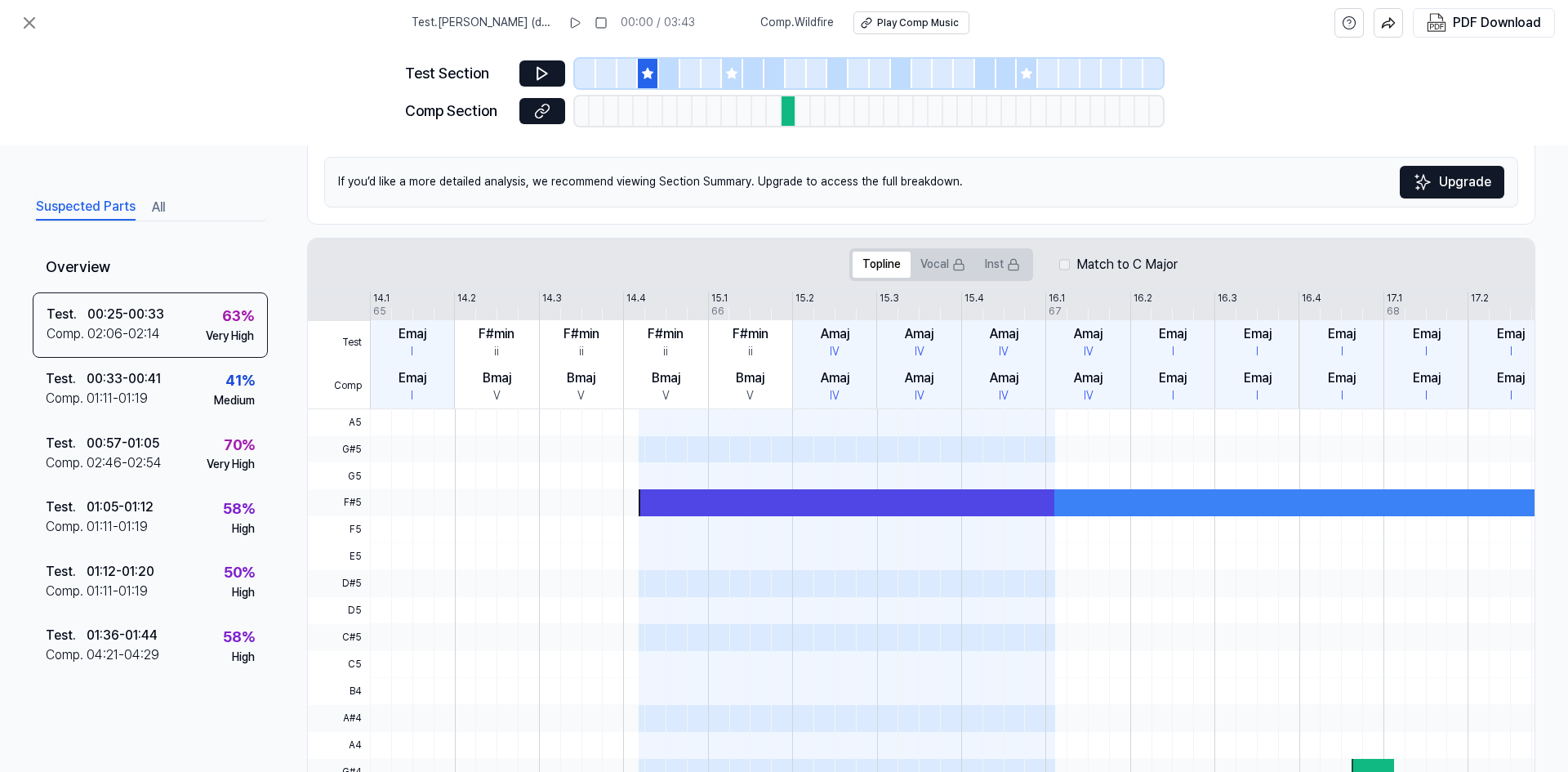
scroll to position [0, 0]
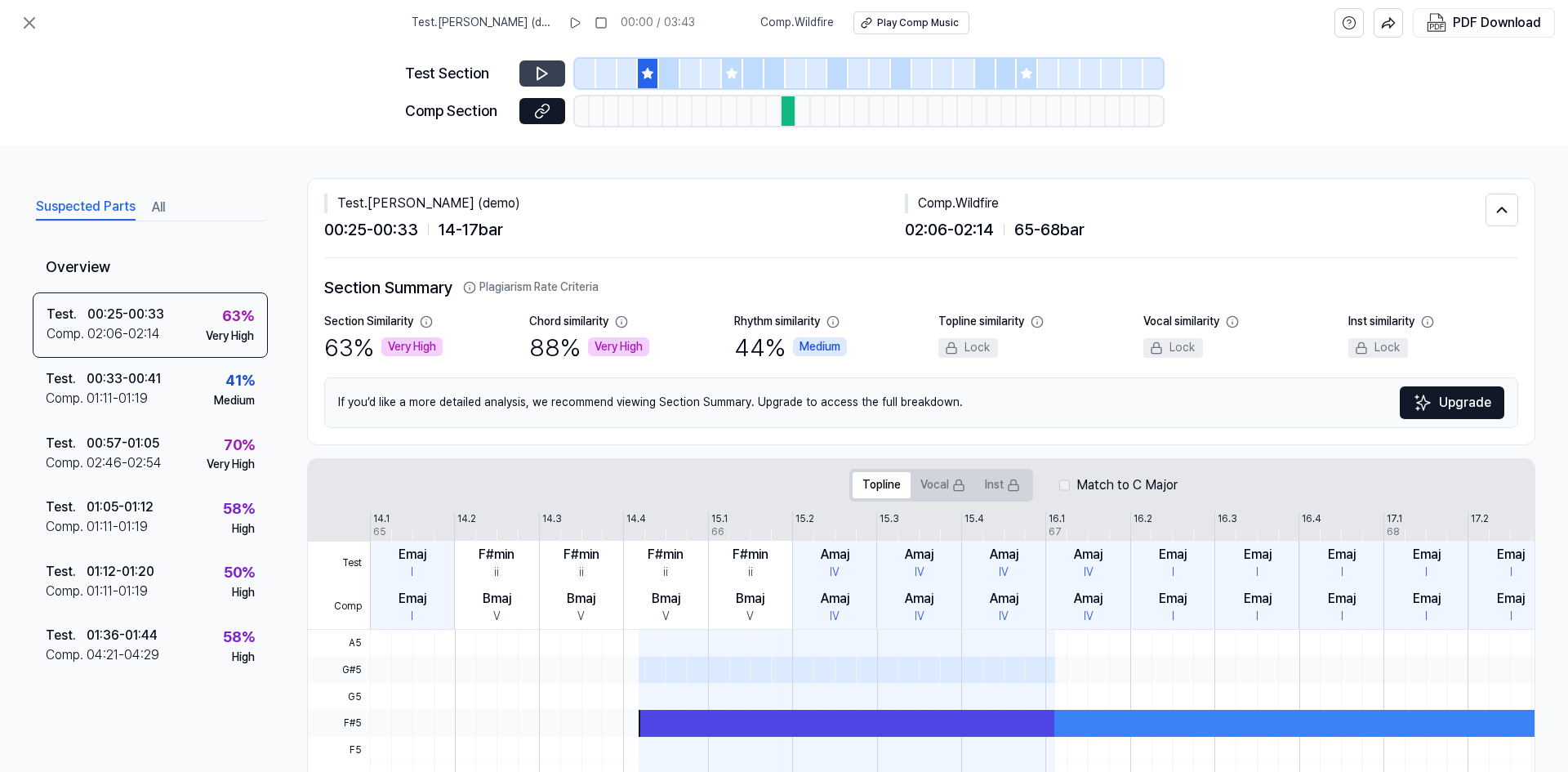
click at [531, 70] on button at bounding box center [542, 73] width 45 height 26
click at [537, 109] on icon at bounding box center [541, 110] width 16 height 16
click at [520, 98] on button at bounding box center [542, 110] width 45 height 26
click at [533, 62] on button at bounding box center [542, 73] width 45 height 26
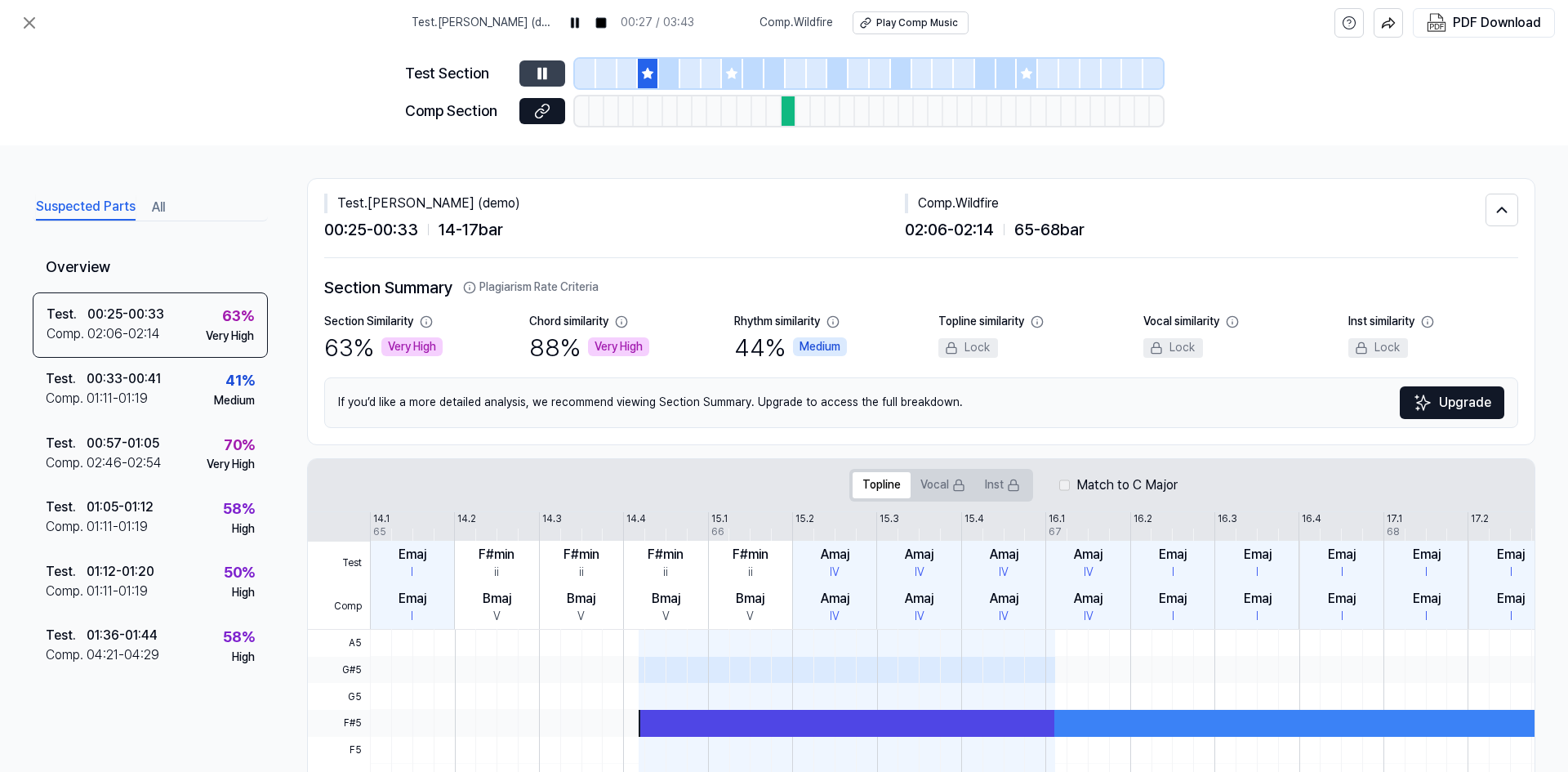
click at [533, 62] on button at bounding box center [542, 73] width 45 height 26
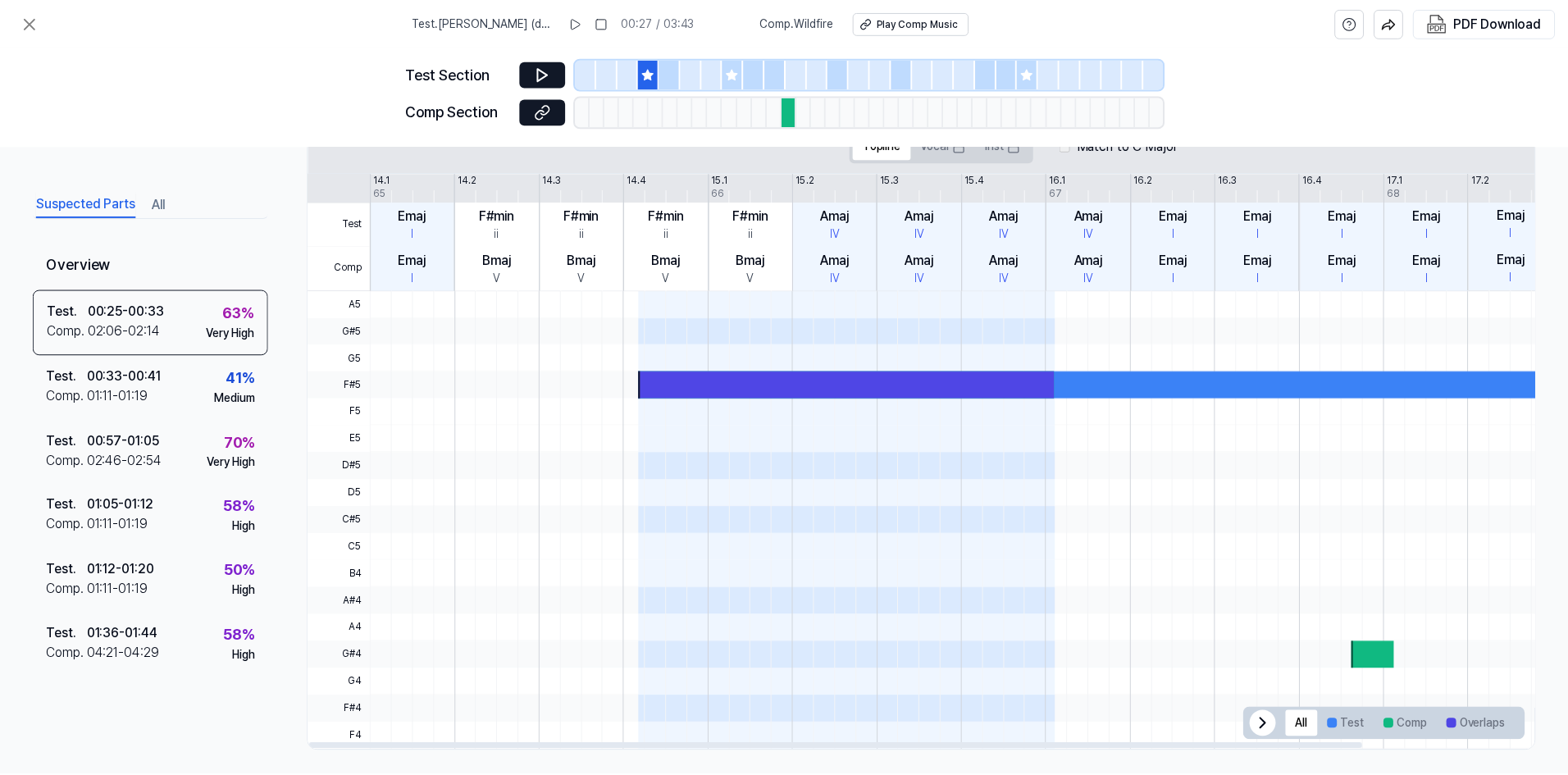
scroll to position [350, 0]
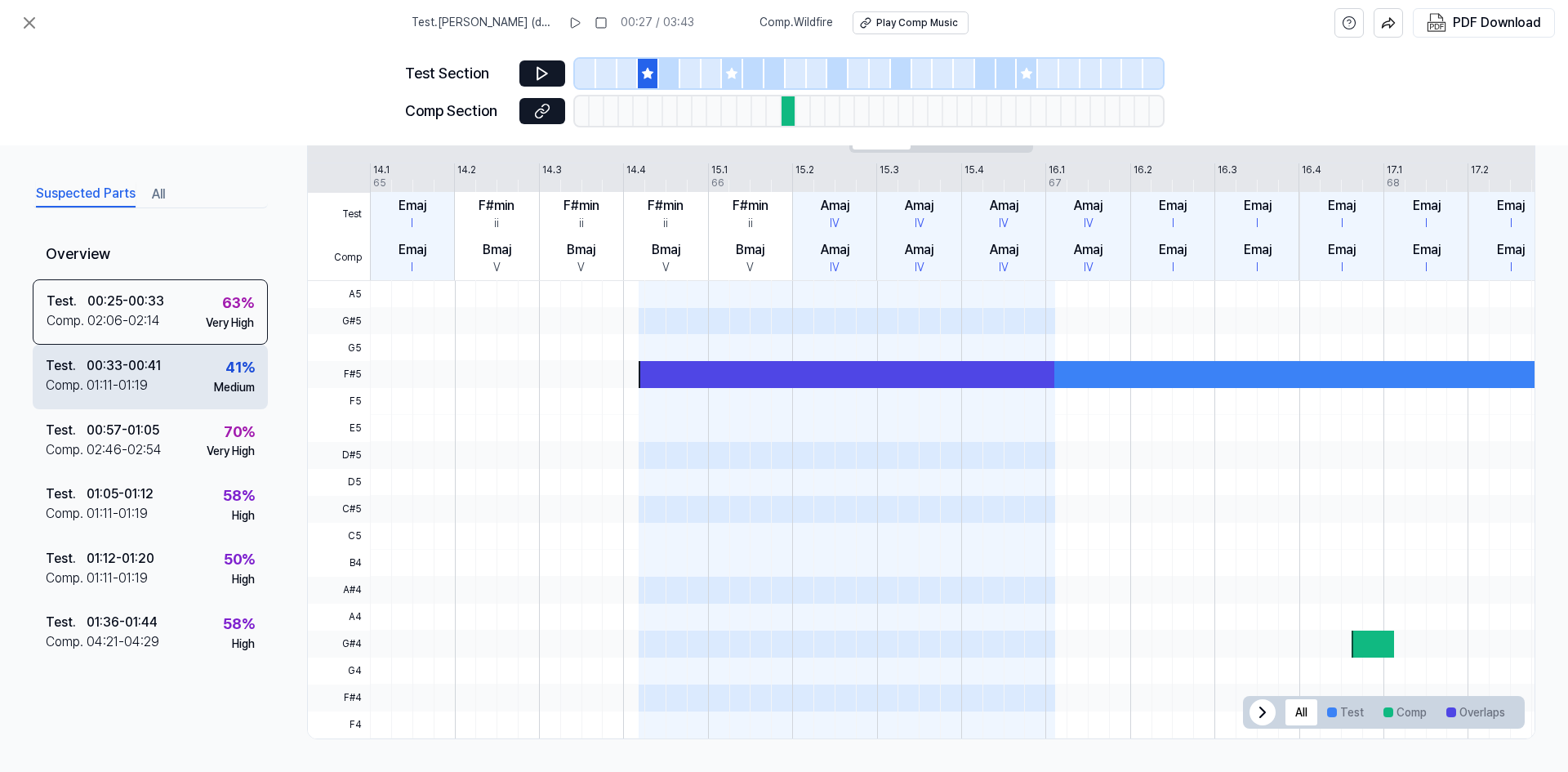
click at [163, 377] on div "Test . 00:33 - 00:41 Comp . 01:11 - 01:19 41 % Medium" at bounding box center [150, 376] width 235 height 64
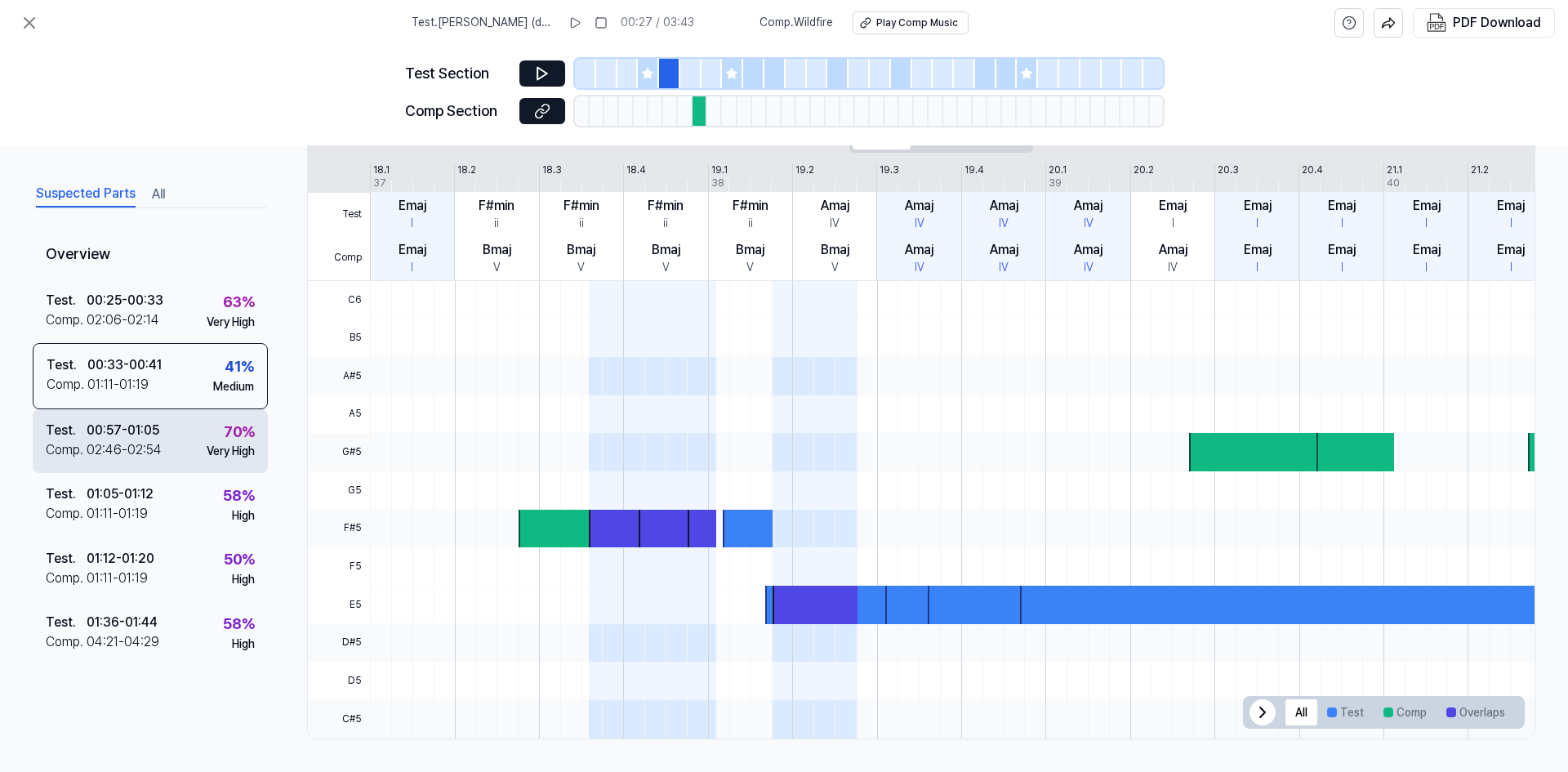
click at [162, 450] on div "Test . 00:57 - 01:05 Comp . 02:46 - 02:54 70 % Very High" at bounding box center [150, 440] width 235 height 64
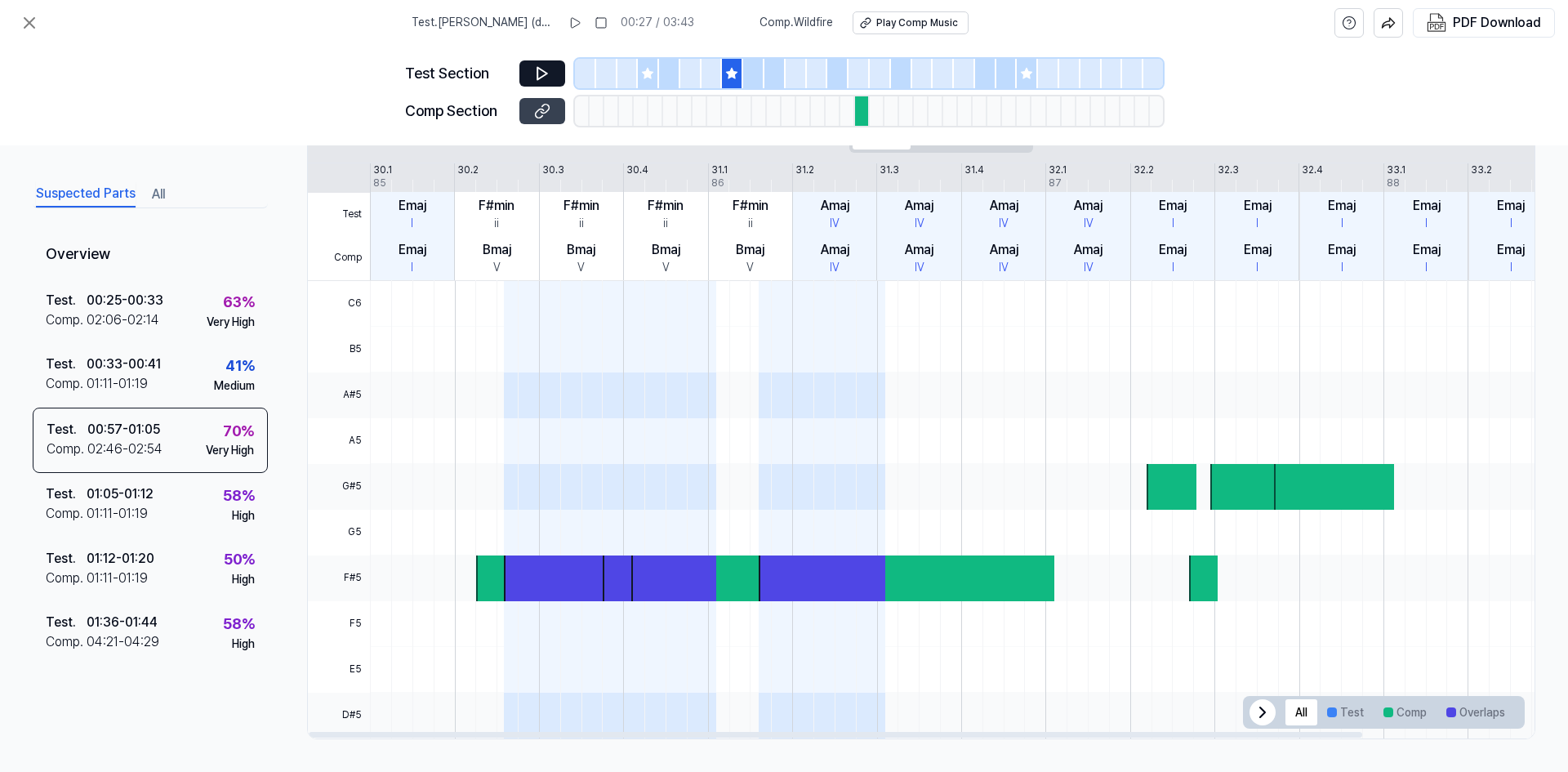
click at [536, 111] on icon at bounding box center [541, 110] width 16 height 16
click at [128, 499] on div "01:05 - 01:12" at bounding box center [120, 493] width 67 height 19
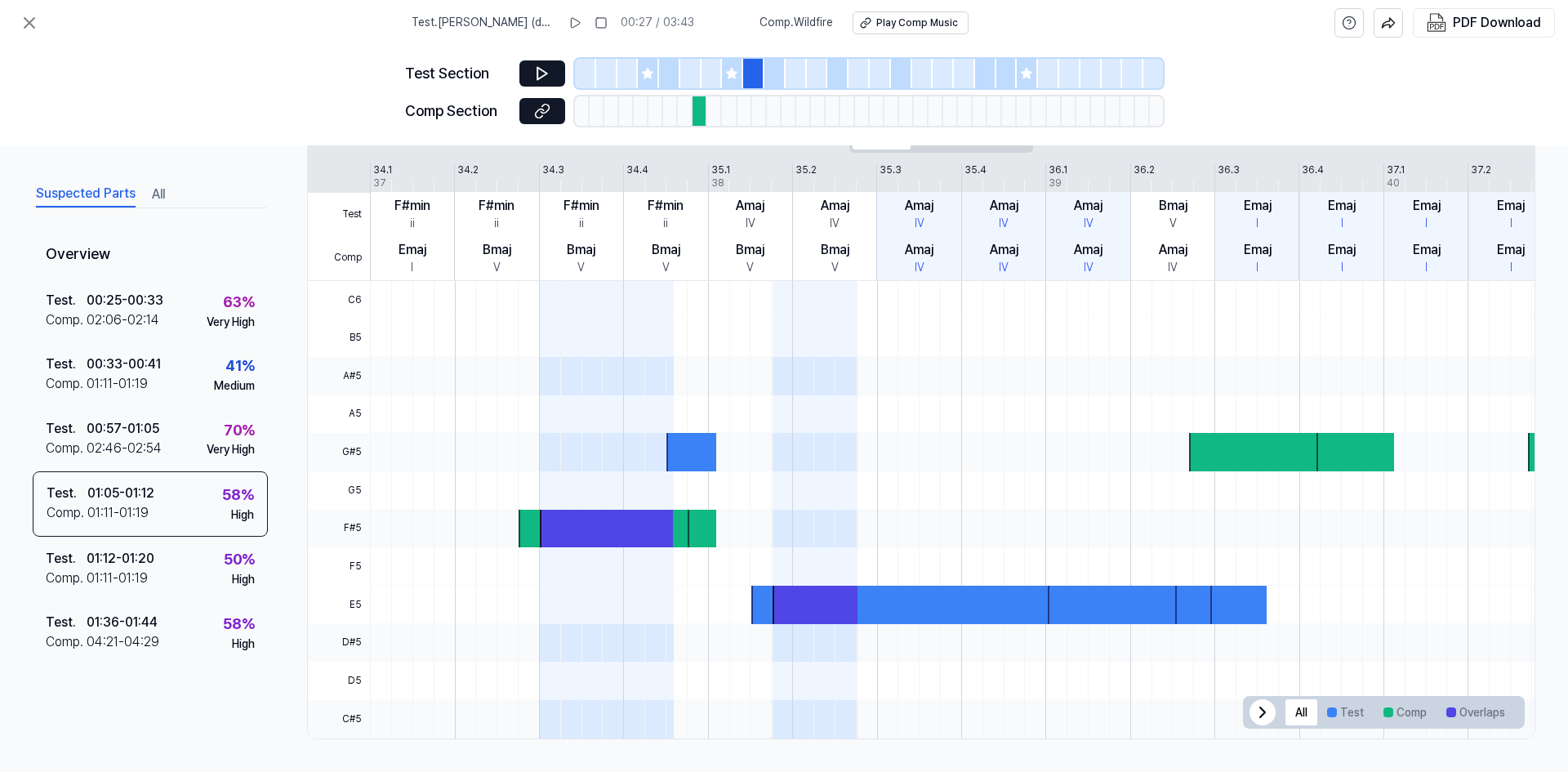
click at [0, 8] on div "Test . Al Azar (demo) 00:27 / 03:43 Comp . Wildfire Play Comp Music PDF Download" at bounding box center [784, 23] width 1568 height 45
click at [24, 22] on icon at bounding box center [29, 23] width 19 height 19
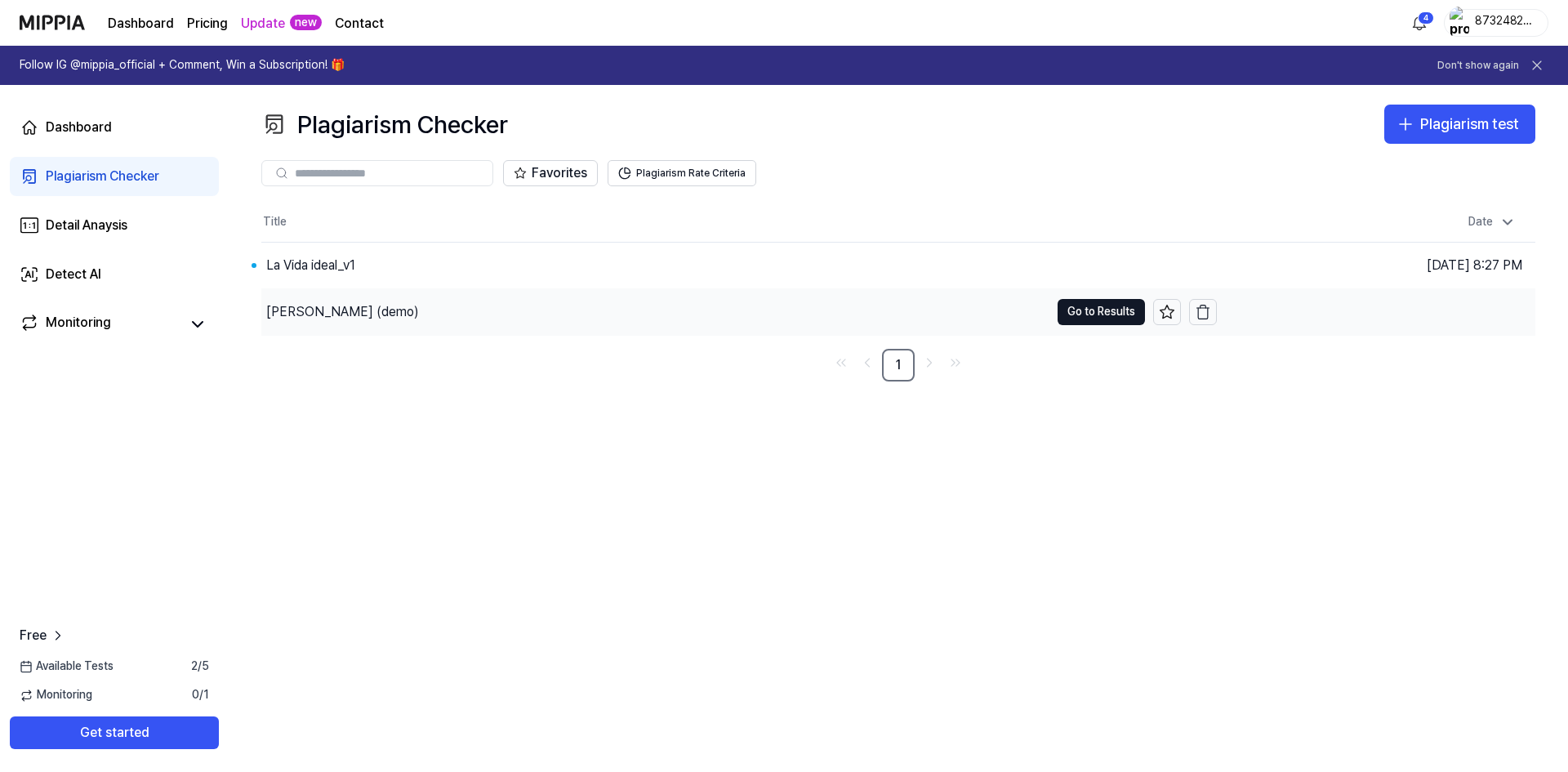
click at [324, 311] on div "[PERSON_NAME] (demo)" at bounding box center [342, 311] width 152 height 19
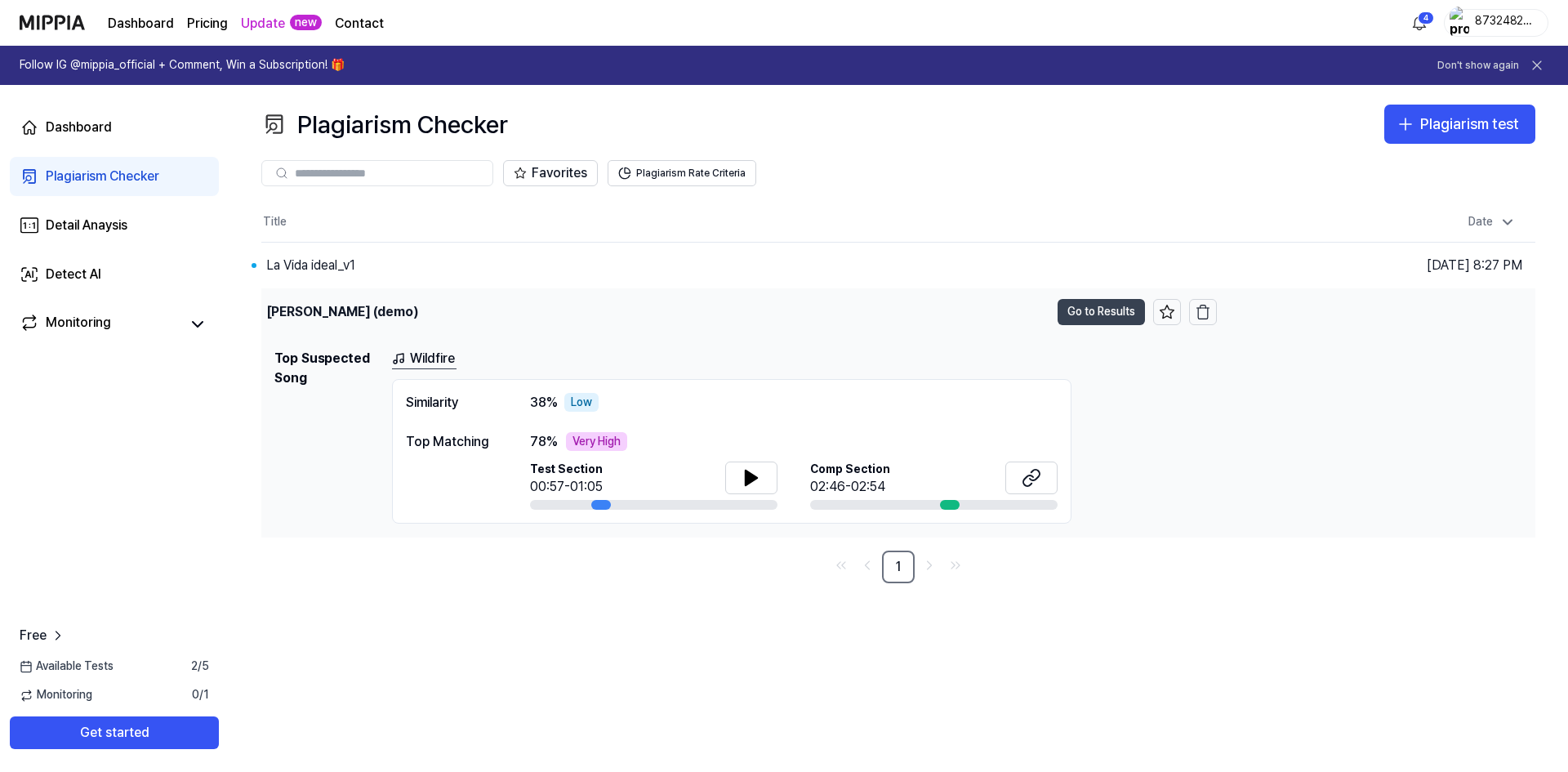
click at [1097, 311] on button "Go to Results" at bounding box center [1101, 311] width 88 height 26
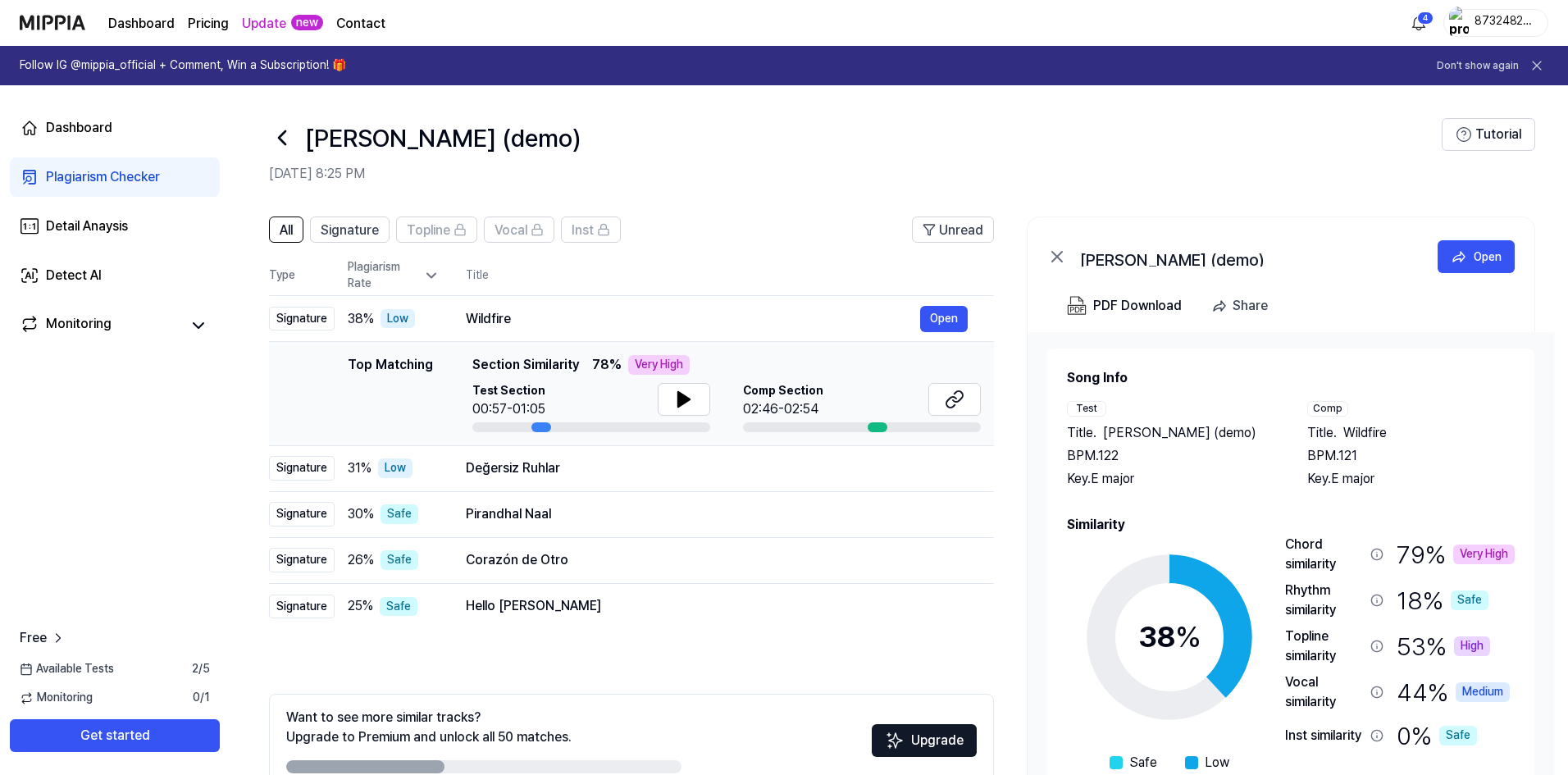
click at [411, 267] on div "Plagiarism Rate" at bounding box center [393, 276] width 92 height 32
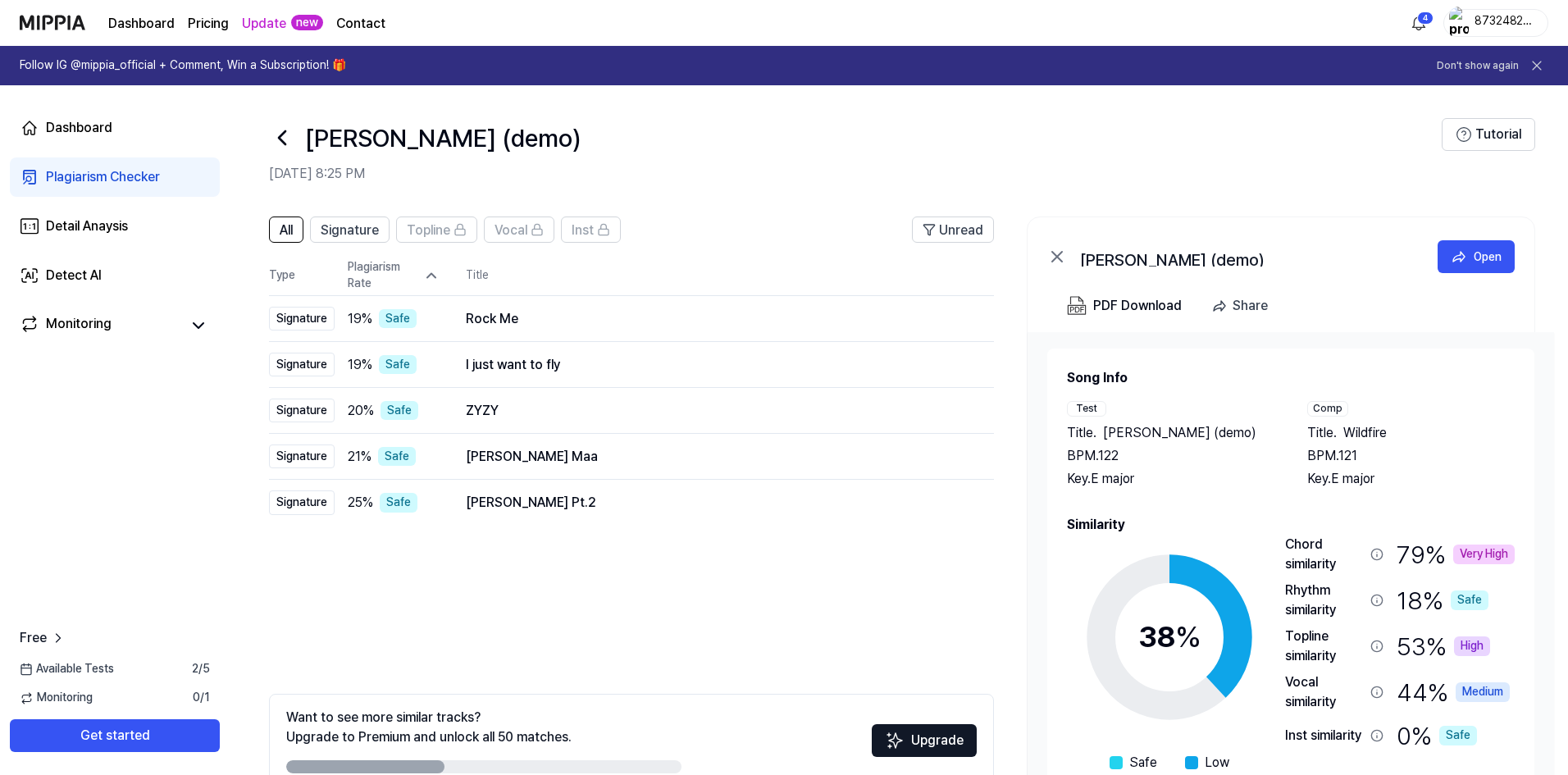
click at [418, 281] on div "Plagiarism Rate" at bounding box center [393, 276] width 92 height 32
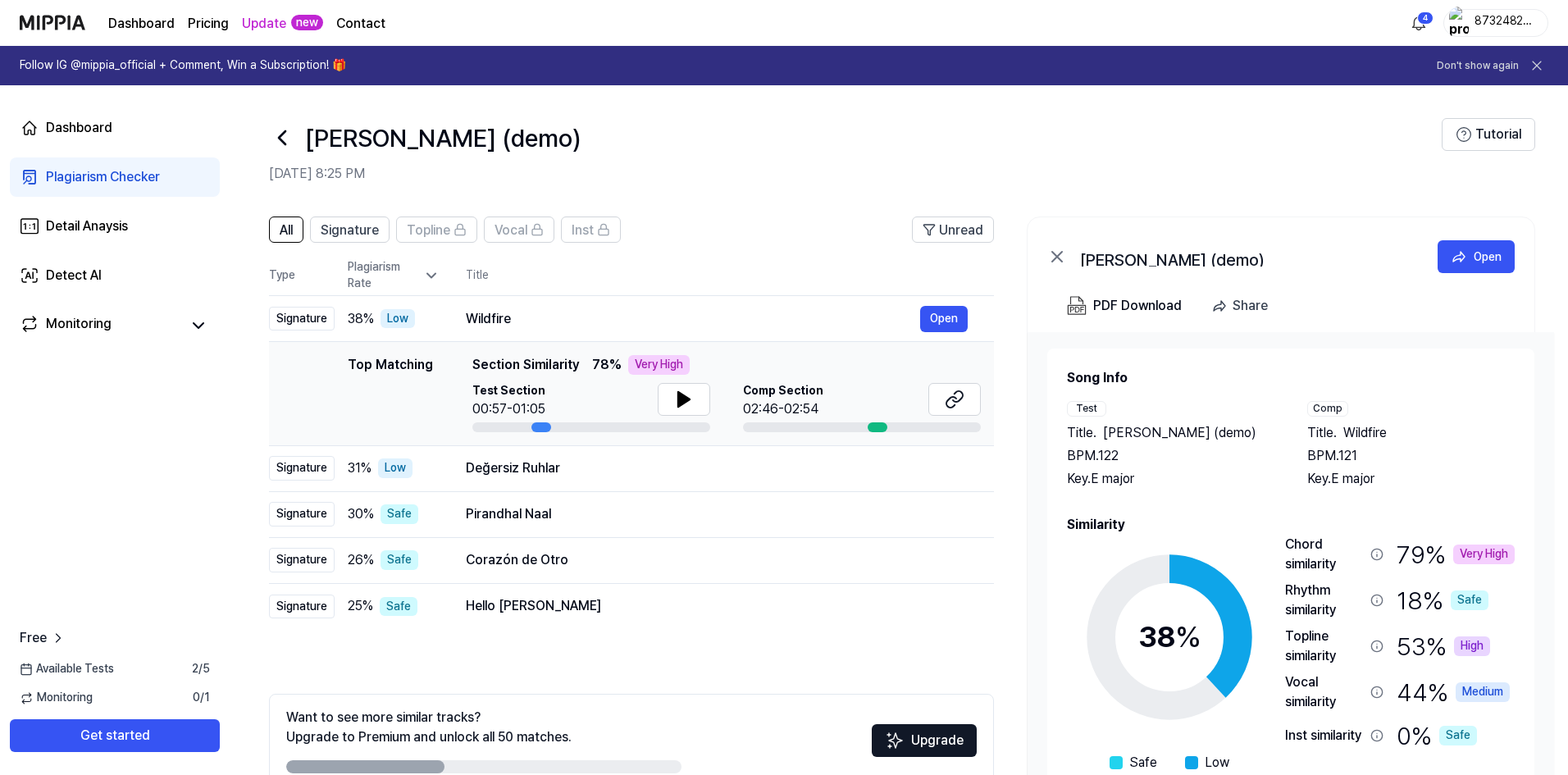
click at [418, 281] on div "Plagiarism Rate" at bounding box center [393, 276] width 92 height 32
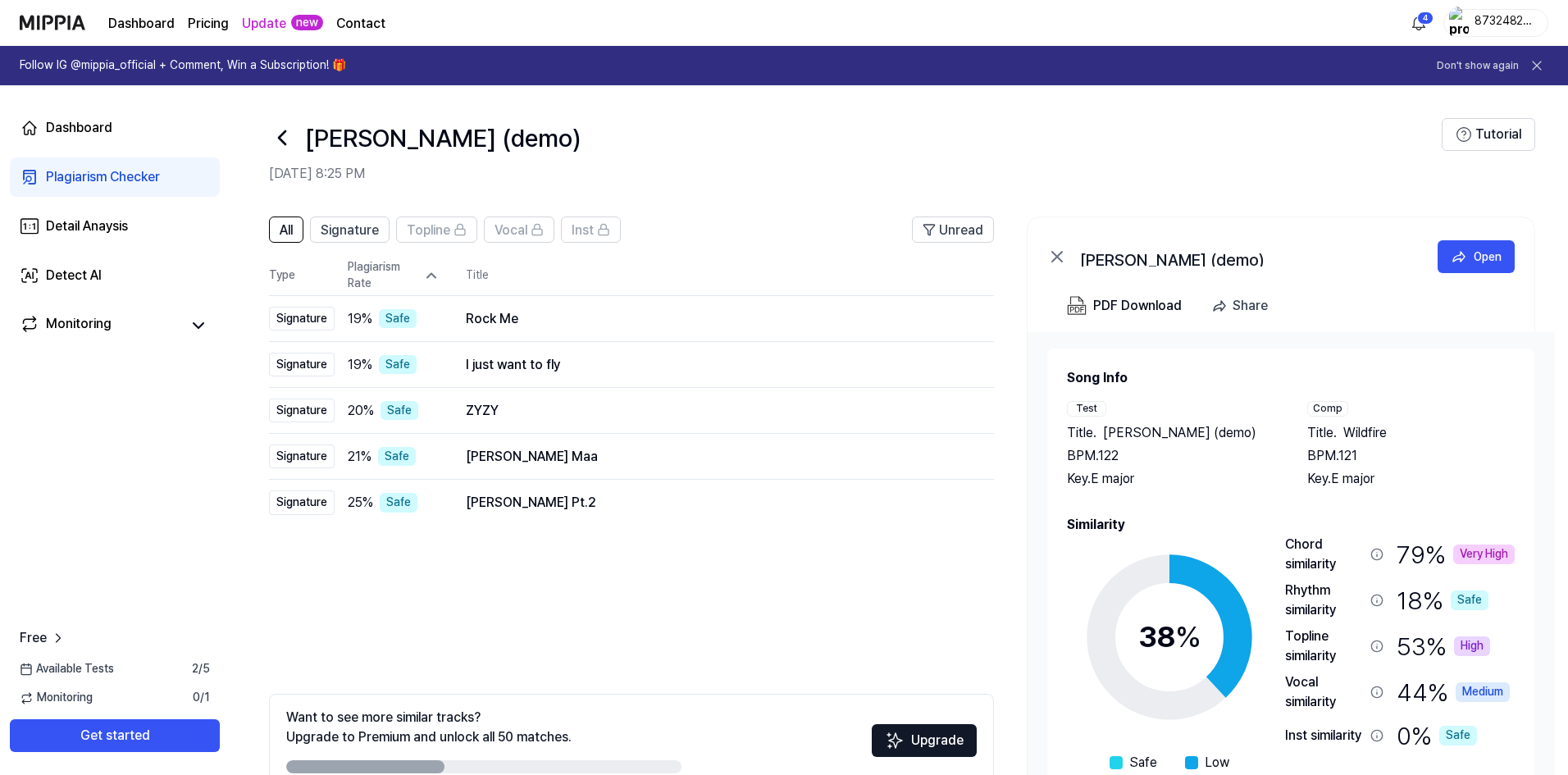
click at [423, 276] on icon at bounding box center [431, 275] width 16 height 16
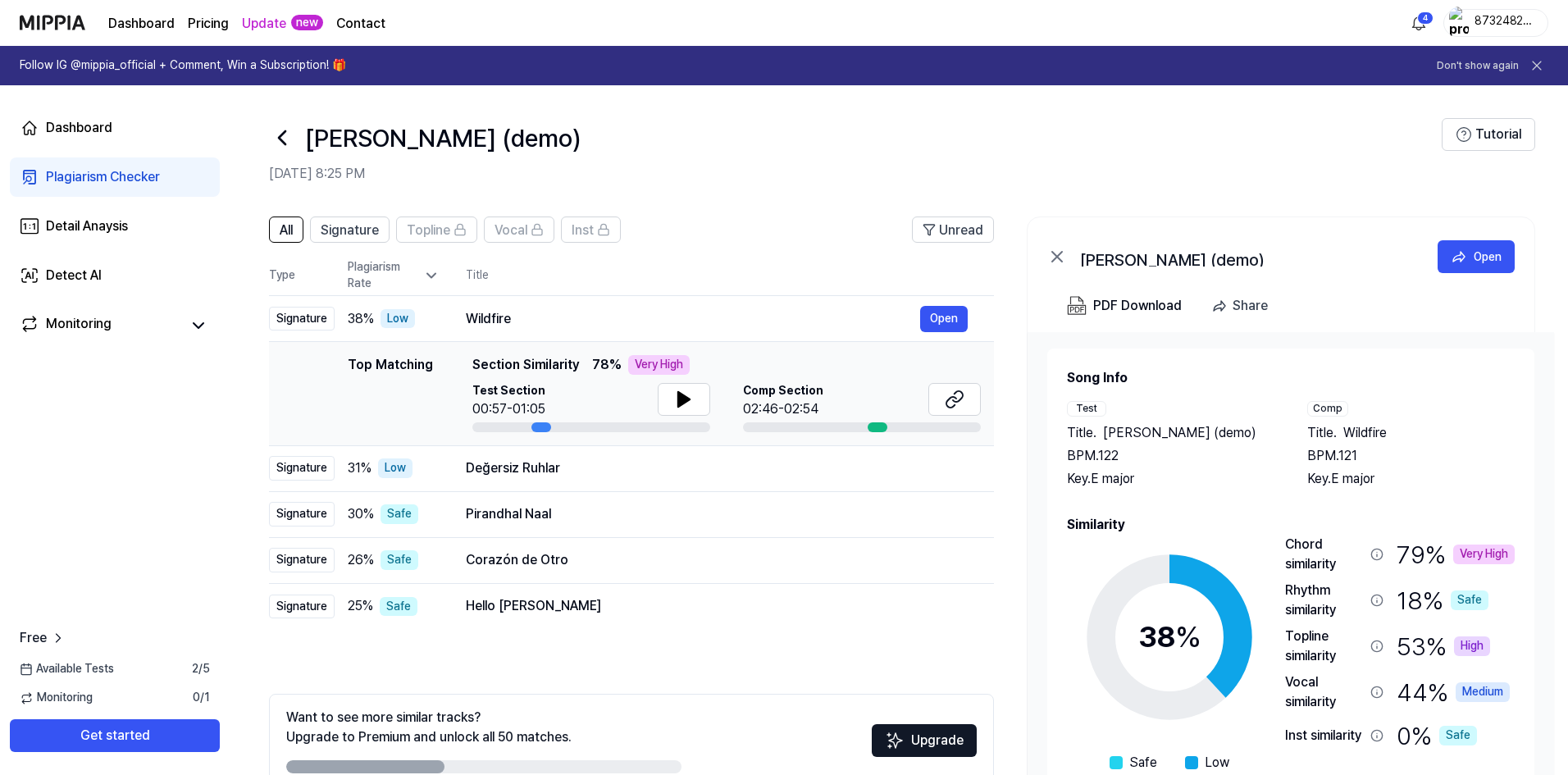
click at [423, 276] on icon at bounding box center [431, 275] width 16 height 16
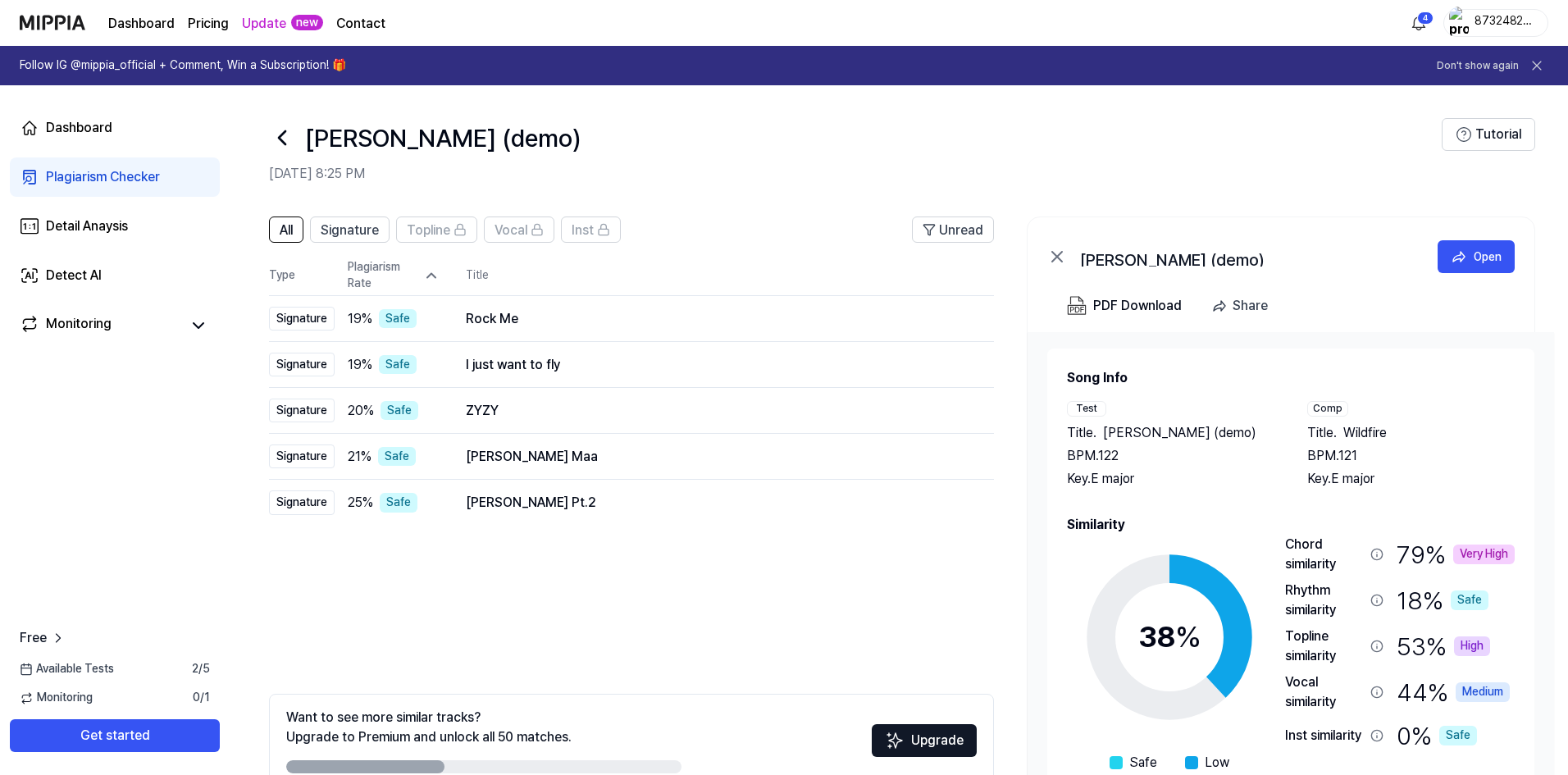
click at [427, 277] on icon at bounding box center [431, 276] width 8 height 4
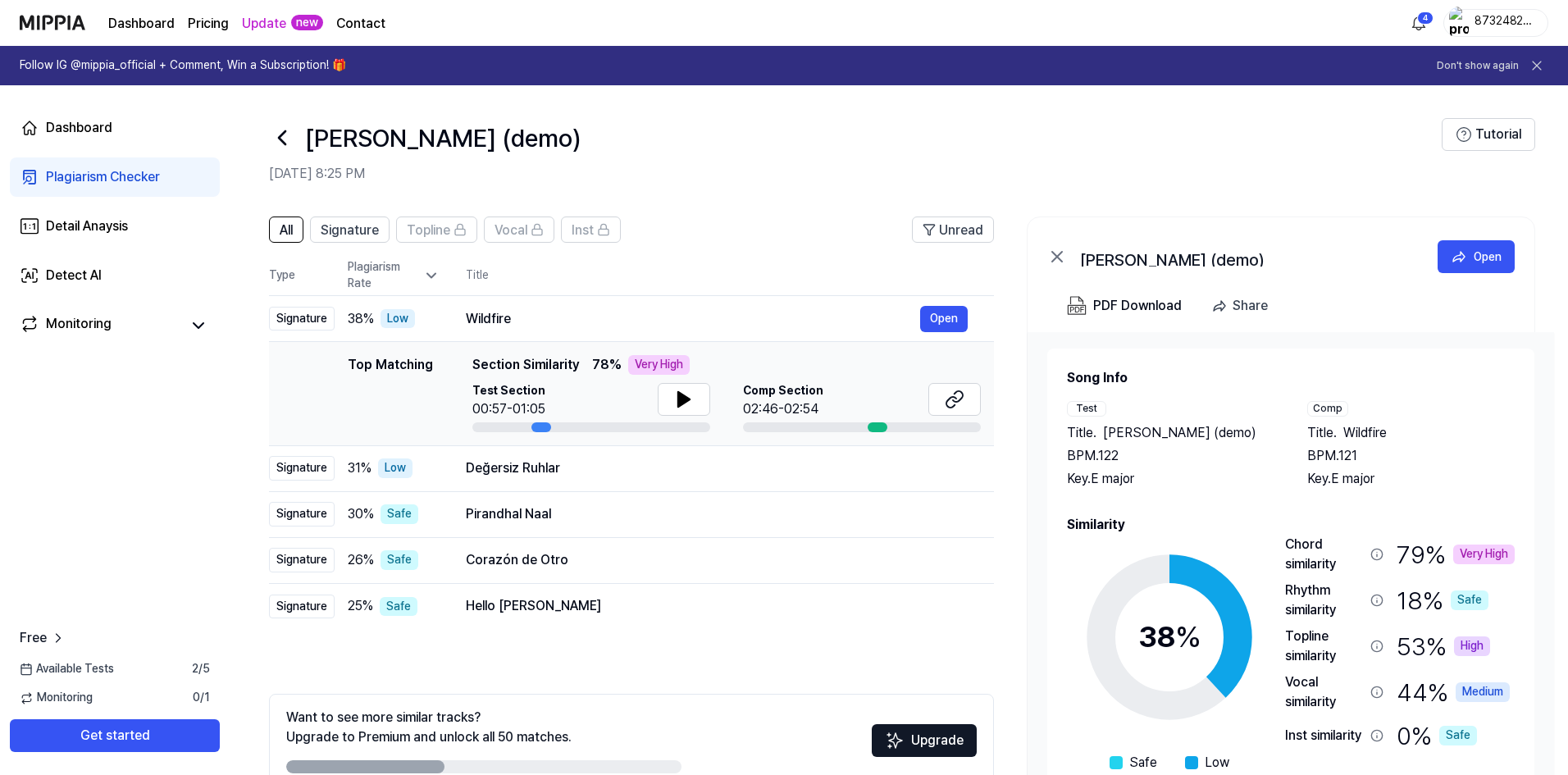
click at [427, 277] on icon at bounding box center [431, 275] width 16 height 16
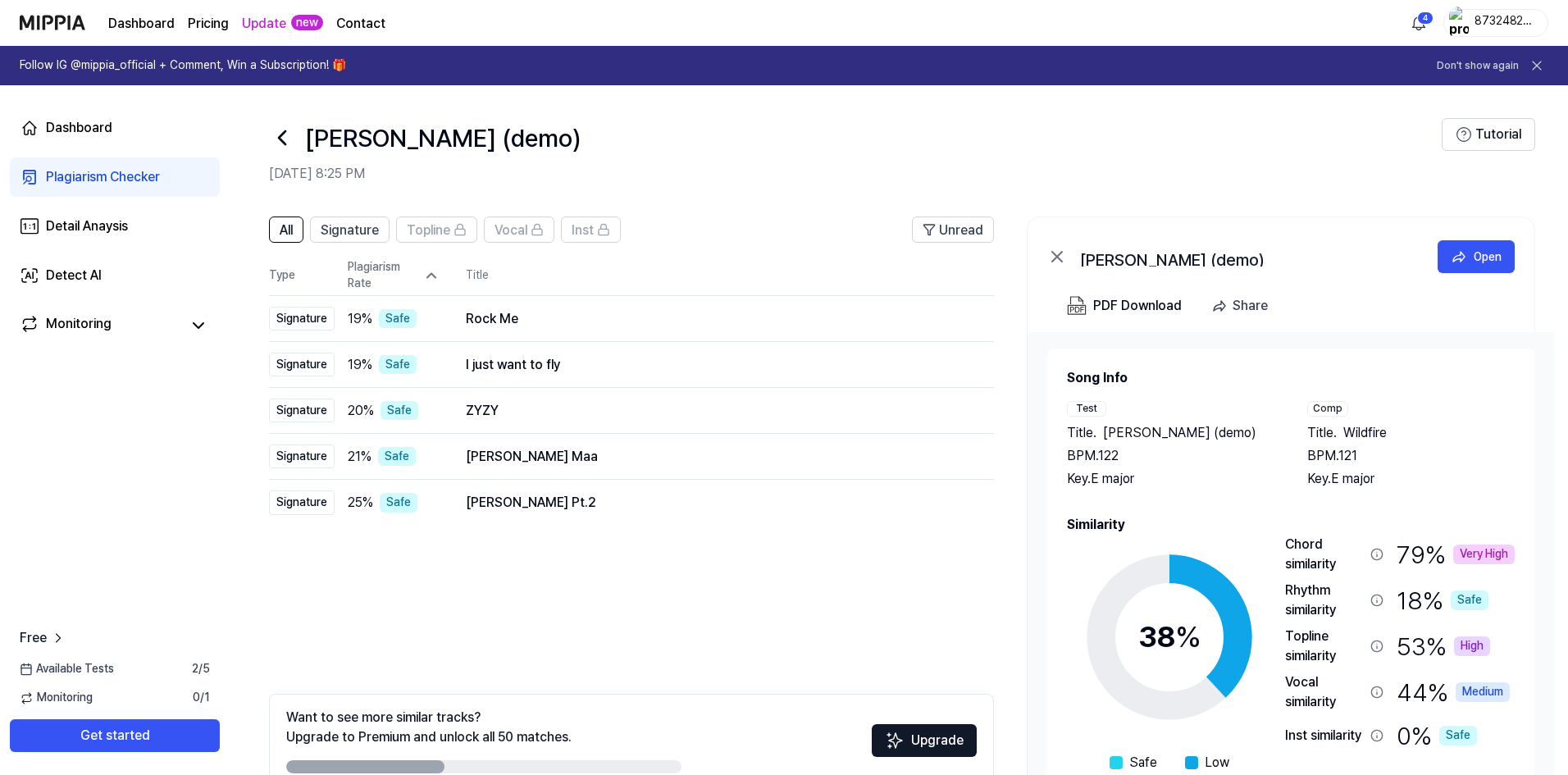
click at [427, 277] on icon at bounding box center [431, 276] width 8 height 4
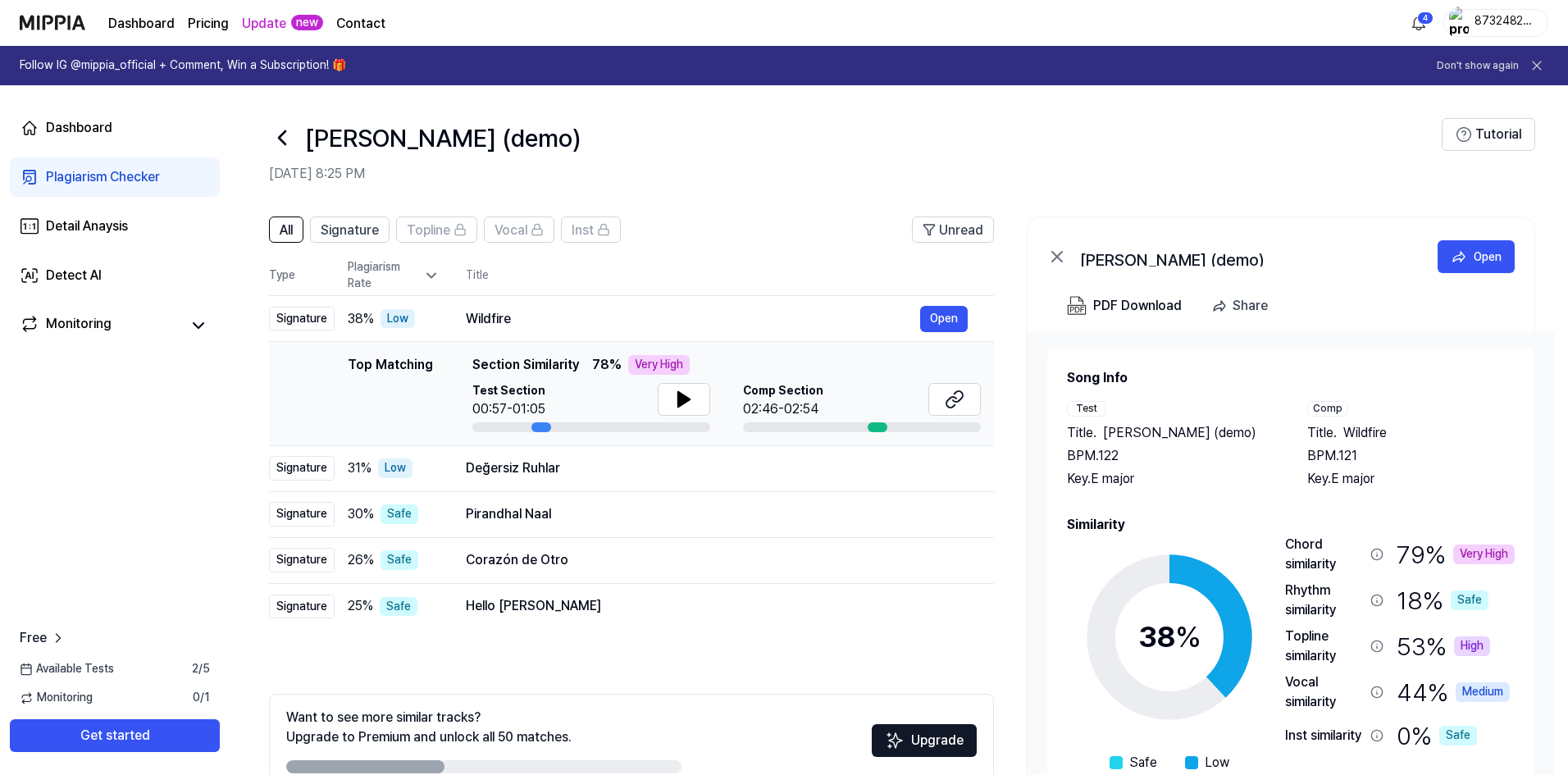
click at [427, 277] on icon at bounding box center [431, 275] width 16 height 16
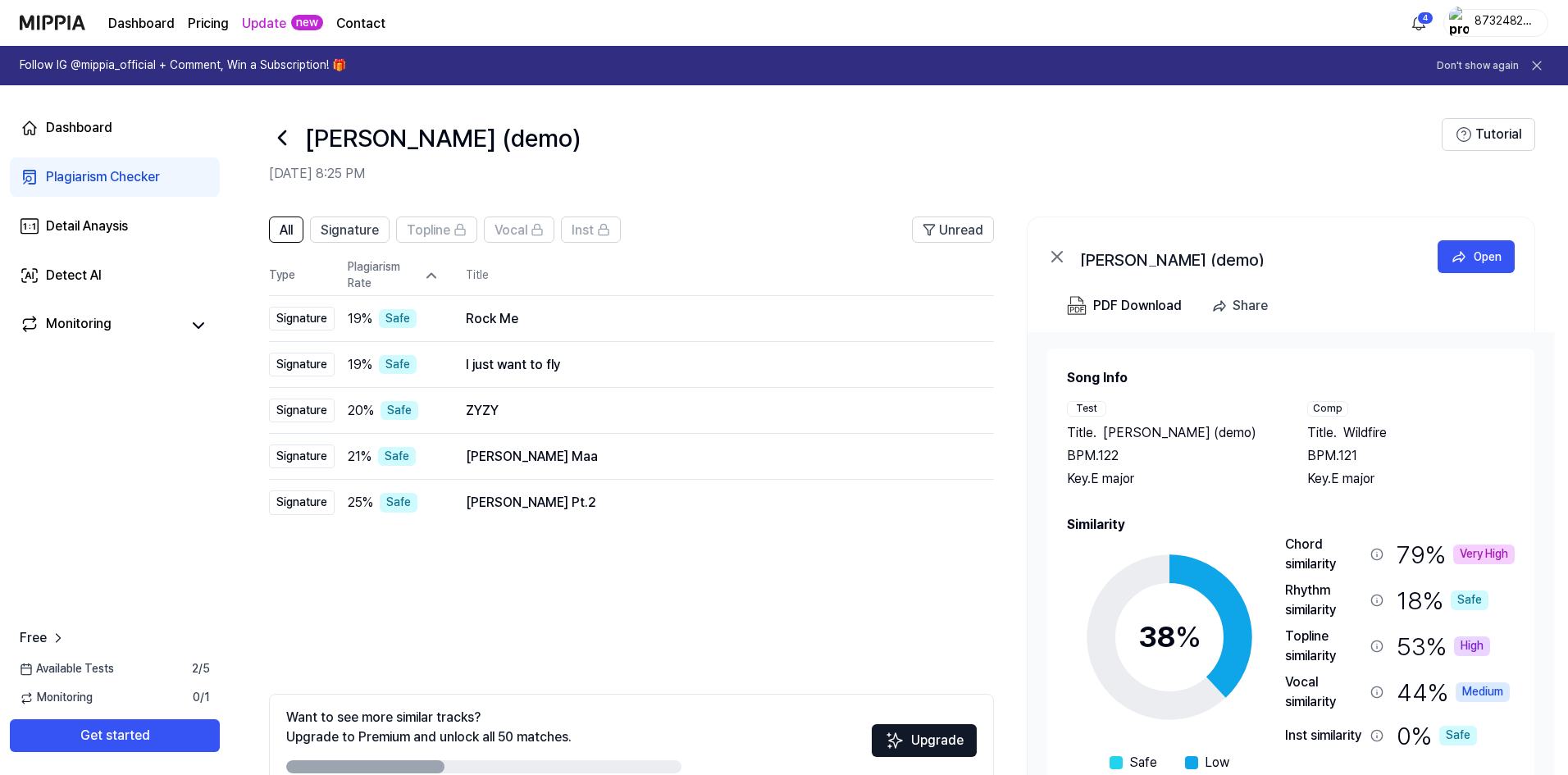
click at [427, 277] on icon at bounding box center [431, 276] width 8 height 4
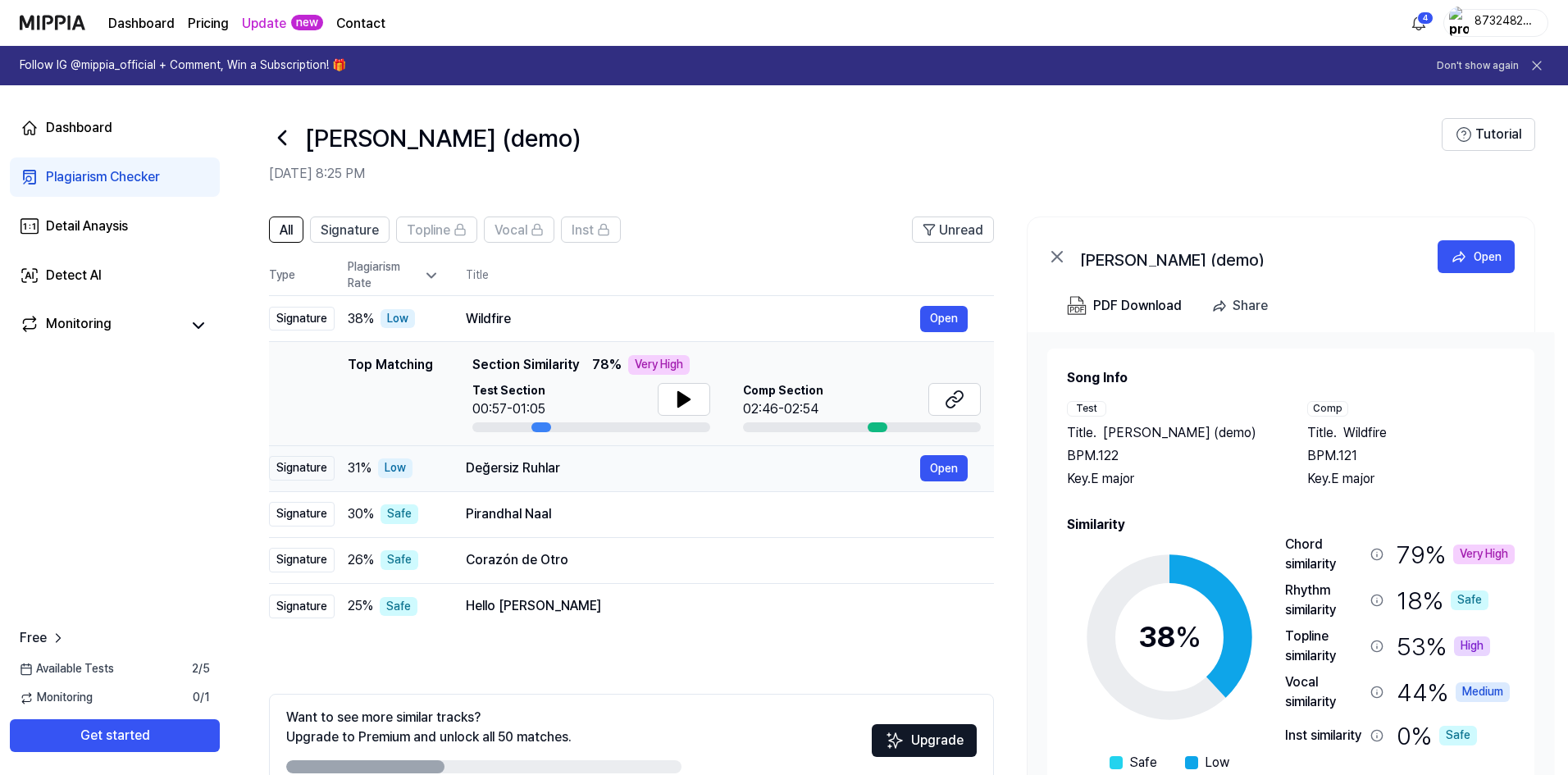
click at [578, 458] on div "Değersiz Ruhlar" at bounding box center [692, 467] width 454 height 19
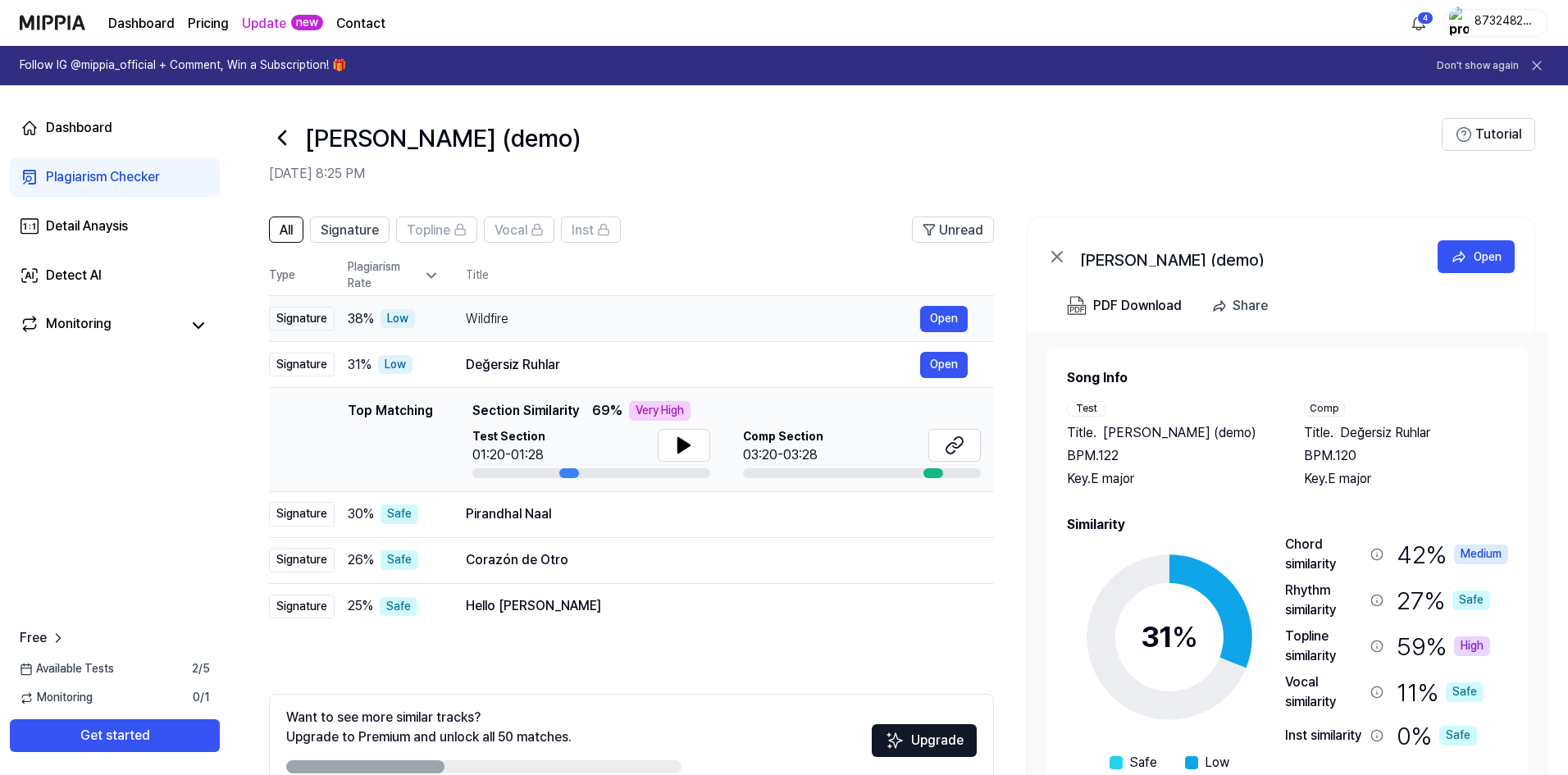
click at [600, 309] on div "Wildfire" at bounding box center [692, 319] width 454 height 19
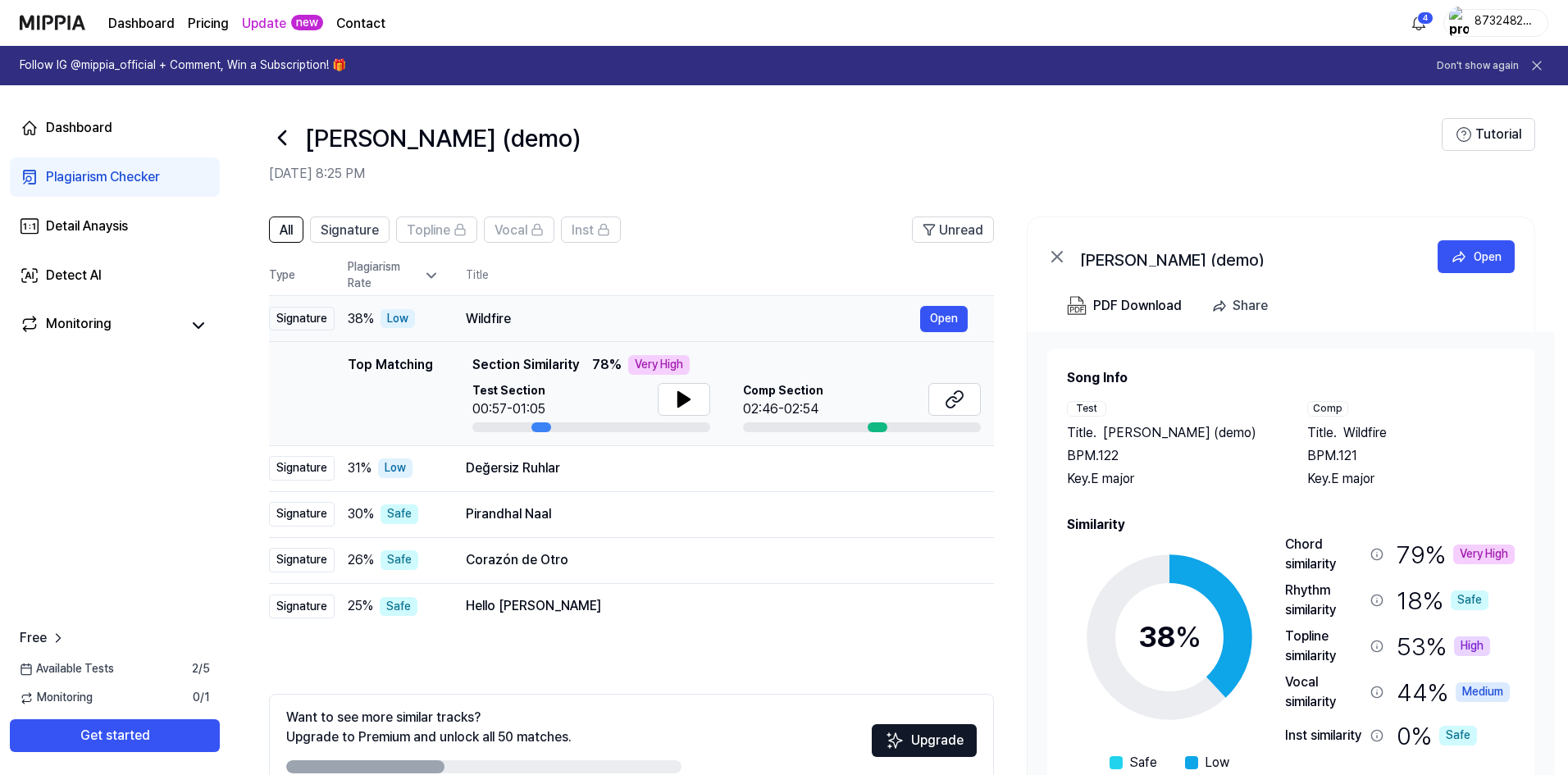
click at [565, 321] on div "Wildfire" at bounding box center [692, 319] width 454 height 19
click at [563, 450] on td "Değersiz Ruhlar Open" at bounding box center [717, 468] width 555 height 46
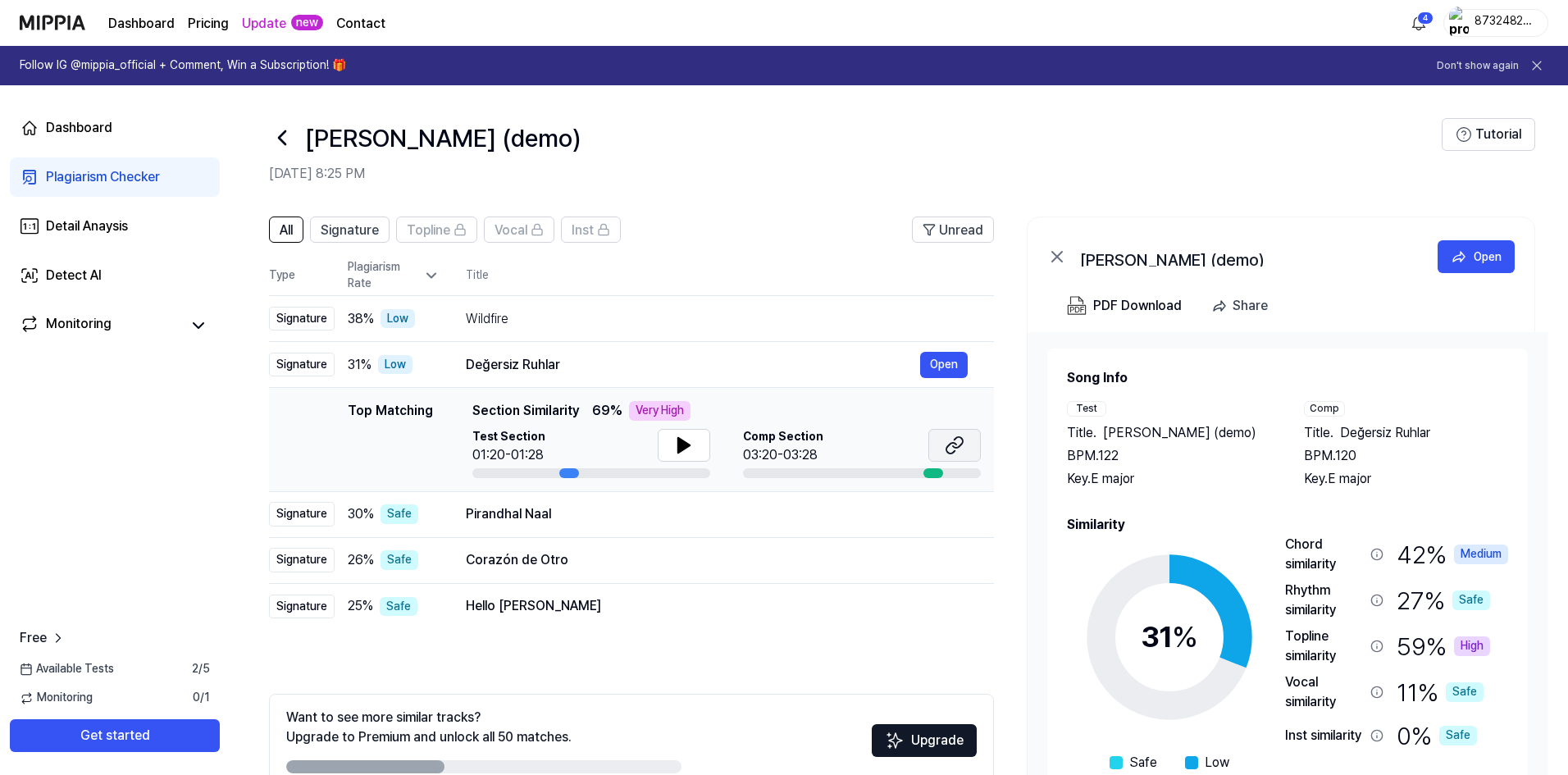
click at [975, 436] on button at bounding box center [954, 445] width 52 height 33
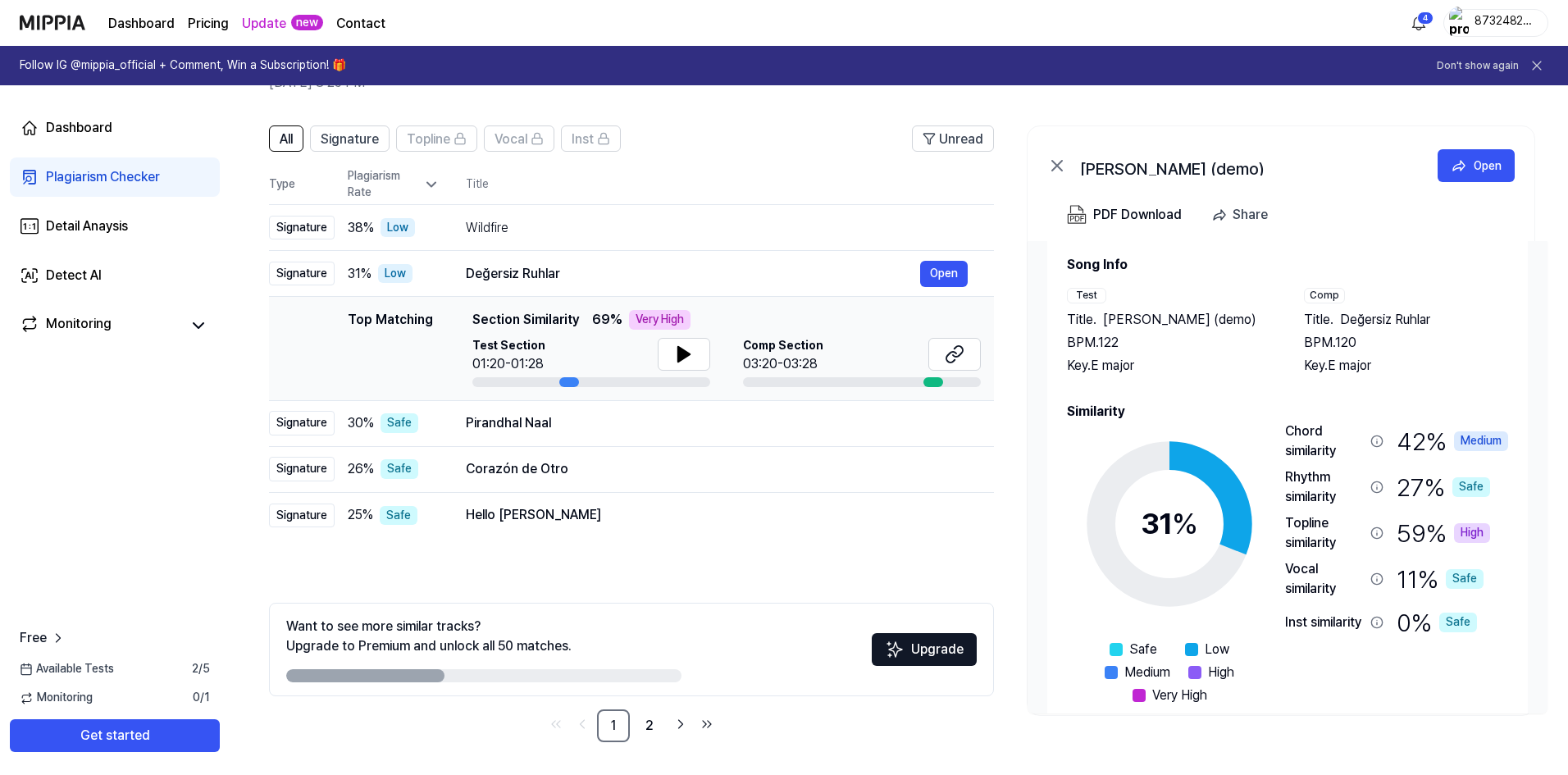
scroll to position [50, 0]
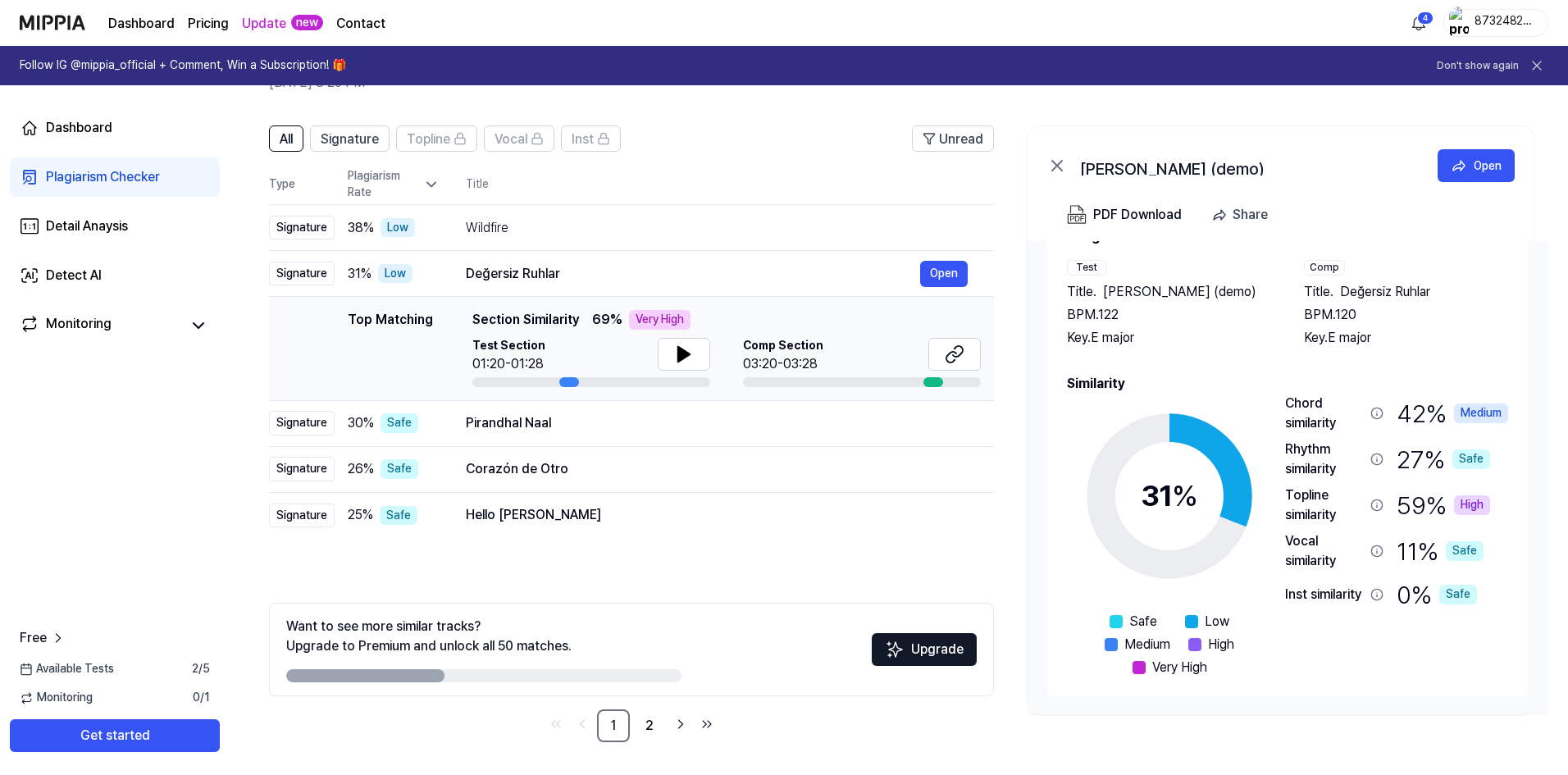
drag, startPoint x: 1196, startPoint y: 622, endPoint x: 1207, endPoint y: 648, distance: 28.2
click at [1207, 648] on div "Safe Low Medium High Very High" at bounding box center [1169, 645] width 145 height 66
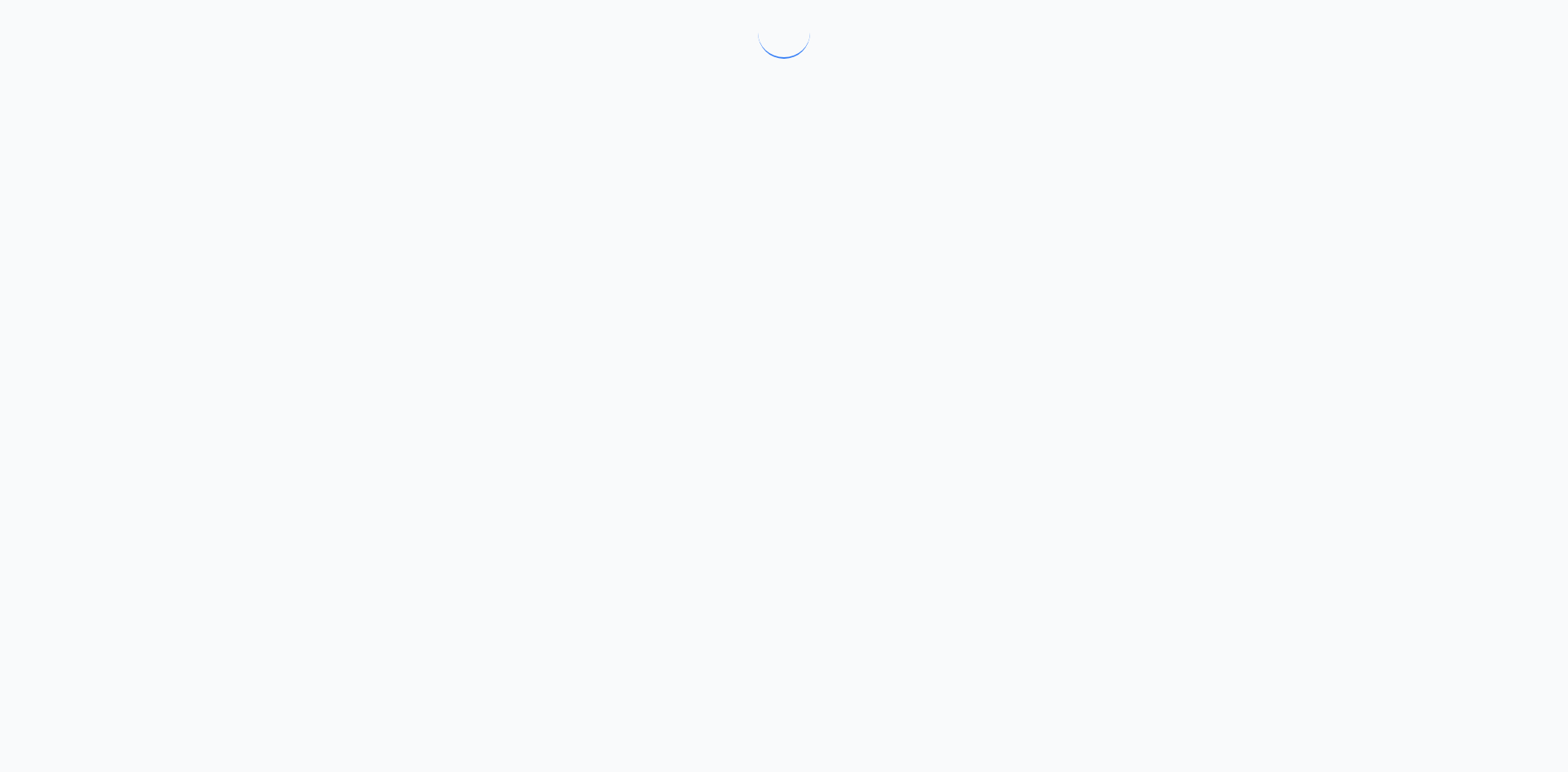
click at [0, 2] on div at bounding box center [784, 33] width 1568 height 66
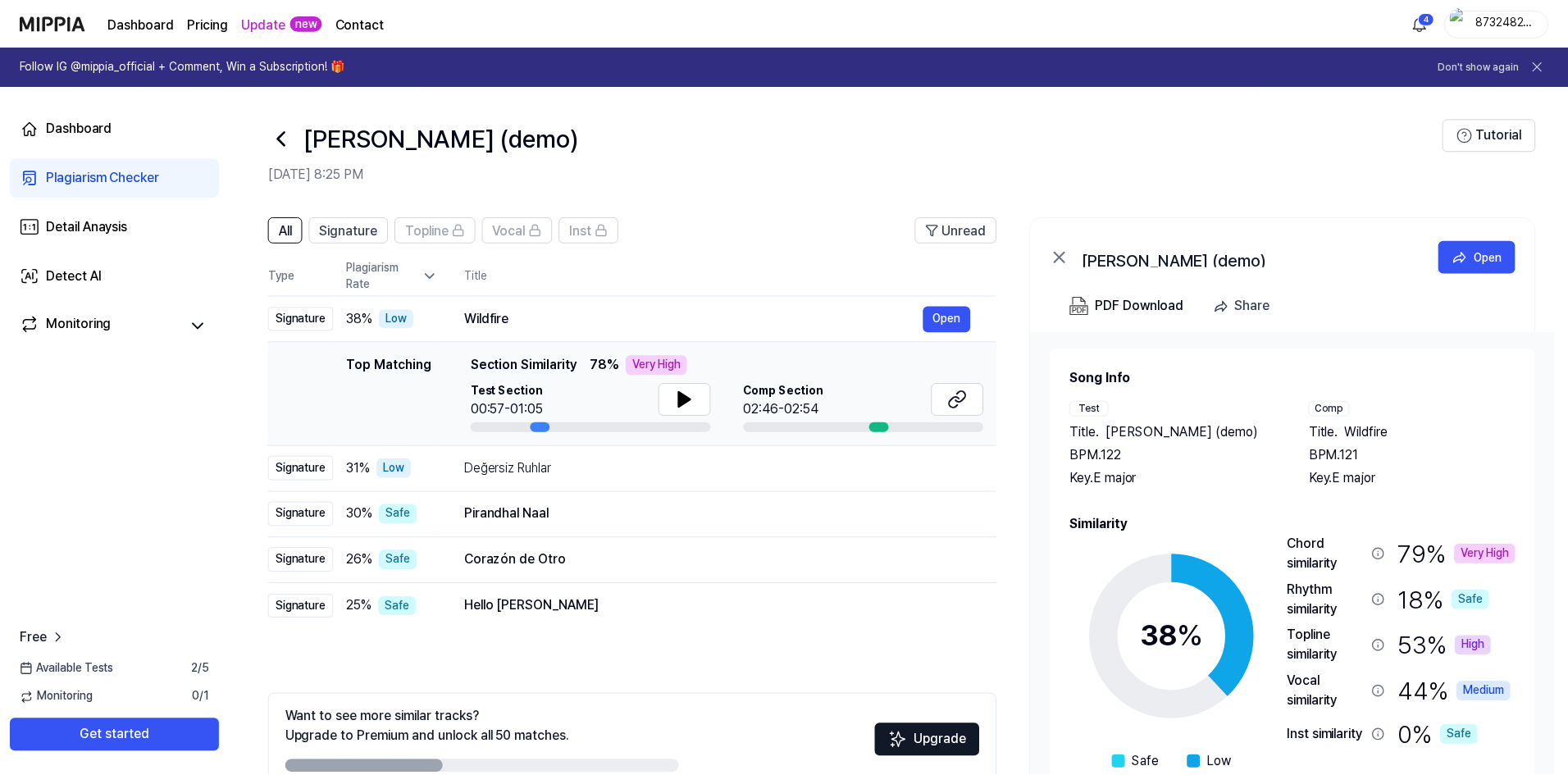
scroll to position [91, 0]
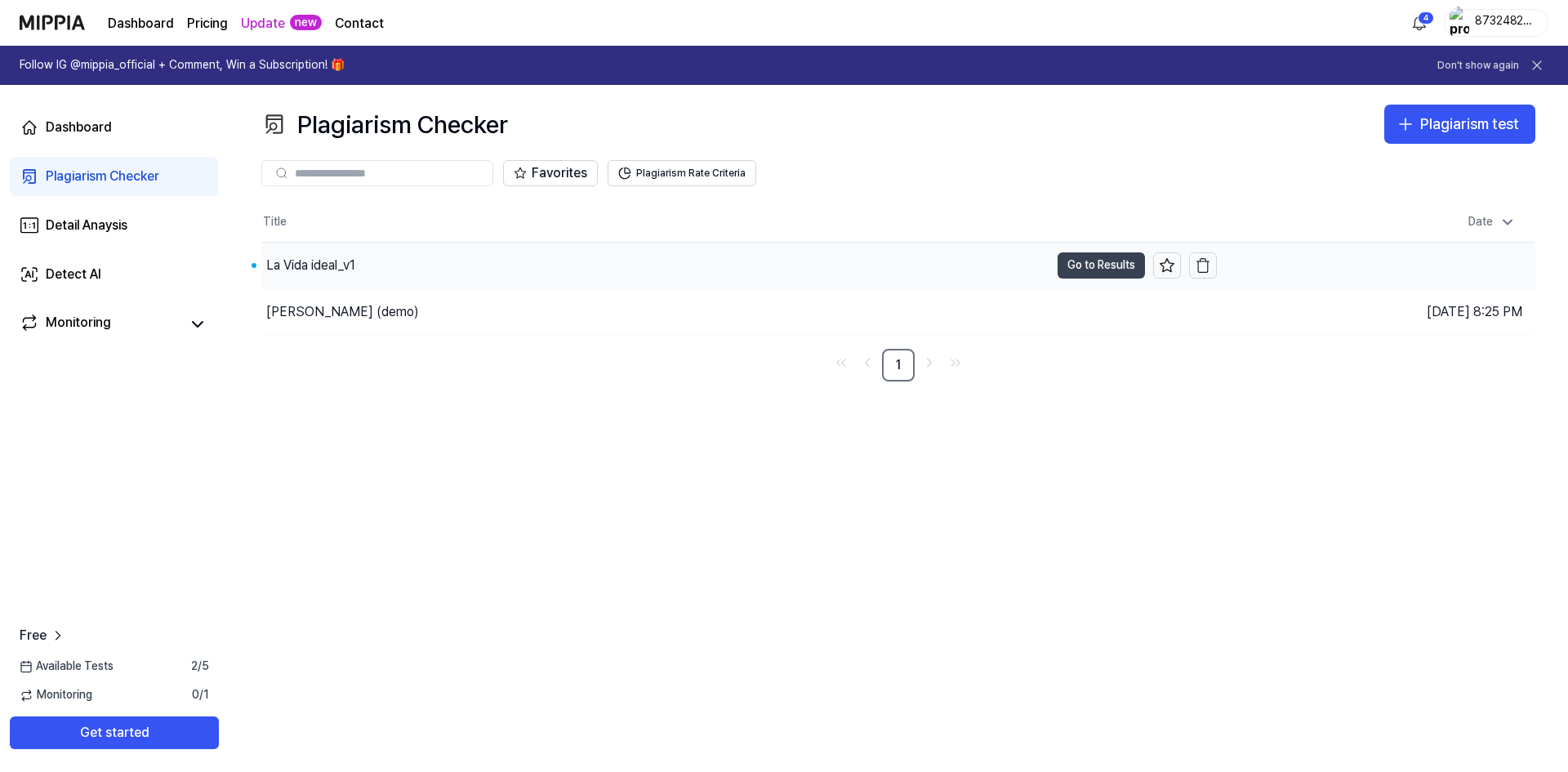
click at [1069, 265] on button "Go to Results" at bounding box center [1101, 265] width 88 height 26
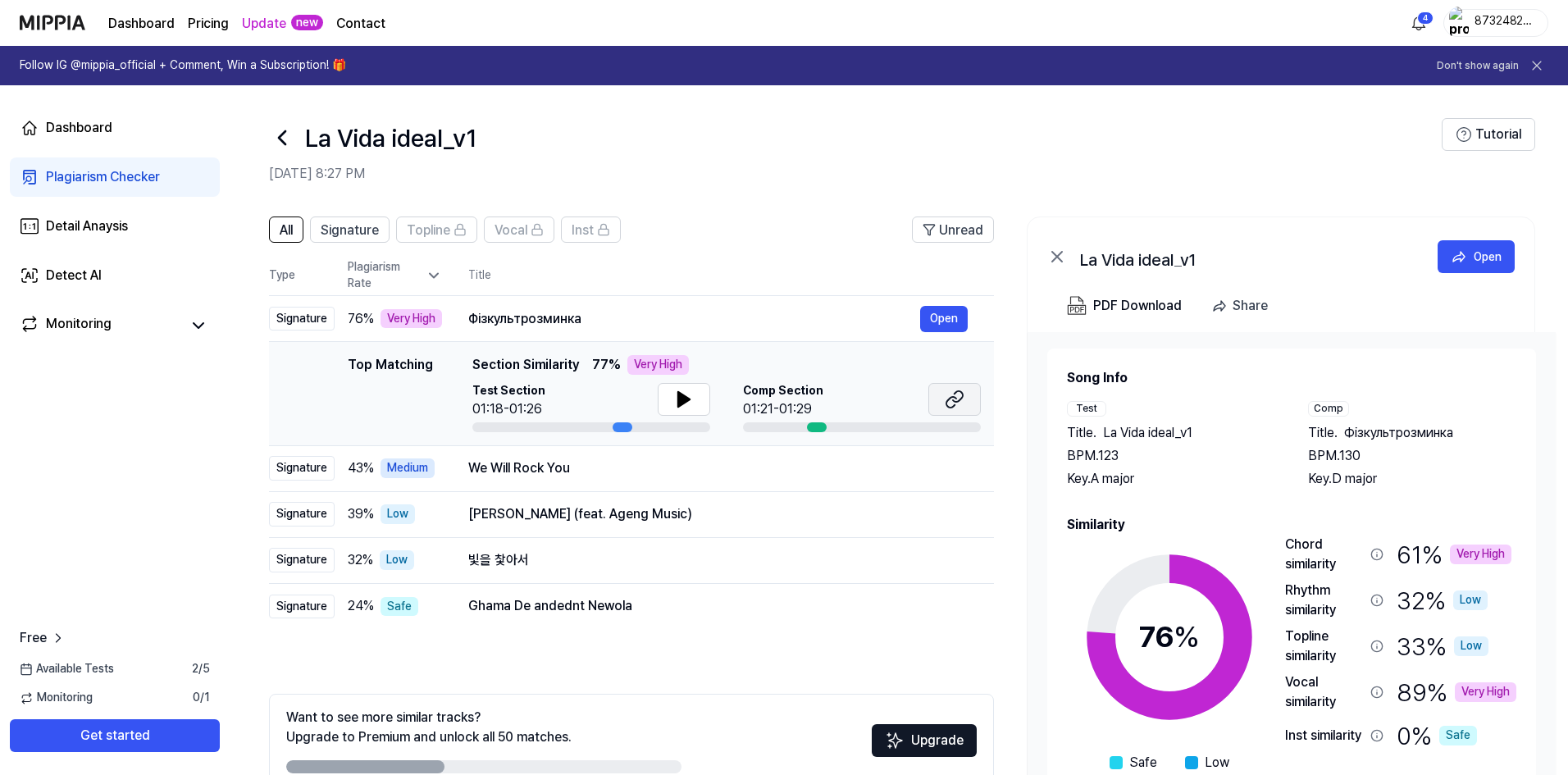
click at [962, 398] on icon at bounding box center [958, 396] width 10 height 11
drag, startPoint x: 412, startPoint y: 320, endPoint x: 465, endPoint y: 320, distance: 53.0
click at [465, 320] on tr "Signature 76 % Very High Фізкультрозминка Open" at bounding box center [631, 319] width 724 height 46
click at [530, 472] on div "We Will Rock You" at bounding box center [694, 467] width 451 height 19
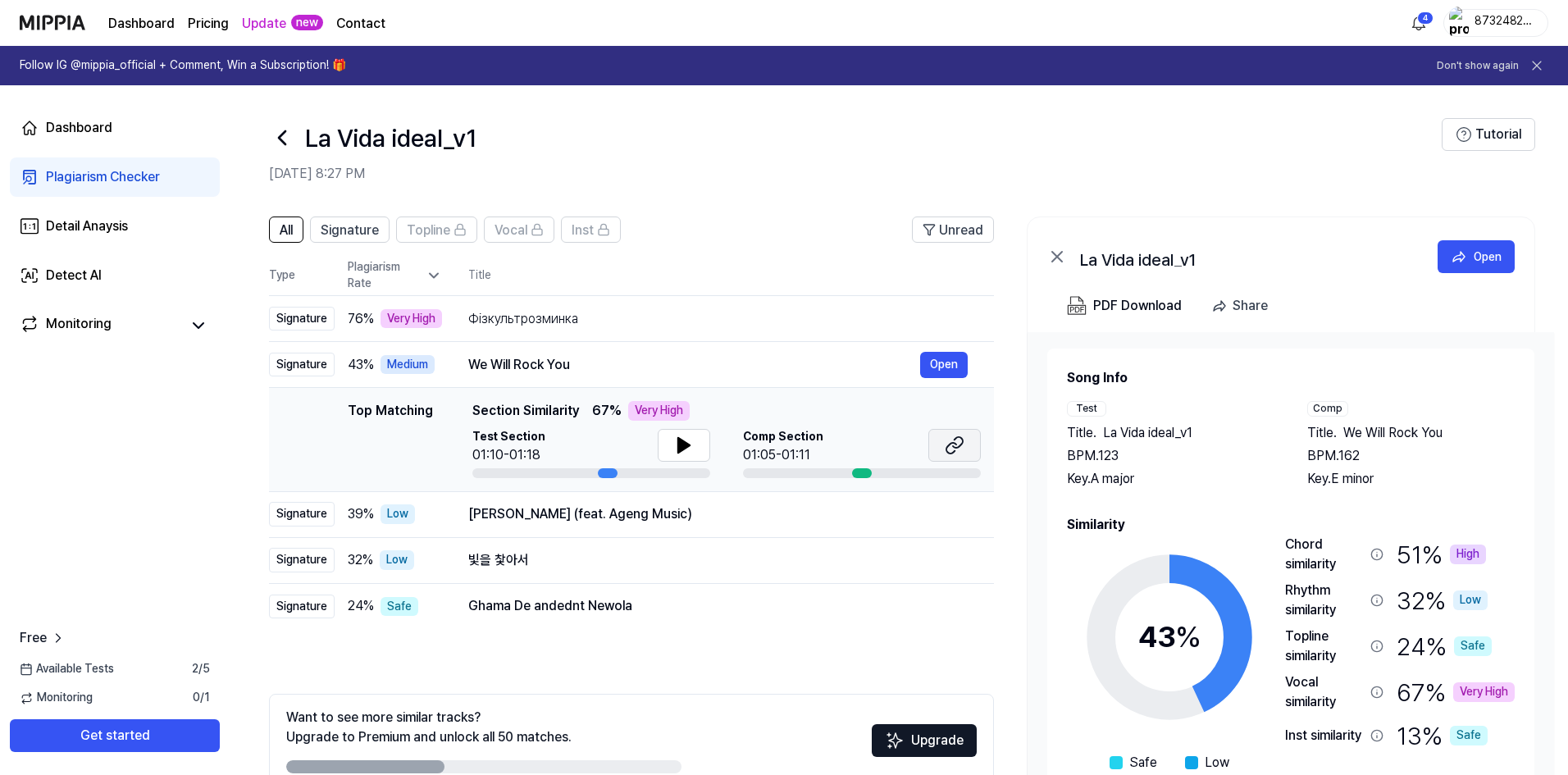
click at [942, 441] on button at bounding box center [954, 445] width 52 height 33
click at [669, 439] on button at bounding box center [684, 445] width 52 height 33
click at [689, 447] on icon at bounding box center [683, 445] width 19 height 19
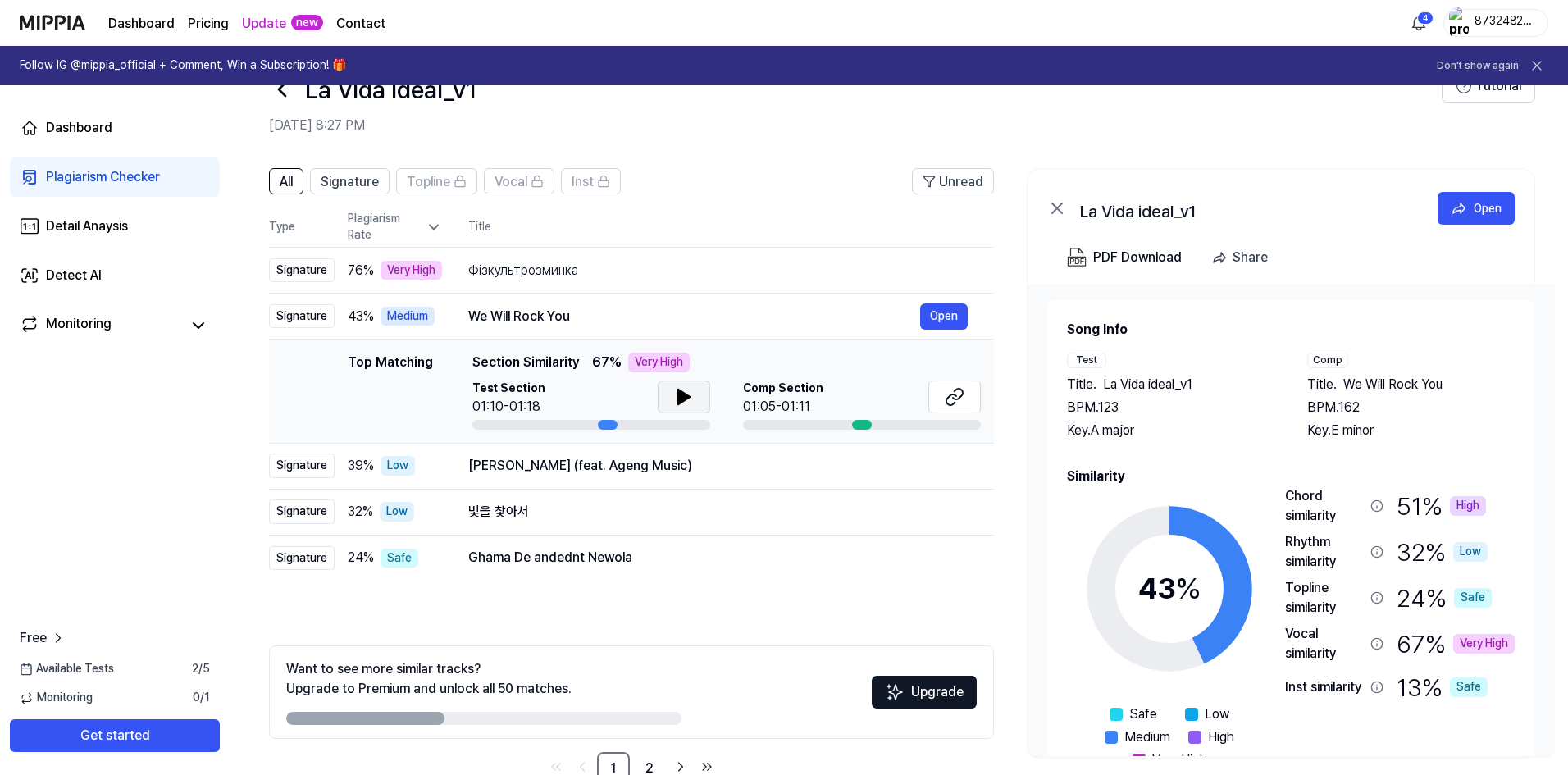
scroll to position [91, 0]
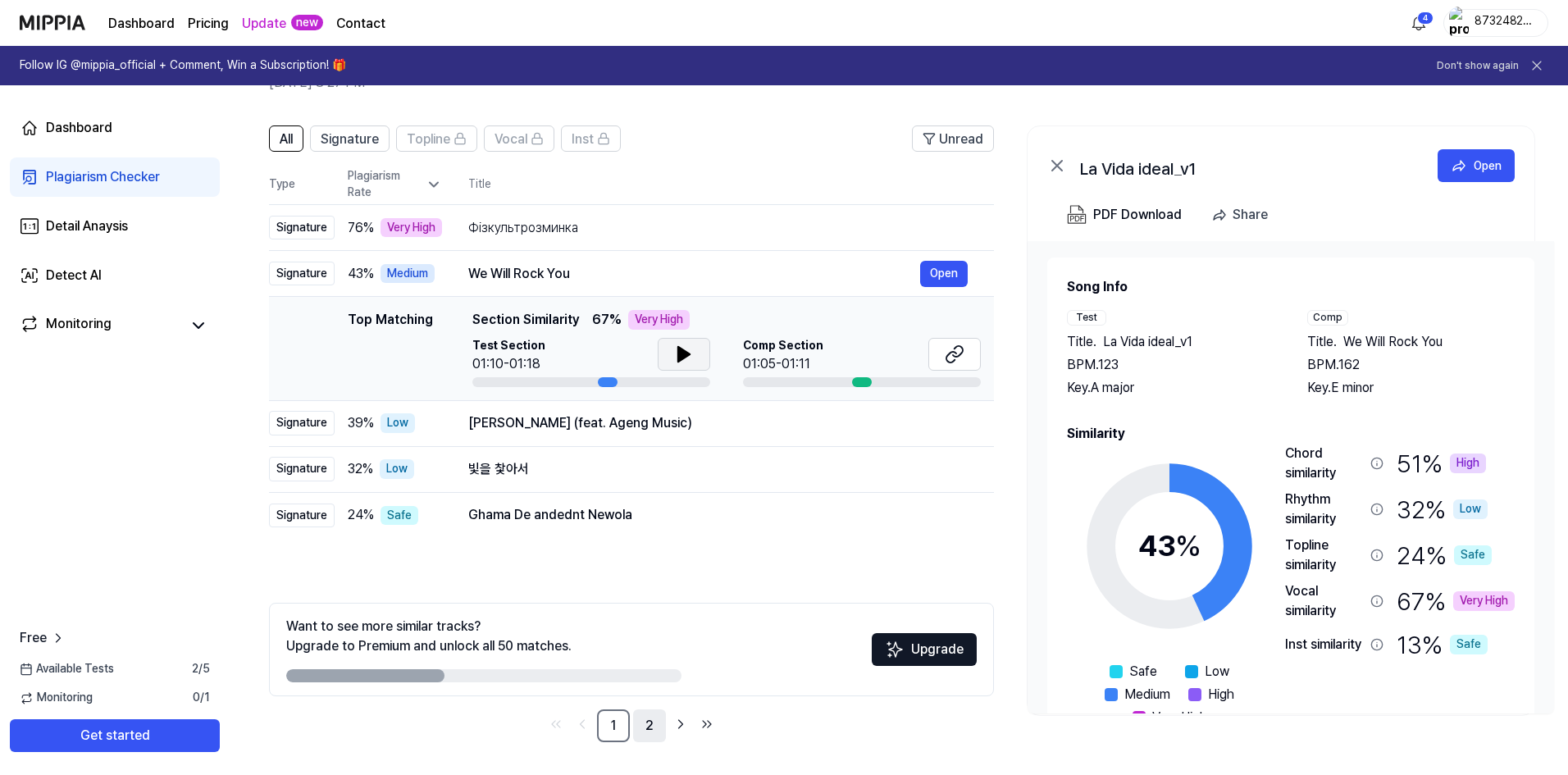
click at [637, 733] on link "2" at bounding box center [649, 725] width 33 height 33
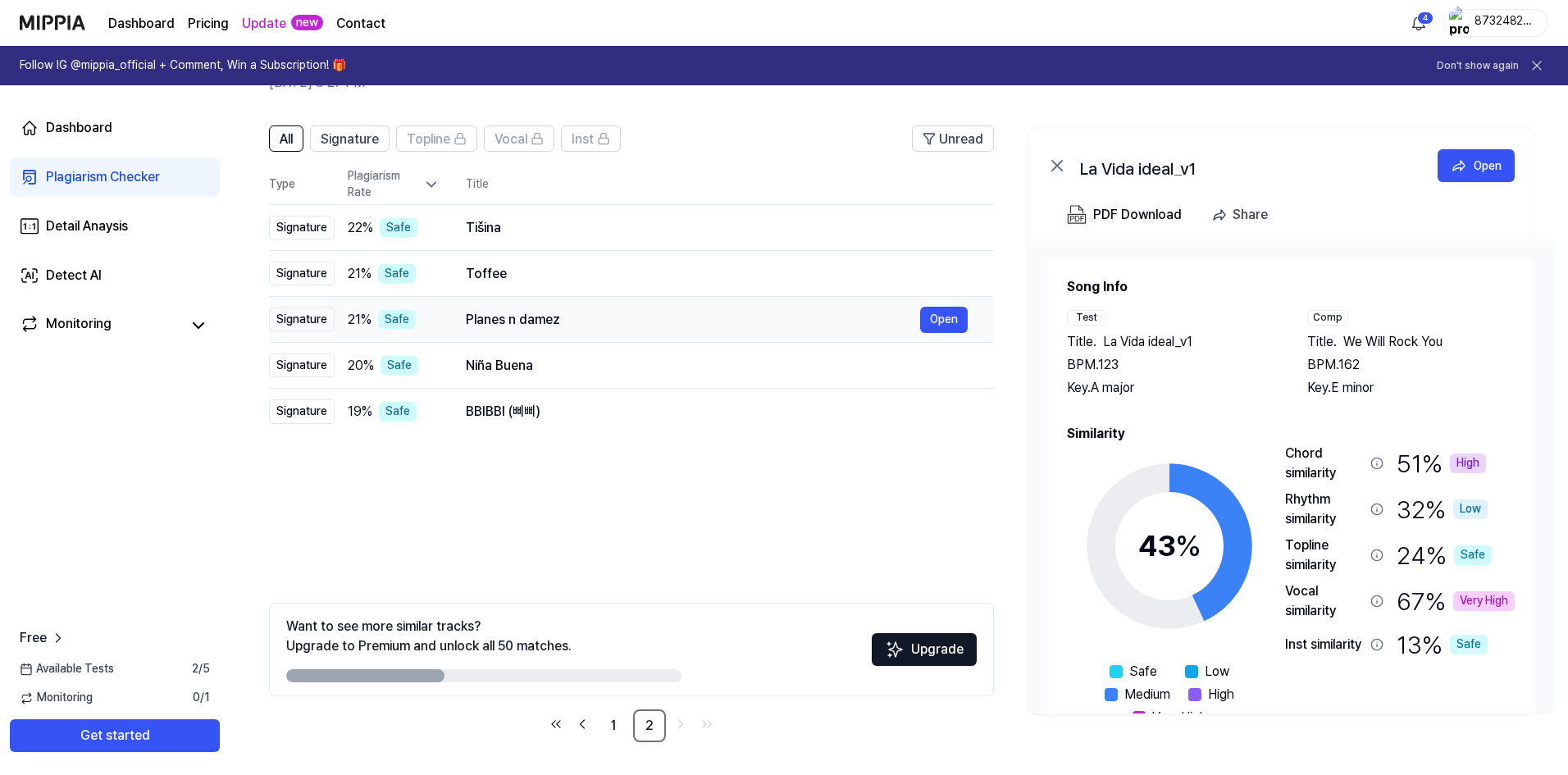
click at [545, 319] on div "Planes n damez" at bounding box center [692, 319] width 454 height 19
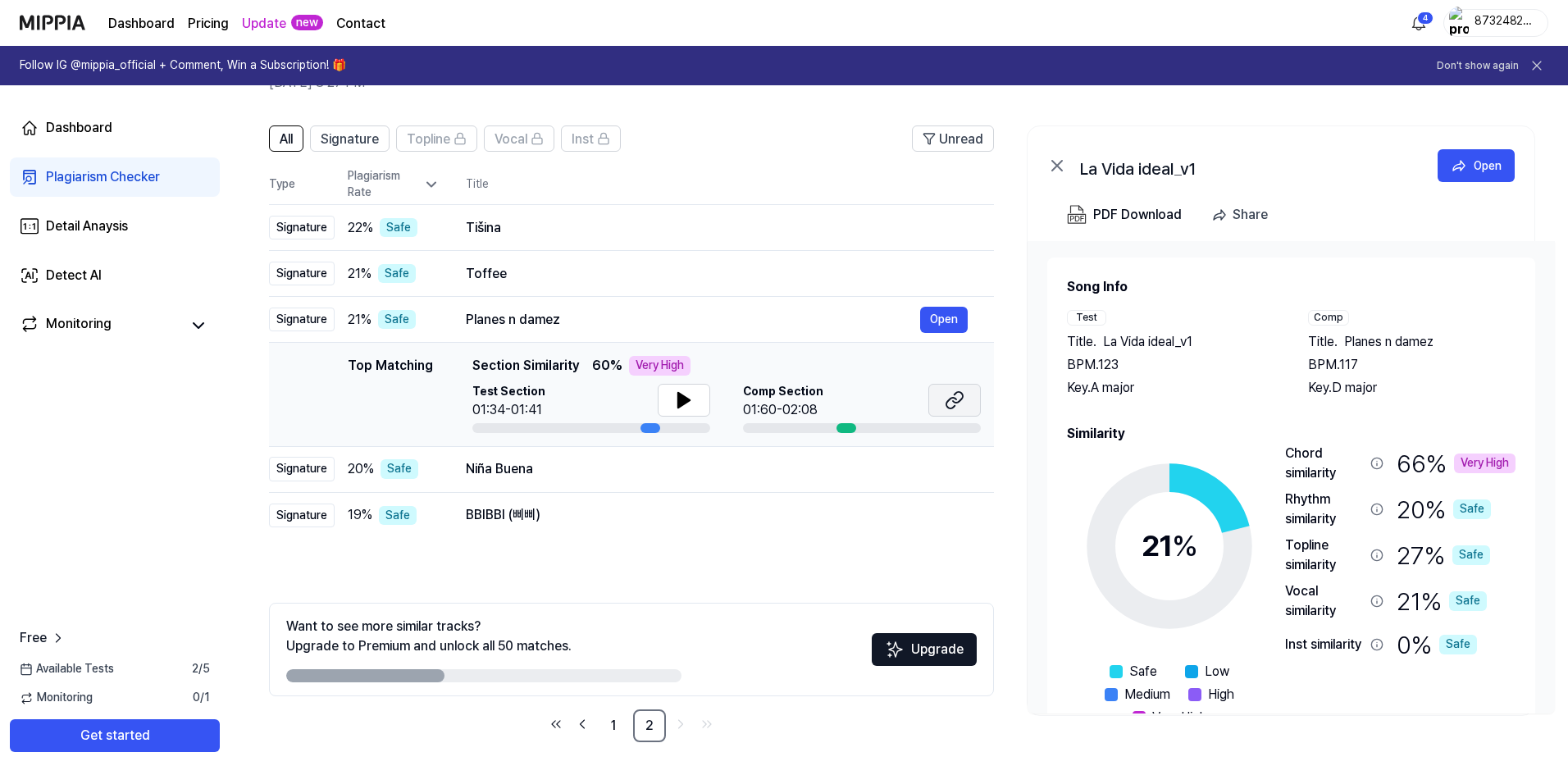
click at [957, 407] on icon at bounding box center [953, 400] width 19 height 19
click at [534, 471] on div "Niña Buena" at bounding box center [692, 468] width 454 height 19
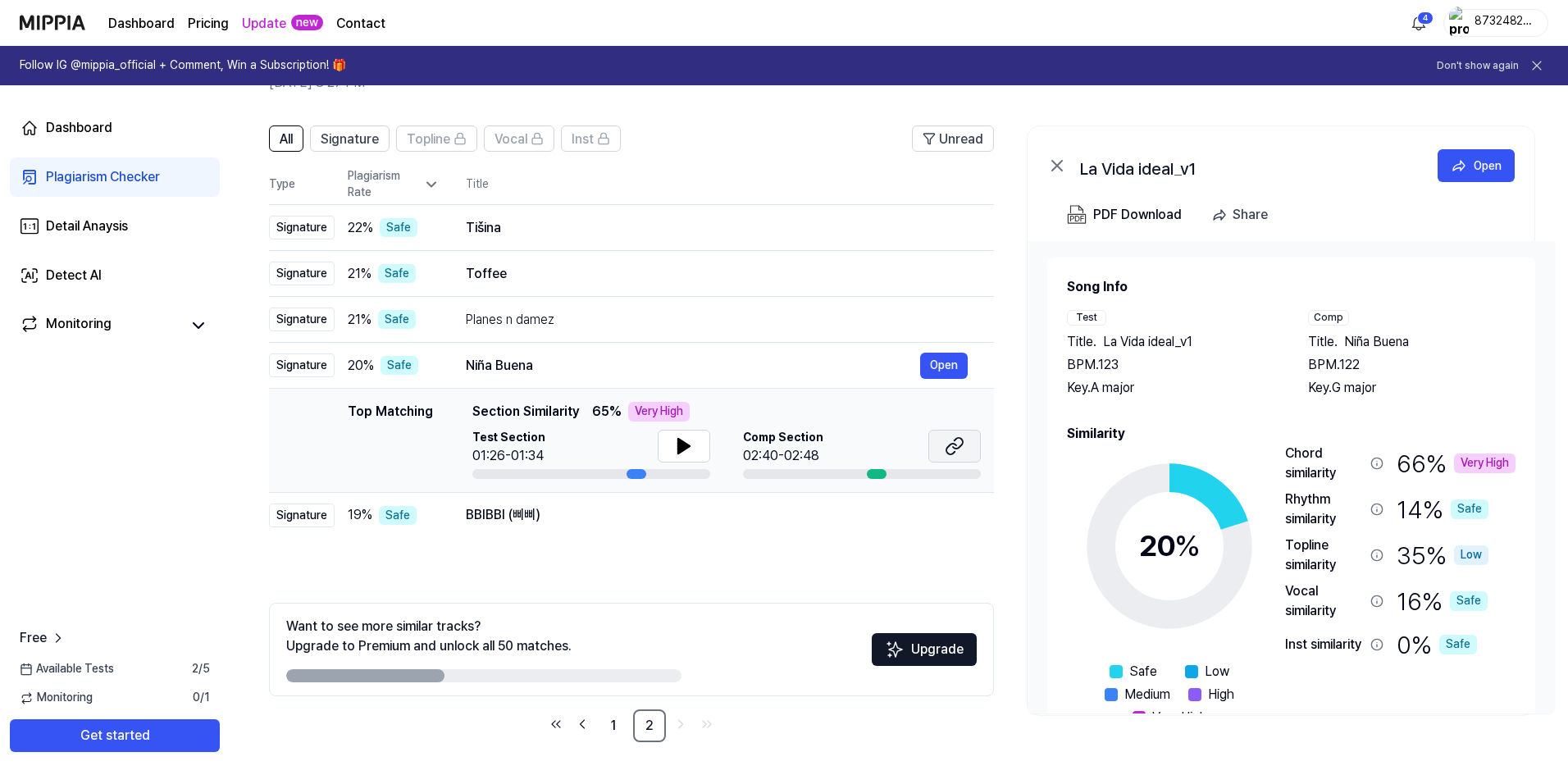
click at [970, 432] on button at bounding box center [954, 445] width 52 height 33
click at [663, 564] on div "All Signature Topline Vocal Inst Unread All Signature Topline Vocal Inst Type P…" at bounding box center [631, 433] width 724 height 616
click at [303, 130] on button "All" at bounding box center [286, 138] width 35 height 26
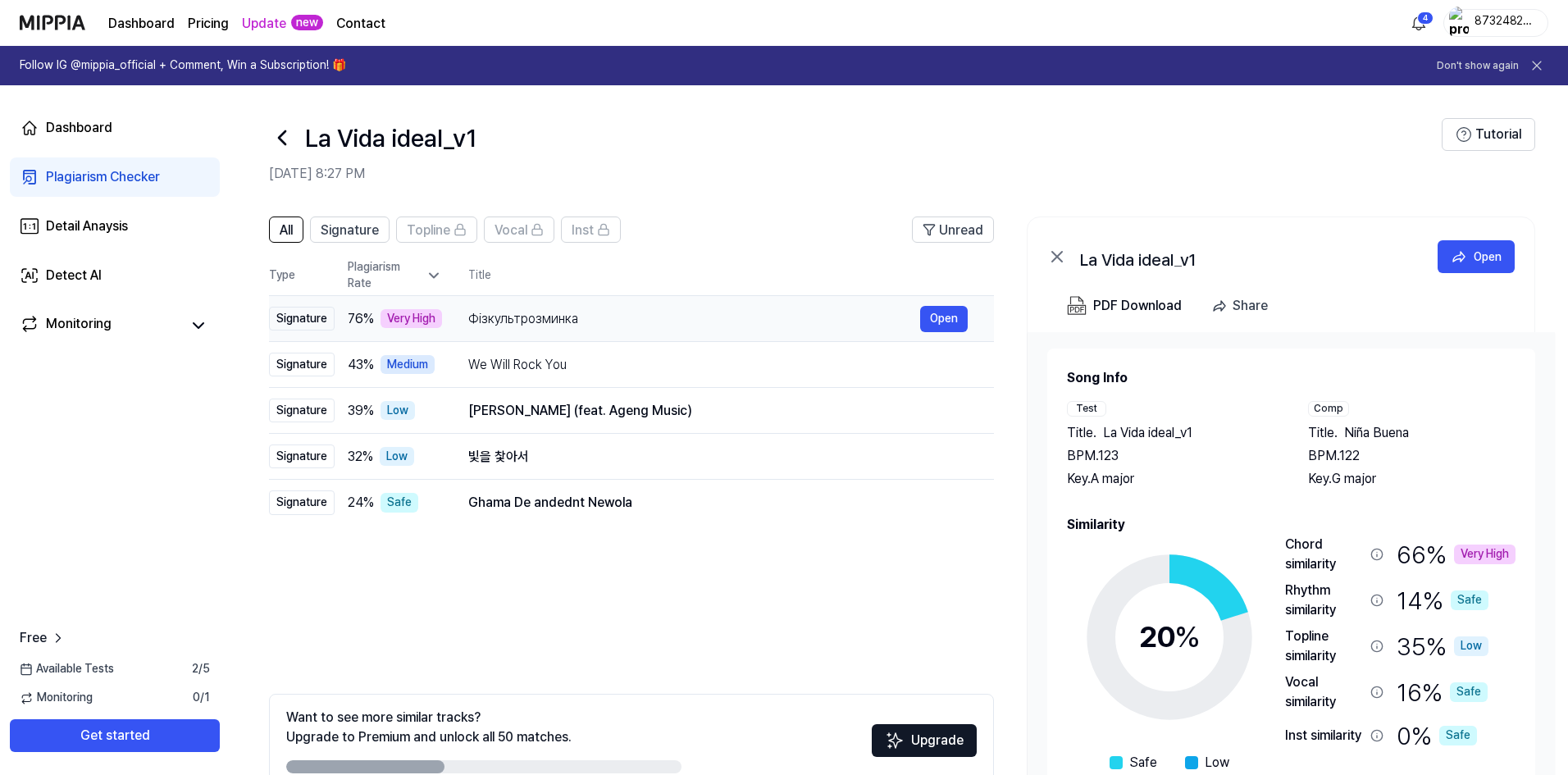
click at [583, 338] on td "Фізкультрозминка Open" at bounding box center [718, 319] width 552 height 46
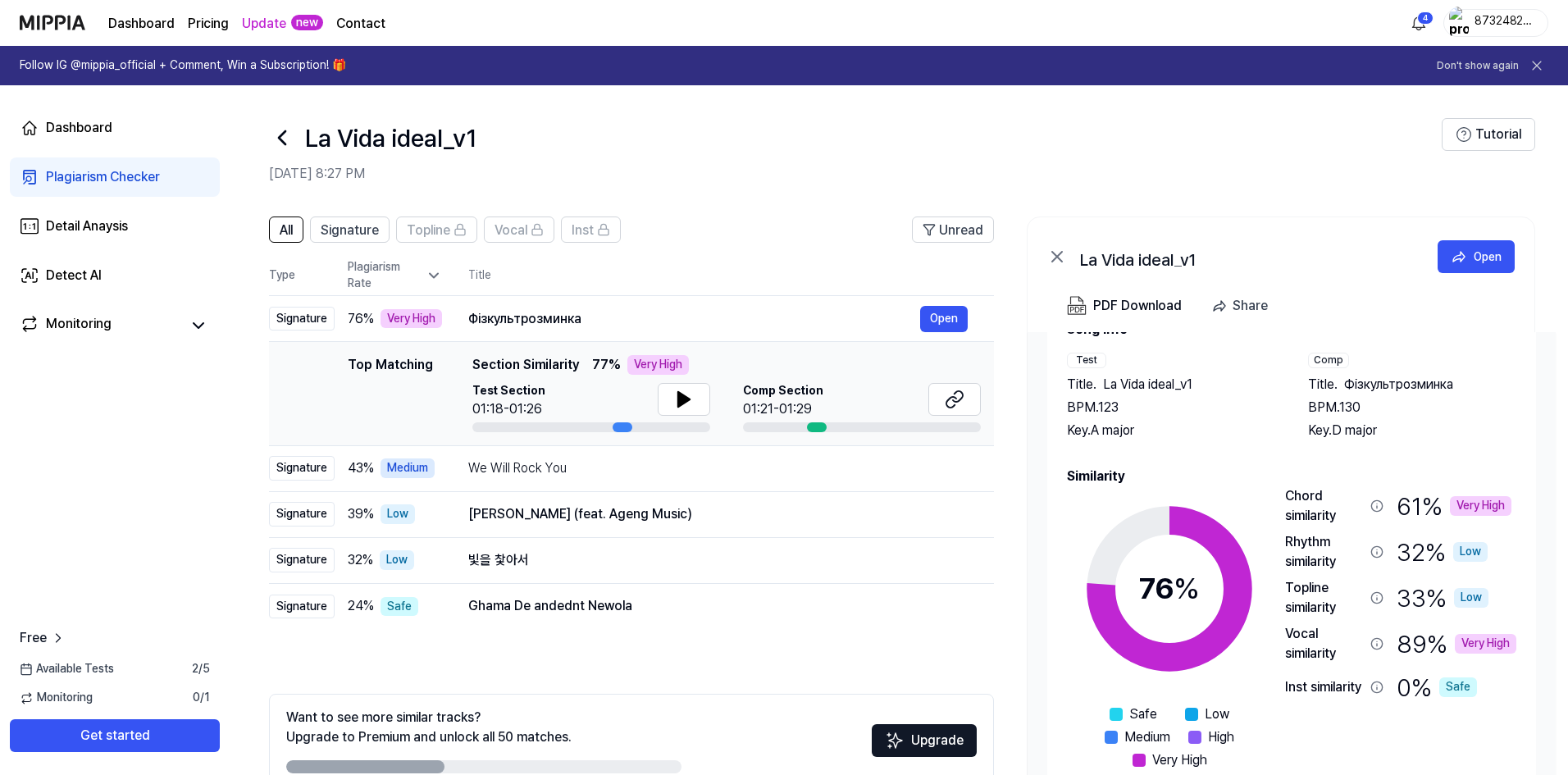
scroll to position [50, 0]
click at [295, 135] on div "La Vida ideal_v1" at bounding box center [855, 138] width 1172 height 40
click at [285, 136] on icon at bounding box center [281, 137] width 26 height 26
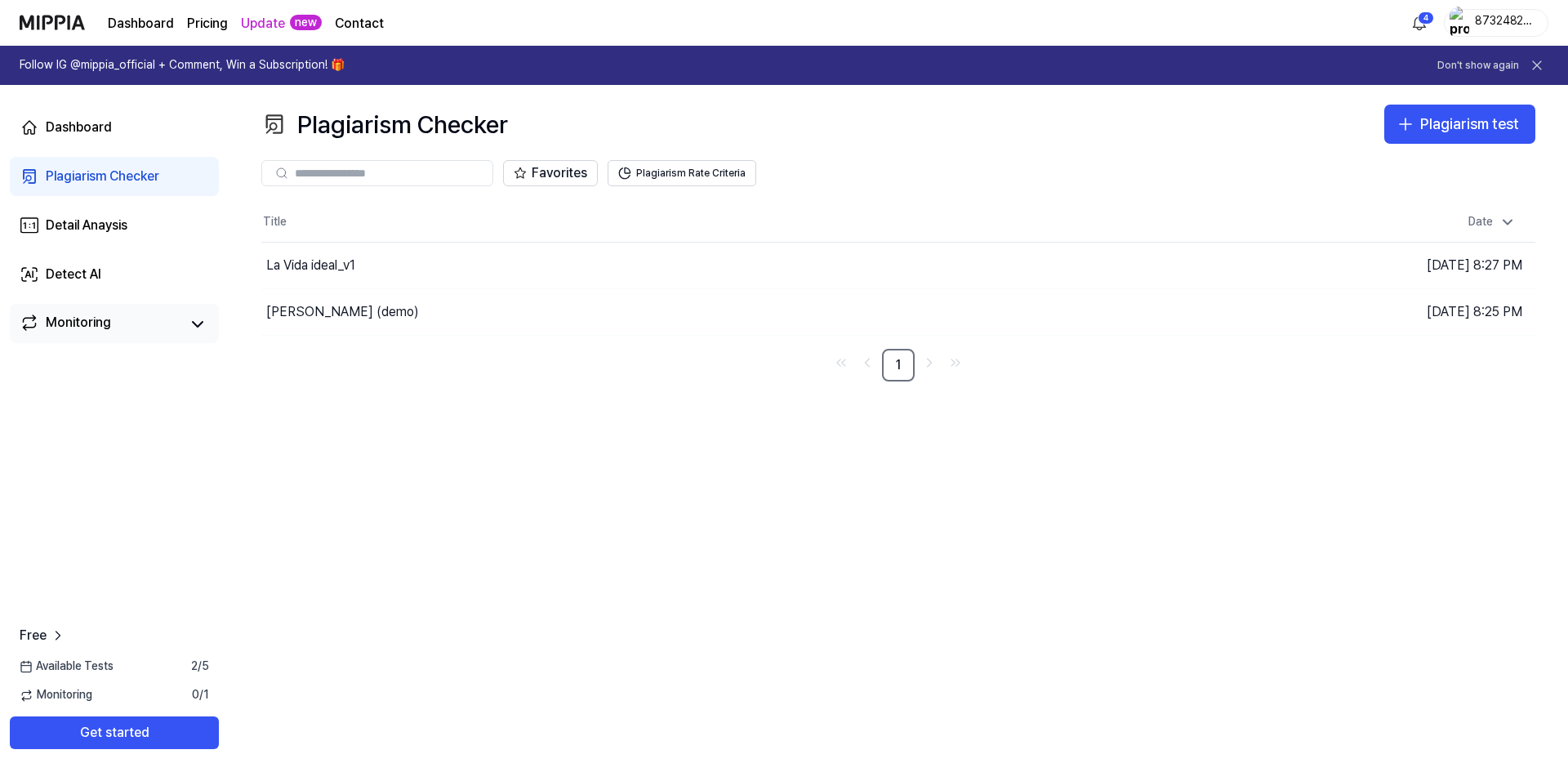
click at [79, 330] on div "Monitoring" at bounding box center [78, 323] width 66 height 23
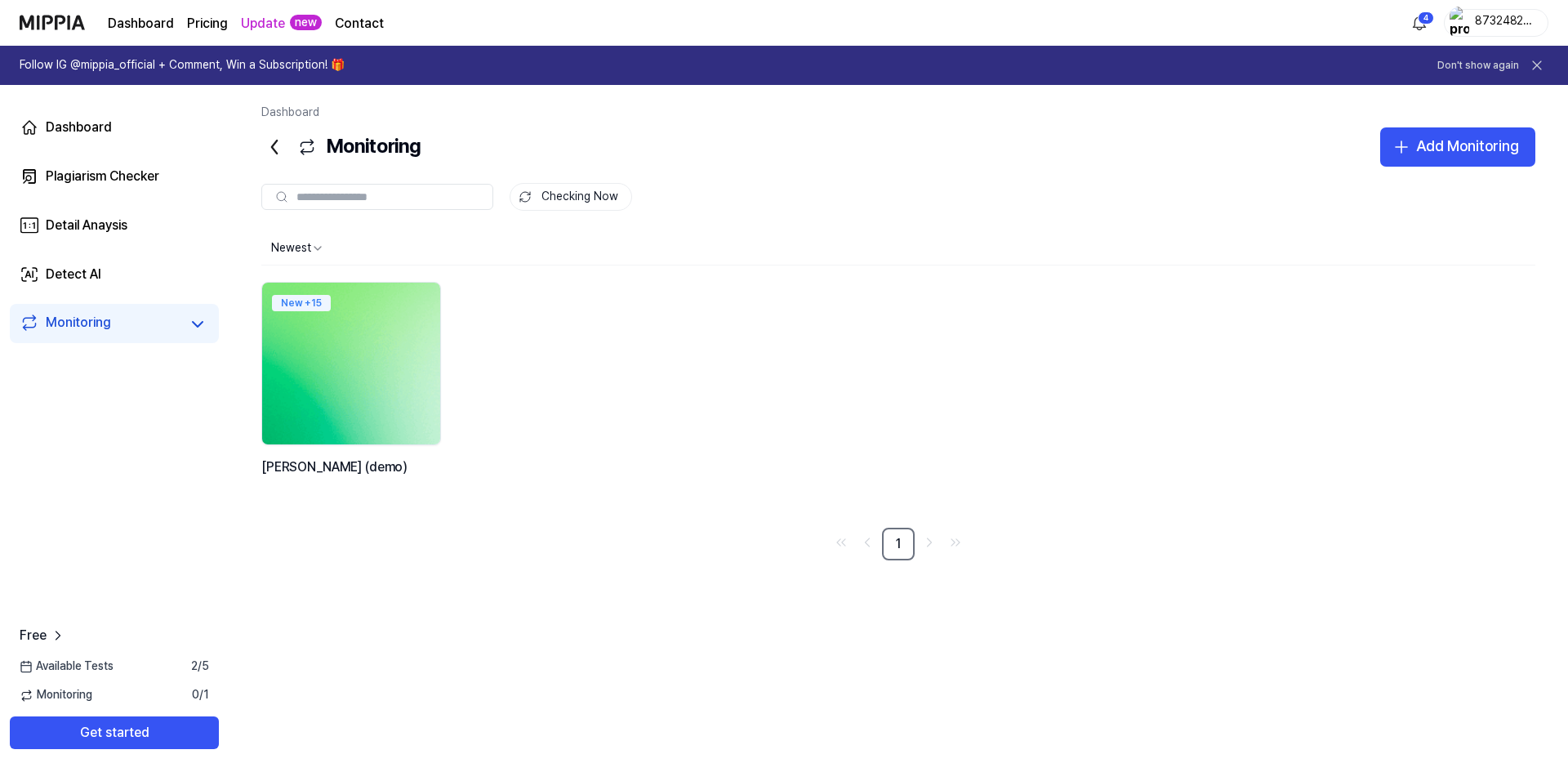
click at [314, 368] on img at bounding box center [351, 363] width 196 height 178
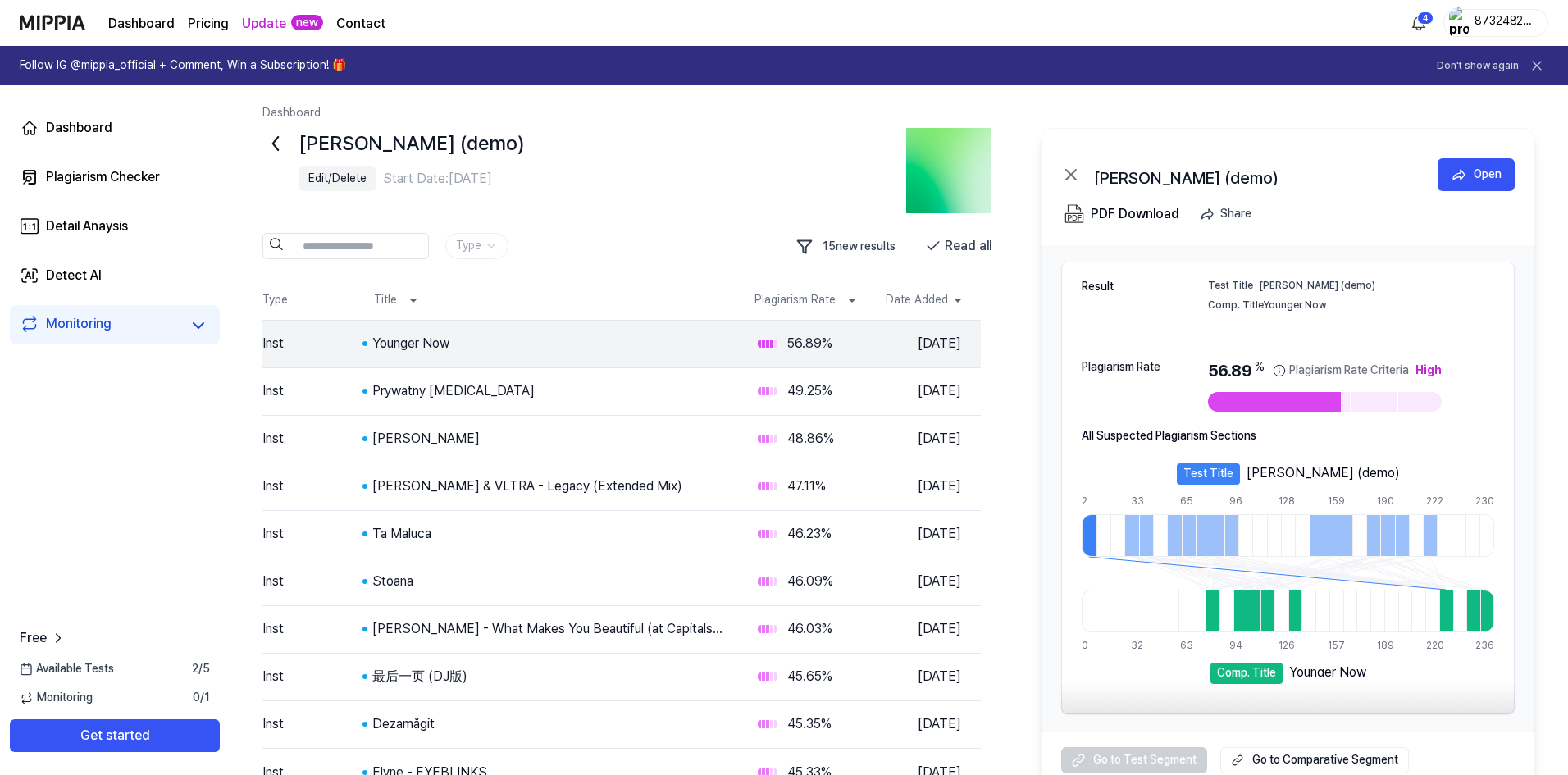
click at [116, 328] on link "Monitoring" at bounding box center [100, 325] width 161 height 23
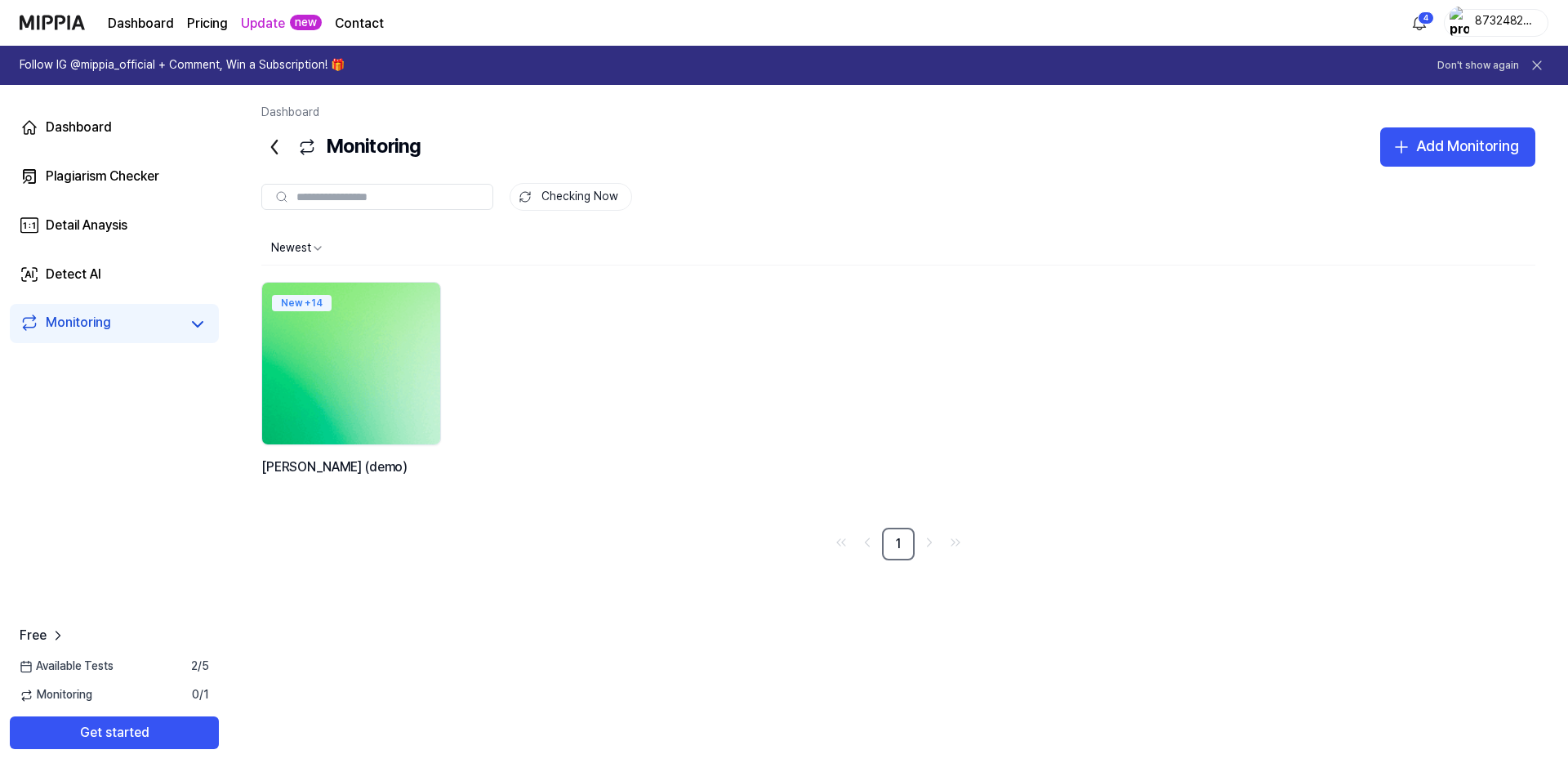
click at [335, 402] on img at bounding box center [351, 363] width 196 height 178
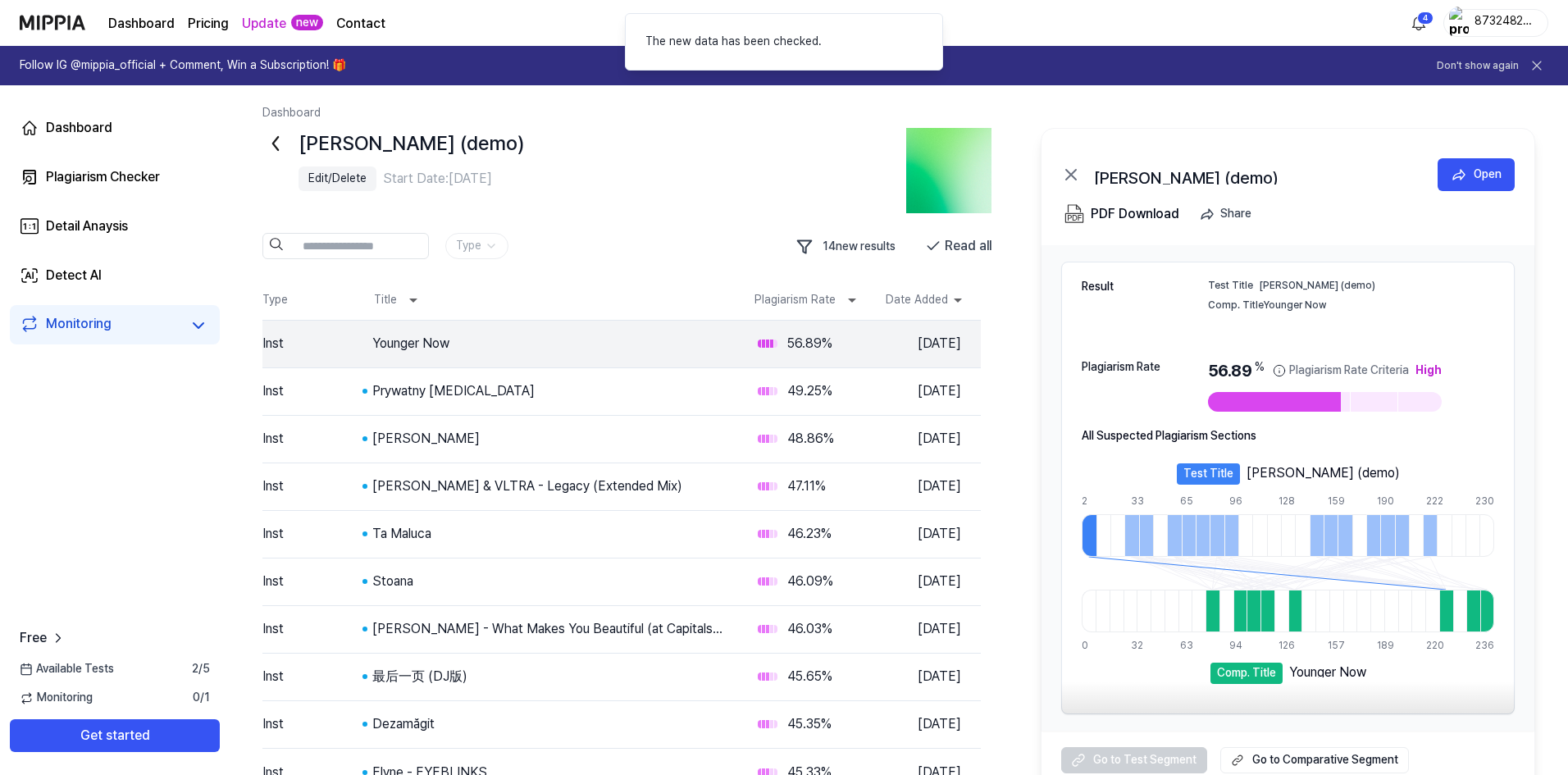
click at [285, 134] on icon at bounding box center [275, 143] width 26 height 26
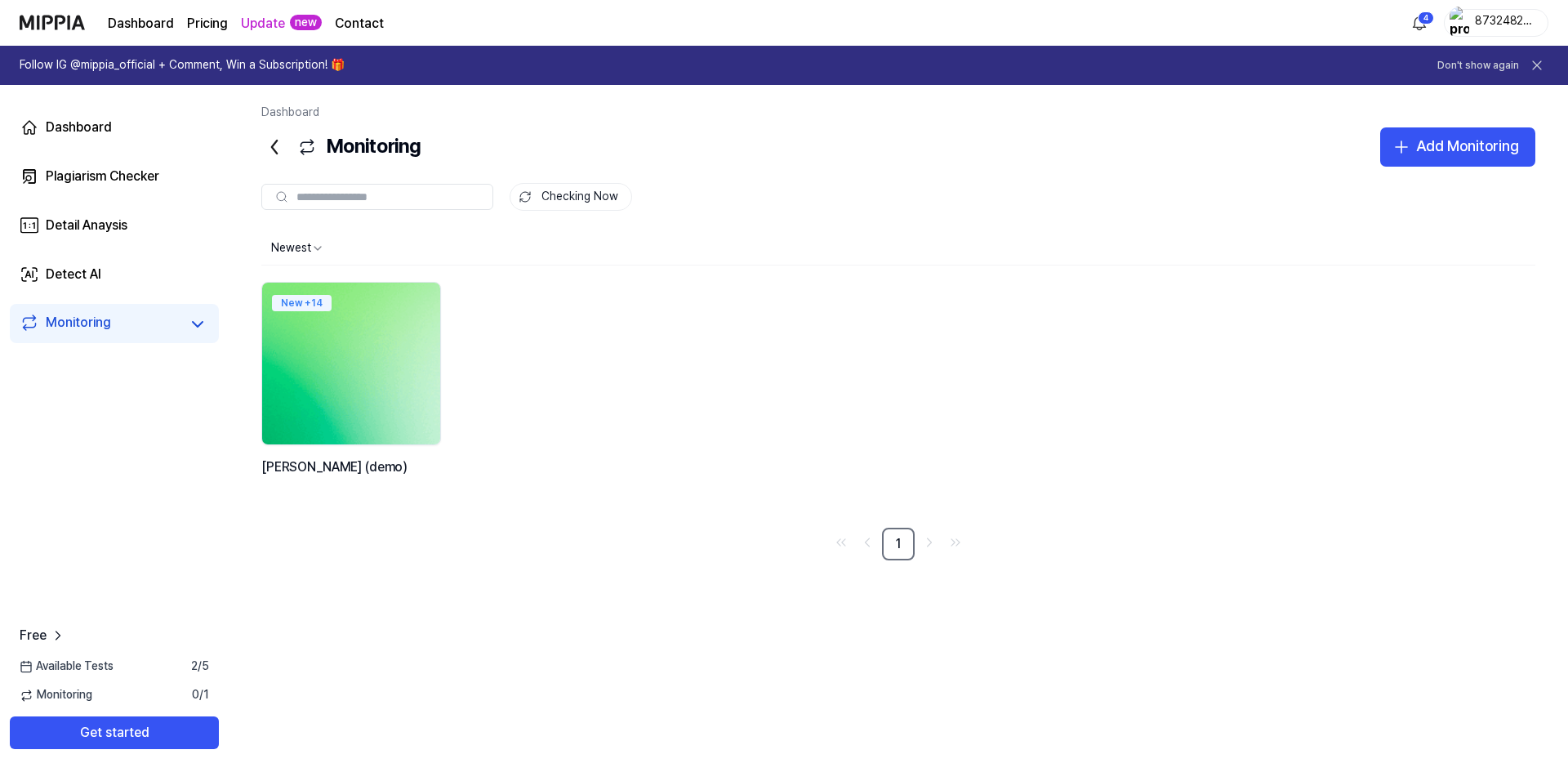
drag, startPoint x: 374, startPoint y: 394, endPoint x: 424, endPoint y: 340, distance: 73.6
click at [424, 340] on img at bounding box center [351, 363] width 196 height 178
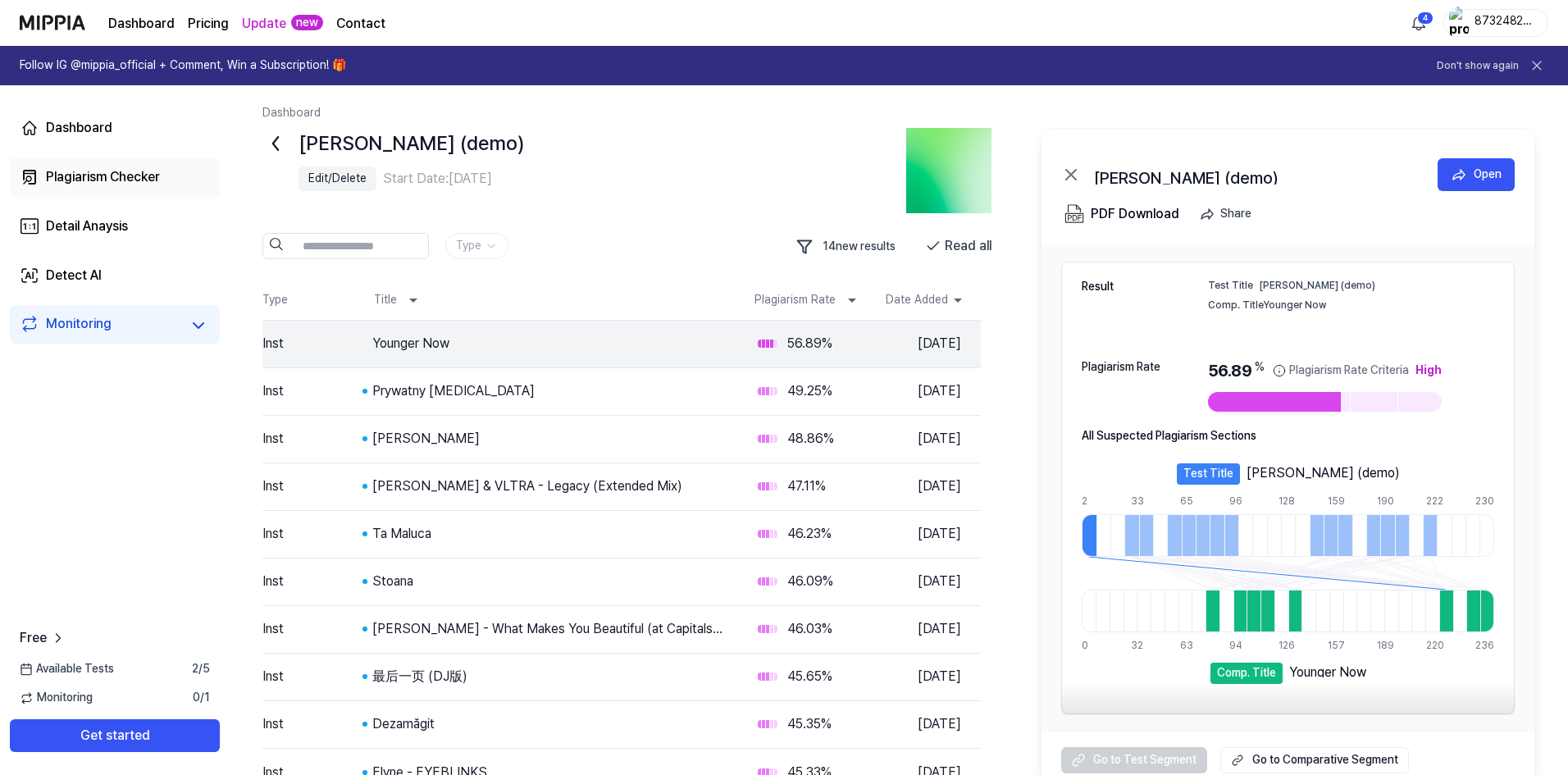
click at [68, 183] on div "Plagiarism Checker" at bounding box center [102, 177] width 114 height 19
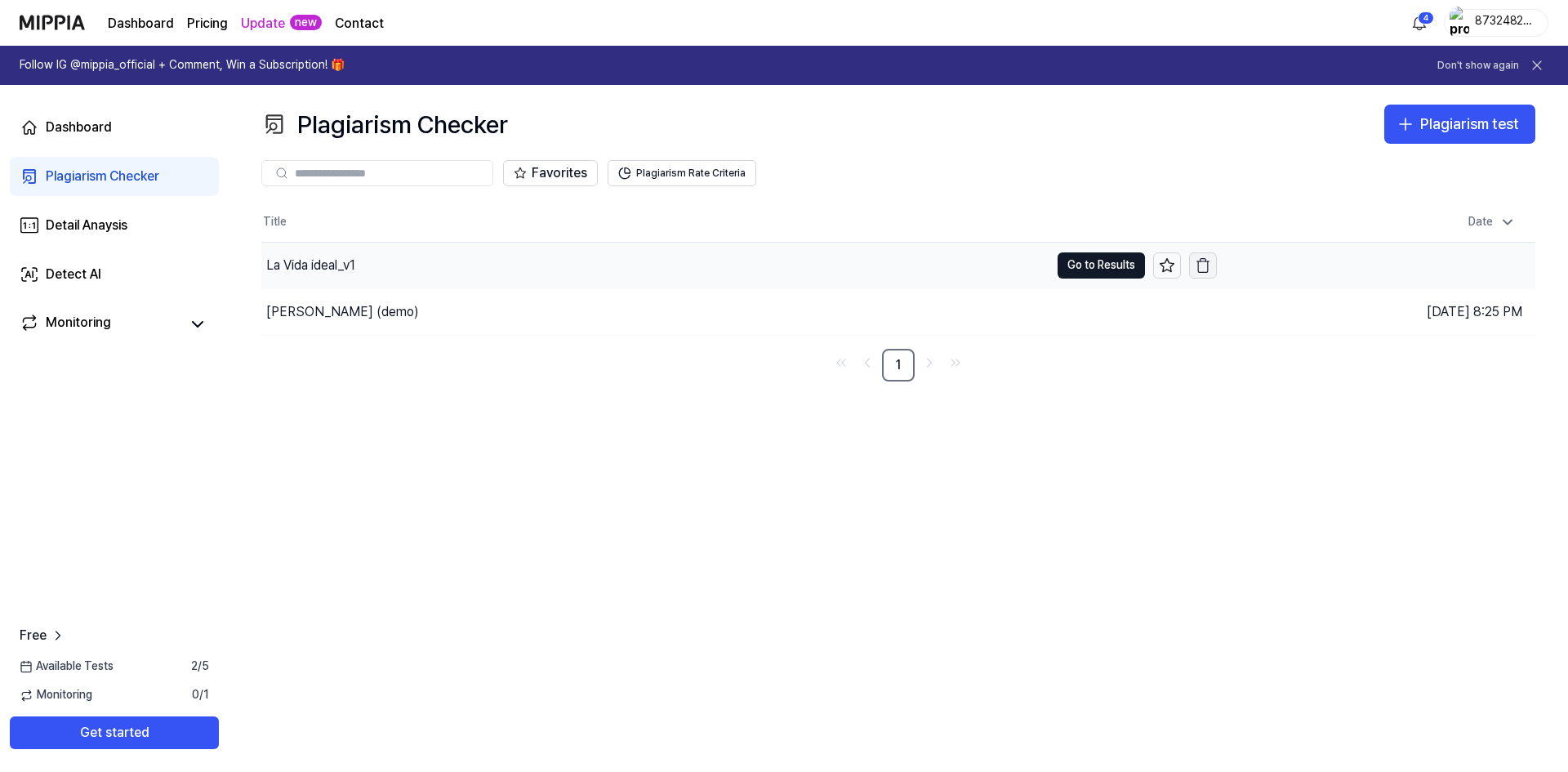
click at [1194, 268] on button "button" at bounding box center [1203, 265] width 28 height 26
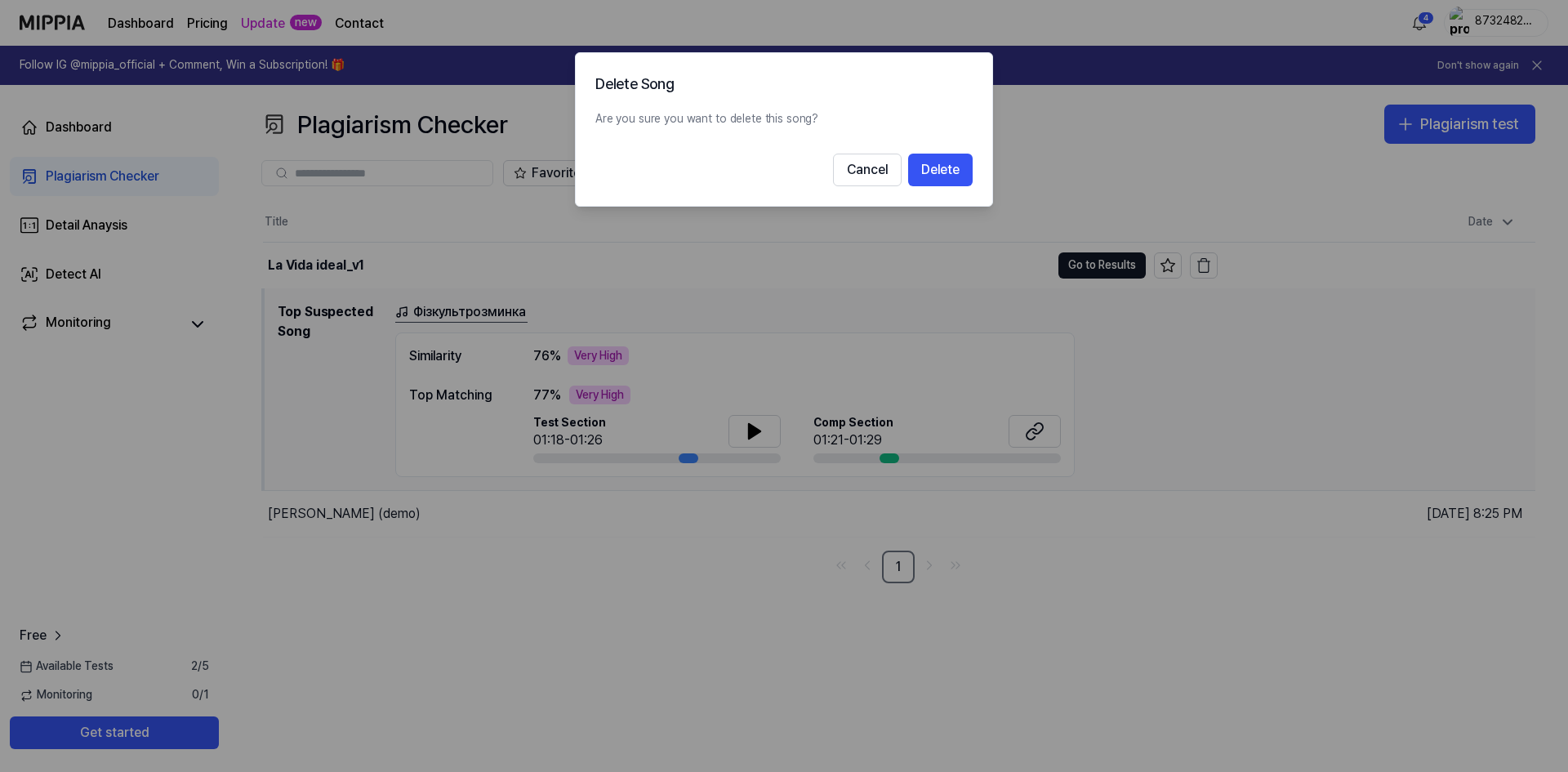
click at [975, 168] on div "Delete Song Are you sure you want to delete this song? Cancel Delete" at bounding box center [784, 129] width 419 height 154
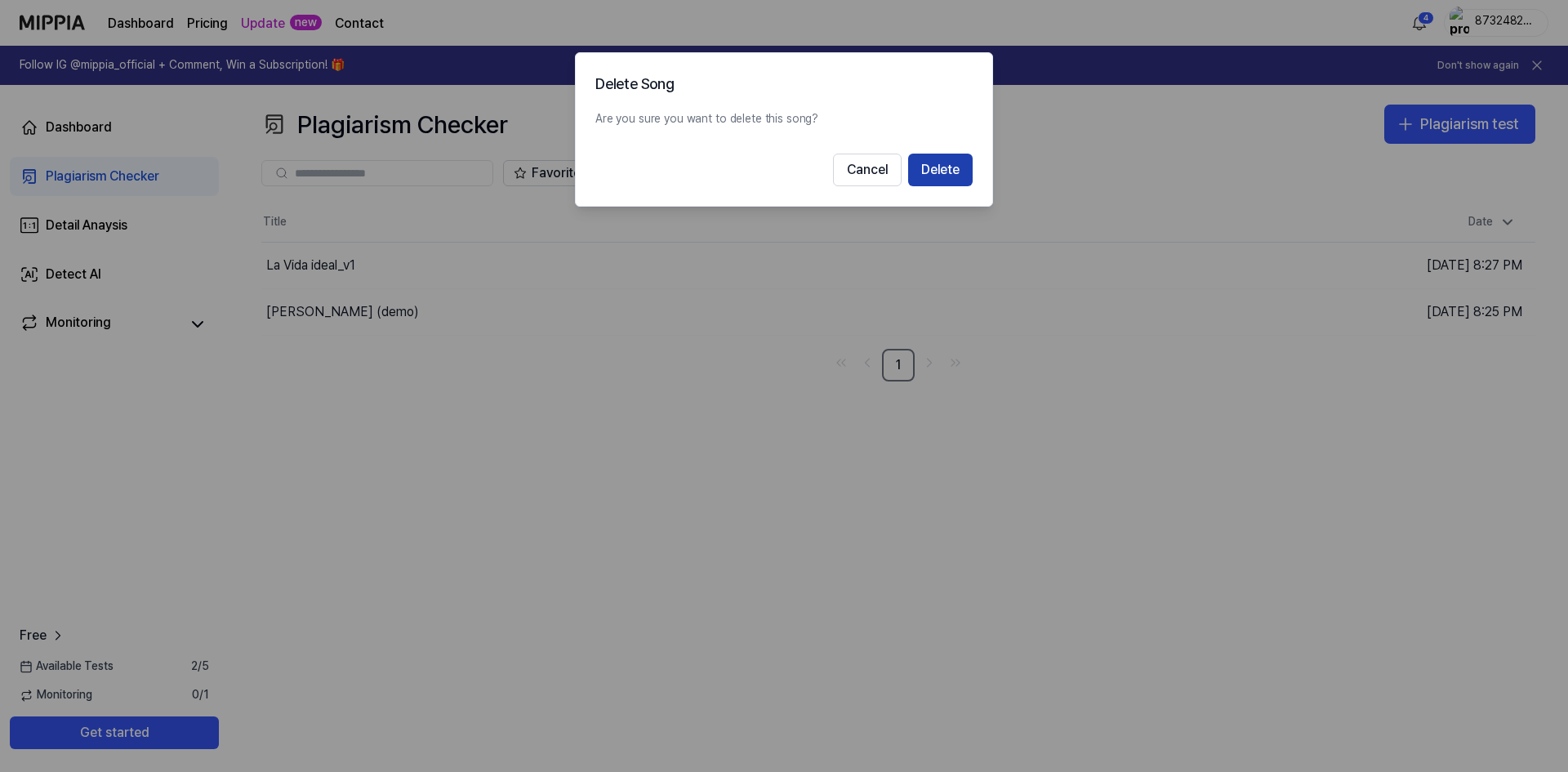
click at [952, 171] on button "Delete" at bounding box center [941, 169] width 65 height 33
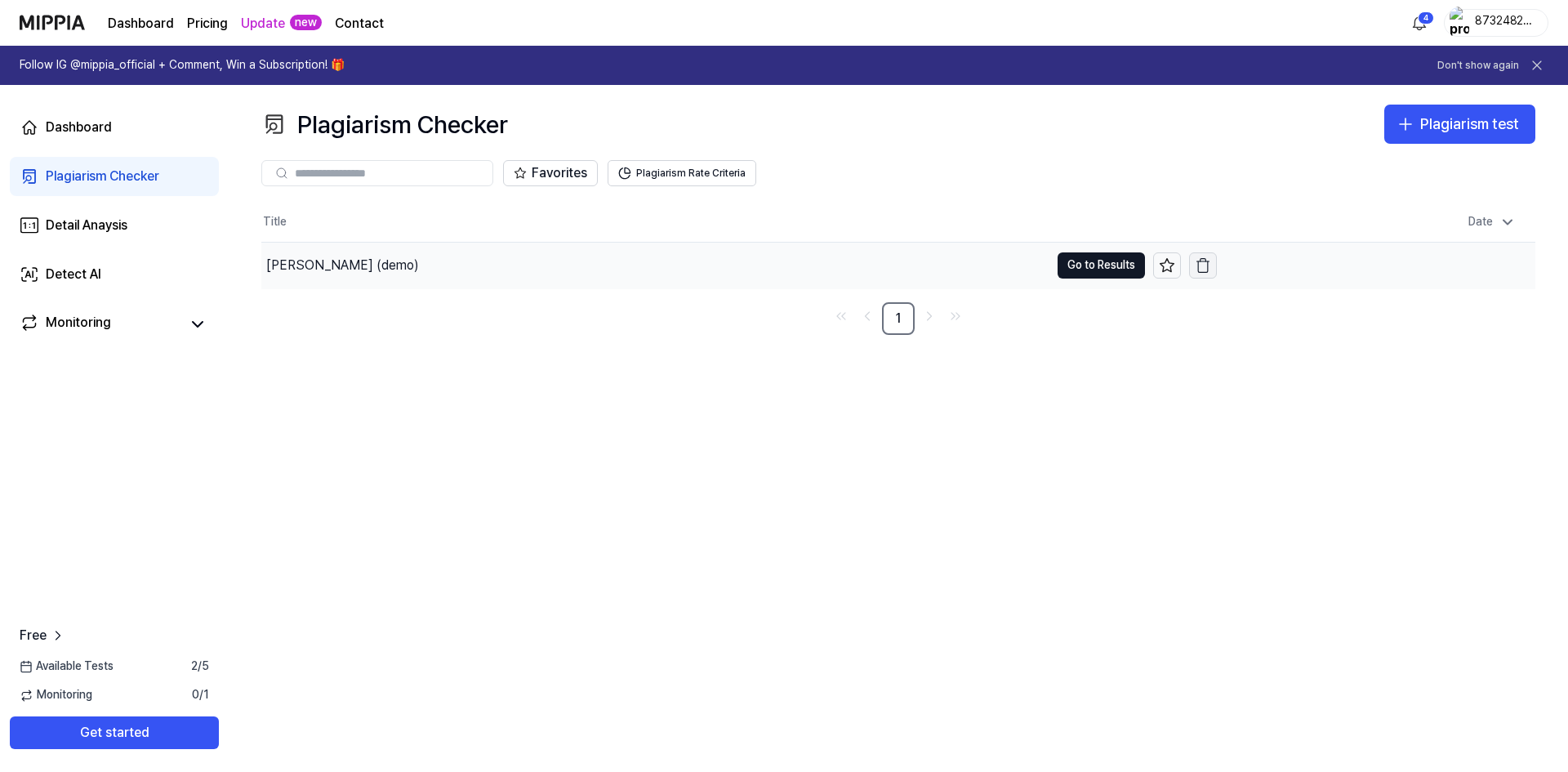
click at [1201, 263] on icon "button" at bounding box center [1203, 265] width 16 height 16
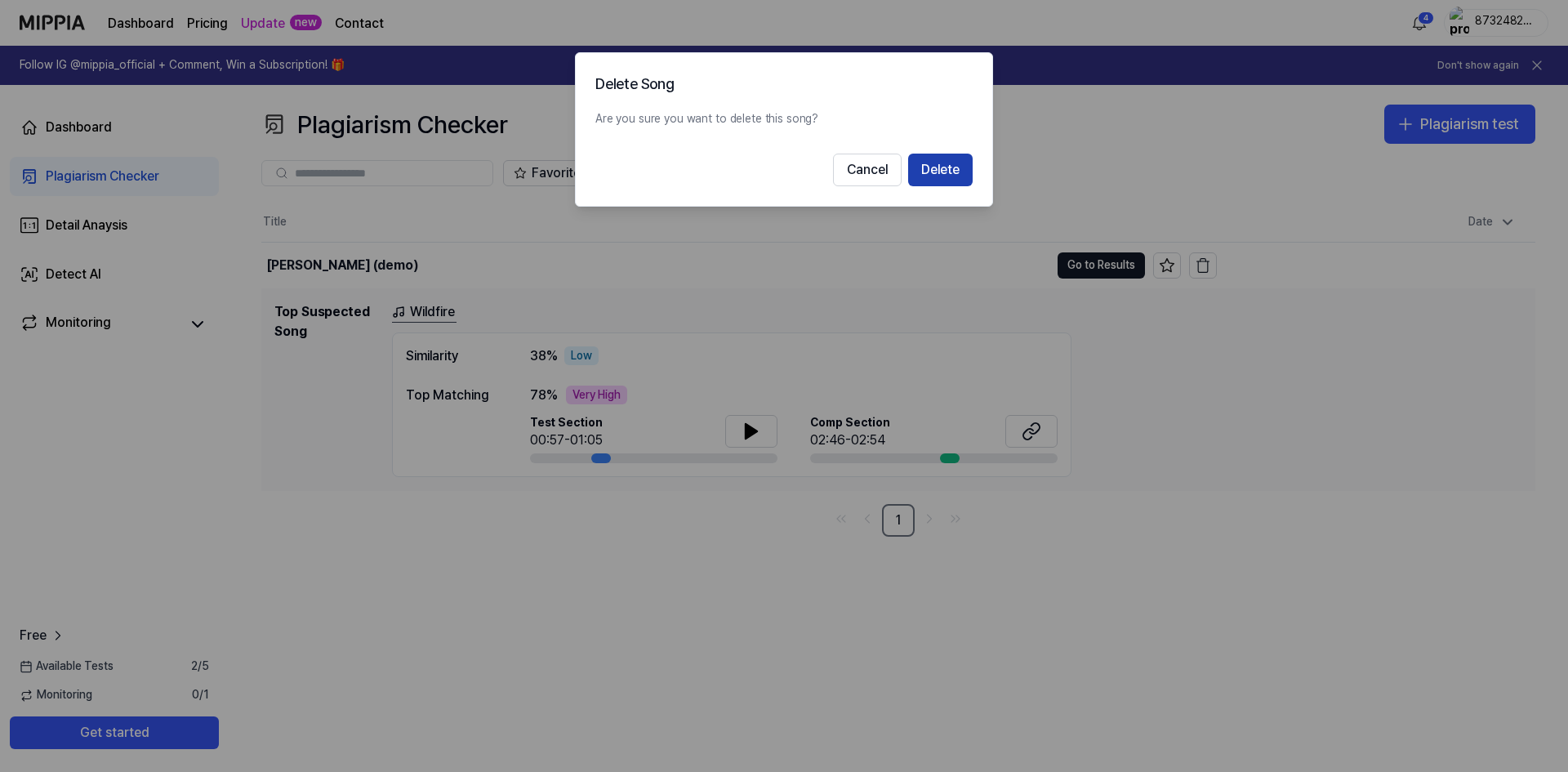
click at [931, 173] on button "Delete" at bounding box center [941, 169] width 65 height 33
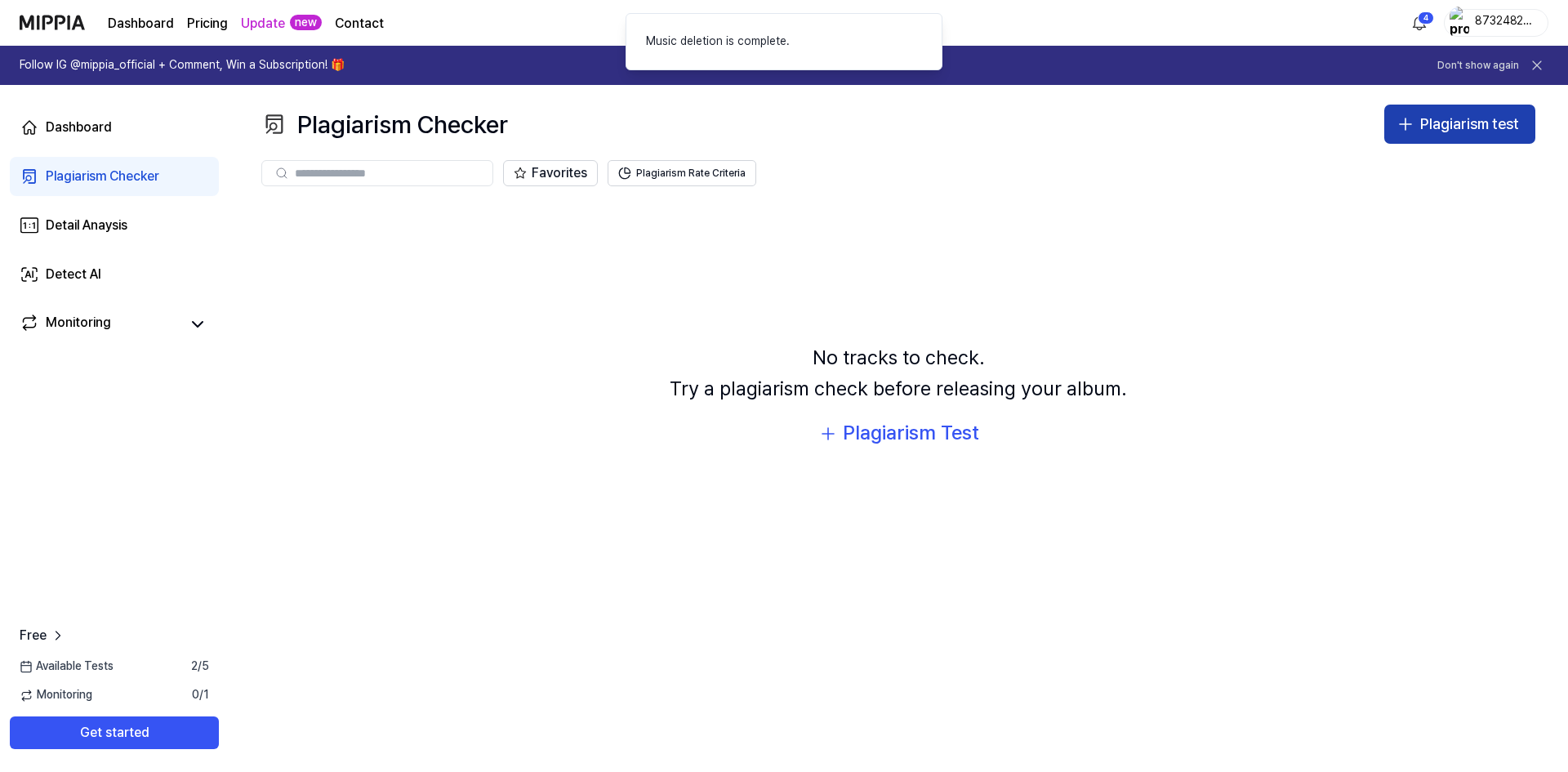
click at [1465, 137] on button "Plagiarism test" at bounding box center [1459, 124] width 151 height 40
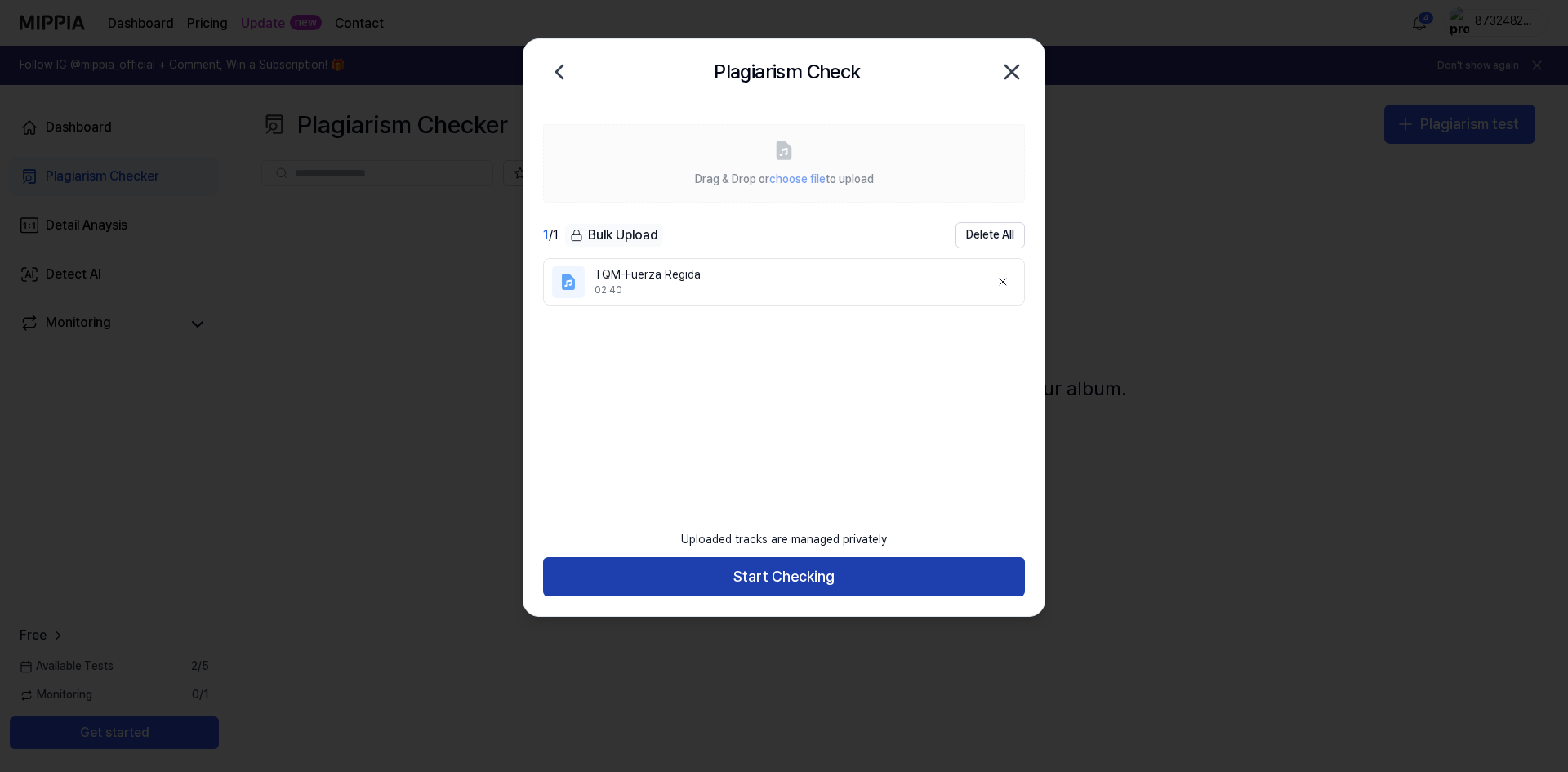
click at [802, 584] on button "Start Checking" at bounding box center [784, 577] width 482 height 40
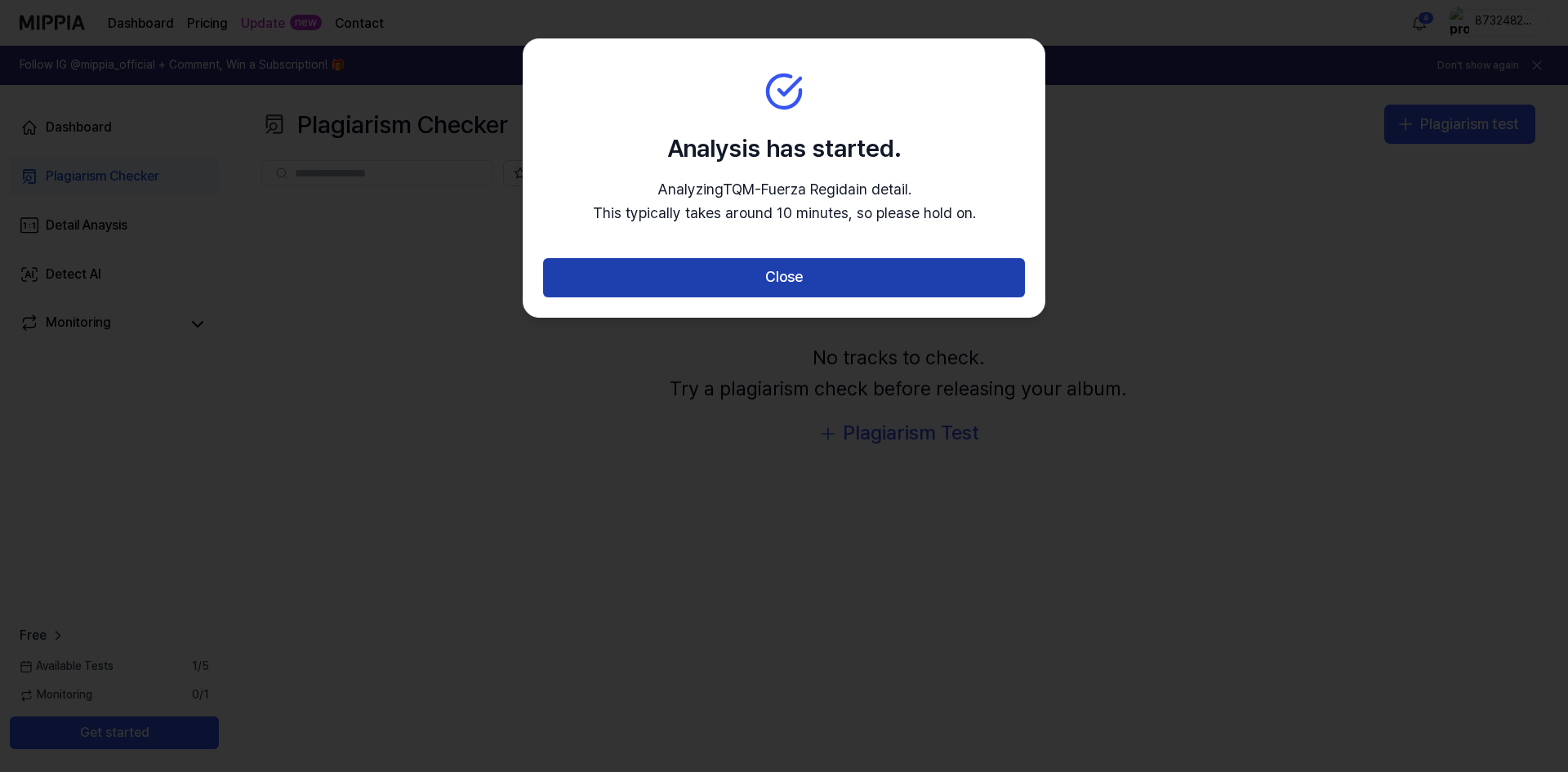
click at [782, 274] on button "Close" at bounding box center [784, 278] width 482 height 40
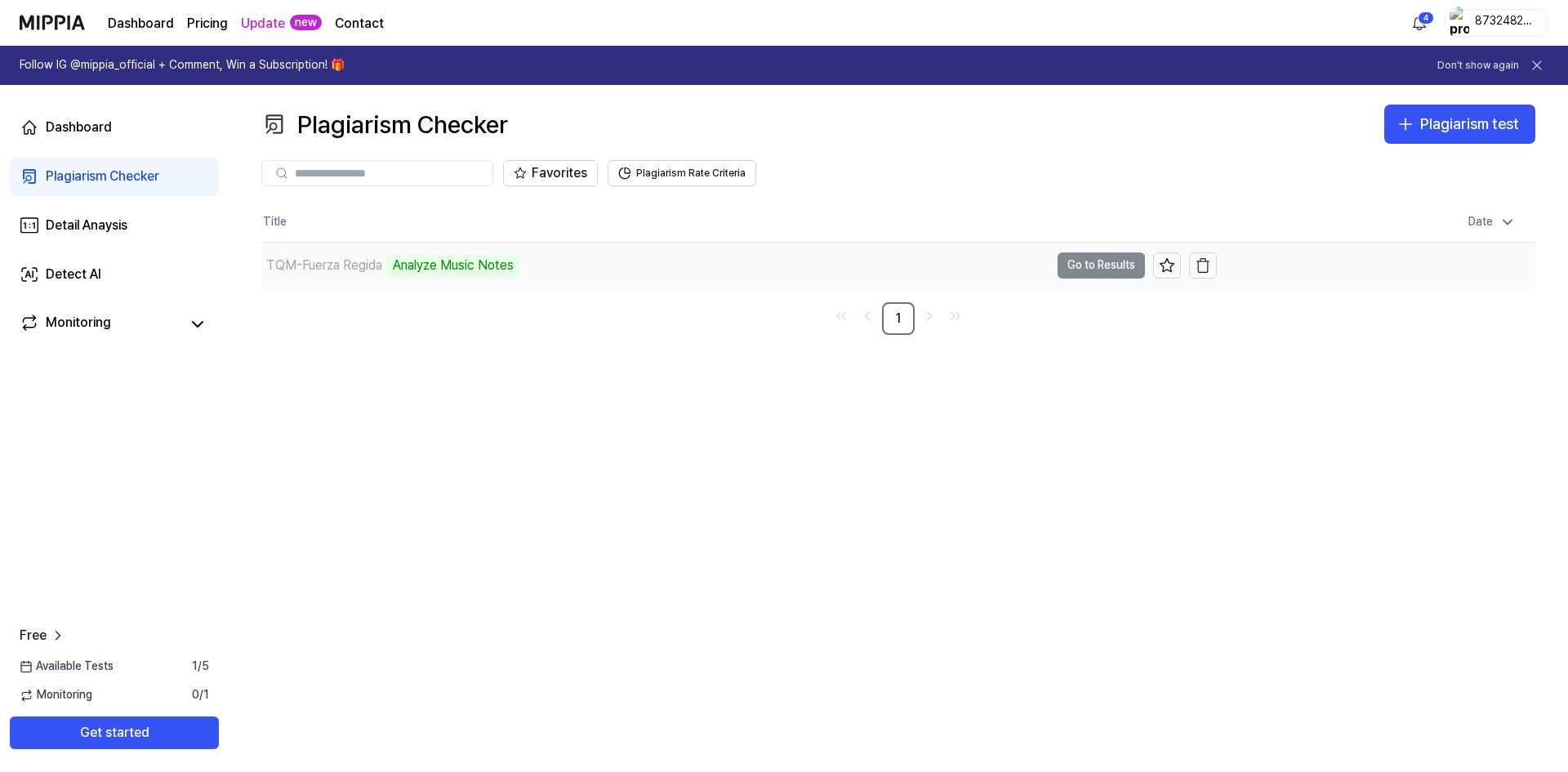
click at [671, 255] on div "TQM-Fuerza Regida Analyze Music Notes" at bounding box center [655, 265] width 788 height 45
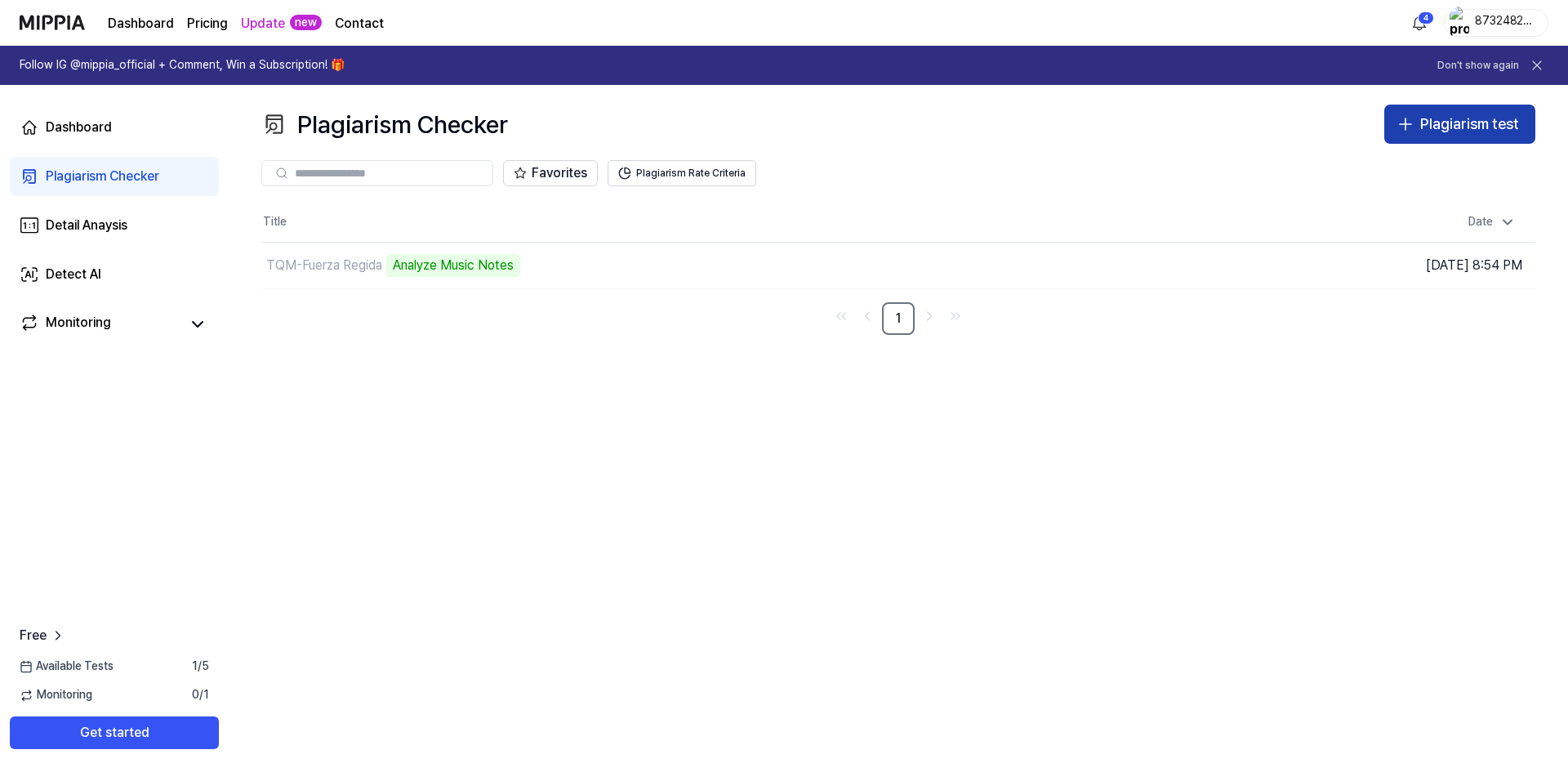
click at [1429, 121] on div "Plagiarism test" at bounding box center [1469, 125] width 99 height 24
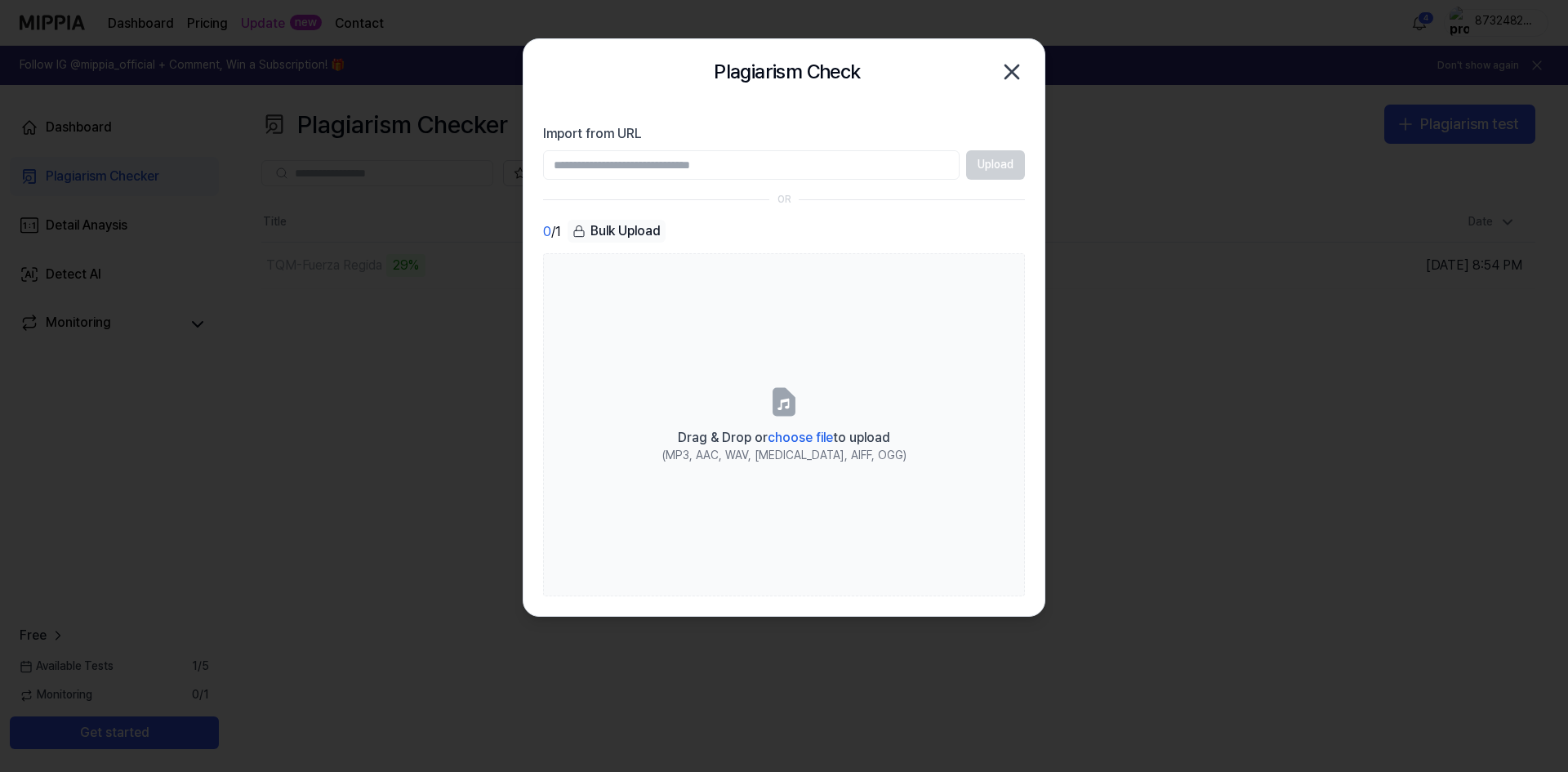
click at [995, 67] on div "Plagiarism Check Close" at bounding box center [784, 72] width 482 height 33
click at [435, 332] on div at bounding box center [784, 386] width 1568 height 772
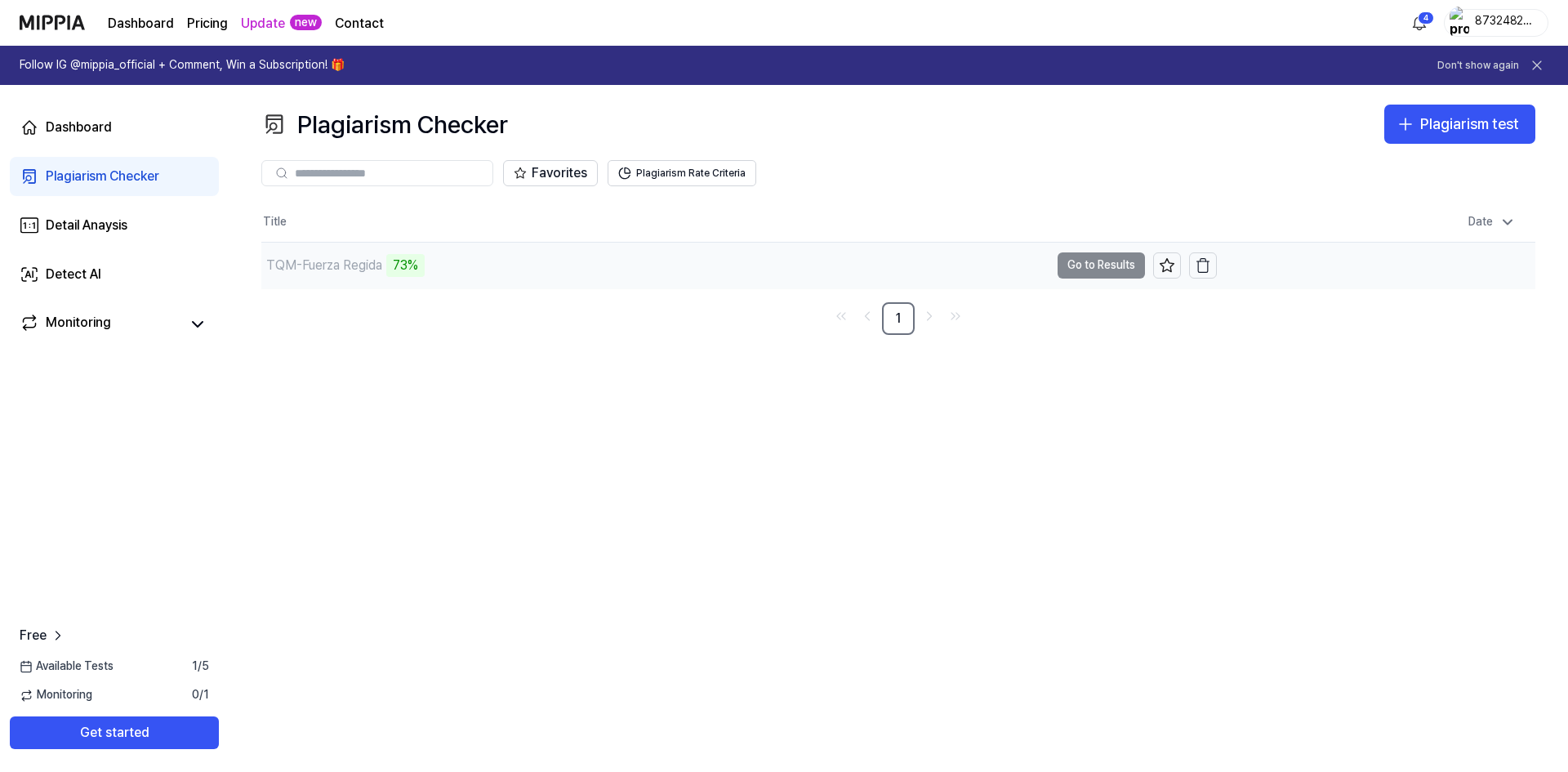
click at [413, 267] on div "73%" at bounding box center [406, 265] width 39 height 23
drag, startPoint x: 423, startPoint y: 263, endPoint x: 451, endPoint y: 264, distance: 28.0
click at [451, 264] on div "TQM-Fuerza Regida 75%" at bounding box center [655, 265] width 788 height 45
click at [896, 319] on link "1" at bounding box center [899, 318] width 33 height 33
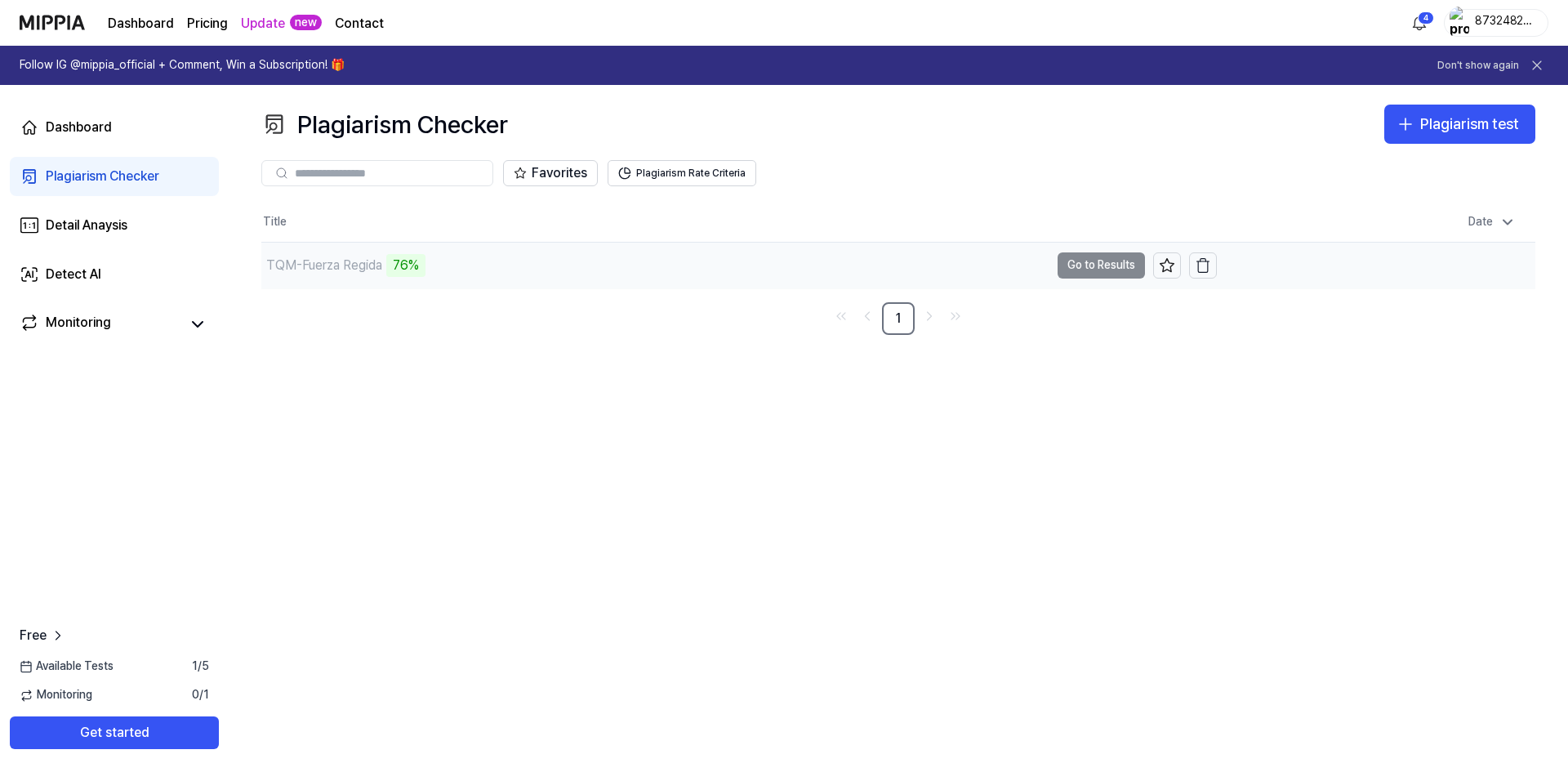
drag, startPoint x: 390, startPoint y: 258, endPoint x: 452, endPoint y: 277, distance: 64.8
click at [452, 277] on div "TQM-Fuerza Regida 76%" at bounding box center [655, 265] width 788 height 45
drag, startPoint x: 396, startPoint y: 271, endPoint x: 446, endPoint y: 267, distance: 50.2
click at [446, 267] on div "TQM-Fuerza Regida 97%" at bounding box center [655, 265] width 788 height 45
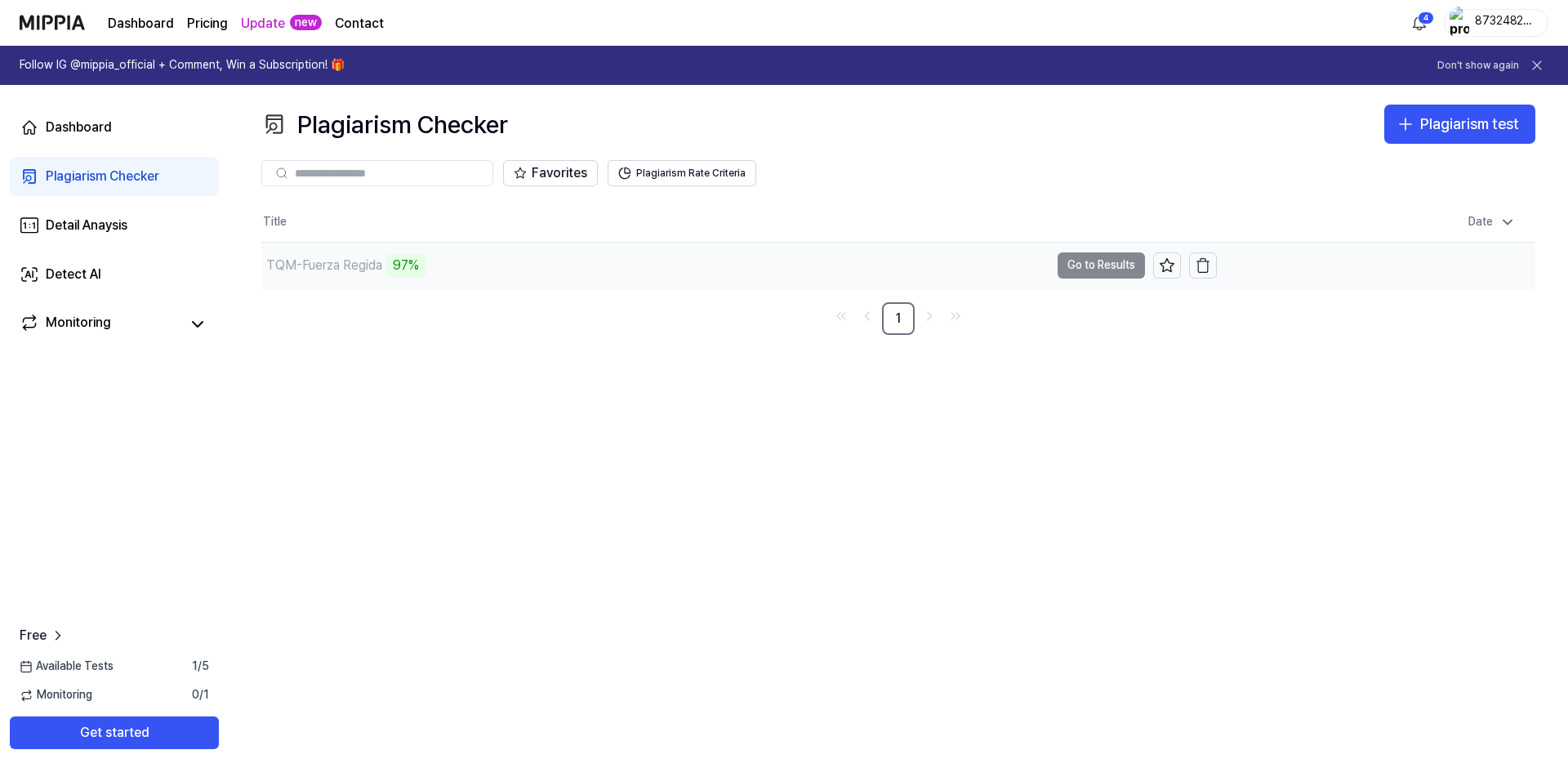
click at [446, 267] on div "TQM-Fuerza Regida 97%" at bounding box center [655, 265] width 788 height 45
click at [866, 270] on div "TQM-Fuerza Regida" at bounding box center [655, 265] width 788 height 45
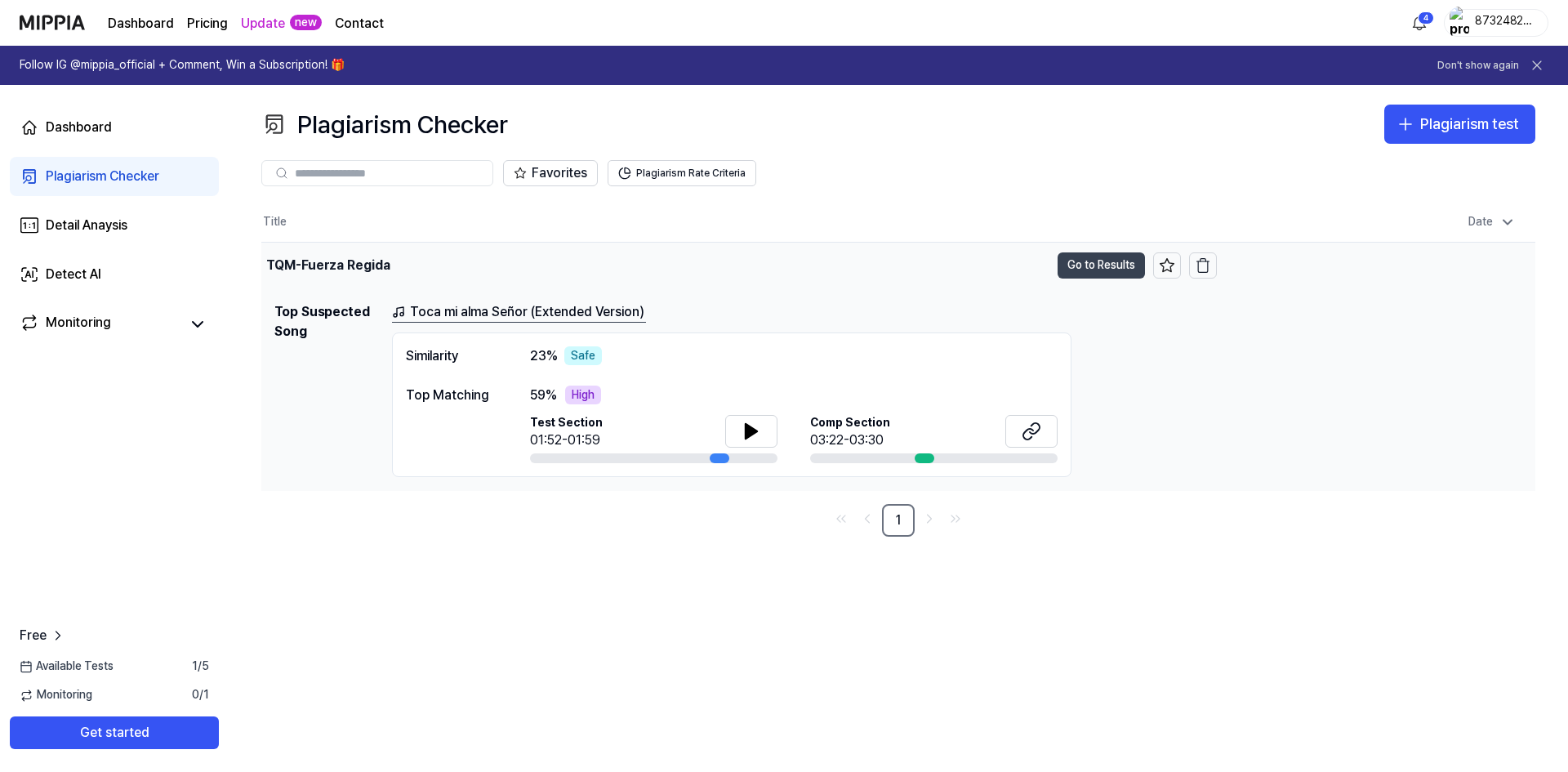
click at [1063, 261] on button "Go to Results" at bounding box center [1101, 265] width 88 height 26
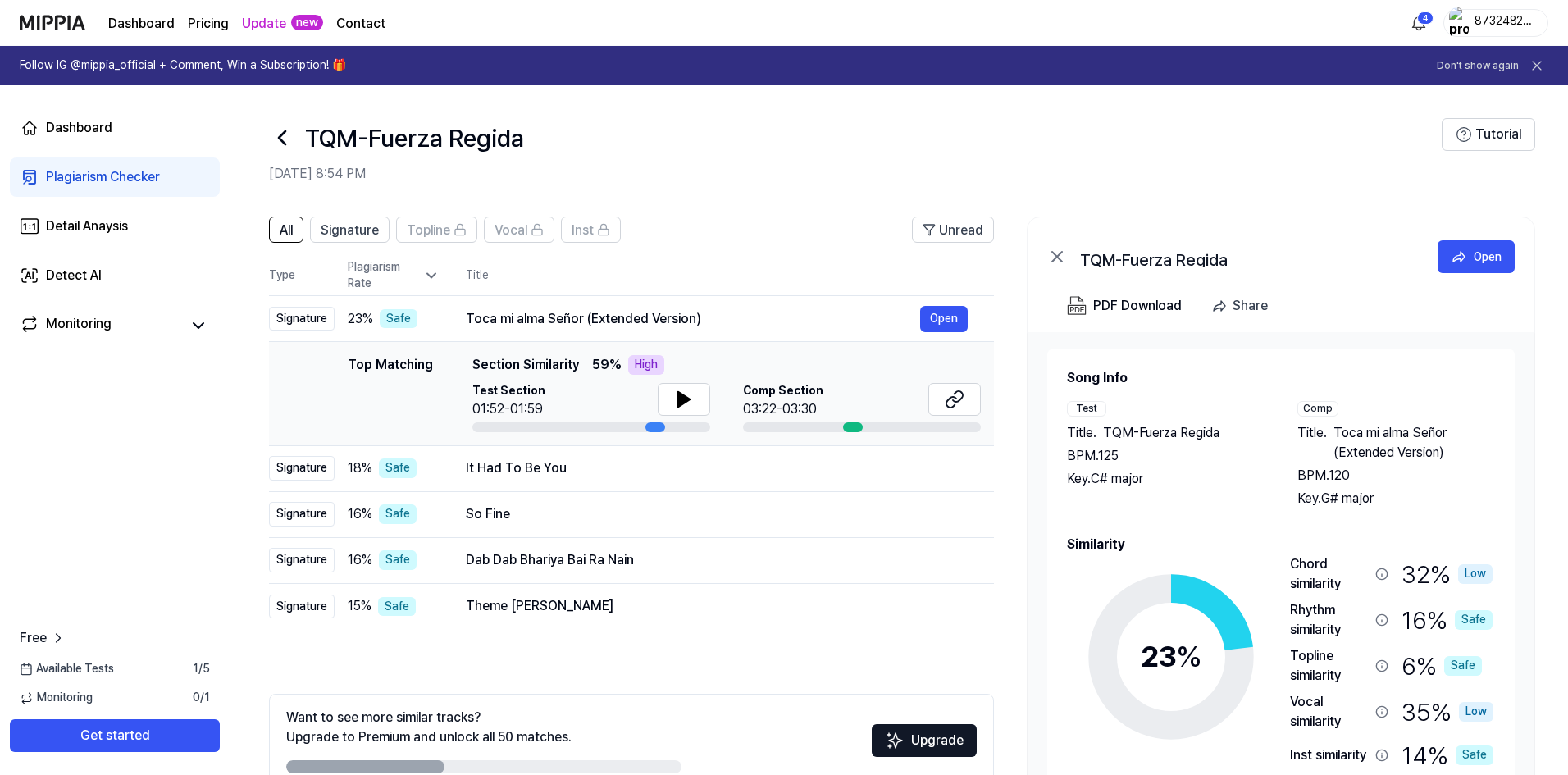
click at [767, 276] on th "Title" at bounding box center [729, 276] width 528 height 40
click at [486, 320] on div "Toca mi alma Señor (Extended Version)" at bounding box center [692, 319] width 454 height 19
click at [412, 276] on div "Plagiarism Rate" at bounding box center [393, 276] width 92 height 32
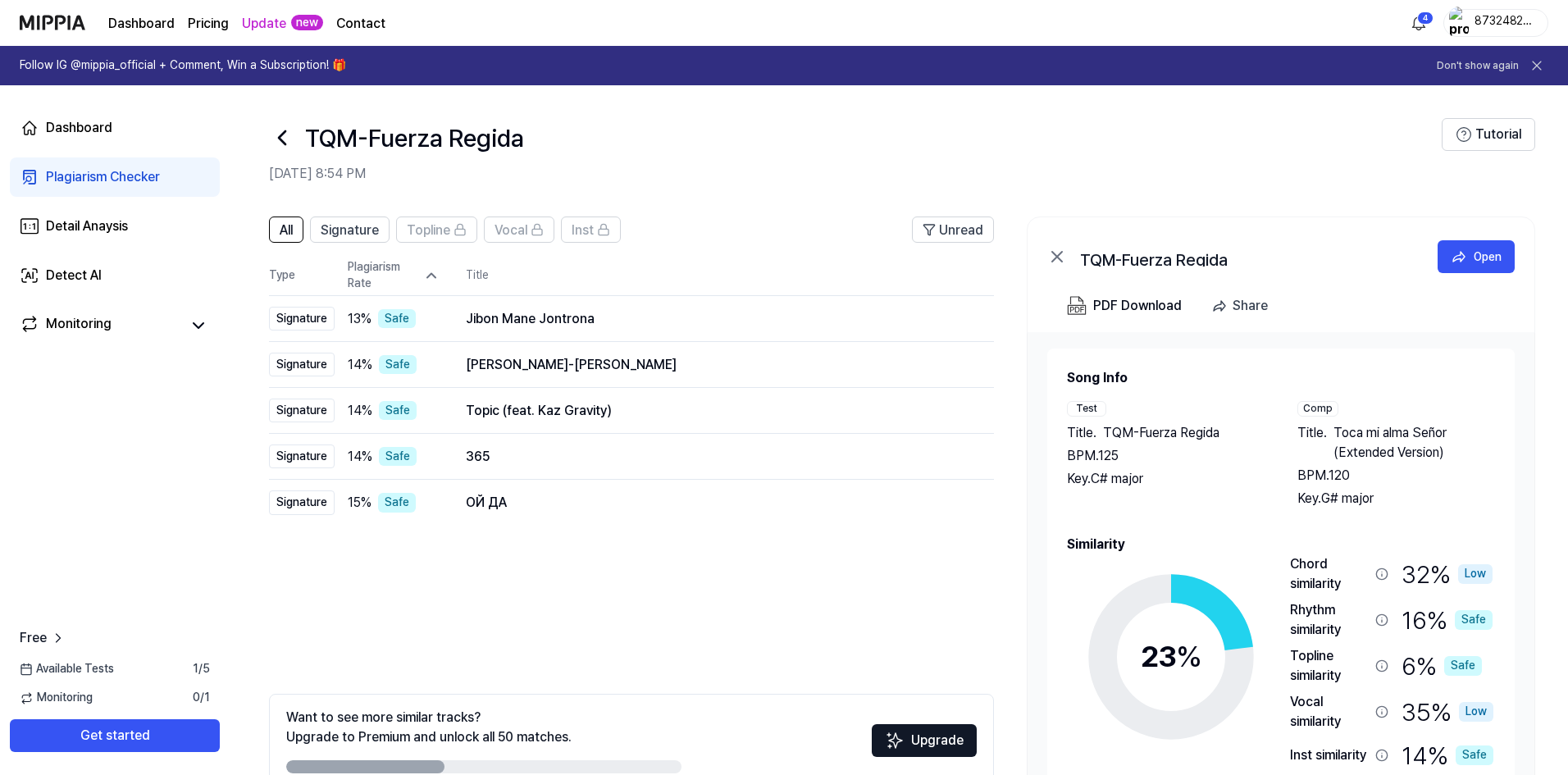
click at [435, 281] on icon at bounding box center [431, 275] width 16 height 16
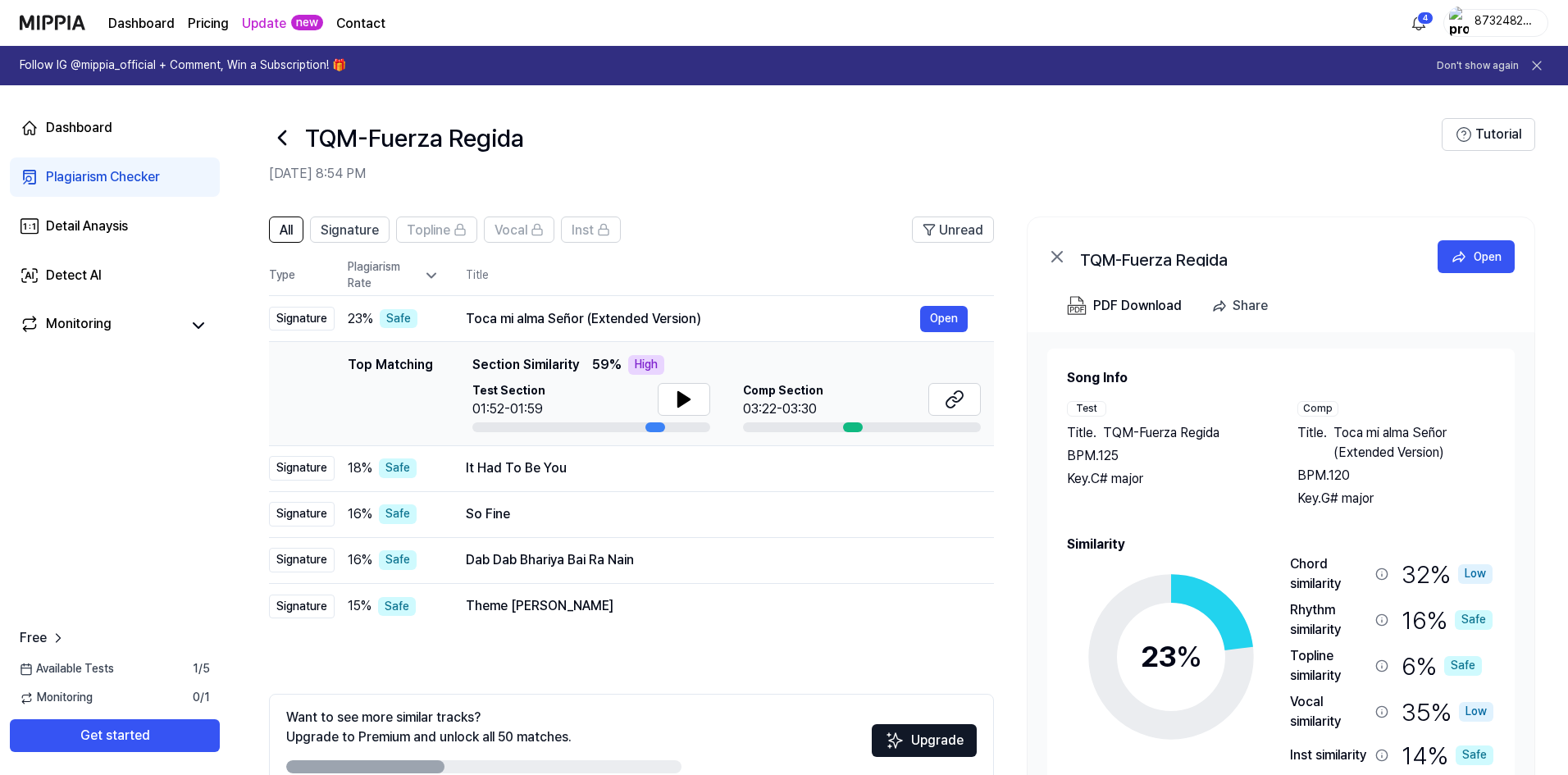
click at [435, 281] on icon at bounding box center [431, 275] width 16 height 16
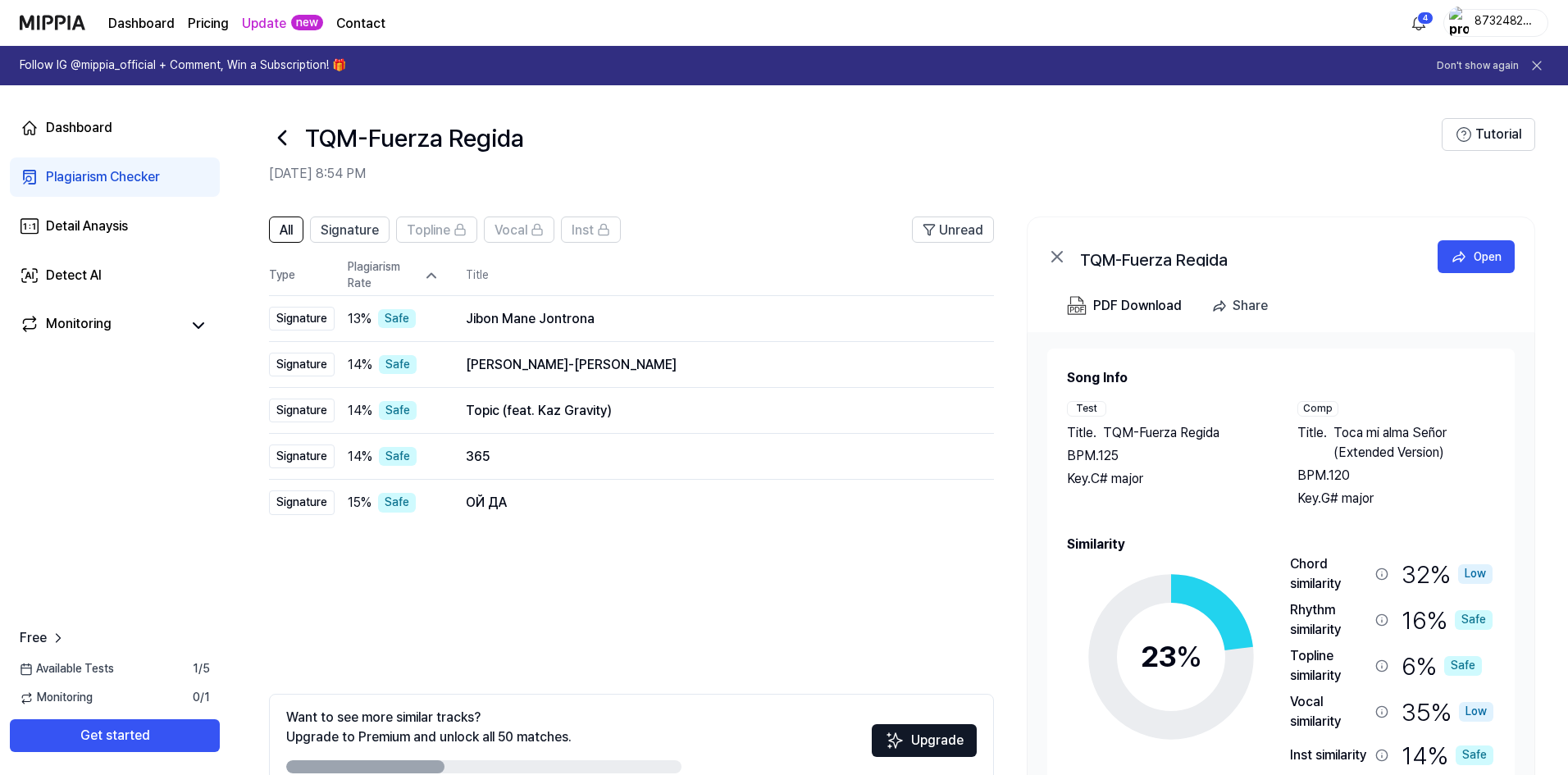
click at [386, 261] on div "Plagiarism Rate" at bounding box center [393, 276] width 92 height 32
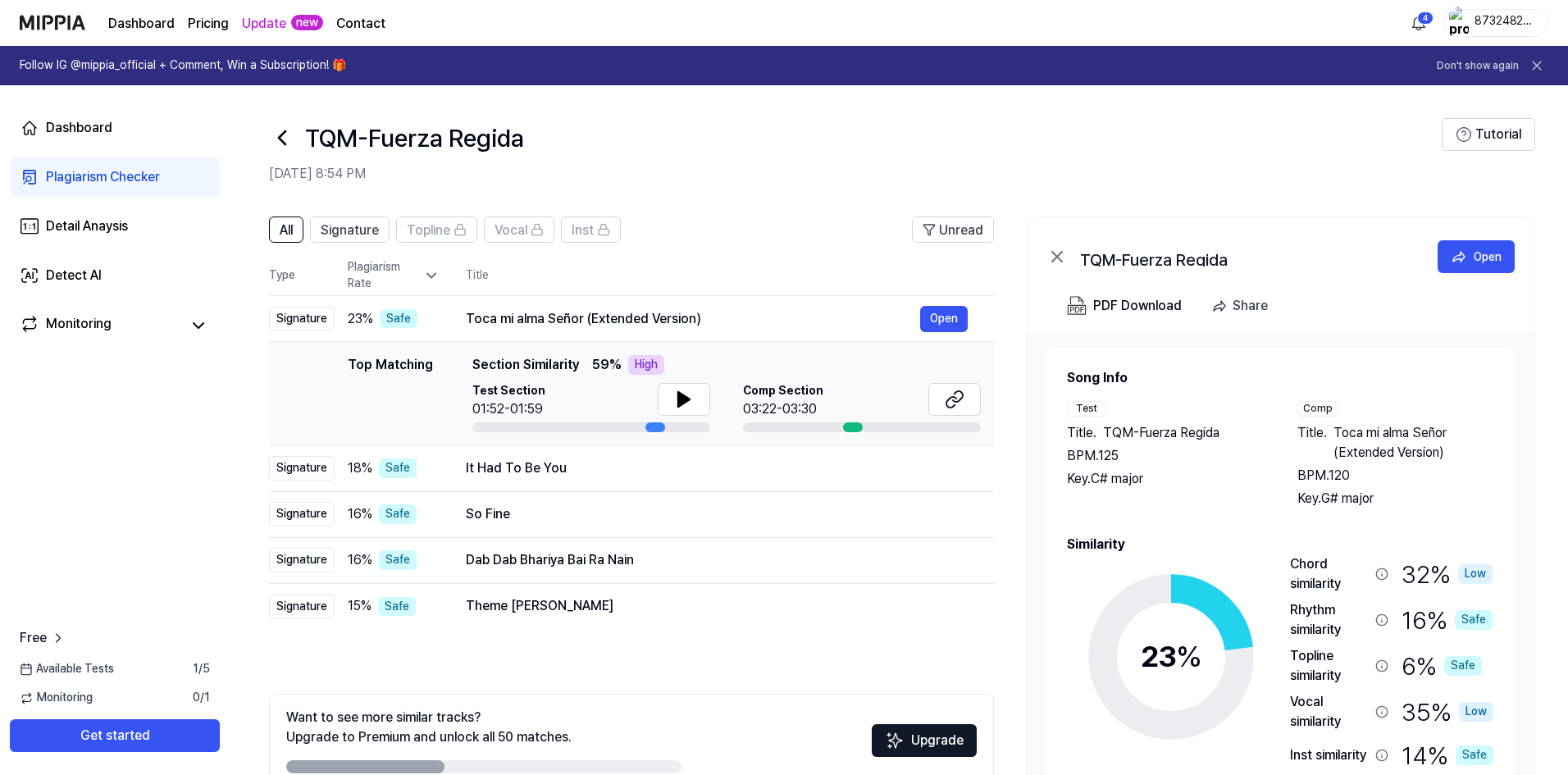
click at [386, 261] on div "Plagiarism Rate" at bounding box center [393, 276] width 92 height 32
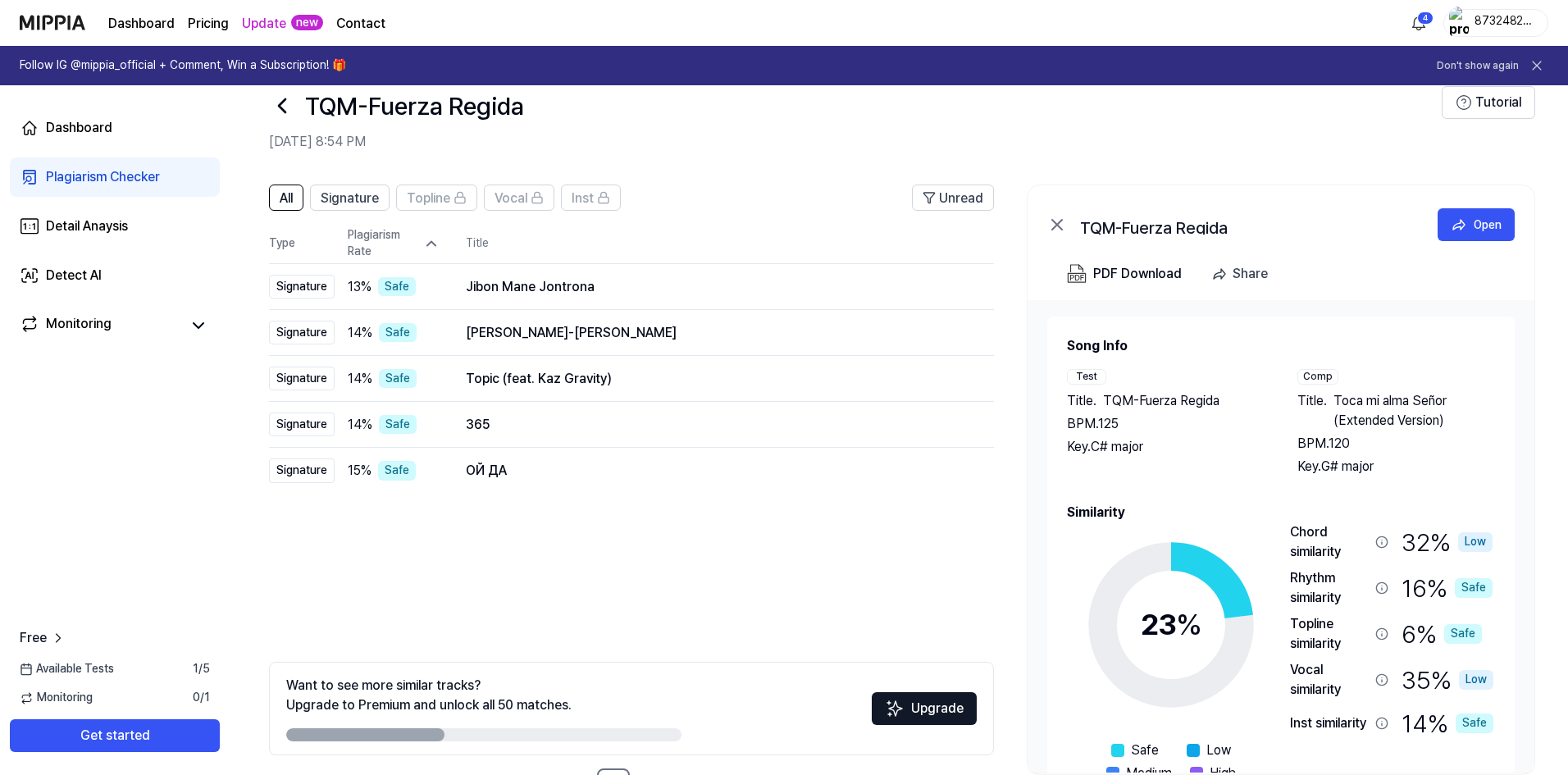
scroll to position [91, 0]
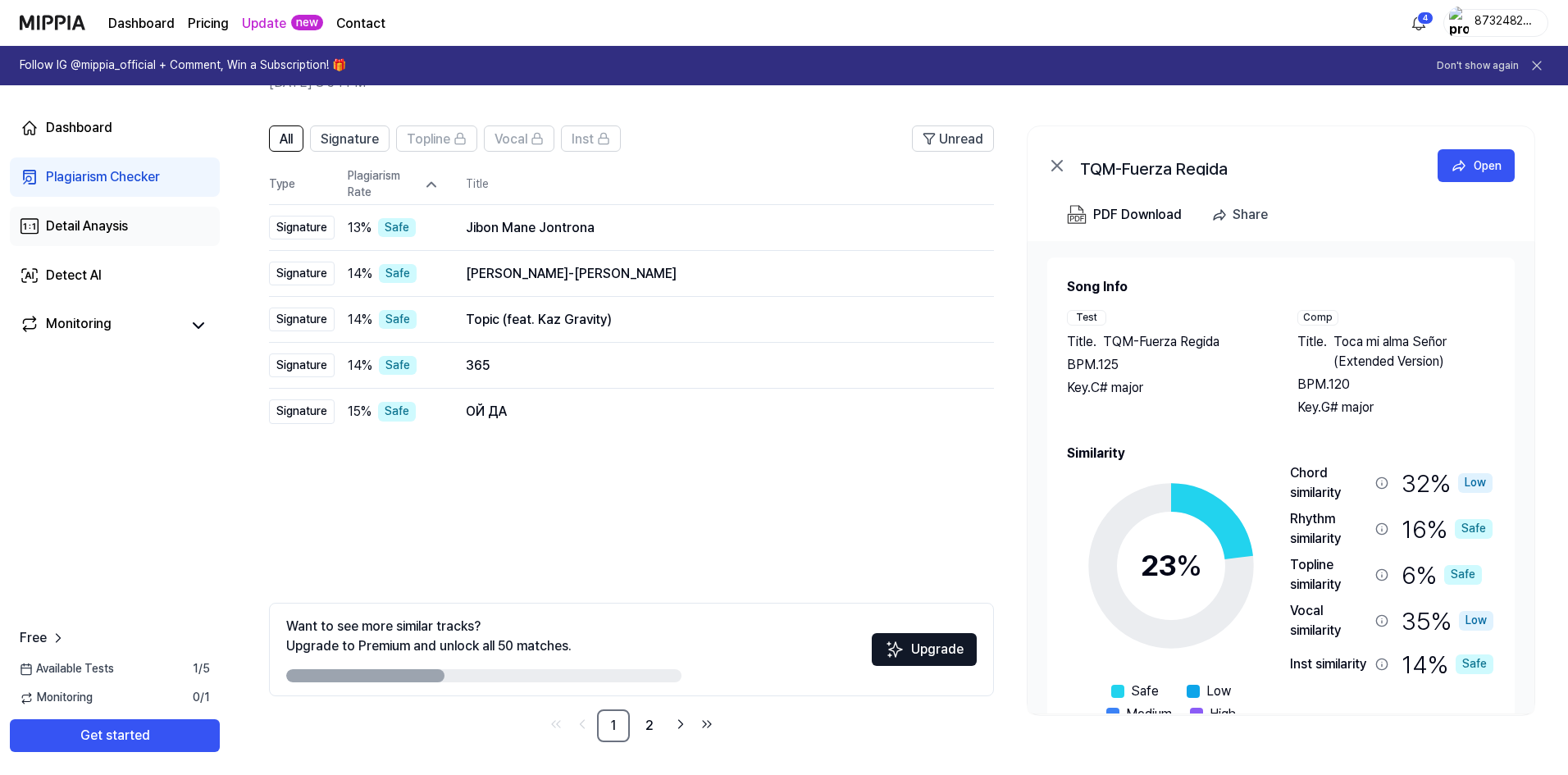
click at [124, 226] on div "Detail Anaysis" at bounding box center [86, 226] width 82 height 19
click at [134, 193] on link "Plagiarism Checker" at bounding box center [115, 177] width 210 height 40
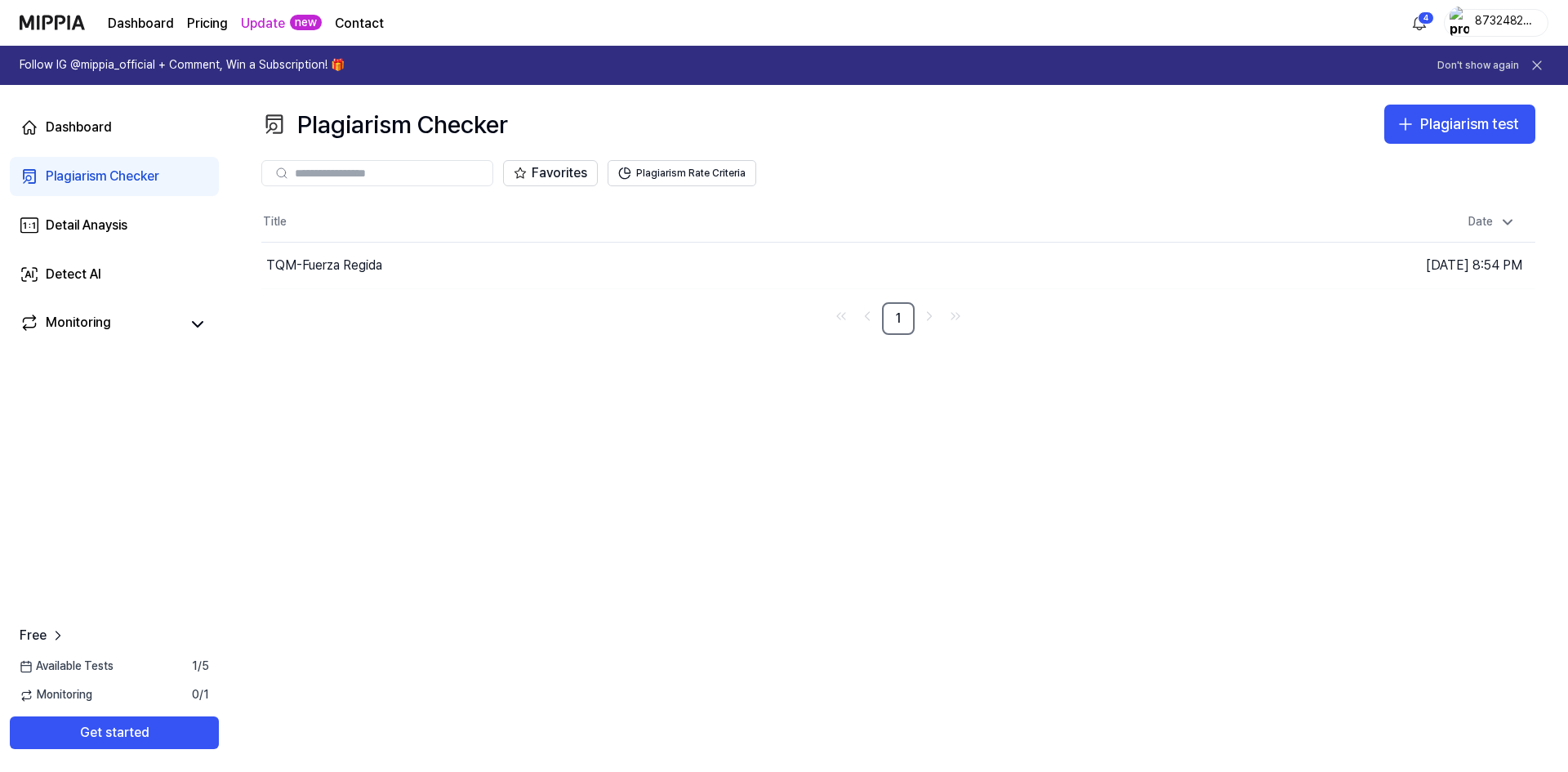
click at [134, 192] on link "Plagiarism Checker" at bounding box center [115, 176] width 209 height 40
click at [1198, 265] on icon "button" at bounding box center [1203, 266] width 10 height 11
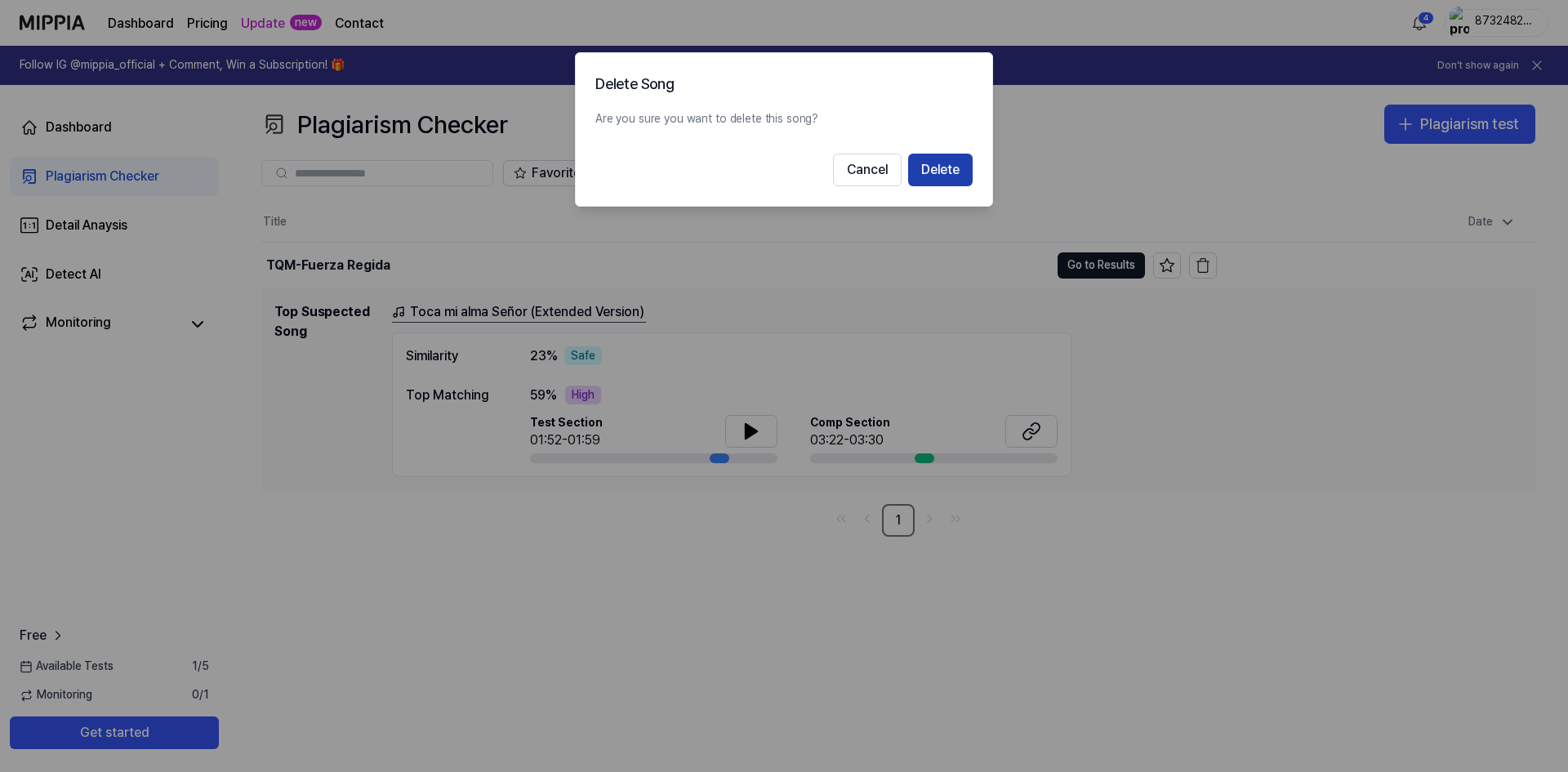
click at [961, 173] on button "Delete" at bounding box center [941, 169] width 65 height 33
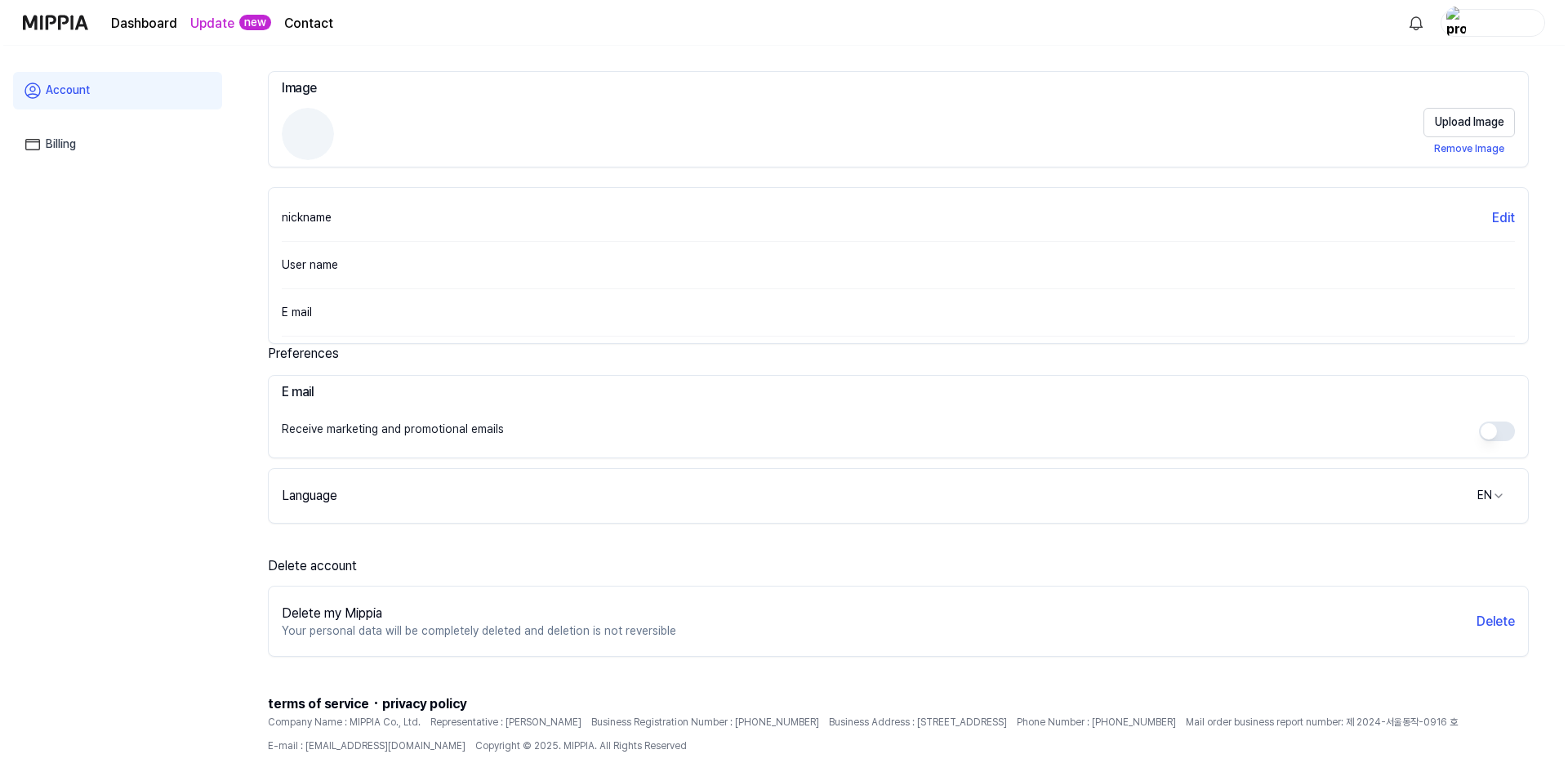
scroll to position [121, 0]
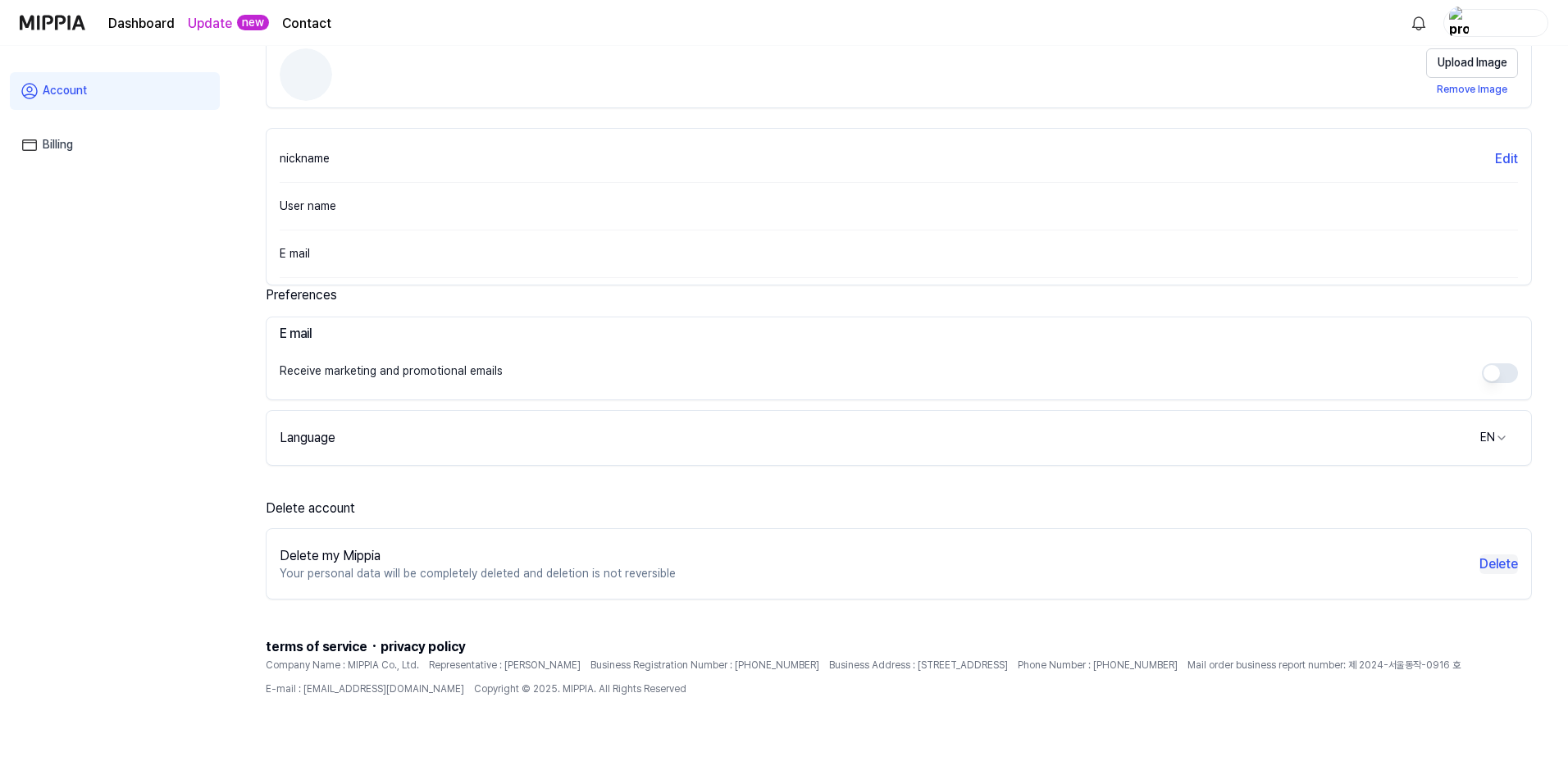
click at [1515, 568] on button "Delete" at bounding box center [1499, 564] width 39 height 19
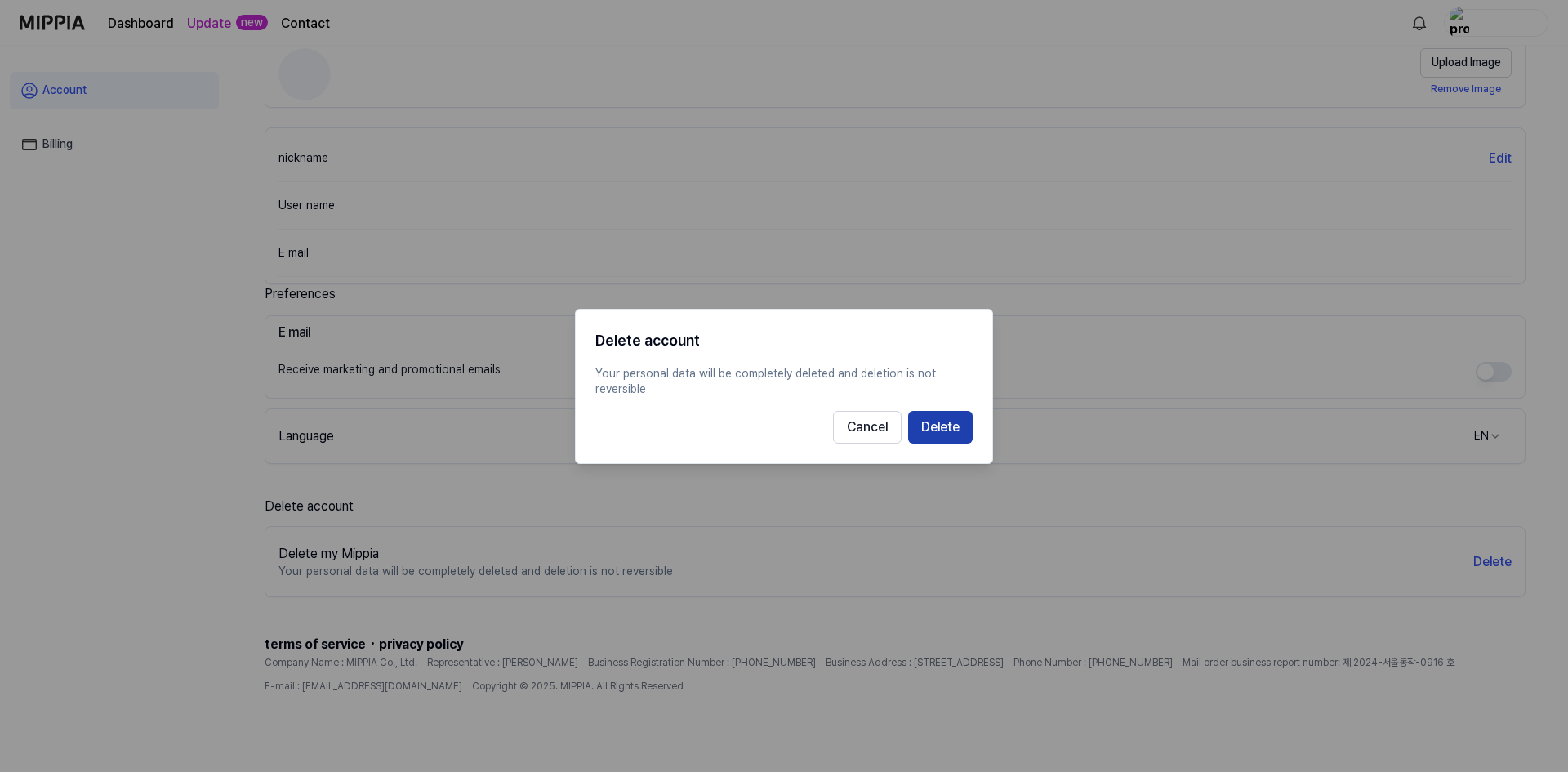
click at [966, 431] on button "Delete" at bounding box center [941, 426] width 65 height 33
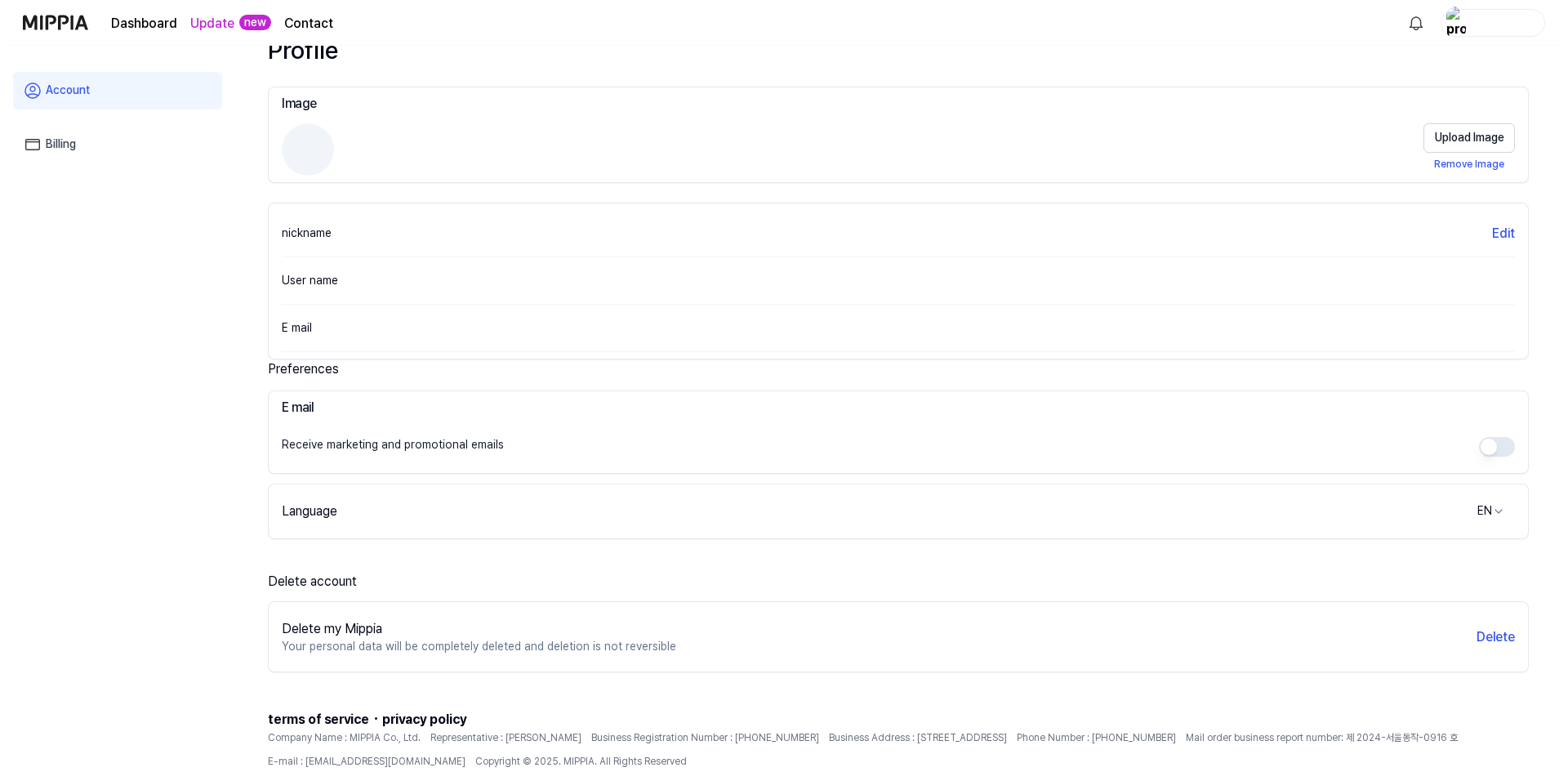
scroll to position [0, 0]
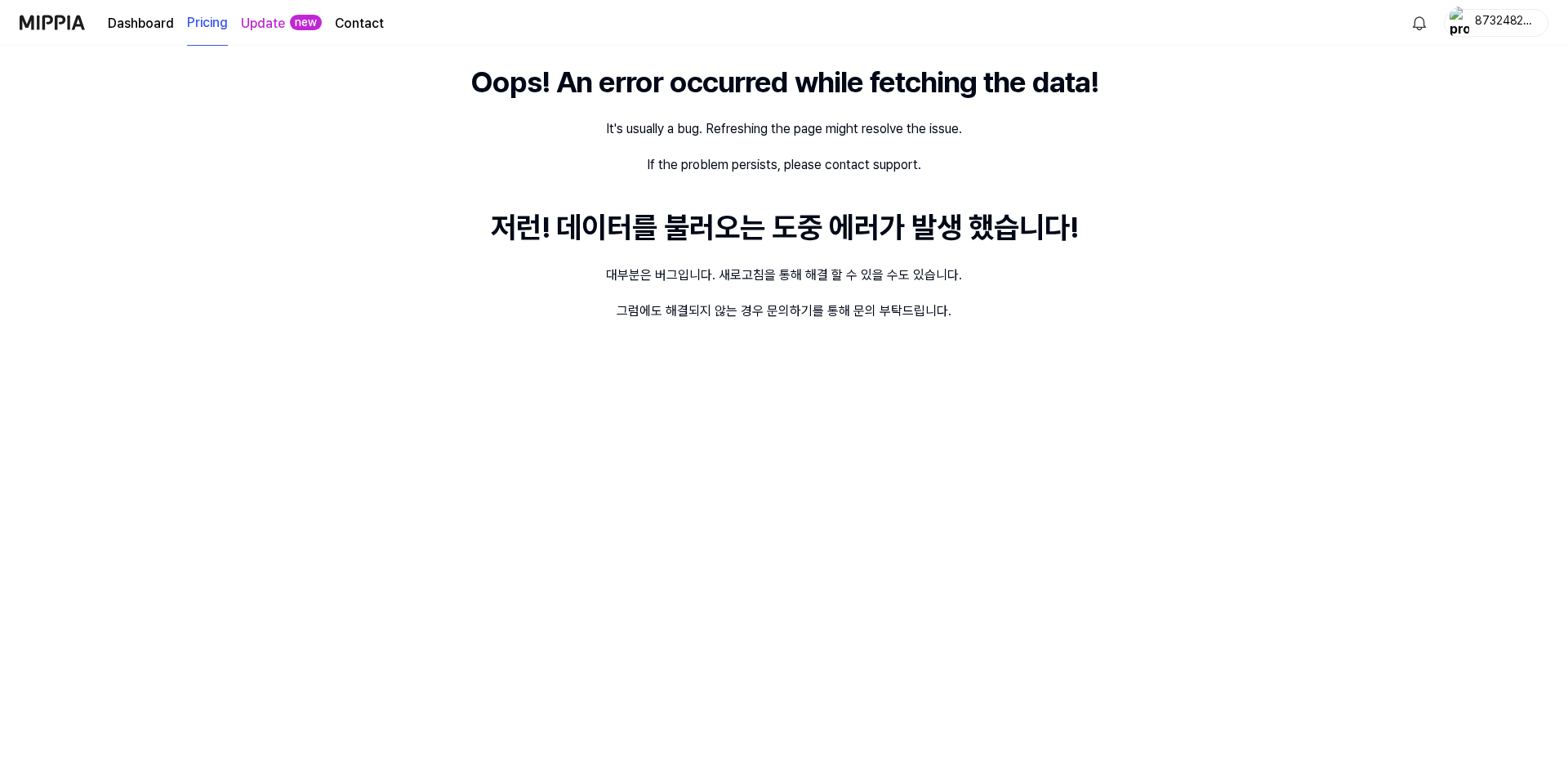
click at [200, 22] on page\) "Pricing" at bounding box center [207, 23] width 40 height 45
click at [1525, 21] on div "87324823789478932" at bounding box center [1507, 22] width 64 height 18
click at [1385, 122] on link "Account" at bounding box center [1435, 118] width 188 height 16
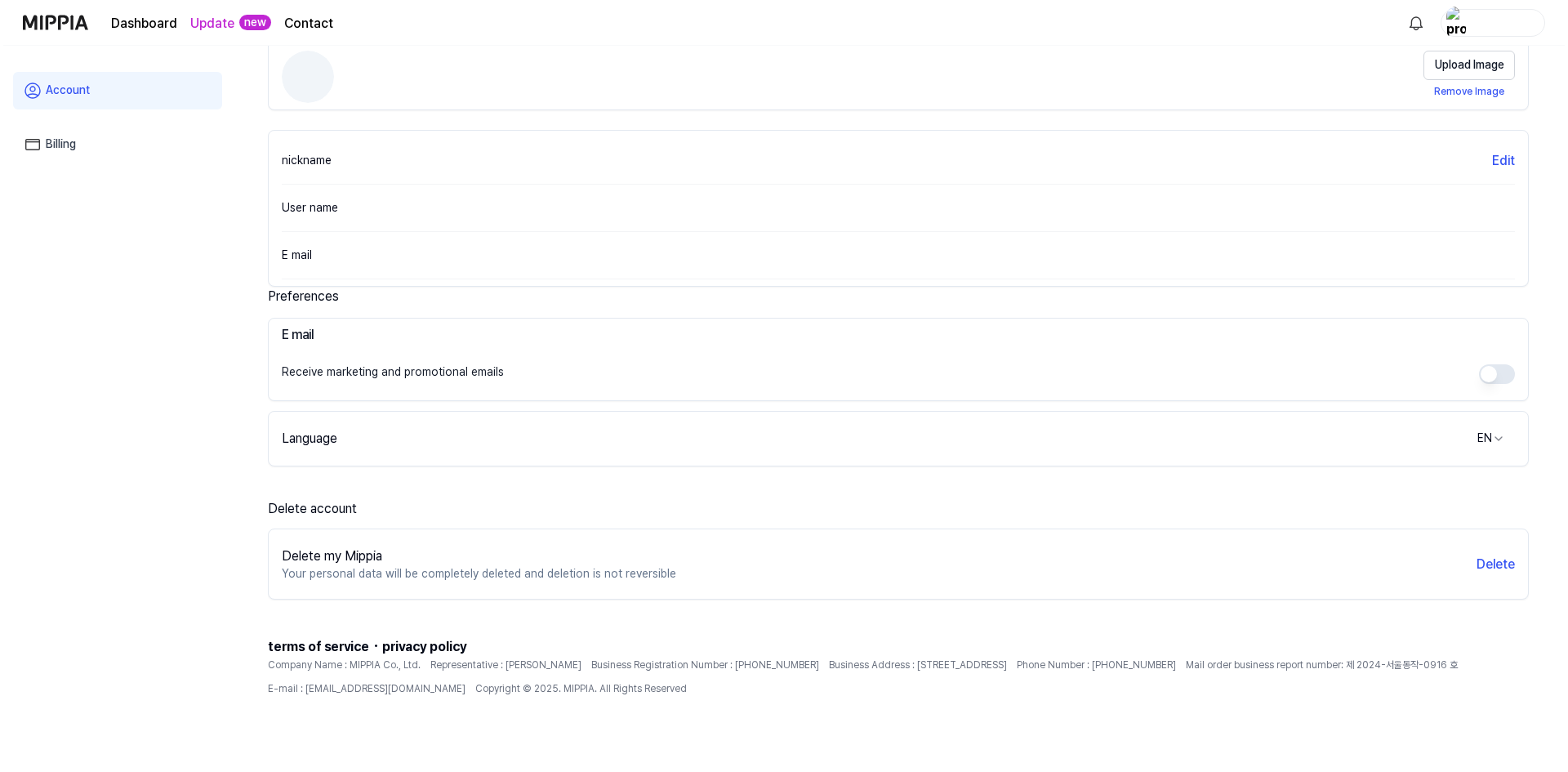
scroll to position [121, 0]
click at [1479, 549] on div "Delete my Mippia Your personal data will be completely deleted and deletion is …" at bounding box center [895, 562] width 1260 height 57
click at [1484, 556] on button "Delete" at bounding box center [1493, 562] width 39 height 19
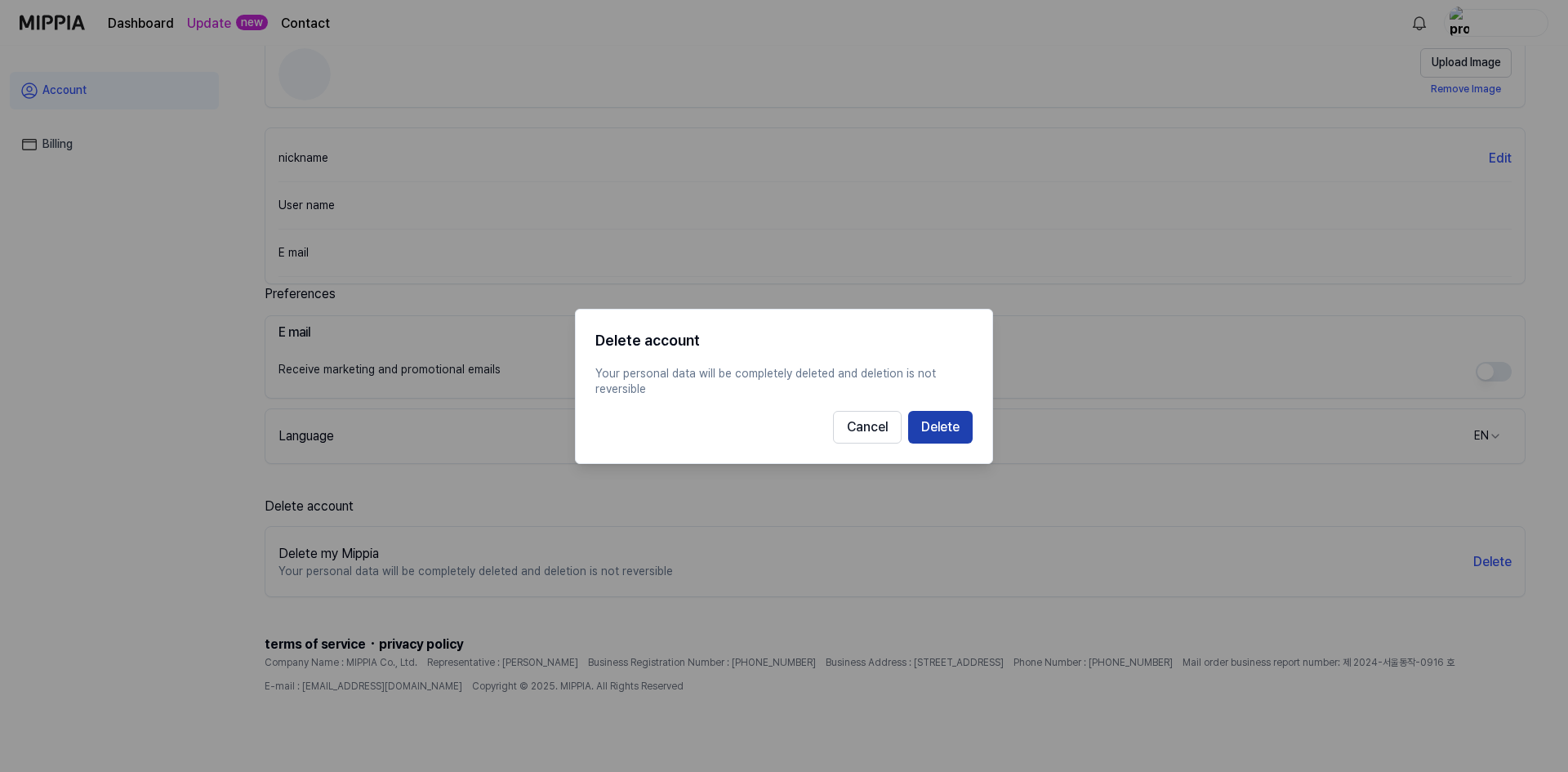
click at [966, 434] on button "Delete" at bounding box center [941, 426] width 65 height 33
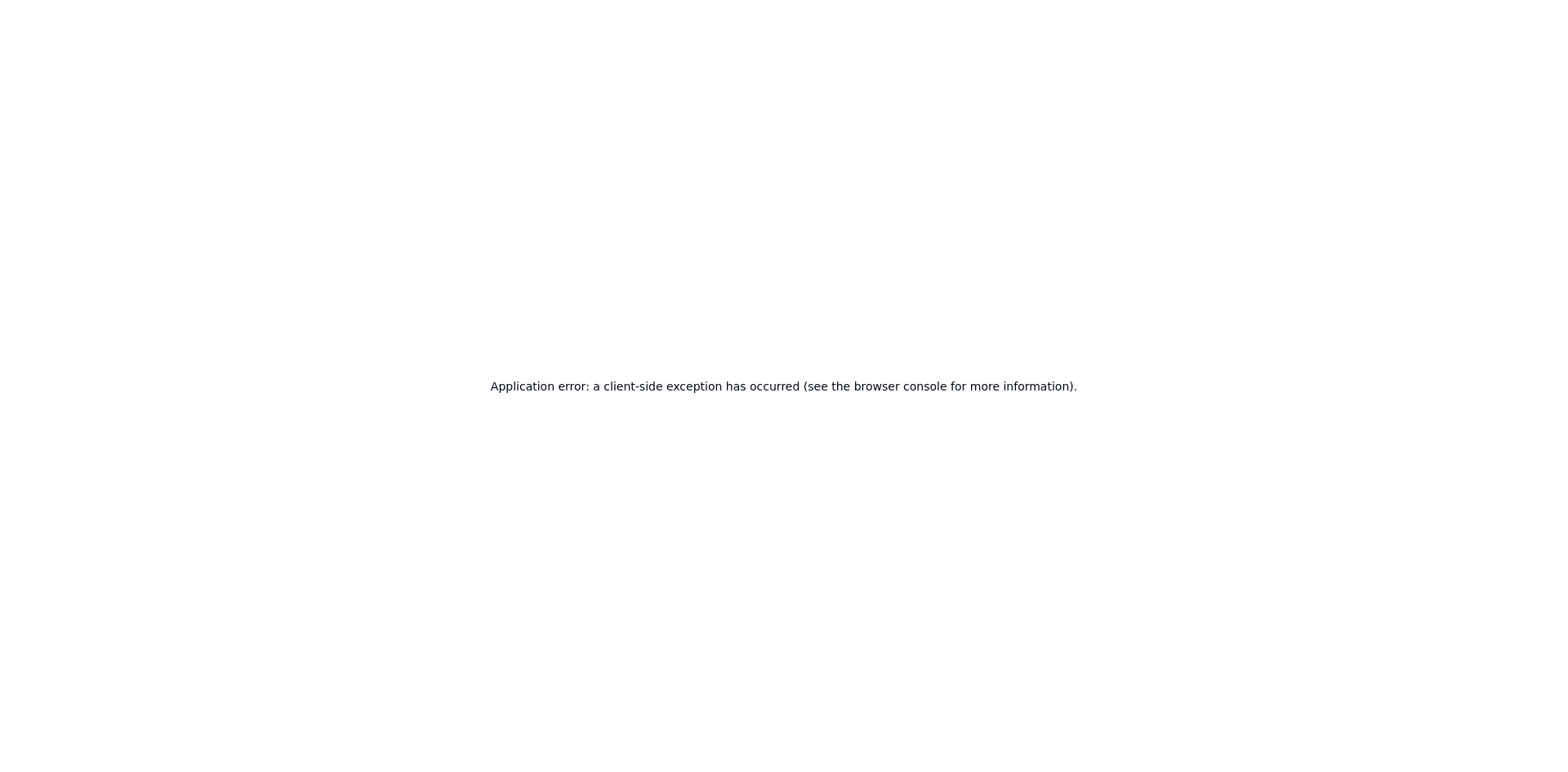
scroll to position [0, 0]
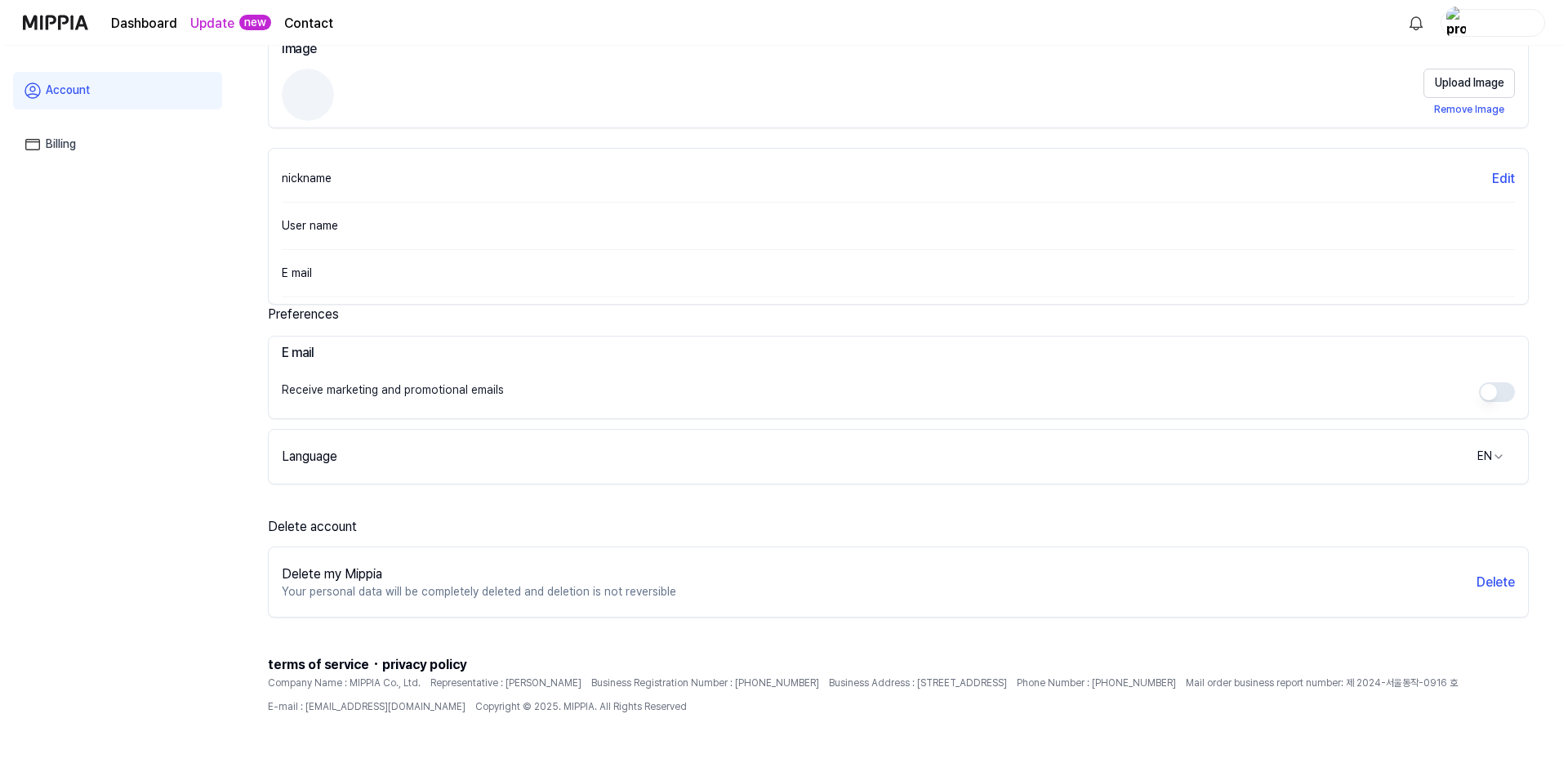
scroll to position [121, 0]
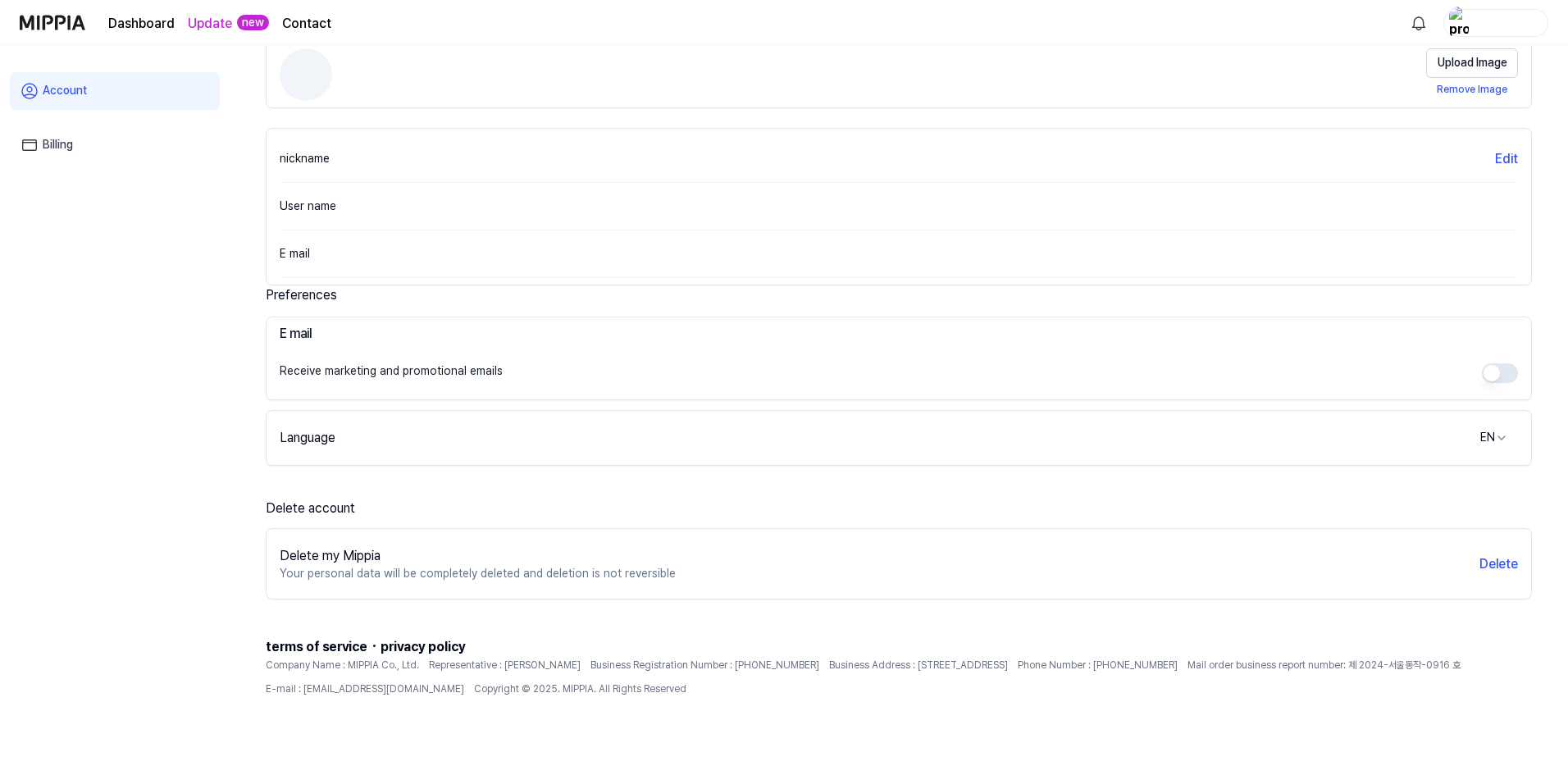
click at [1487, 581] on div "Delete my Mippia Your personal data will be completely deleted and deletion is …" at bounding box center [899, 564] width 1265 height 57
click at [1484, 570] on button "Delete" at bounding box center [1499, 564] width 39 height 19
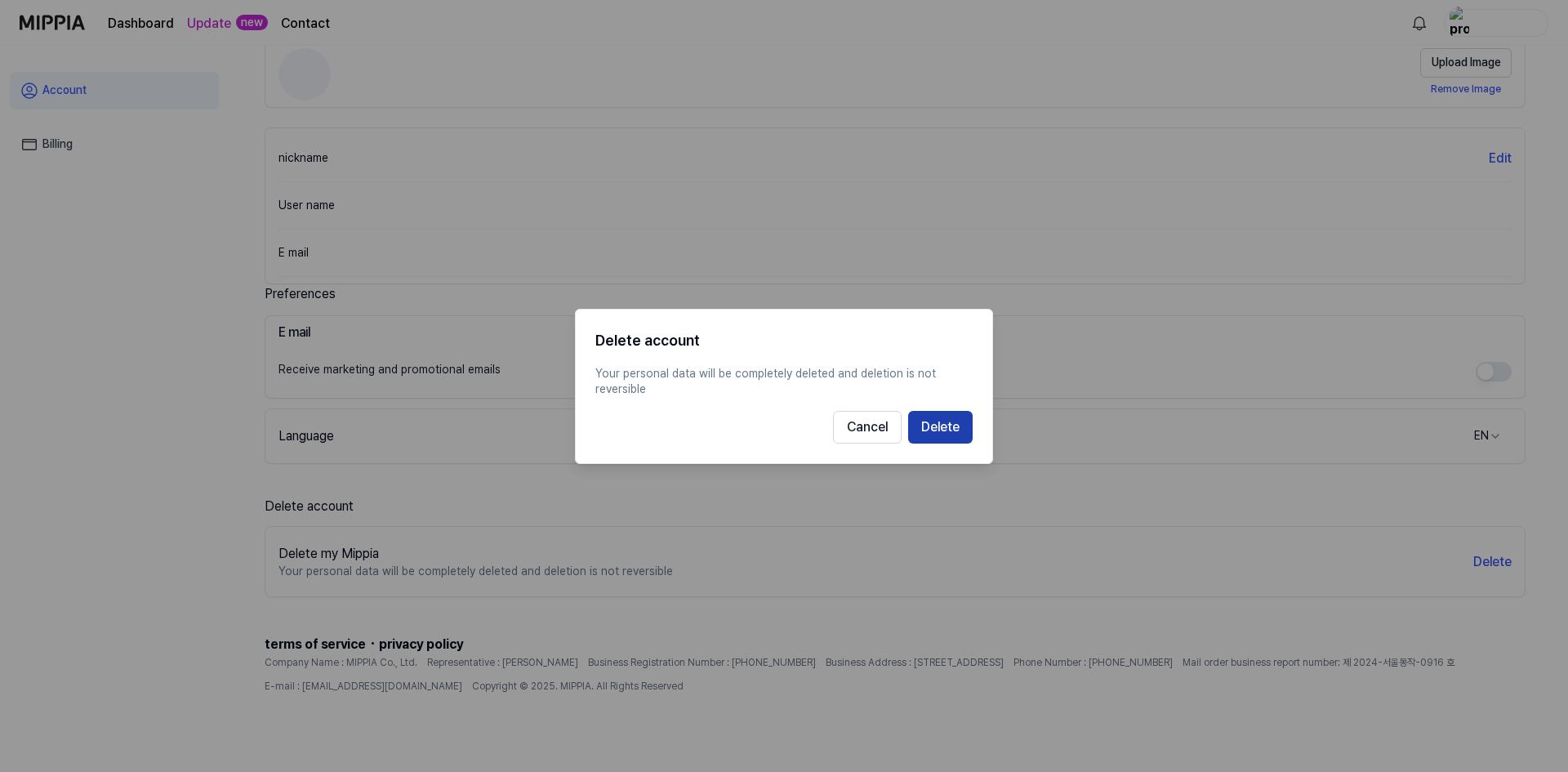
click at [948, 422] on button "Delete" at bounding box center [941, 426] width 65 height 33
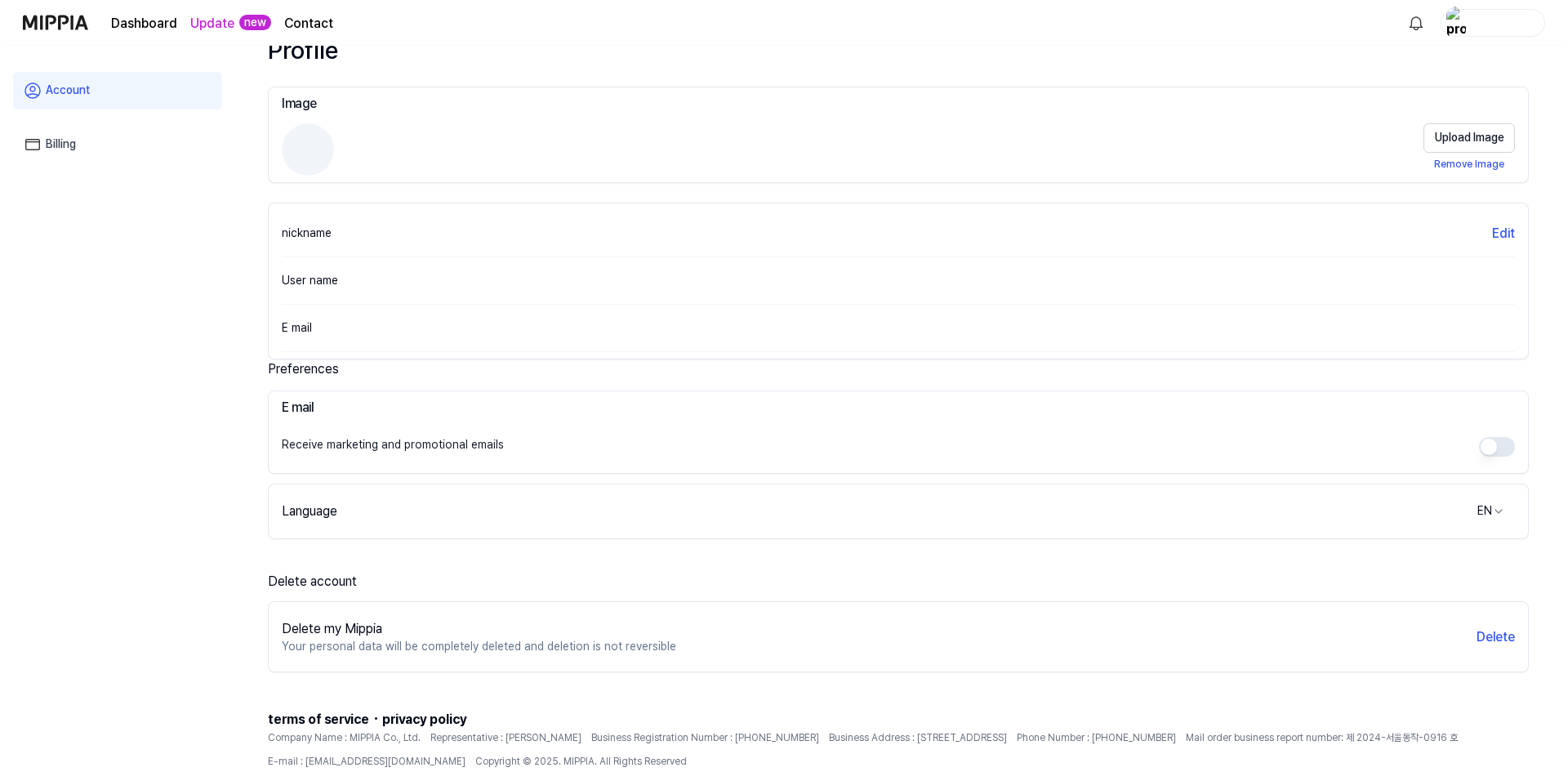
scroll to position [0, 0]
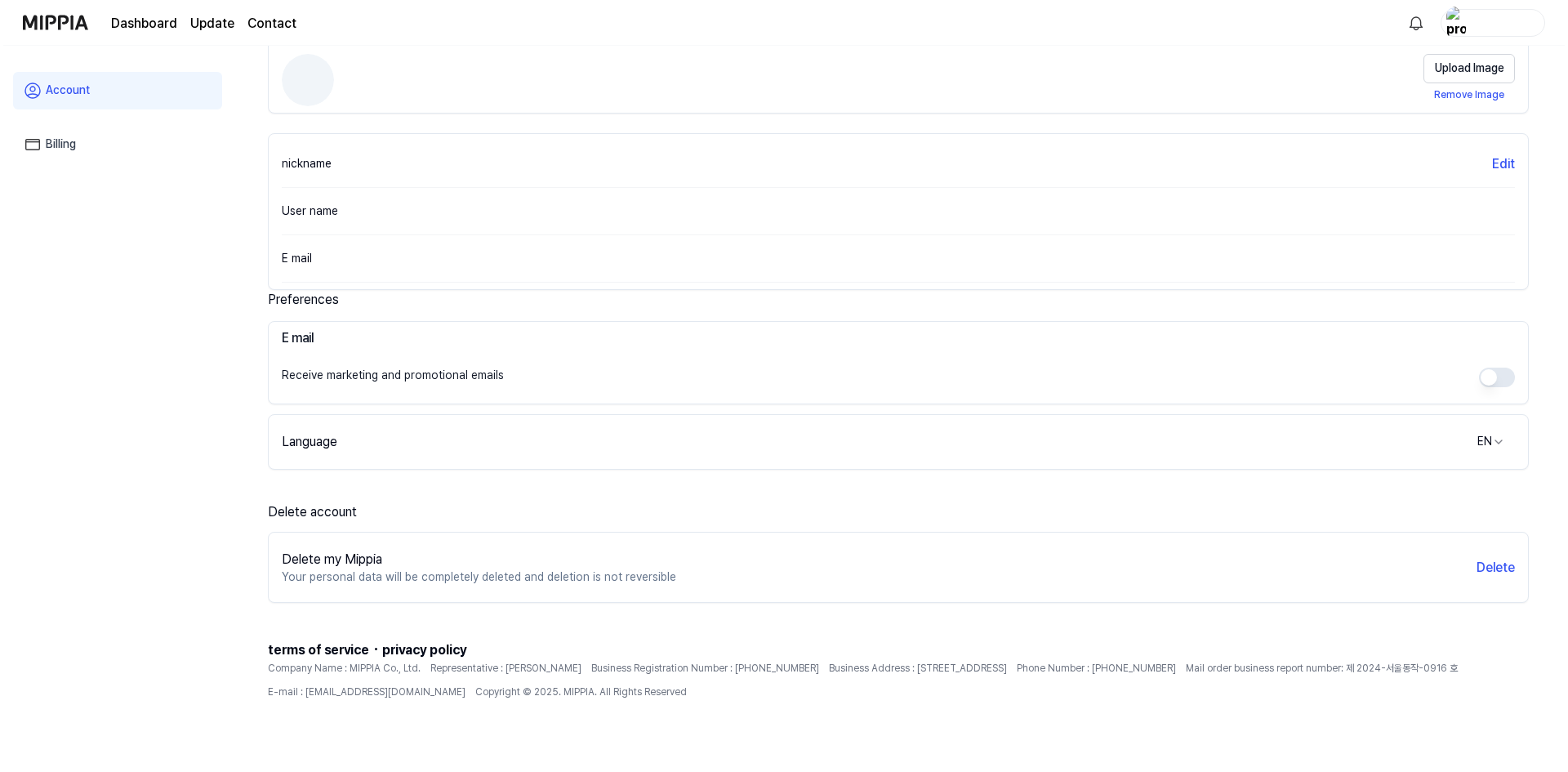
scroll to position [121, 0]
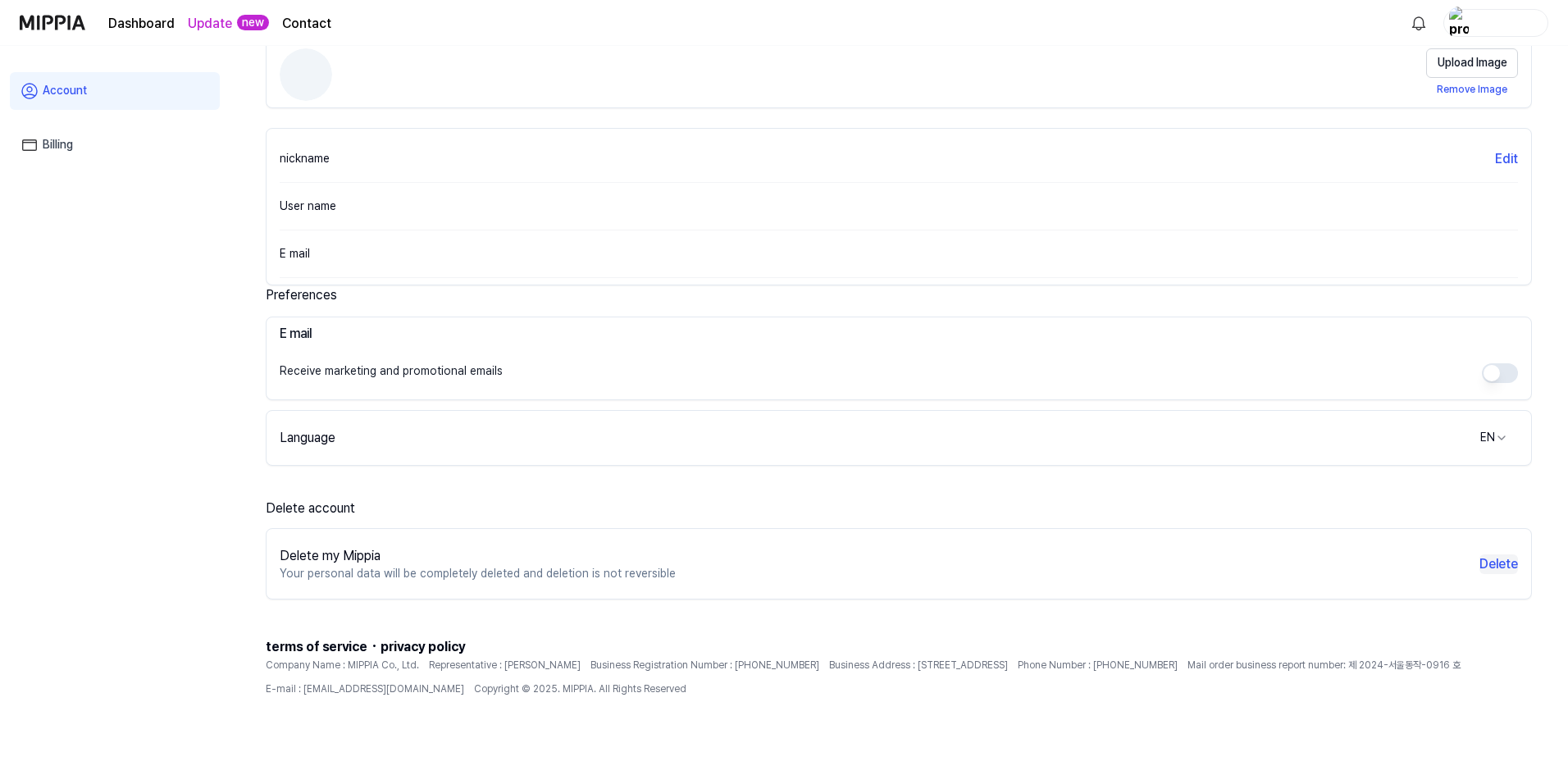
click at [1507, 558] on button "Delete" at bounding box center [1499, 564] width 39 height 19
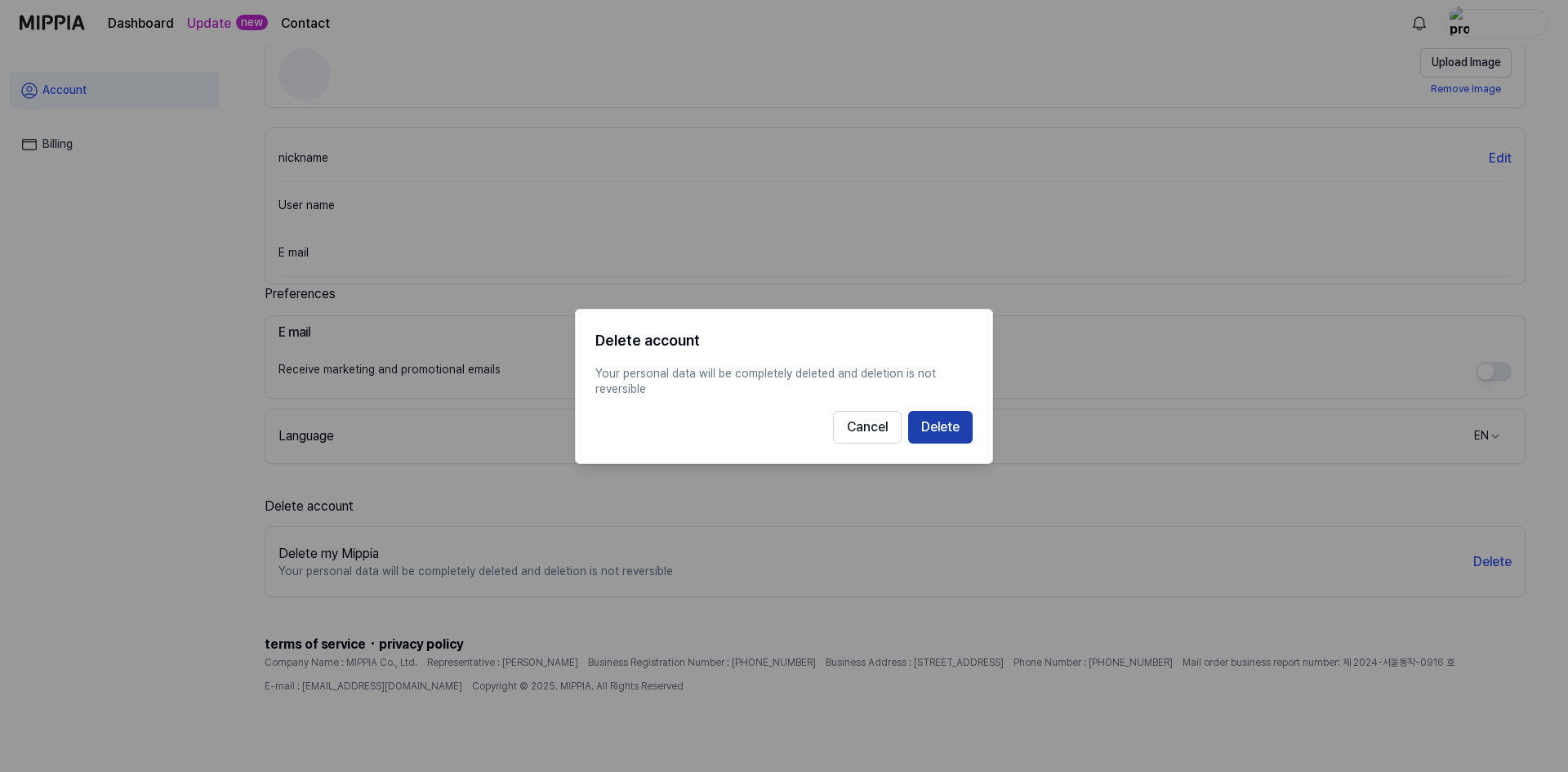
click at [939, 432] on button "Delete" at bounding box center [941, 426] width 65 height 33
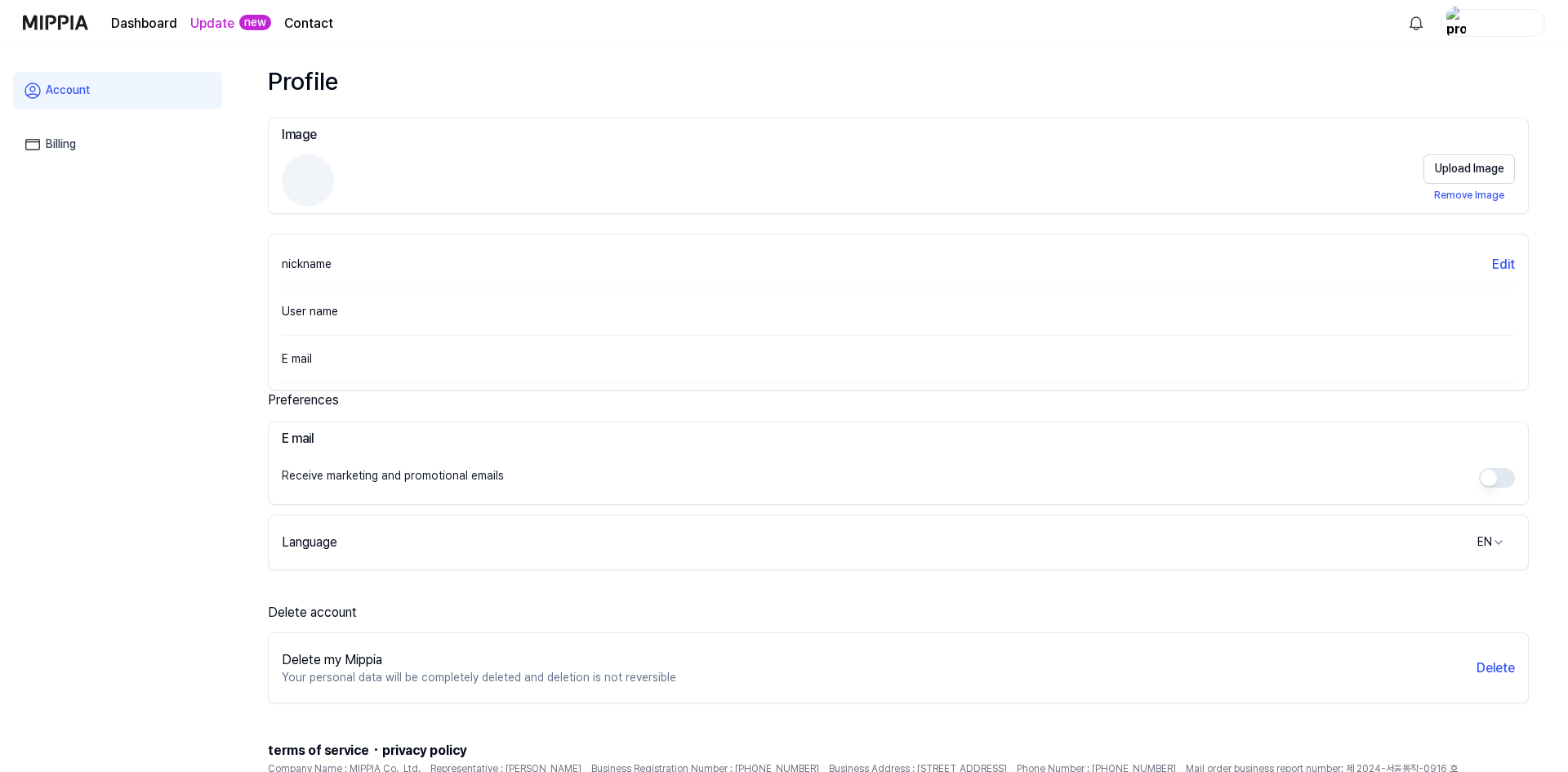
scroll to position [0, 0]
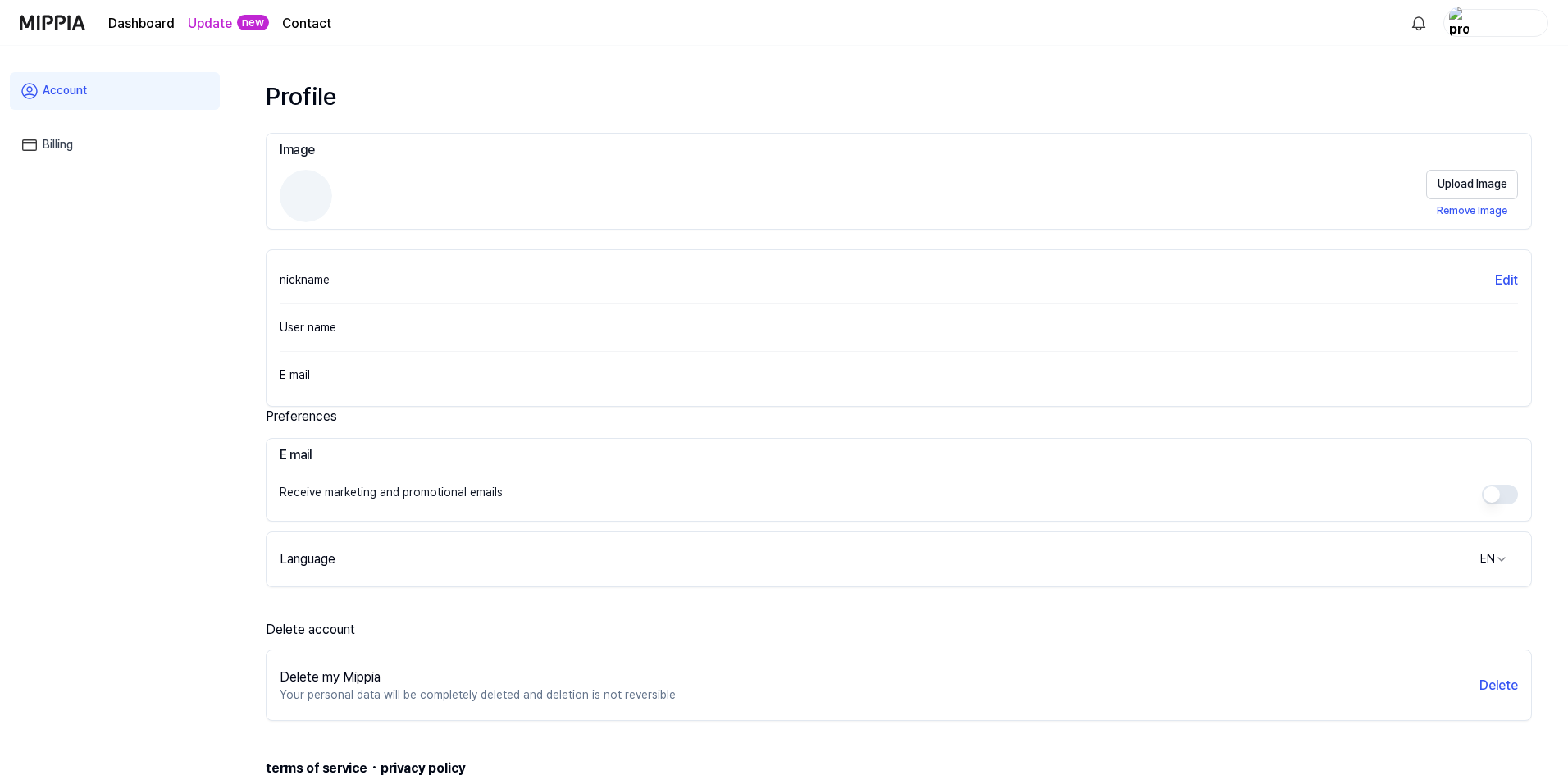
click at [151, 32] on link "Dashboard" at bounding box center [141, 23] width 67 height 19
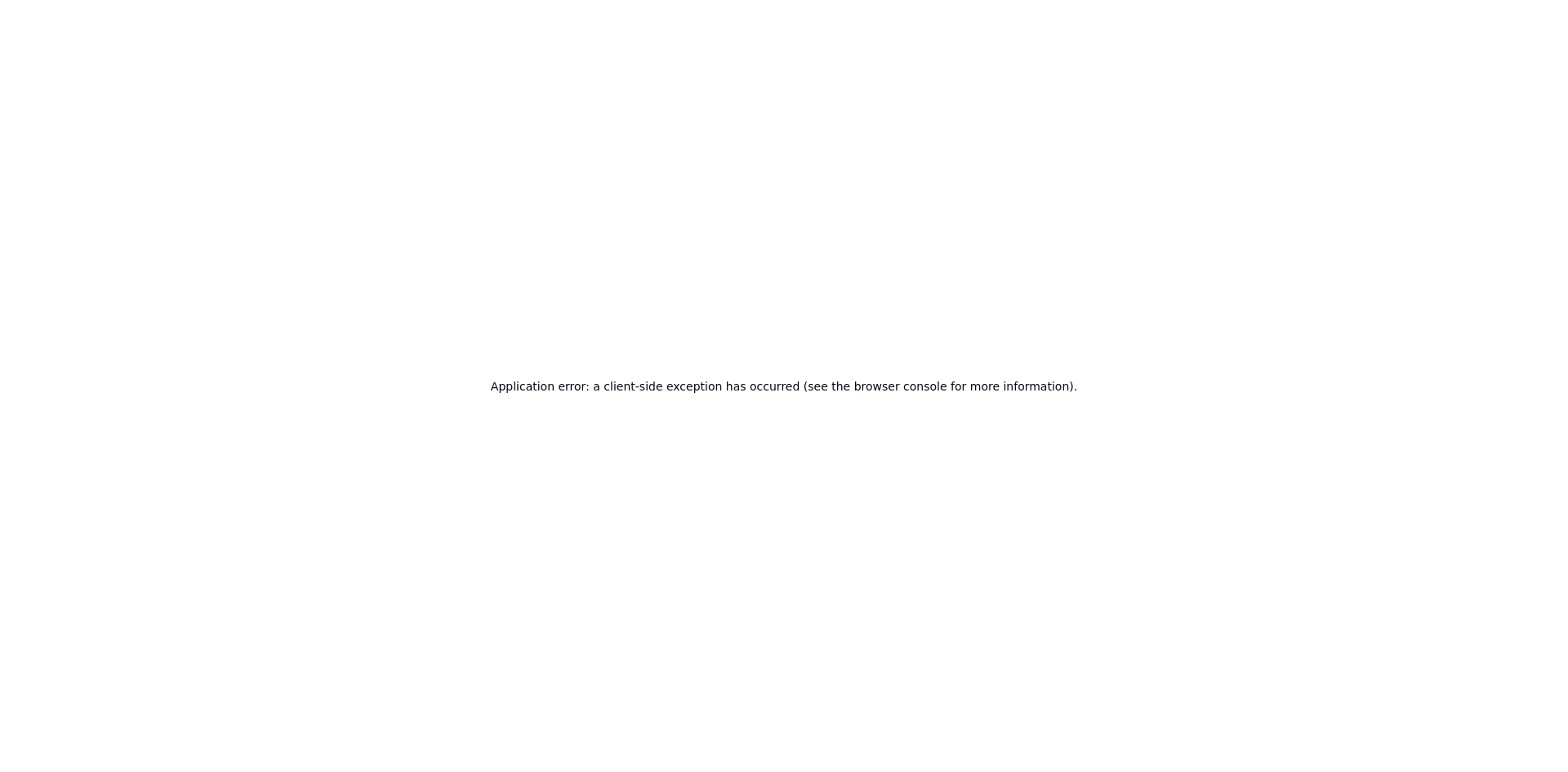
click at [1493, 22] on div "Application error: a client-side exception has occurred (see the browser consol…" at bounding box center [784, 386] width 1568 height 772
